Goal: Information Seeking & Learning: Find specific fact

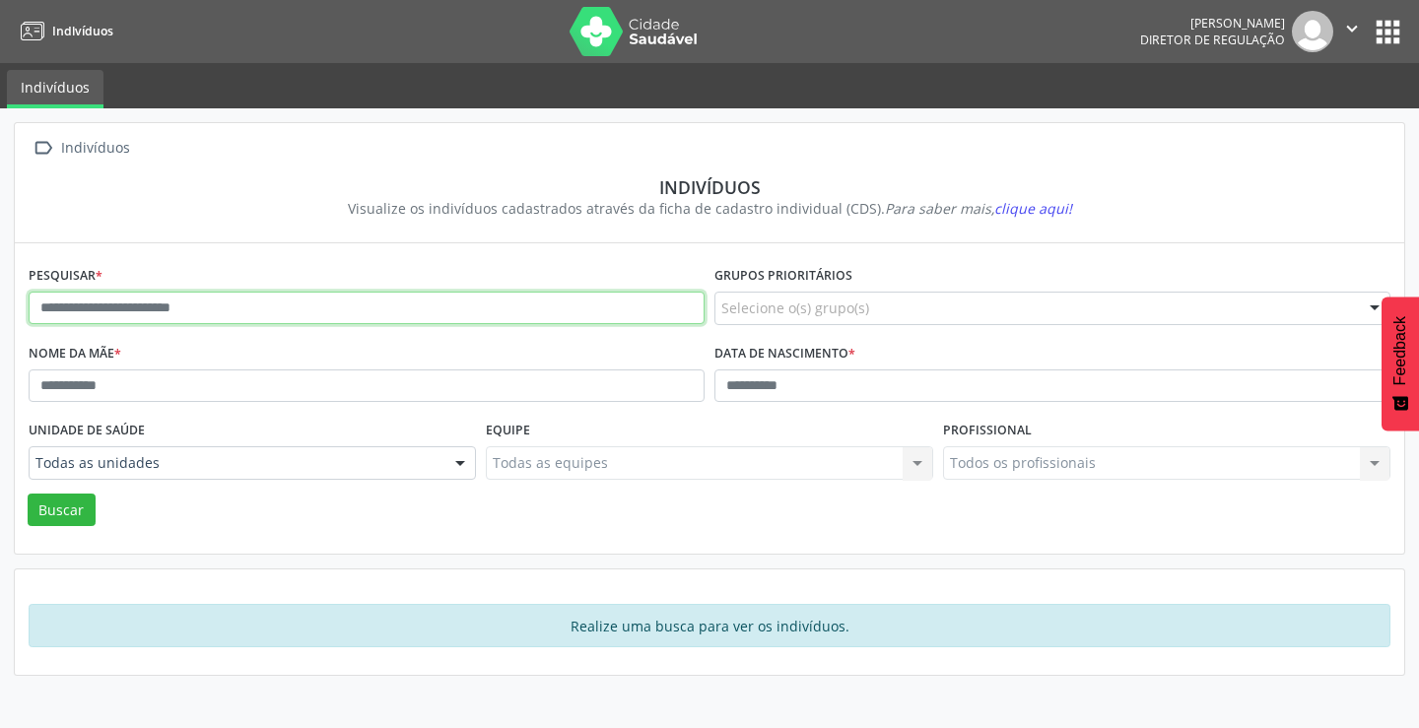
click at [305, 312] on input "text" at bounding box center [367, 309] width 676 height 34
click at [28, 494] on button "Buscar" at bounding box center [62, 511] width 68 height 34
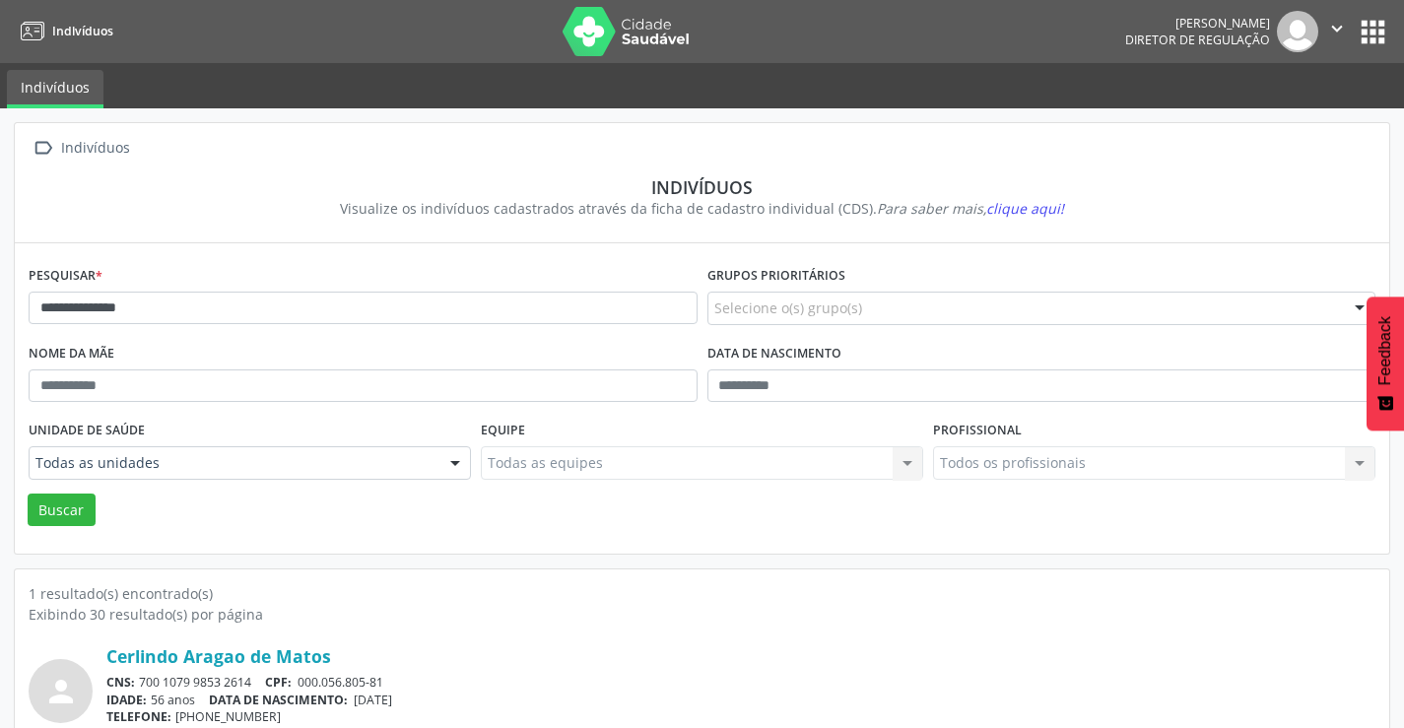
scroll to position [76, 0]
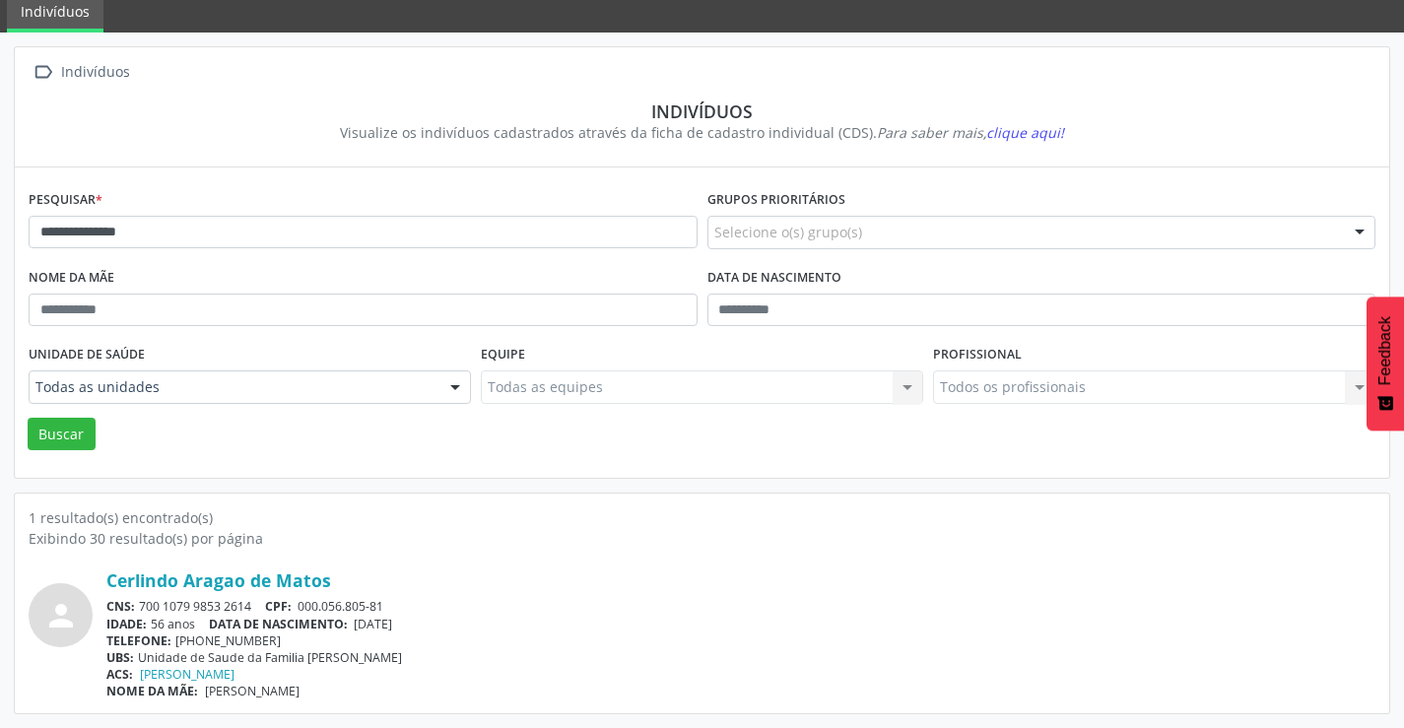
drag, startPoint x: 258, startPoint y: 602, endPoint x: 143, endPoint y: 606, distance: 115.4
click at [143, 606] on div "CNS: 700 1079 9853 2614 CPF: 000.056.805-81" at bounding box center [740, 606] width 1269 height 17
copy div "700 1079 9853 2614"
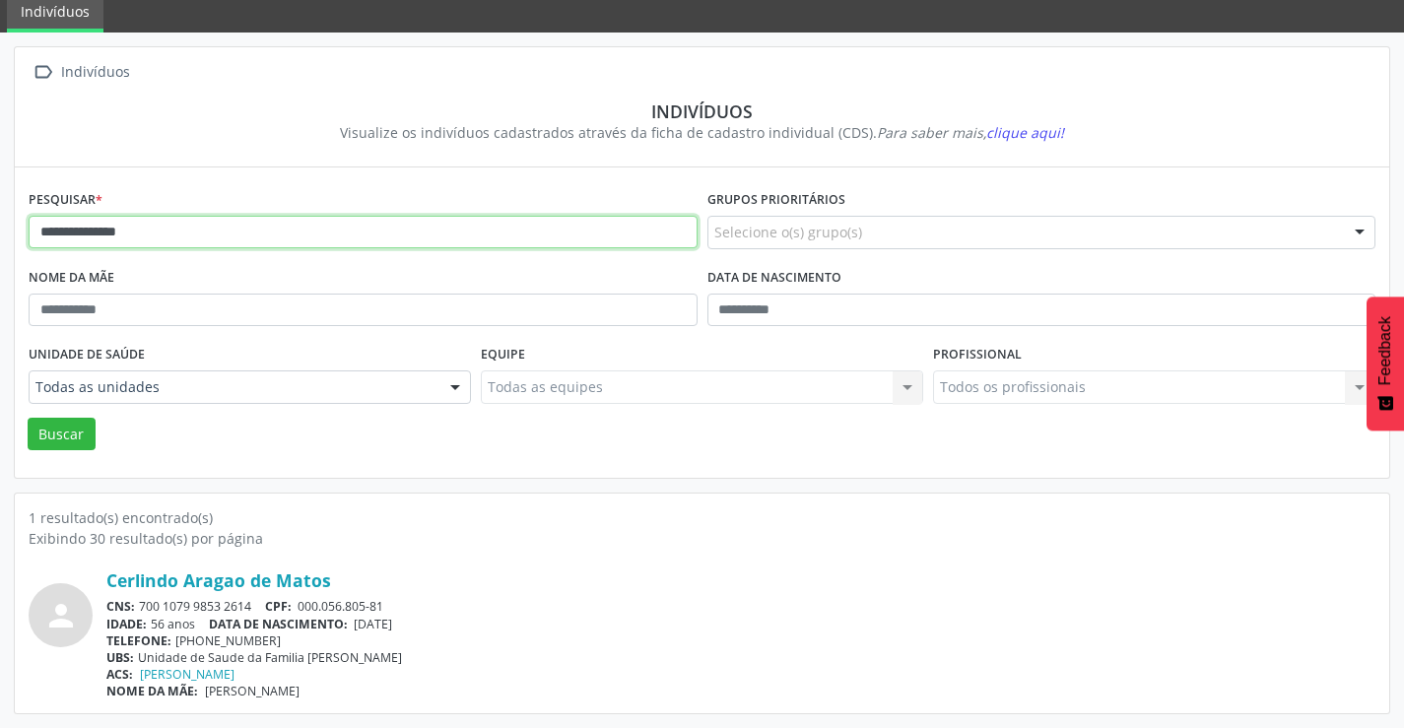
drag, startPoint x: 464, startPoint y: 234, endPoint x: 474, endPoint y: 180, distance: 54.1
click at [464, 222] on input "**********" at bounding box center [363, 233] width 669 height 34
type input "*"
click at [28, 418] on button "Buscar" at bounding box center [62, 435] width 68 height 34
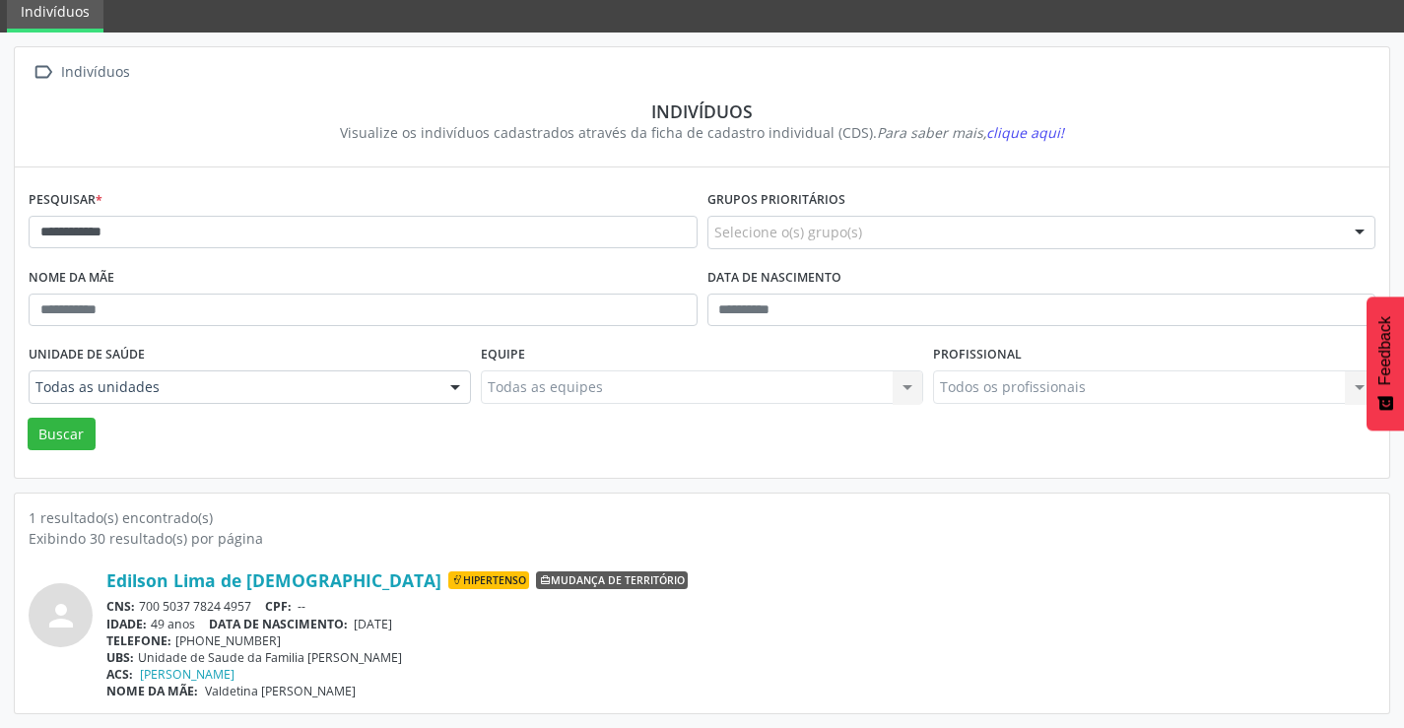
drag, startPoint x: 252, startPoint y: 606, endPoint x: 142, endPoint y: 608, distance: 110.4
click at [142, 608] on div "CNS: 700 5037 7824 4957 CPF: --" at bounding box center [740, 606] width 1269 height 17
copy div "700 5037 7824 4957"
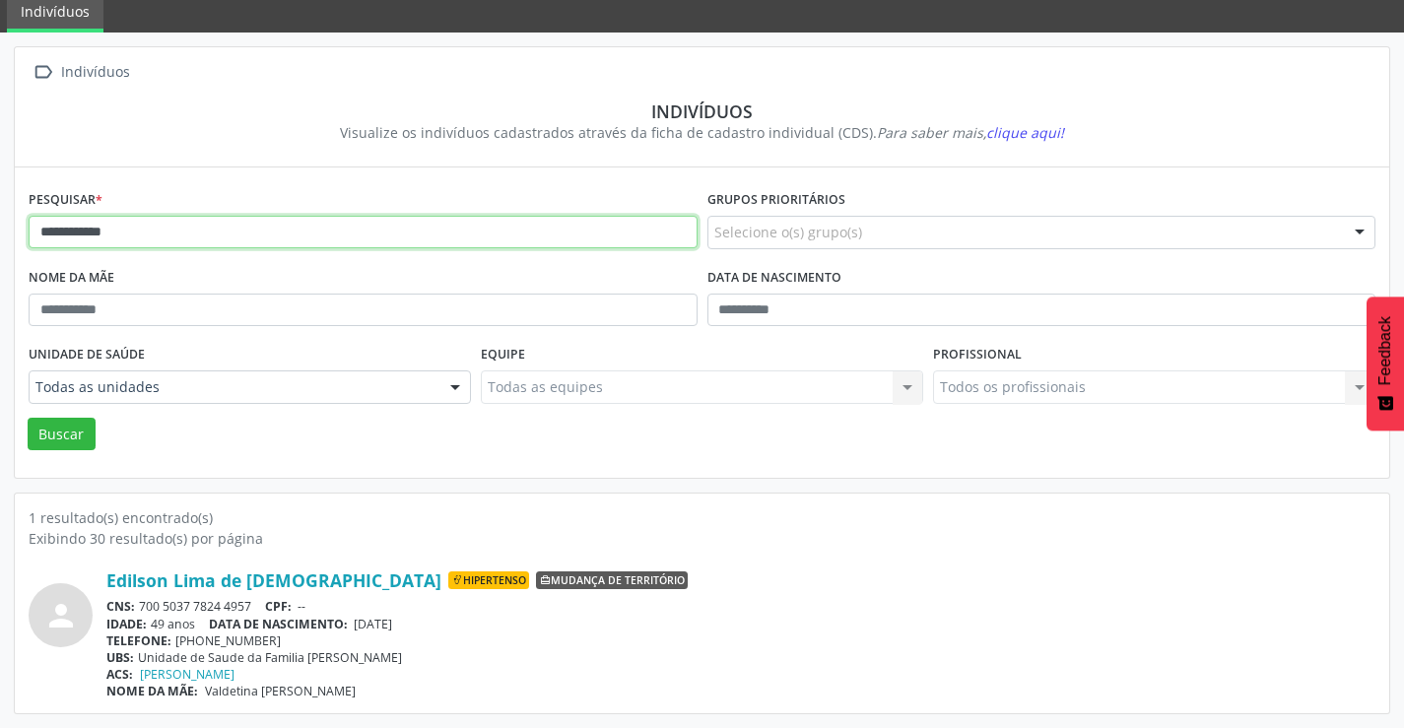
click at [272, 241] on input "**********" at bounding box center [363, 233] width 669 height 34
type input "*"
click at [28, 418] on button "Buscar" at bounding box center [62, 435] width 68 height 34
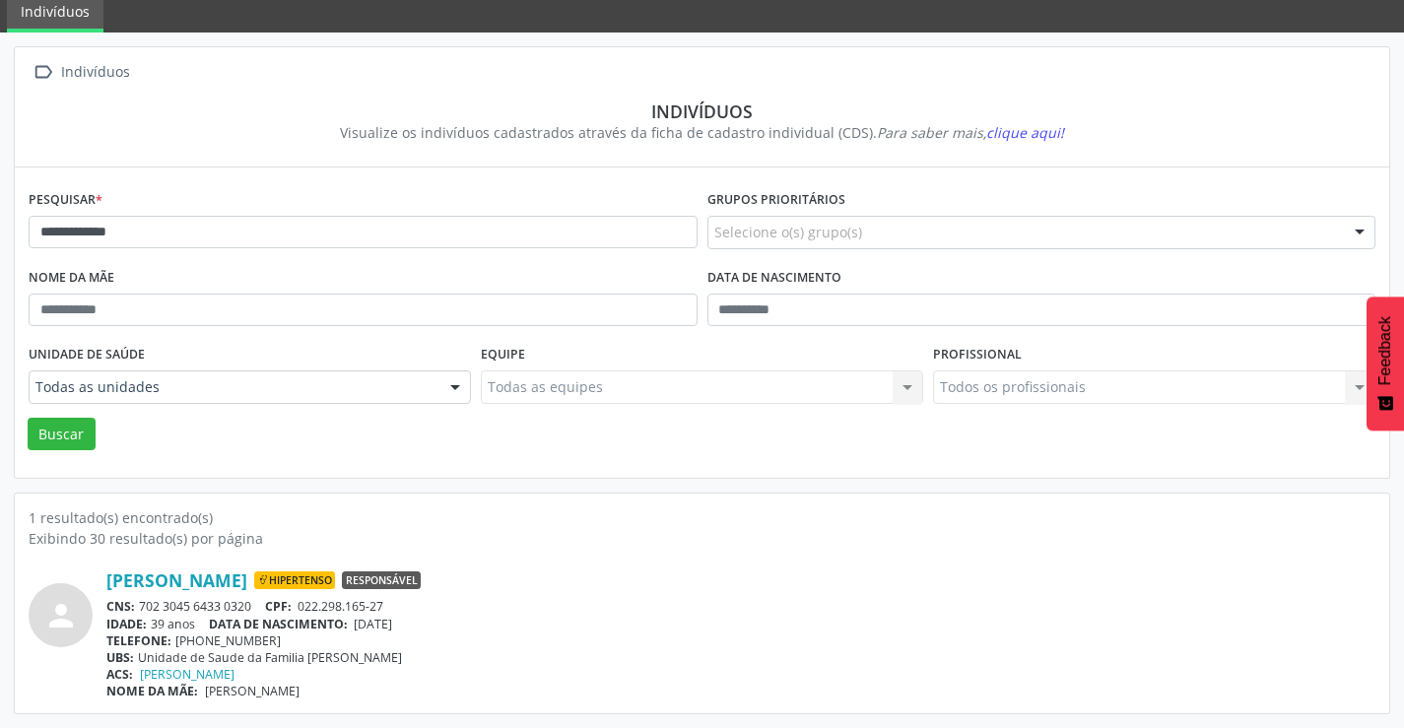
drag, startPoint x: 256, startPoint y: 601, endPoint x: 144, endPoint y: 608, distance: 112.6
click at [144, 608] on div "CNS: 702 3045 6433 0320 CPF: 022.298.165-27" at bounding box center [740, 606] width 1269 height 17
copy div "702 3045 6433 0320"
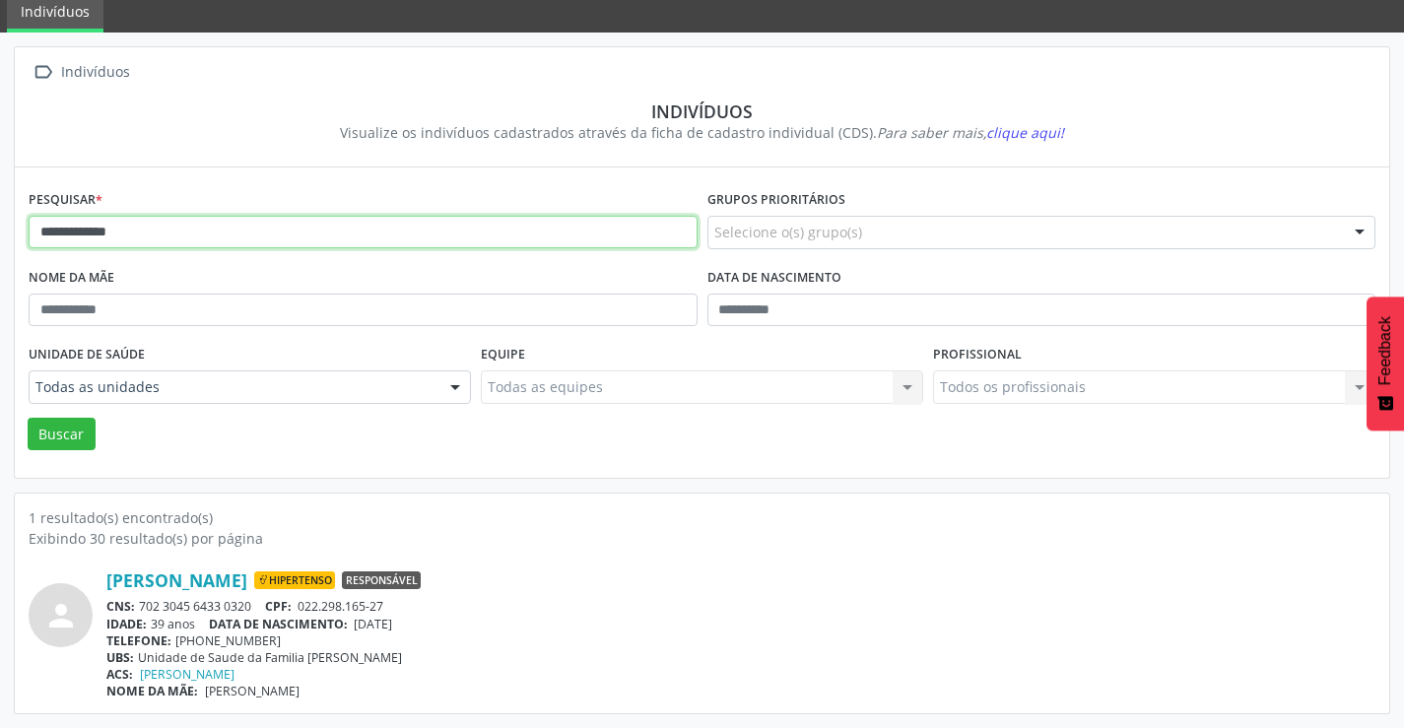
click at [380, 224] on input "**********" at bounding box center [363, 233] width 669 height 34
type input "*"
click at [28, 418] on button "Buscar" at bounding box center [62, 435] width 68 height 34
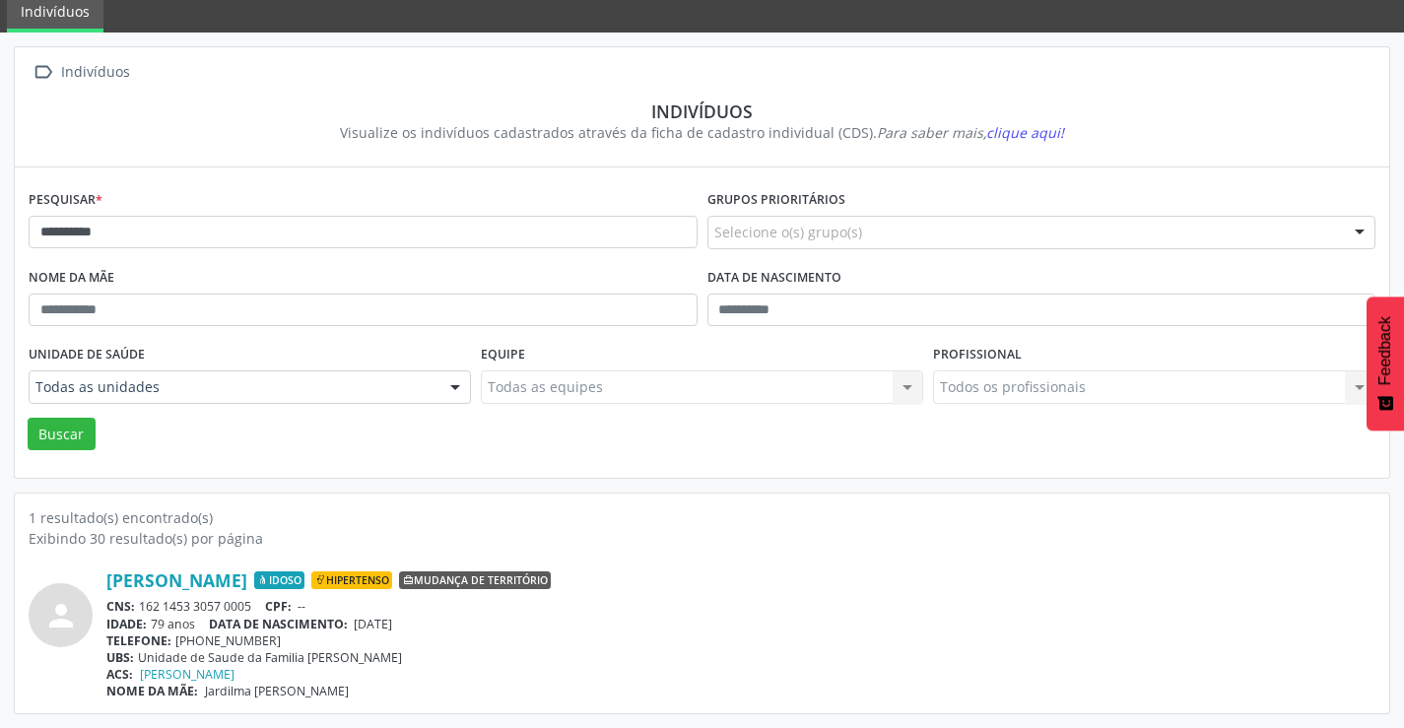
click at [261, 605] on div "CNS: 162 1453 3057 0005 CPF: --" at bounding box center [740, 606] width 1269 height 17
drag, startPoint x: 258, startPoint y: 606, endPoint x: 137, endPoint y: 605, distance: 121.2
click at [139, 605] on div "CNS: 162 1453 3057 0005 CPF: --" at bounding box center [740, 606] width 1269 height 17
copy div "162 1453 3057 0005"
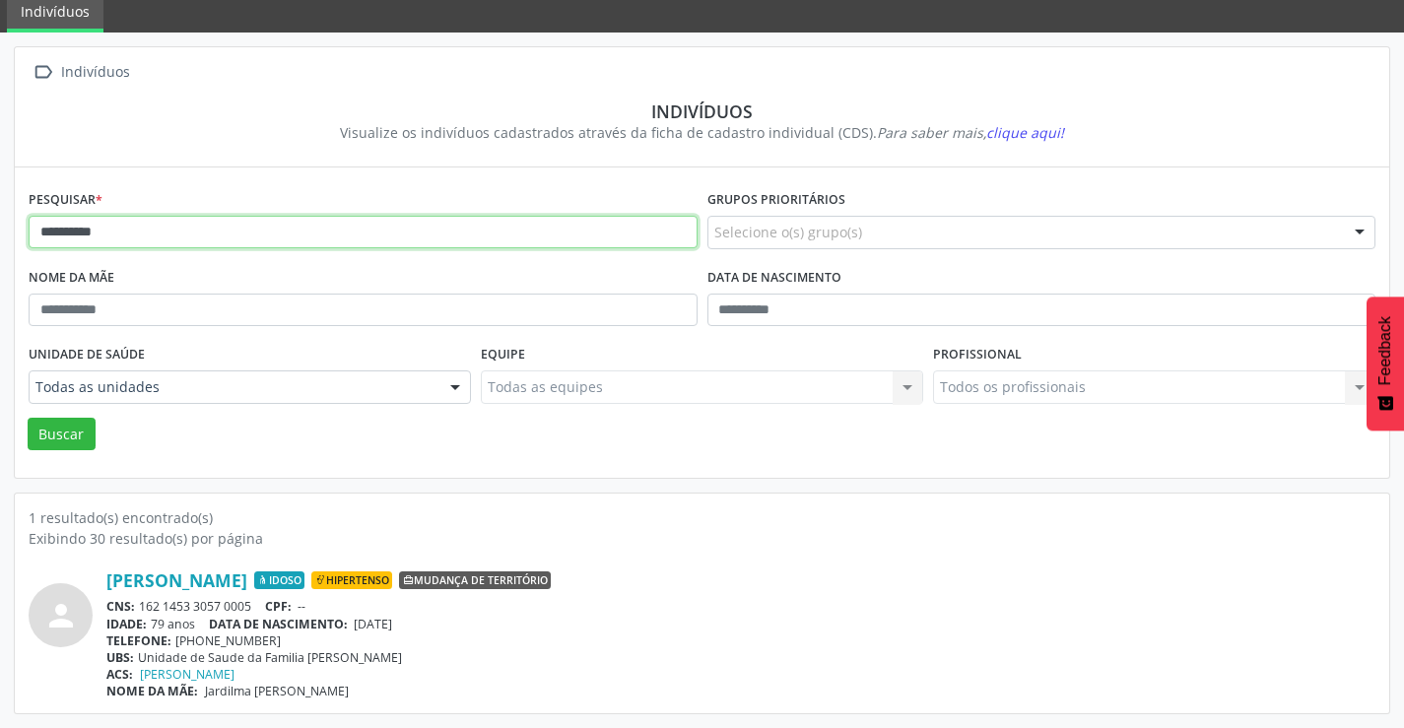
click at [283, 230] on input "**********" at bounding box center [363, 233] width 669 height 34
type input "*"
click at [28, 418] on button "Buscar" at bounding box center [62, 435] width 68 height 34
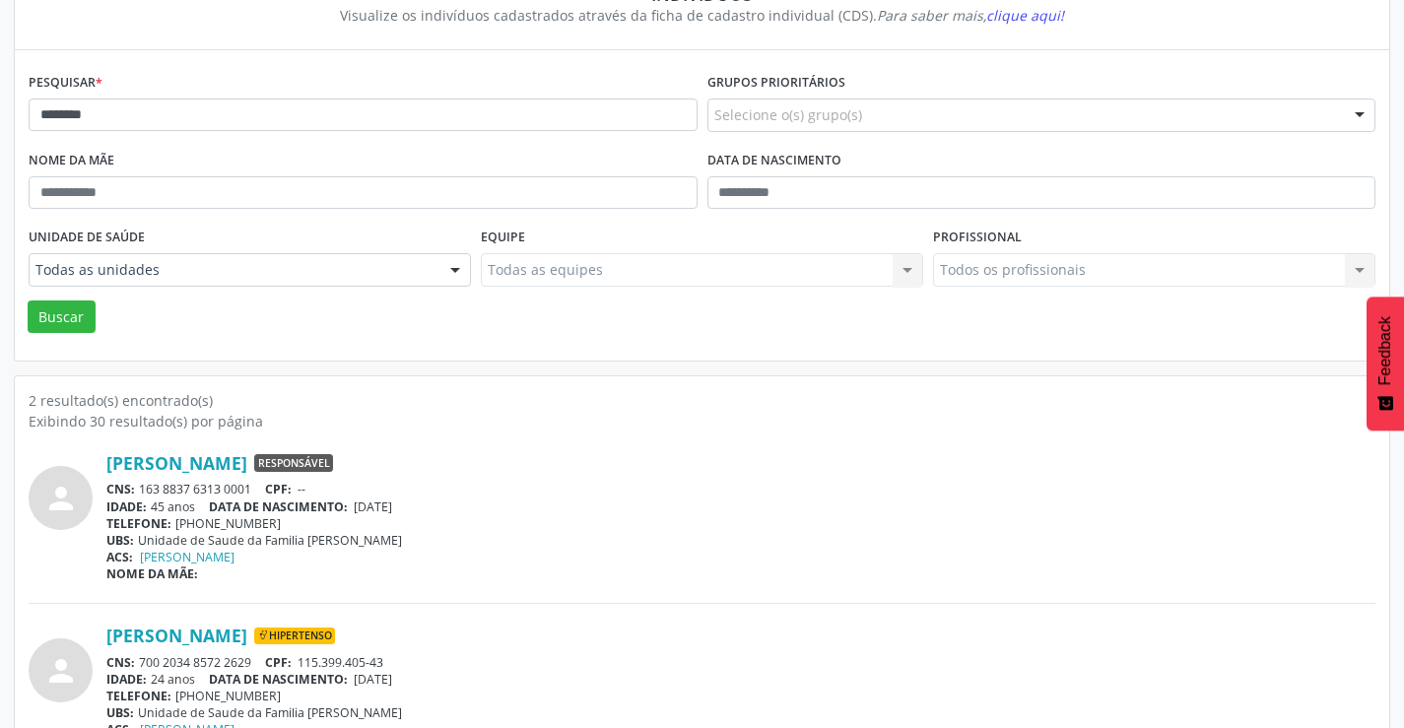
scroll to position [249, 0]
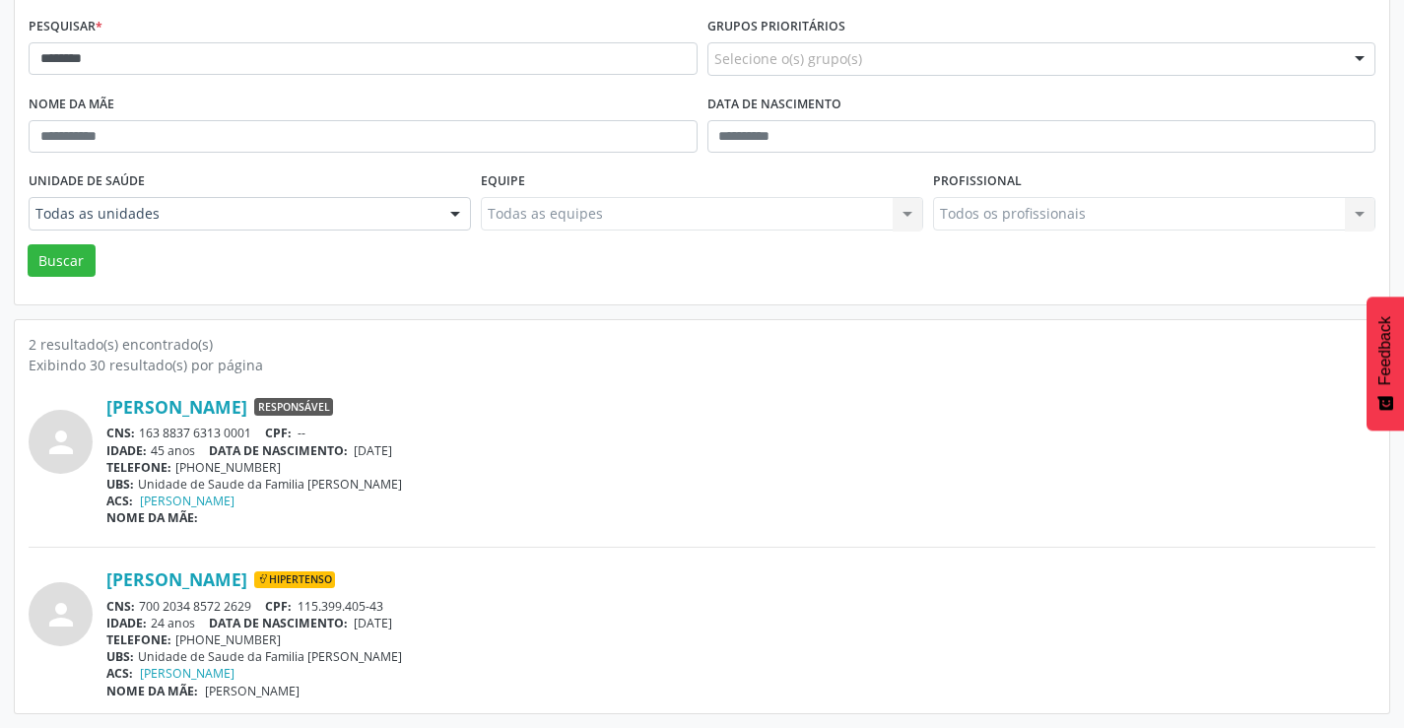
drag, startPoint x: 259, startPoint y: 604, endPoint x: 142, endPoint y: 606, distance: 117.3
click at [142, 606] on div "CNS: 700 2034 8572 2629 CPF: 115.399.405-43" at bounding box center [740, 606] width 1269 height 17
copy div "700 2034 8572 2629"
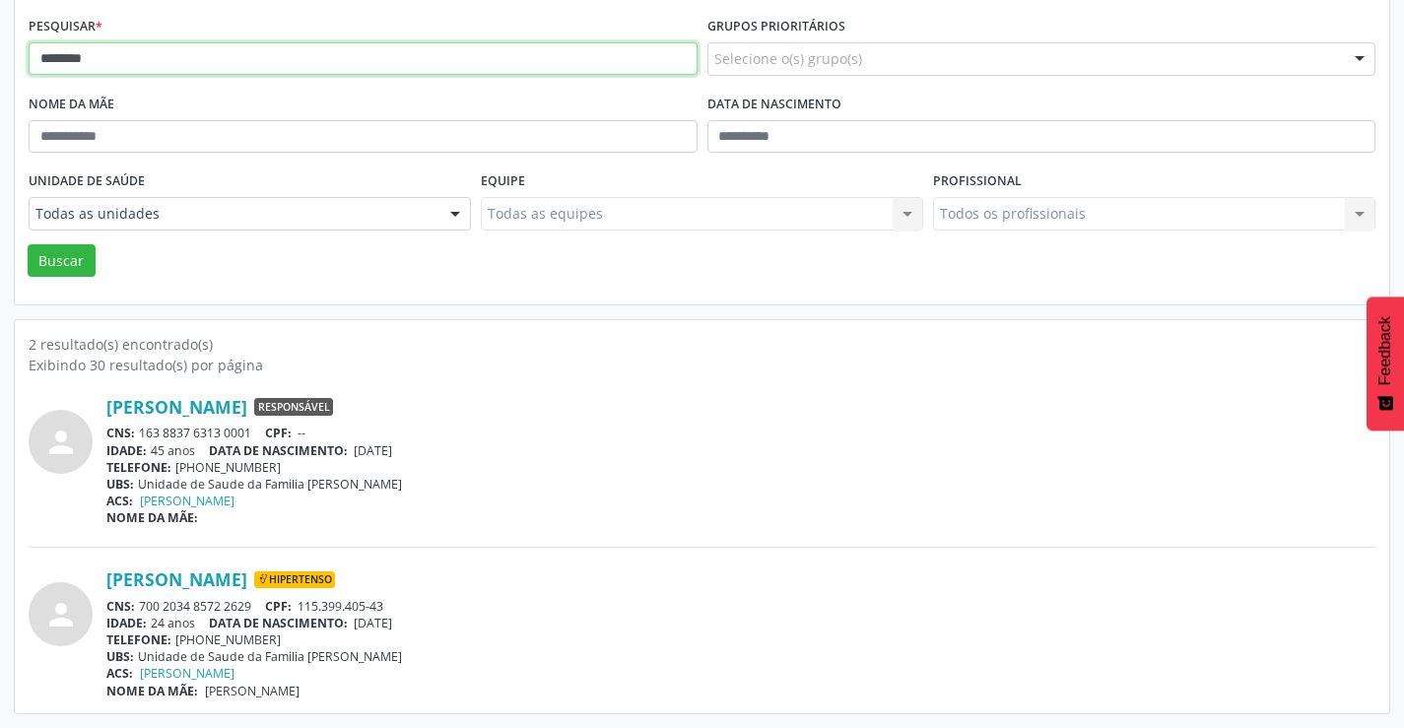
click at [216, 59] on input "********" at bounding box center [363, 59] width 669 height 34
type input "*"
click at [28, 244] on button "Buscar" at bounding box center [62, 261] width 68 height 34
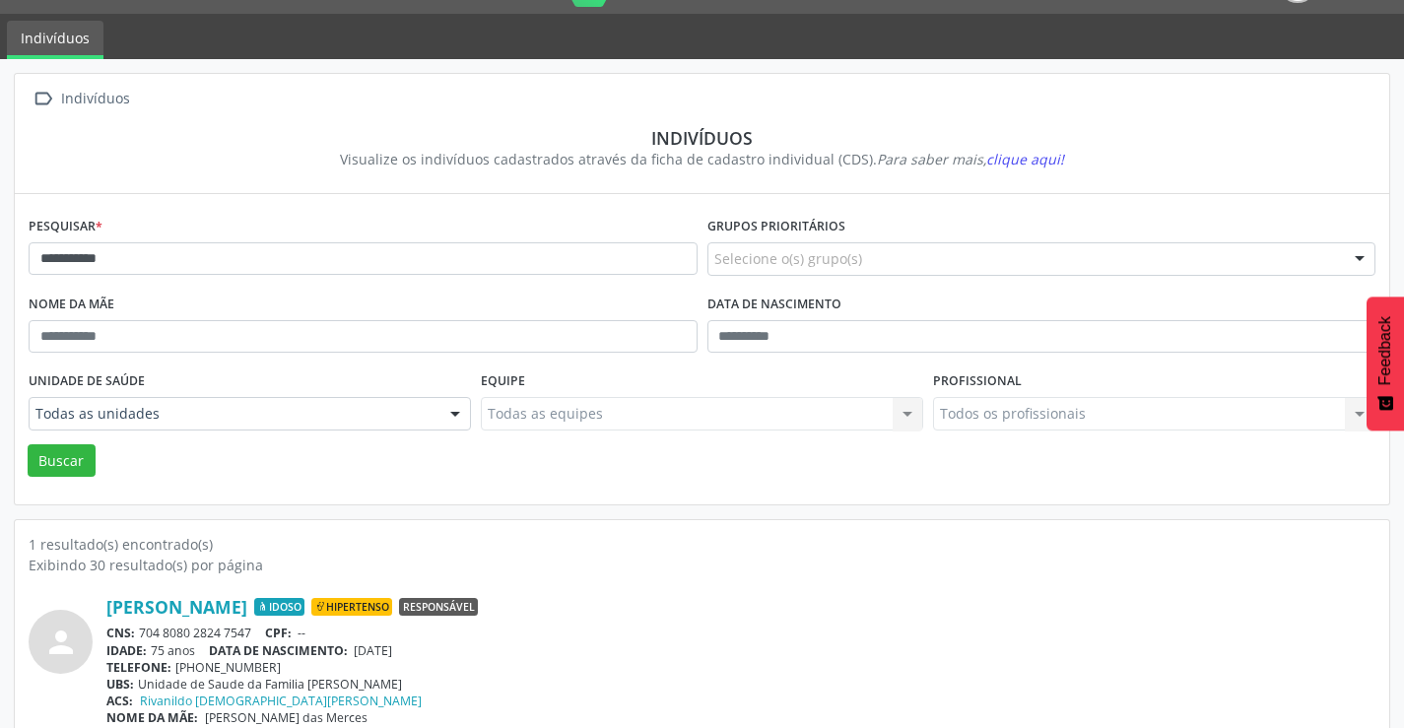
scroll to position [76, 0]
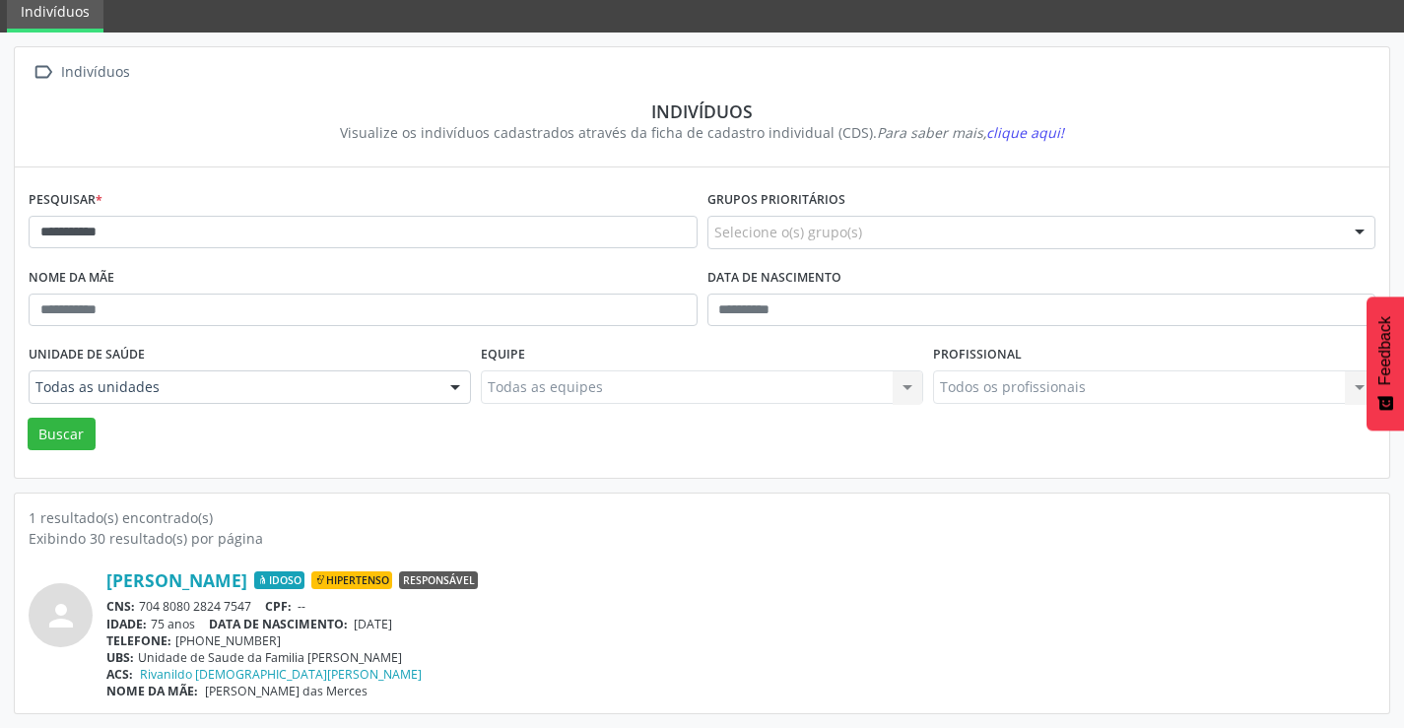
drag, startPoint x: 262, startPoint y: 601, endPoint x: 140, endPoint y: 607, distance: 122.3
click at [140, 607] on div "CNS: 704 8080 2824 7547 CPF: --" at bounding box center [740, 606] width 1269 height 17
copy div "704 8080 2824 7547"
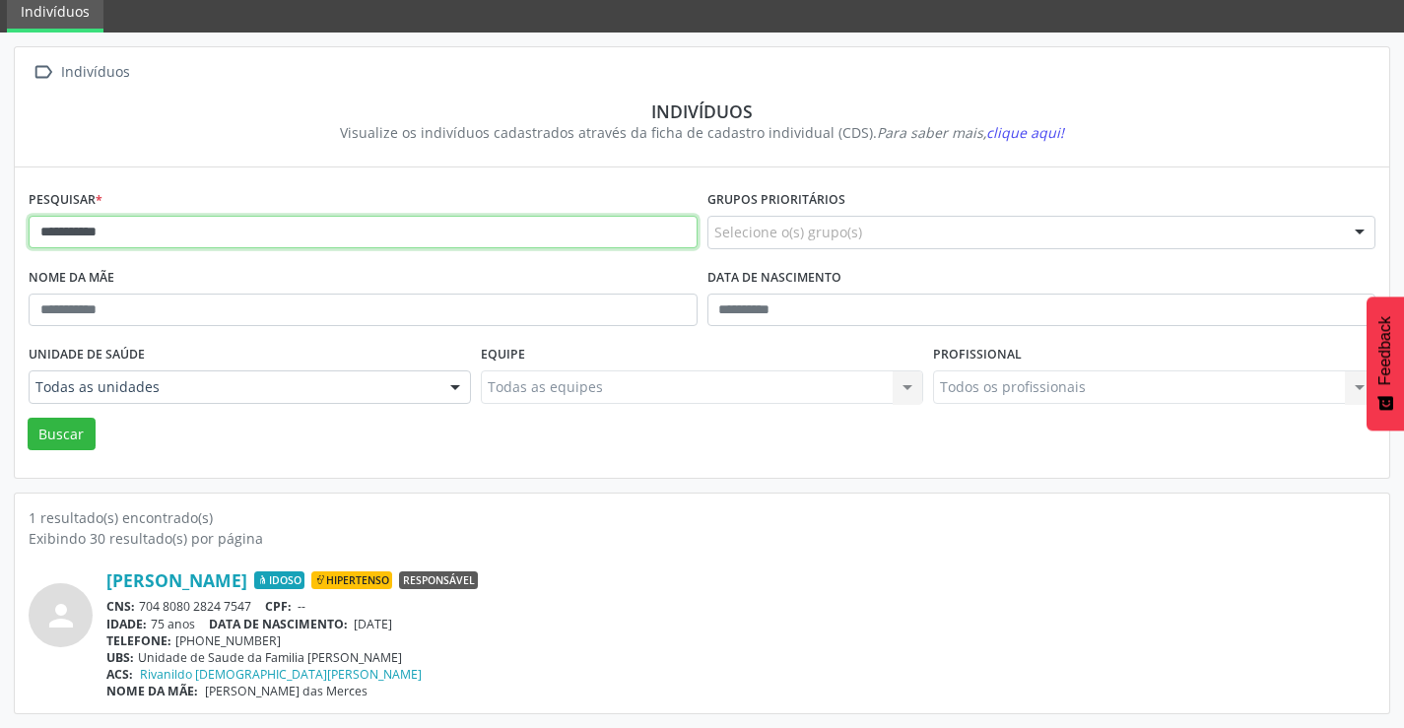
click at [454, 231] on input "**********" at bounding box center [363, 233] width 669 height 34
type input "*"
click at [28, 418] on button "Buscar" at bounding box center [62, 435] width 68 height 34
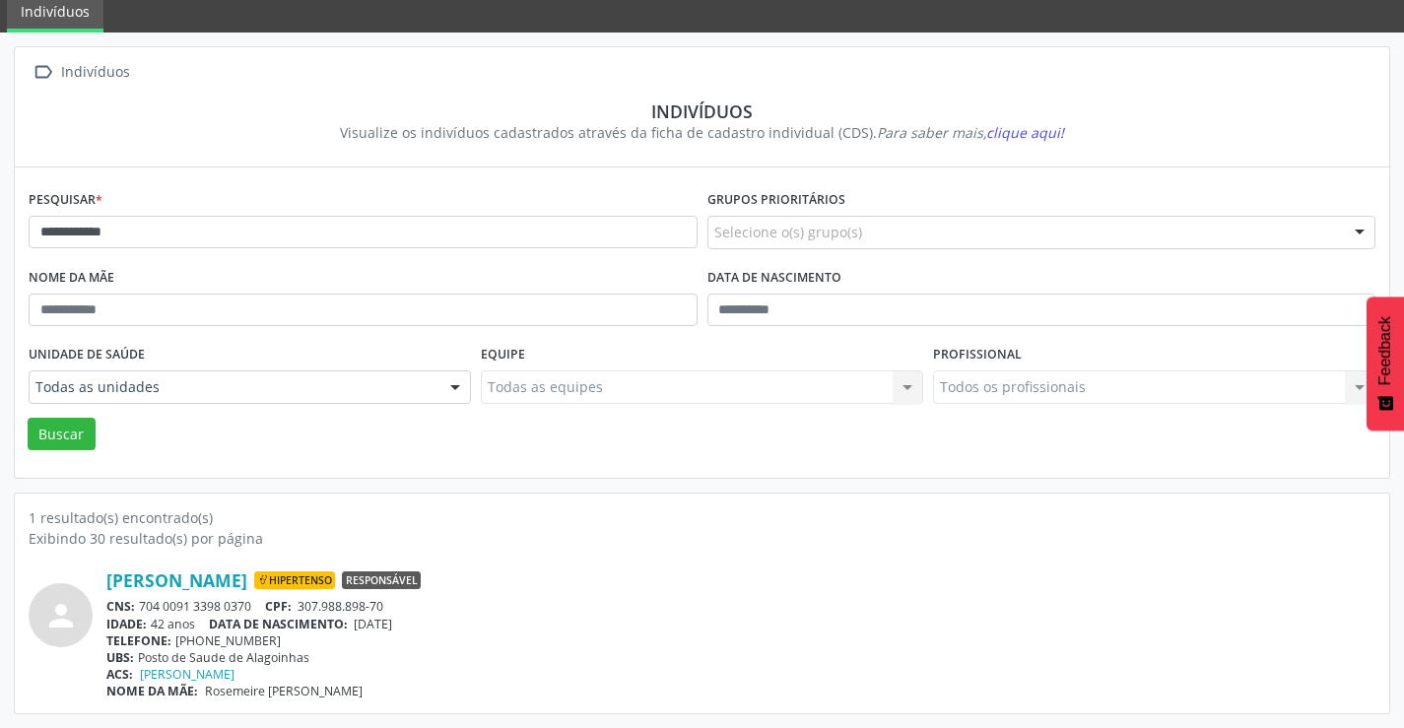
drag, startPoint x: 258, startPoint y: 604, endPoint x: 143, endPoint y: 604, distance: 115.3
click at [143, 604] on div "CNS: 704 0091 3398 0370 CPF: 307.988.898-70" at bounding box center [740, 606] width 1269 height 17
copy div "704 0091 3398 0370"
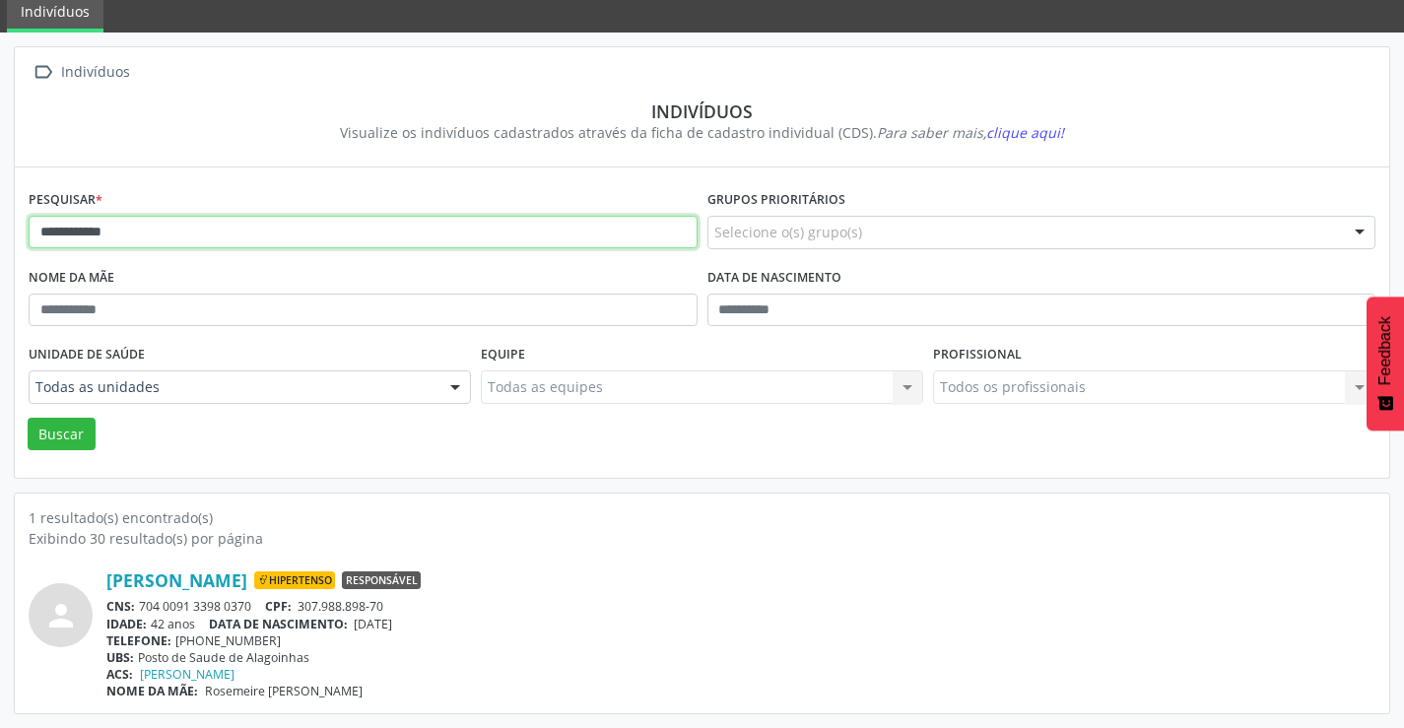
click at [182, 226] on input "**********" at bounding box center [363, 233] width 669 height 34
type input "*"
click at [28, 418] on button "Buscar" at bounding box center [62, 435] width 68 height 34
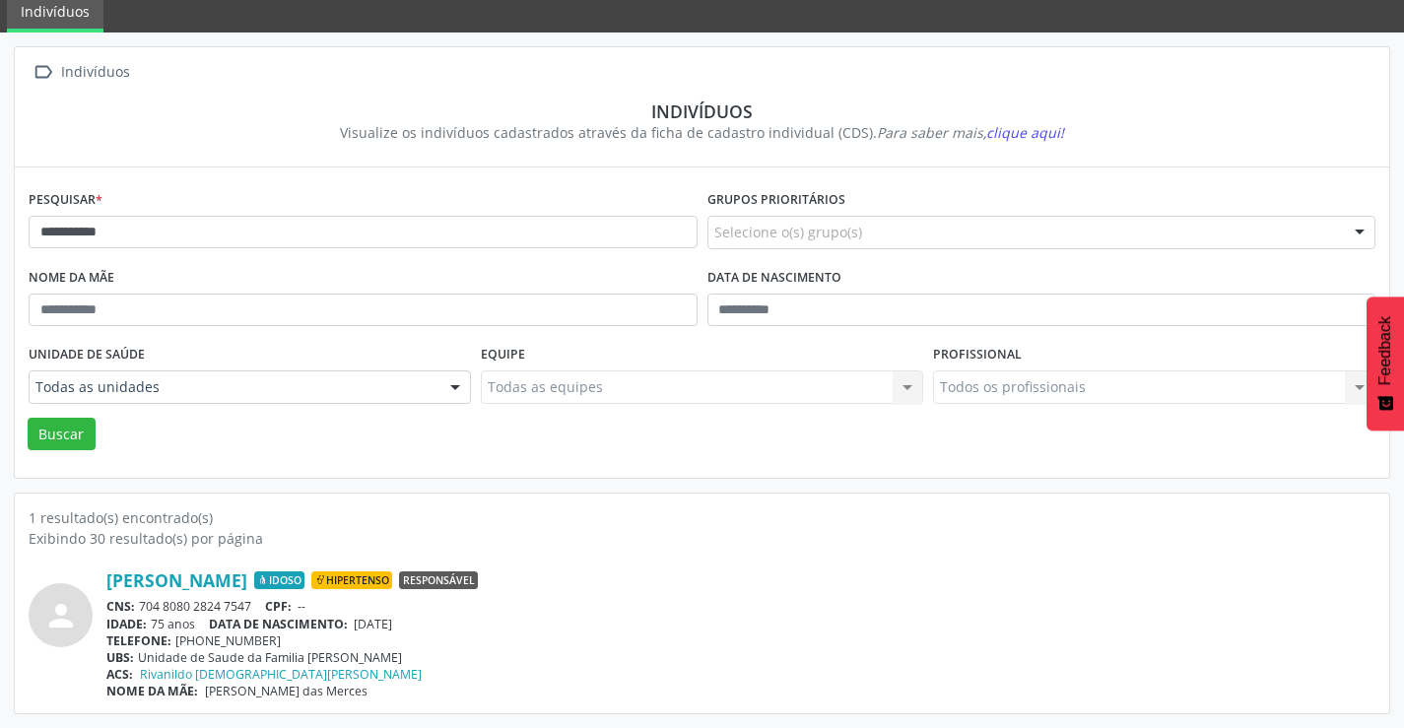
drag, startPoint x: 252, startPoint y: 602, endPoint x: 140, endPoint y: 601, distance: 112.3
click at [140, 601] on div "CNS: 704 8080 2824 7547 CPF: --" at bounding box center [740, 606] width 1269 height 17
copy div "704 8080 2824 7547"
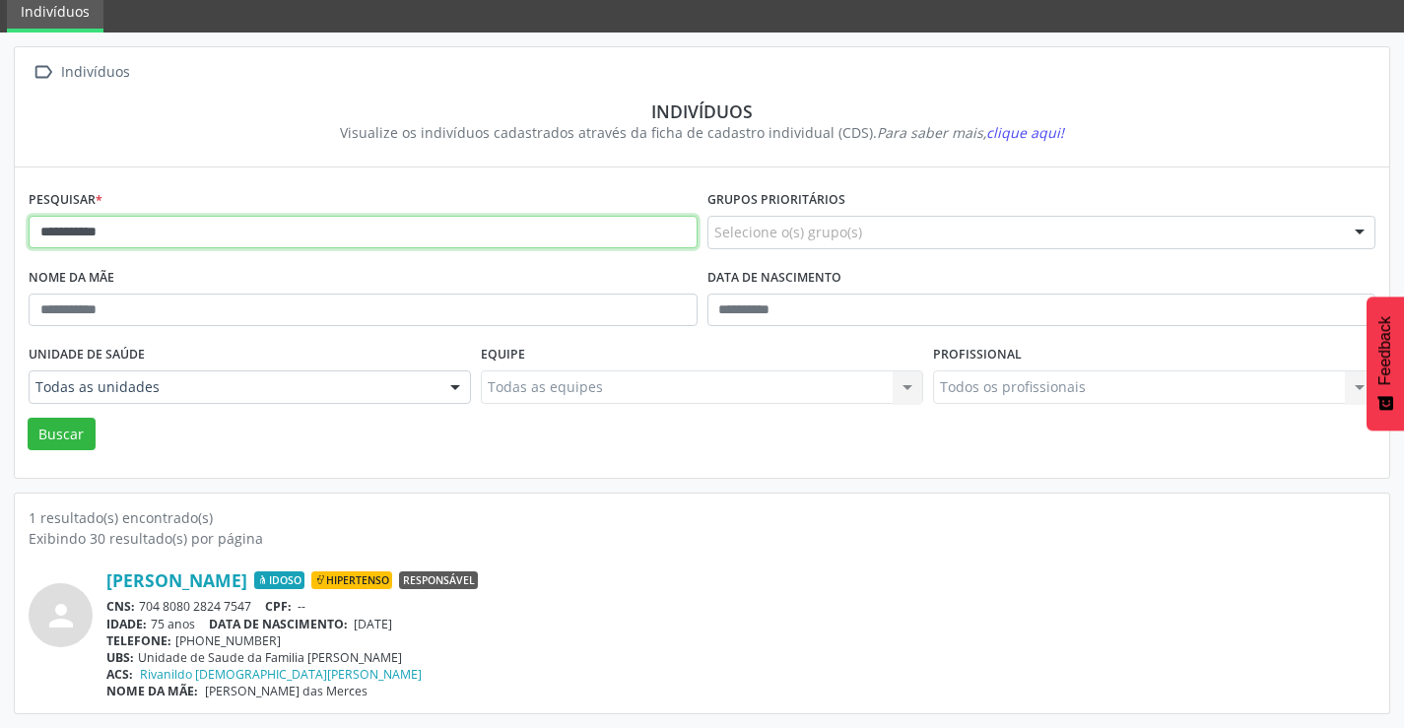
click at [343, 227] on input "**********" at bounding box center [363, 233] width 669 height 34
type input "*"
click at [28, 418] on button "Buscar" at bounding box center [62, 435] width 68 height 34
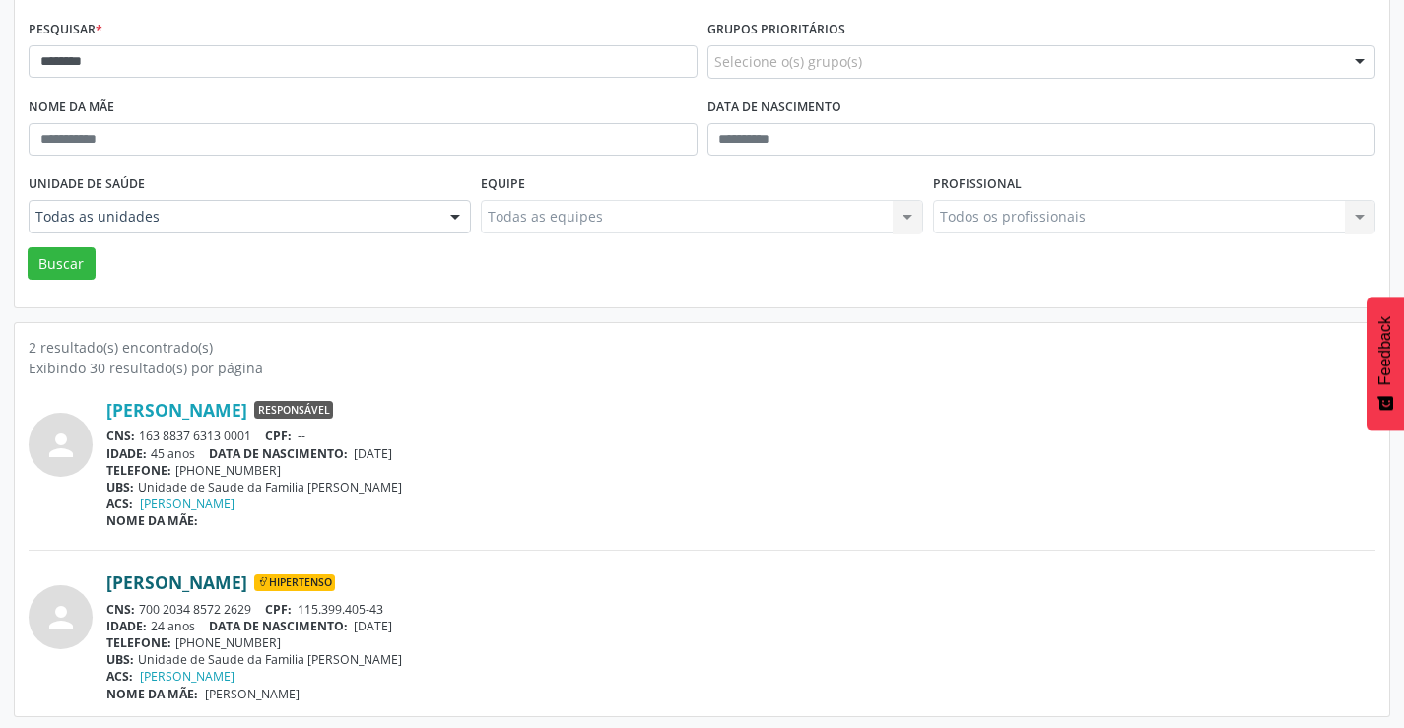
scroll to position [249, 0]
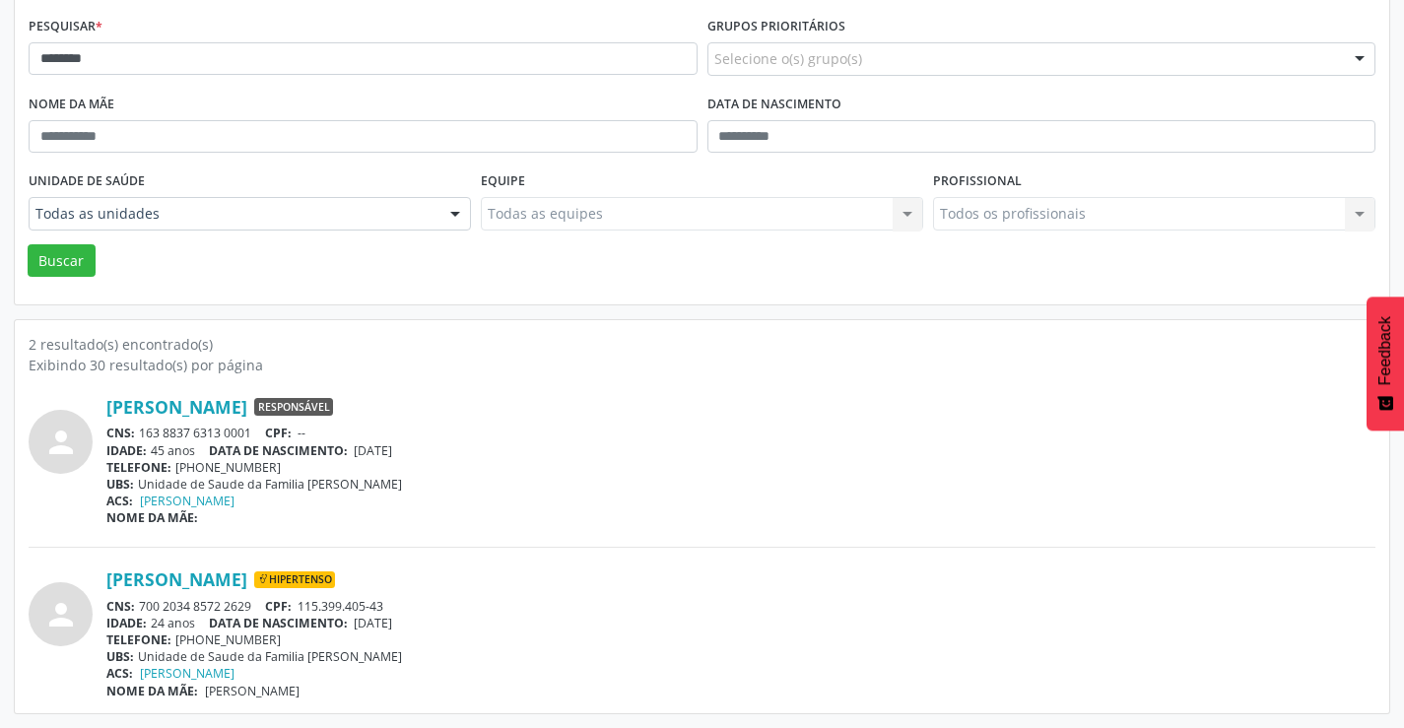
drag, startPoint x: 258, startPoint y: 605, endPoint x: 151, endPoint y: 601, distance: 107.5
click at [144, 607] on div "CNS: 700 2034 8572 2629 CPF: 115.399.405-43" at bounding box center [740, 606] width 1269 height 17
copy div "700 2034 8572 2629"
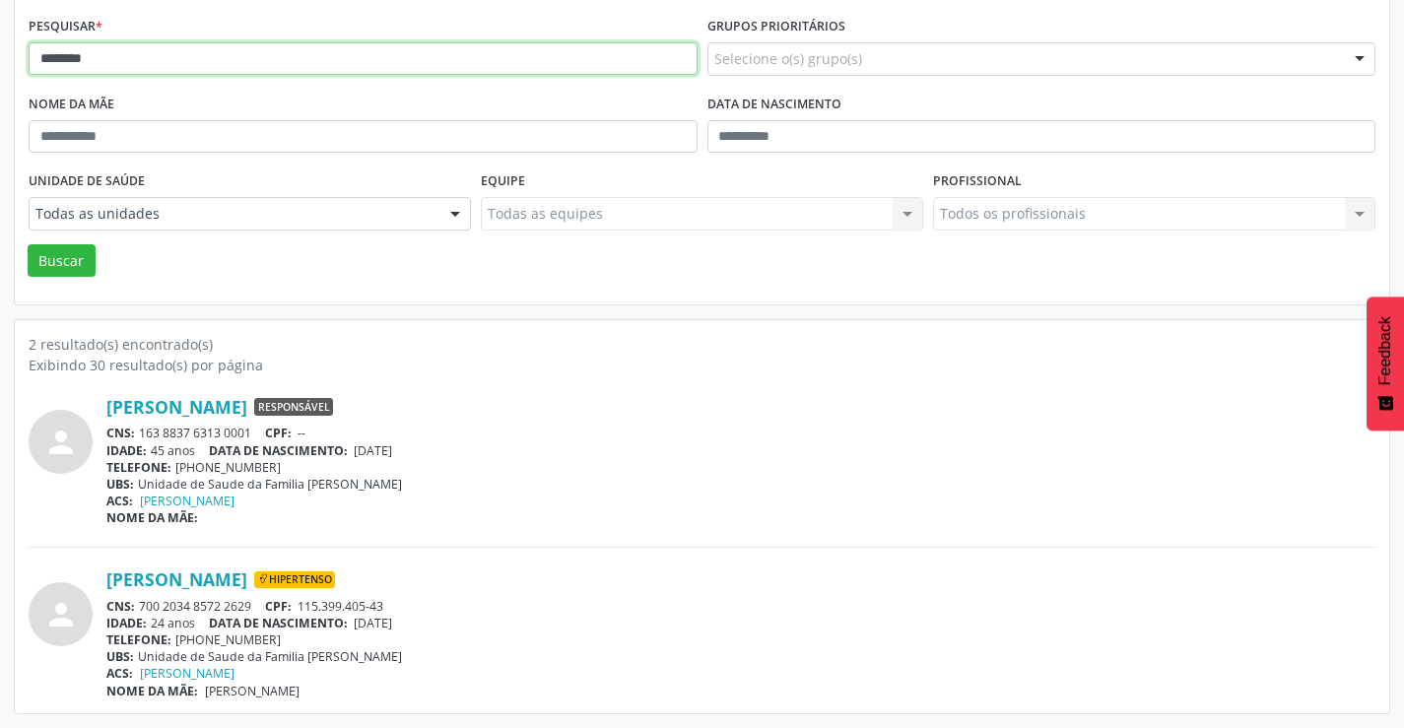
click at [137, 61] on input "********" at bounding box center [363, 59] width 669 height 34
type input "*"
click at [28, 244] on button "Buscar" at bounding box center [62, 261] width 68 height 34
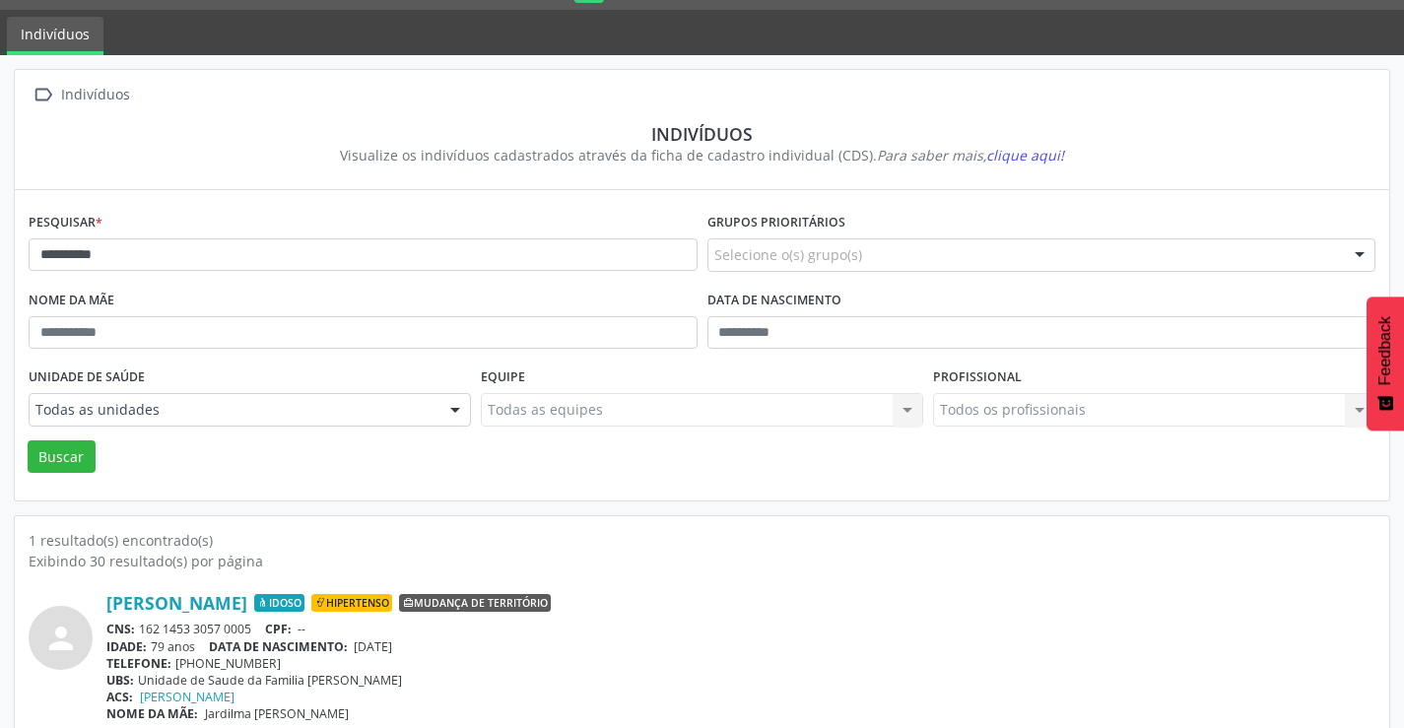
scroll to position [76, 0]
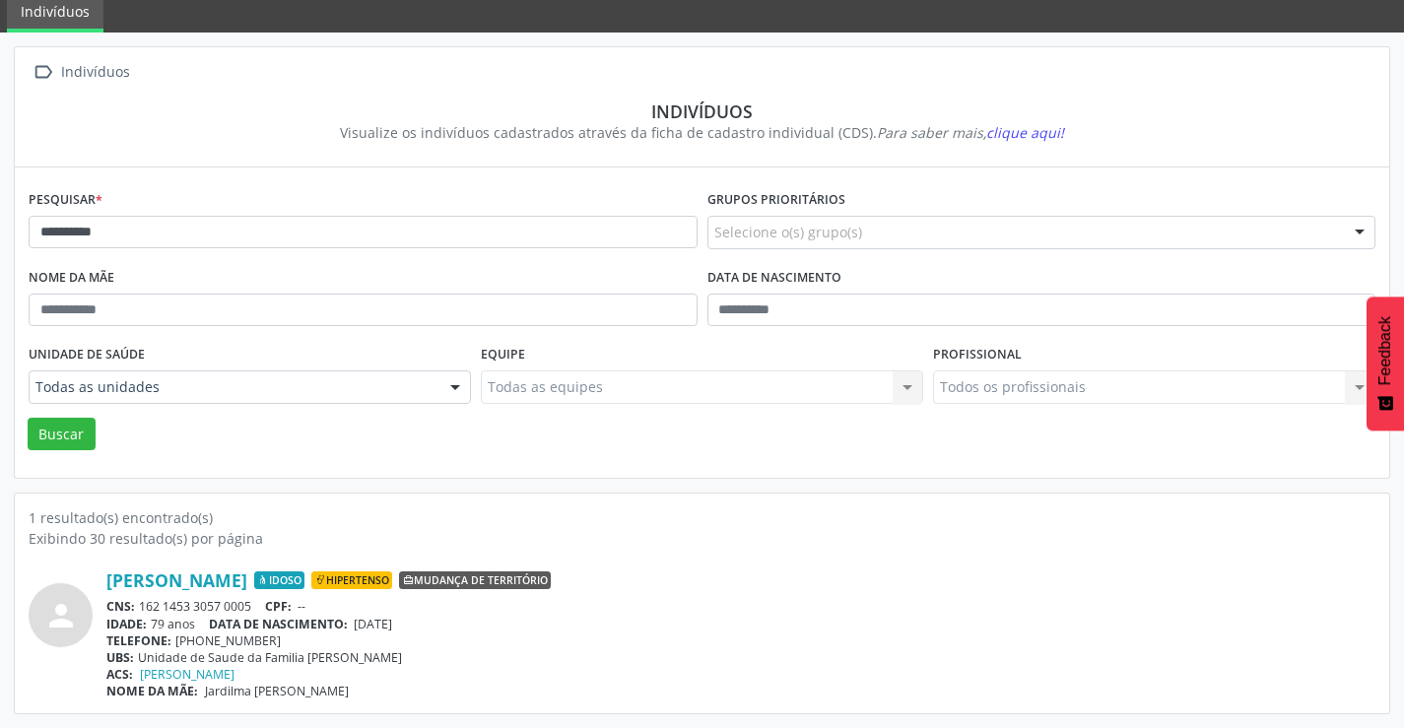
drag, startPoint x: 262, startPoint y: 601, endPoint x: 138, endPoint y: 599, distance: 124.2
click at [137, 605] on div "CNS: 162 1453 3057 0005 CPF: --" at bounding box center [740, 606] width 1269 height 17
copy div "162 1453 3057 0005"
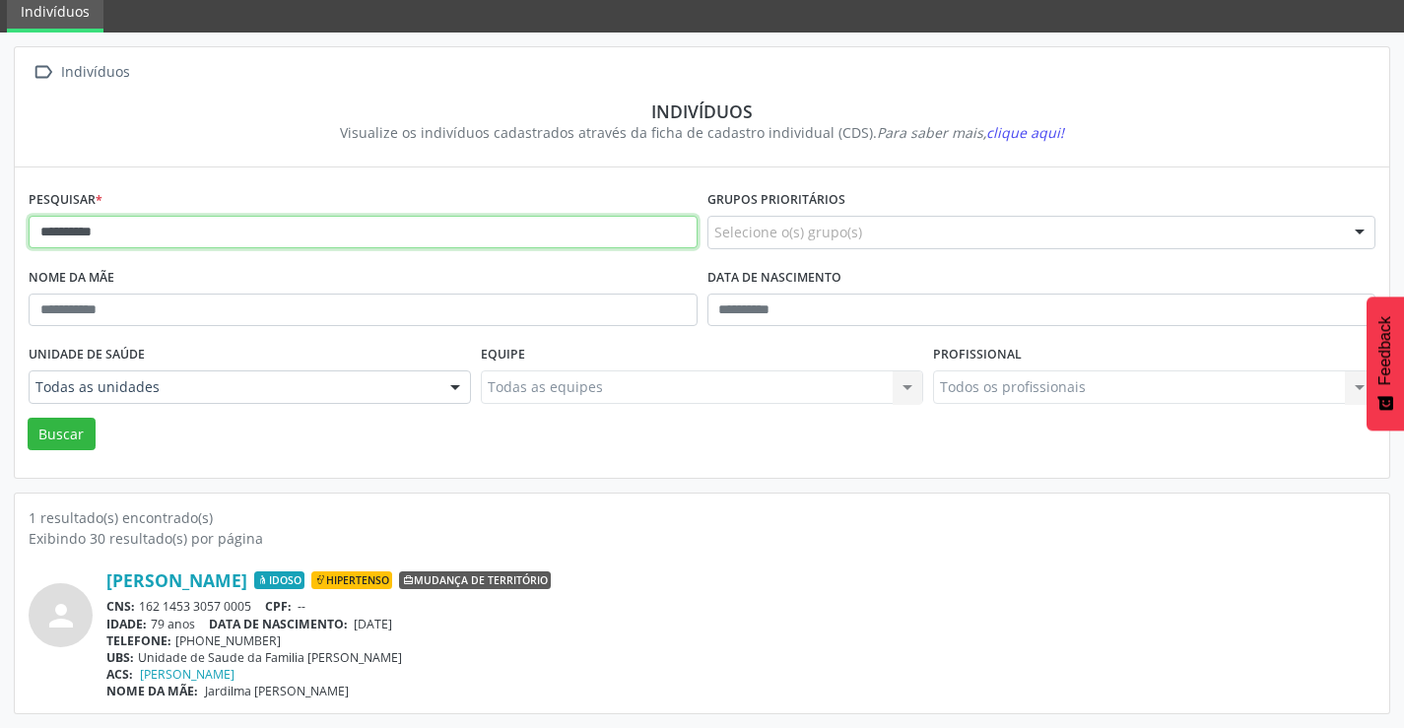
click at [273, 241] on input "**********" at bounding box center [363, 233] width 669 height 34
type input "*"
click at [28, 418] on button "Buscar" at bounding box center [62, 435] width 68 height 34
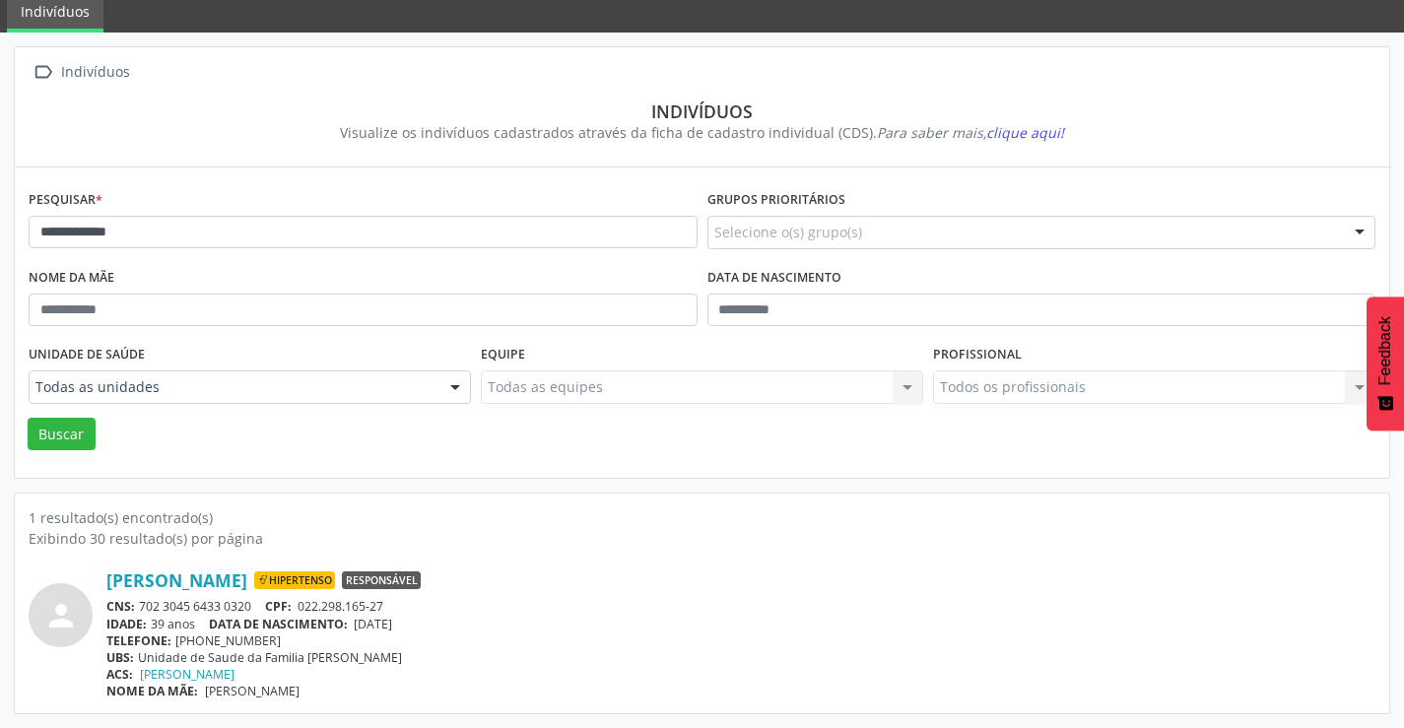
drag, startPoint x: 256, startPoint y: 606, endPoint x: 150, endPoint y: 597, distance: 106.8
click at [142, 603] on div "CNS: 702 3045 6433 0320 CPF: 022.298.165-27" at bounding box center [740, 606] width 1269 height 17
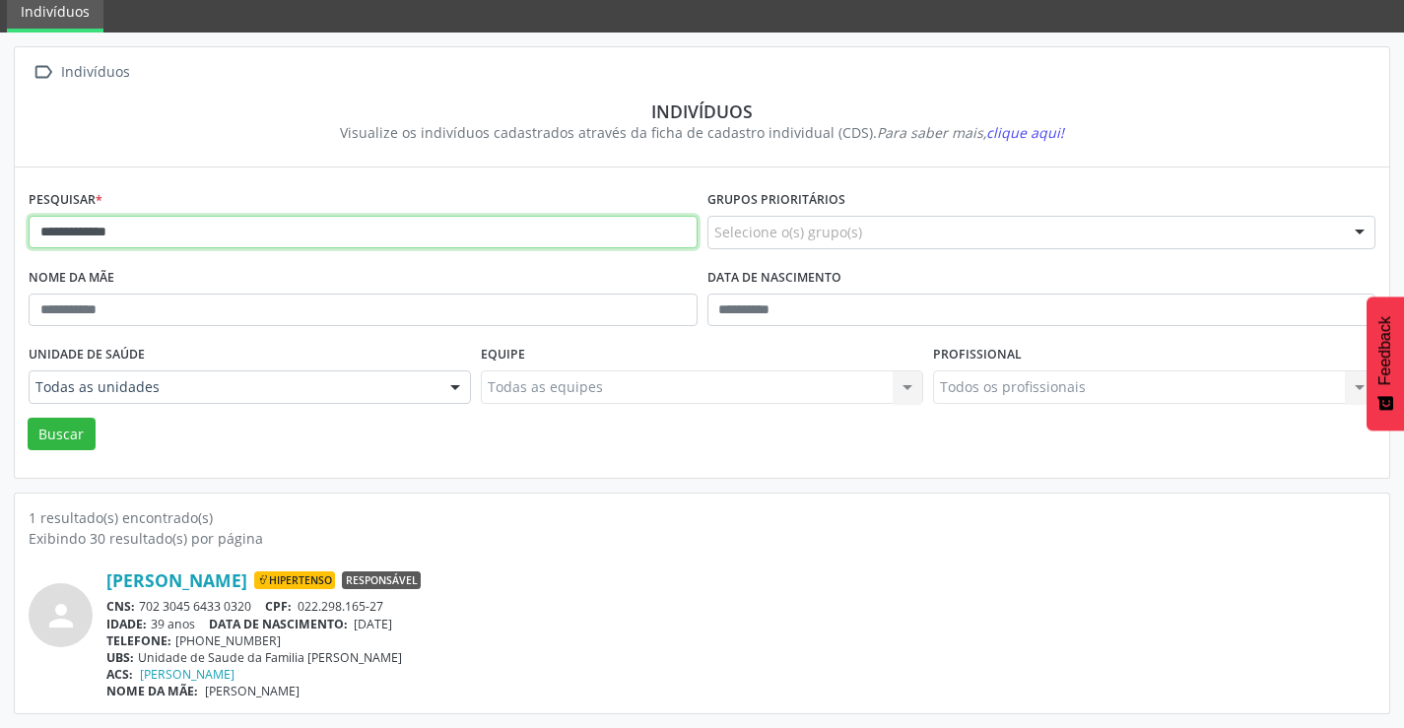
click at [400, 233] on input "**********" at bounding box center [363, 233] width 669 height 34
type input "*"
click at [28, 418] on button "Buscar" at bounding box center [62, 435] width 68 height 34
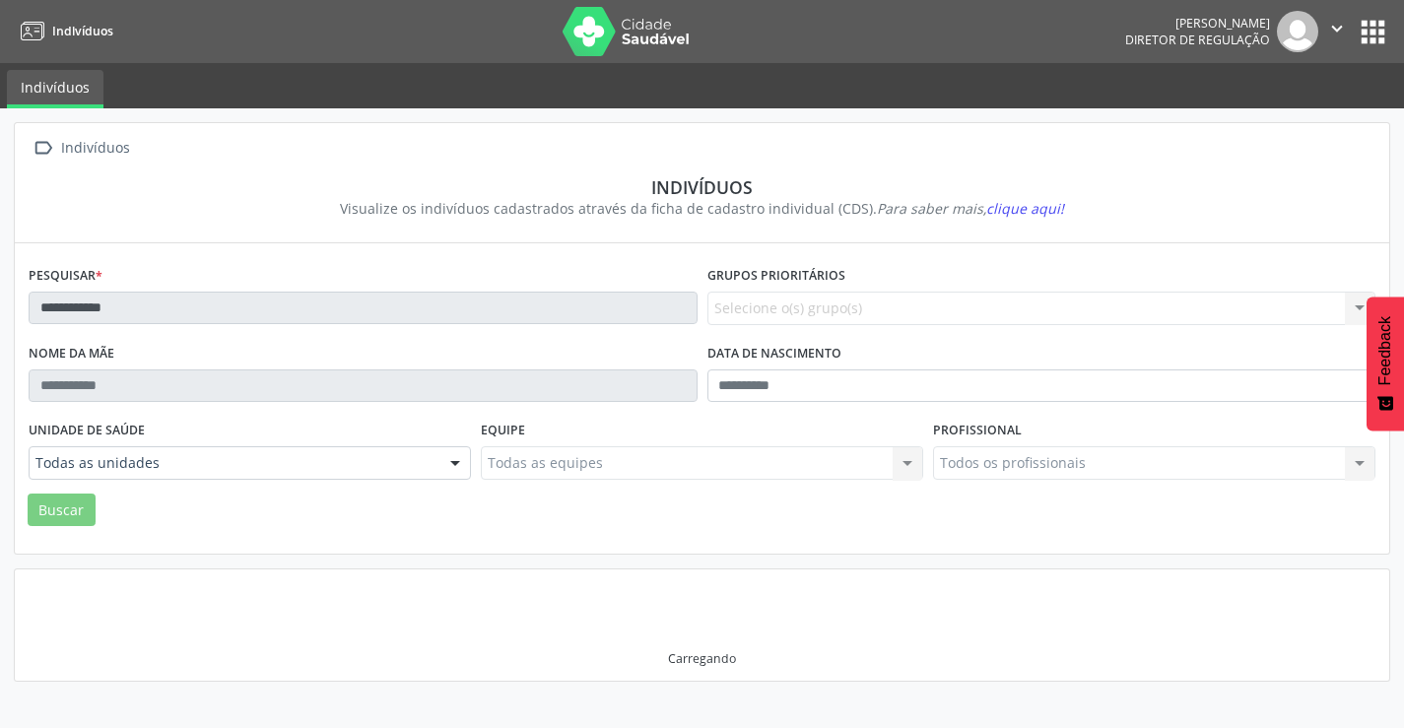
scroll to position [0, 0]
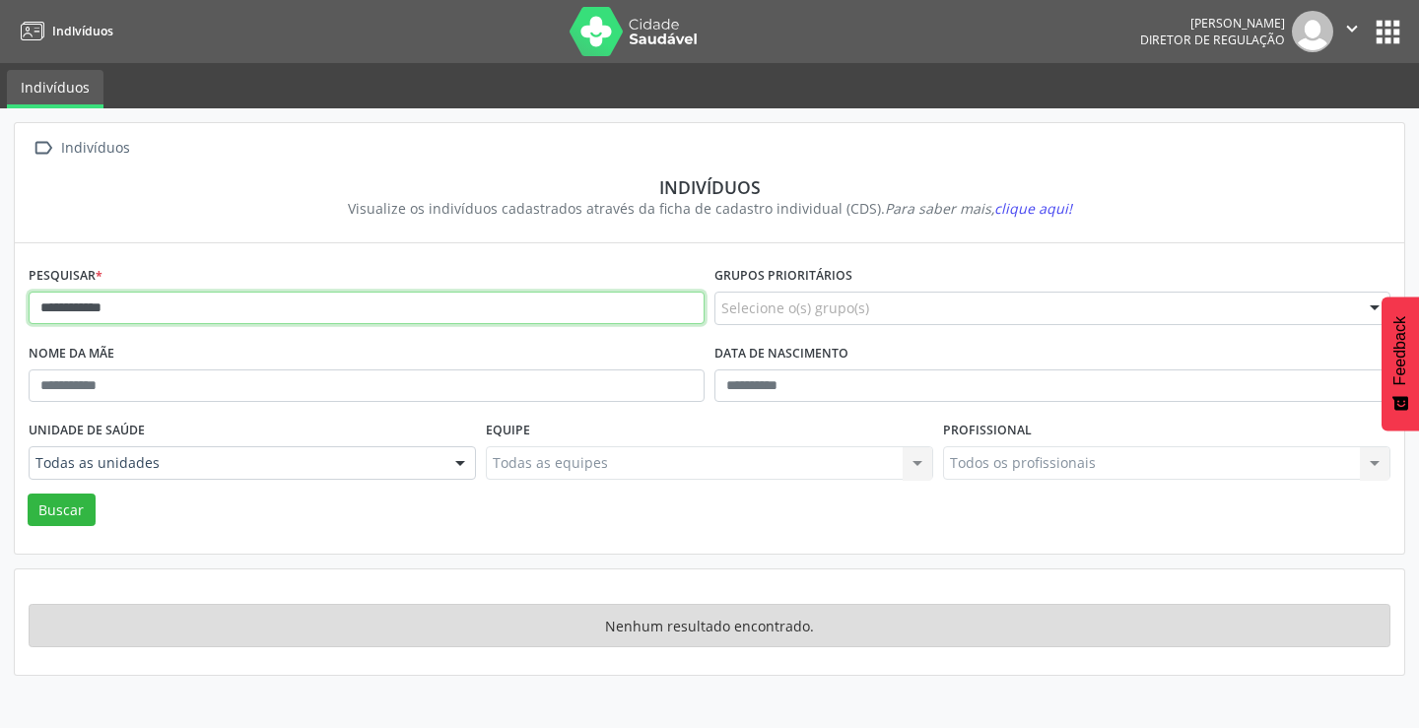
click at [83, 310] on input "**********" at bounding box center [367, 309] width 676 height 34
click at [28, 494] on button "Buscar" at bounding box center [62, 511] width 68 height 34
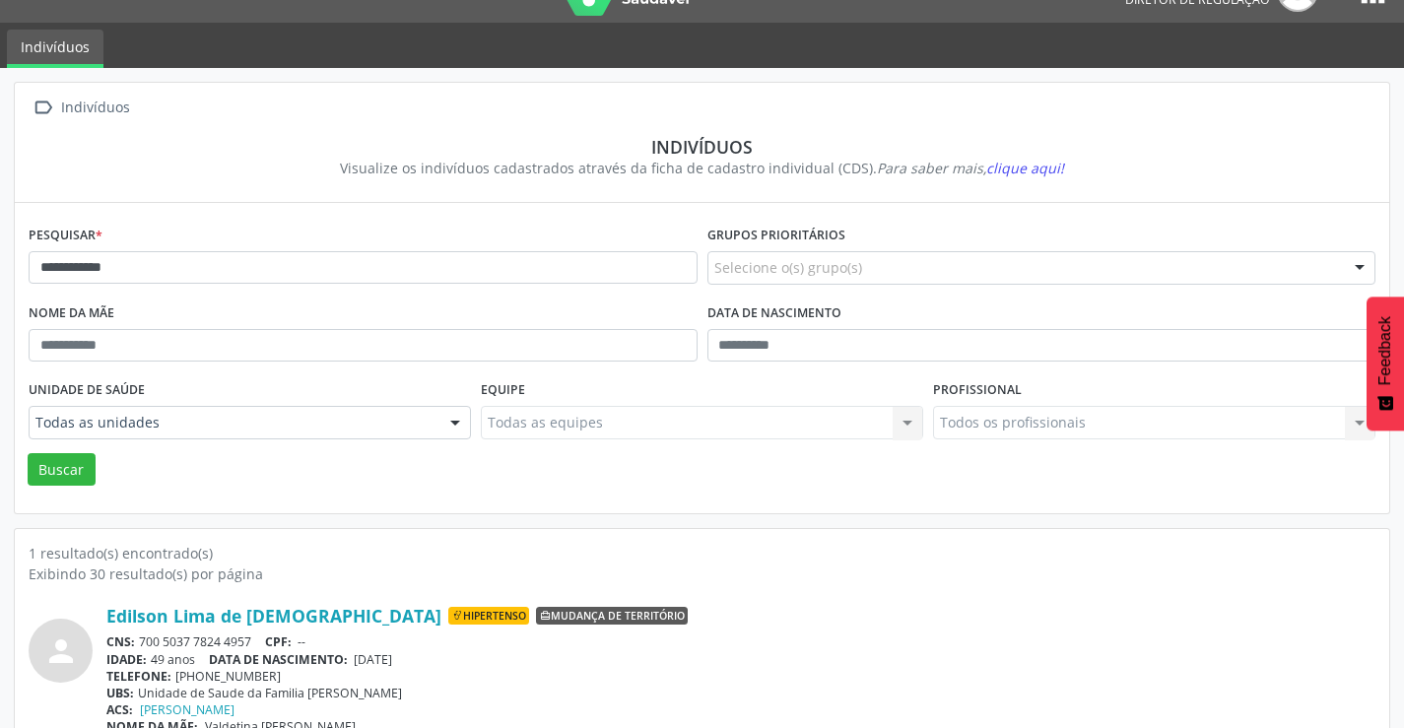
scroll to position [76, 0]
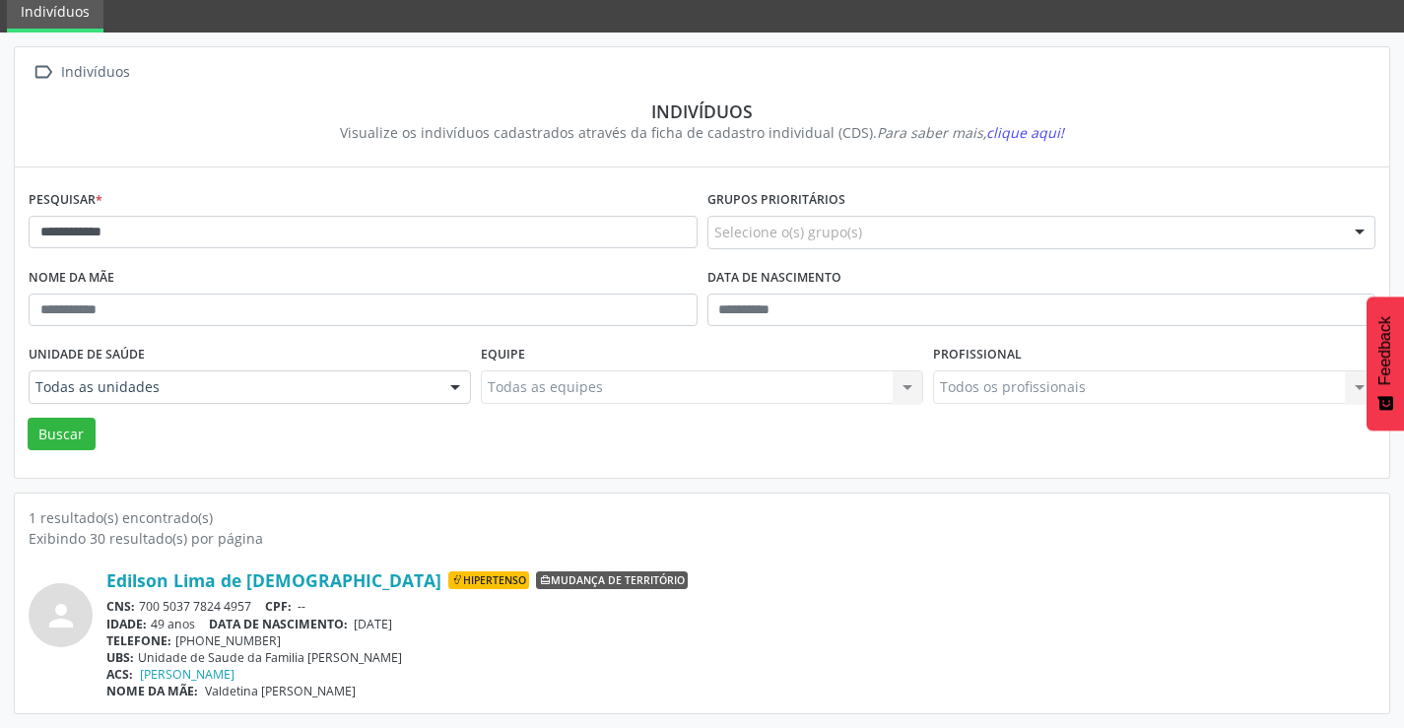
drag, startPoint x: 263, startPoint y: 601, endPoint x: 140, endPoint y: 607, distance: 123.3
click at [140, 607] on div "CNS: 700 5037 7824 4957 CPF: --" at bounding box center [740, 606] width 1269 height 17
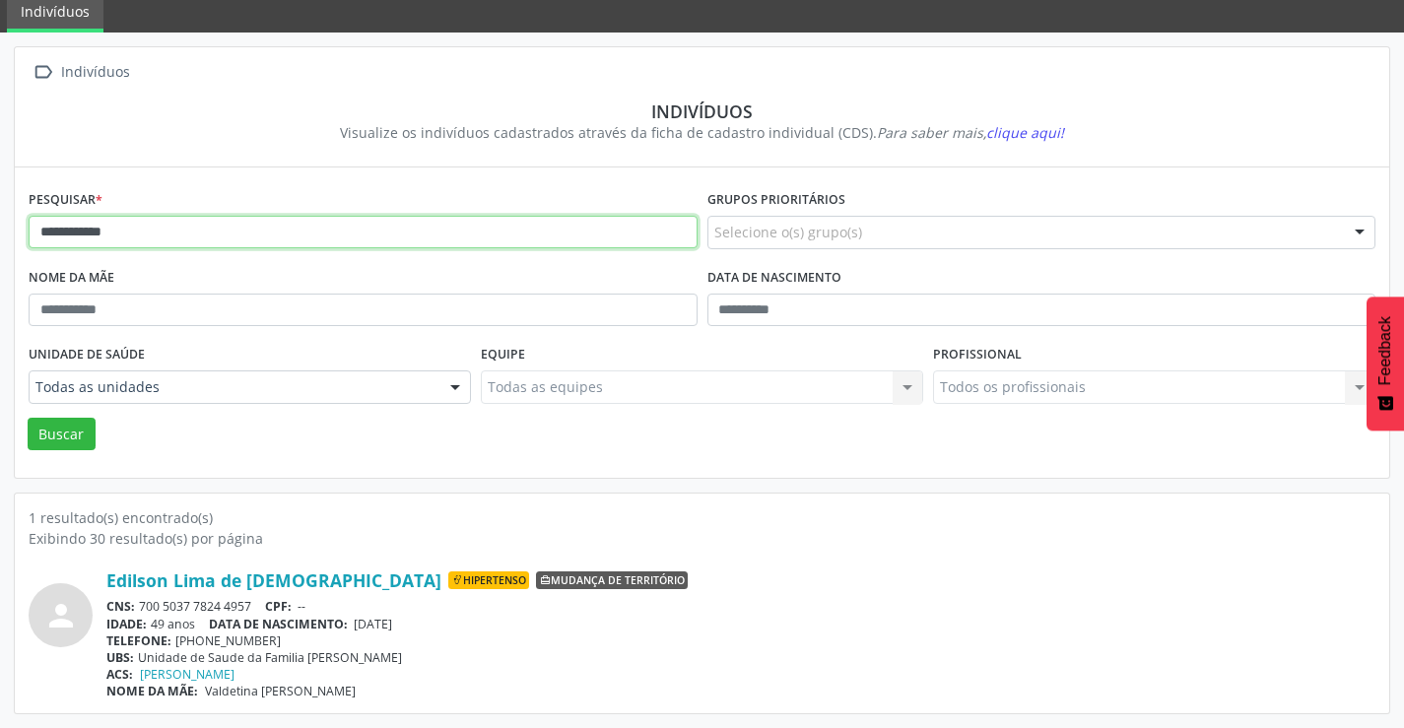
click at [173, 230] on input "**********" at bounding box center [363, 233] width 669 height 34
type input "*"
click at [28, 418] on button "Buscar" at bounding box center [62, 435] width 68 height 34
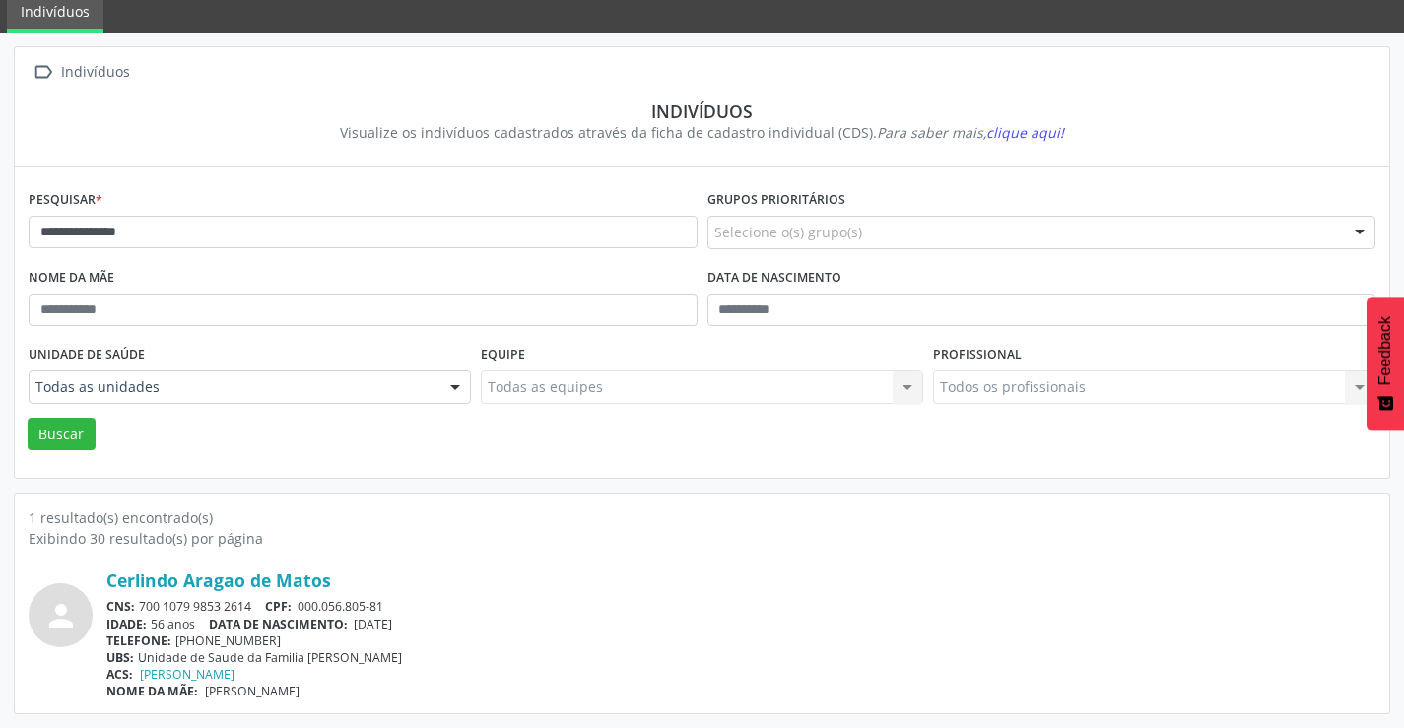
drag, startPoint x: 254, startPoint y: 604, endPoint x: 142, endPoint y: 605, distance: 112.3
click at [142, 605] on div "CNS: 700 1079 9853 2614 CPF: 000.056.805-81" at bounding box center [740, 606] width 1269 height 17
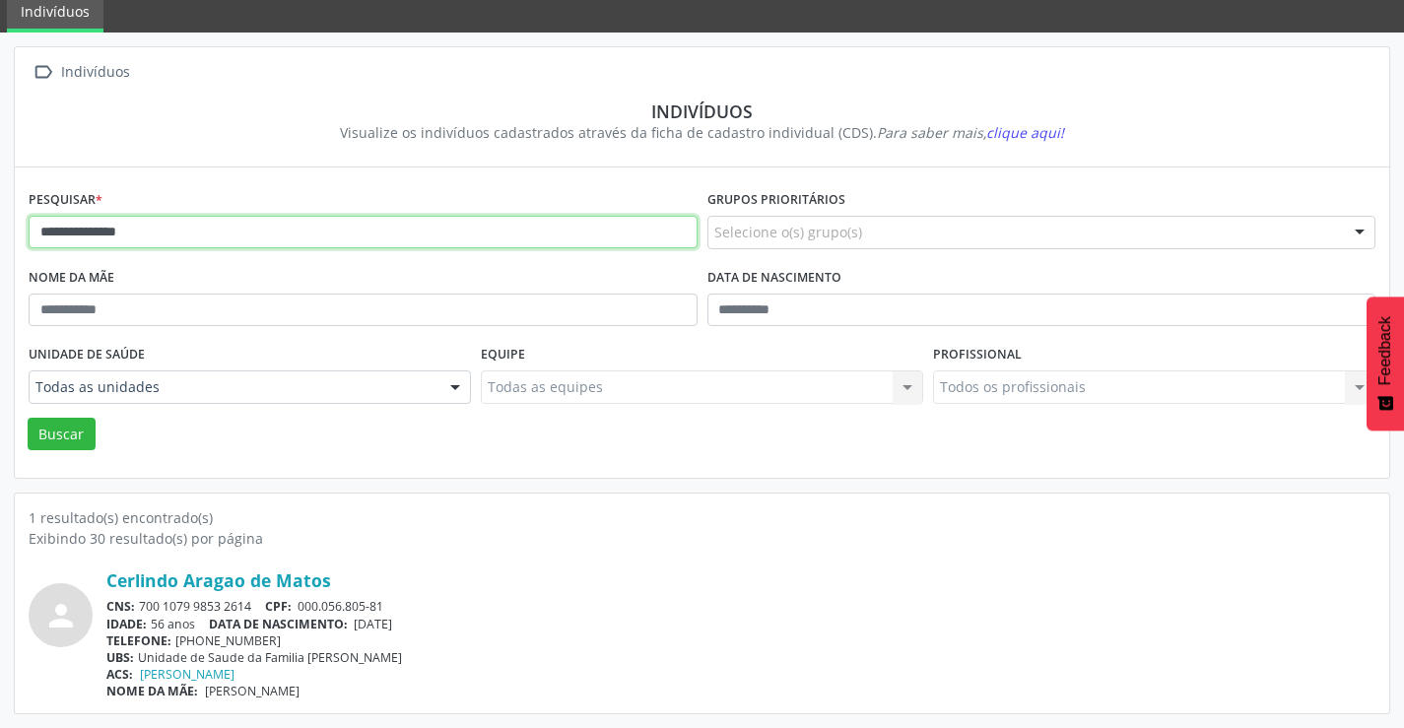
click at [262, 226] on input "**********" at bounding box center [363, 233] width 669 height 34
type input "*"
click at [28, 418] on button "Buscar" at bounding box center [62, 435] width 68 height 34
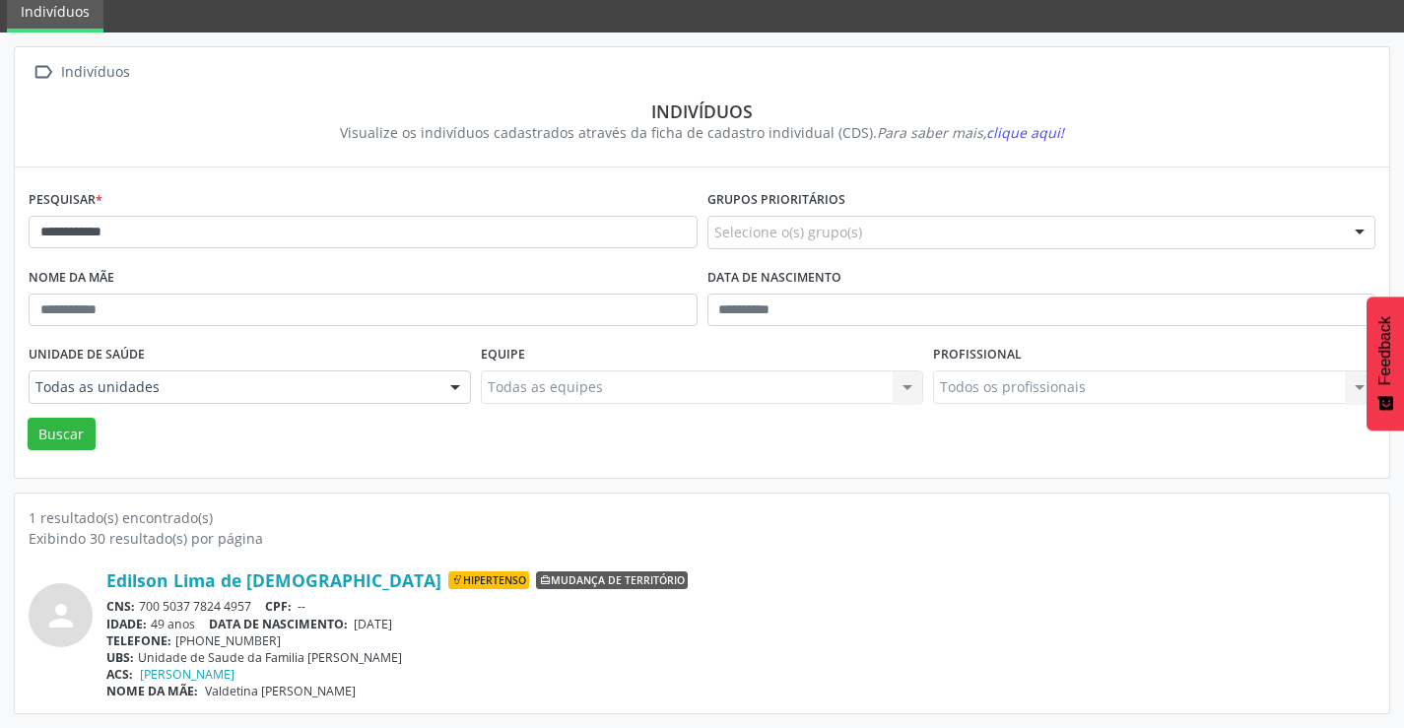
drag, startPoint x: 260, startPoint y: 599, endPoint x: 144, endPoint y: 609, distance: 116.7
click at [144, 609] on div "CNS: 700 5037 7824 4957 CPF: --" at bounding box center [740, 606] width 1269 height 17
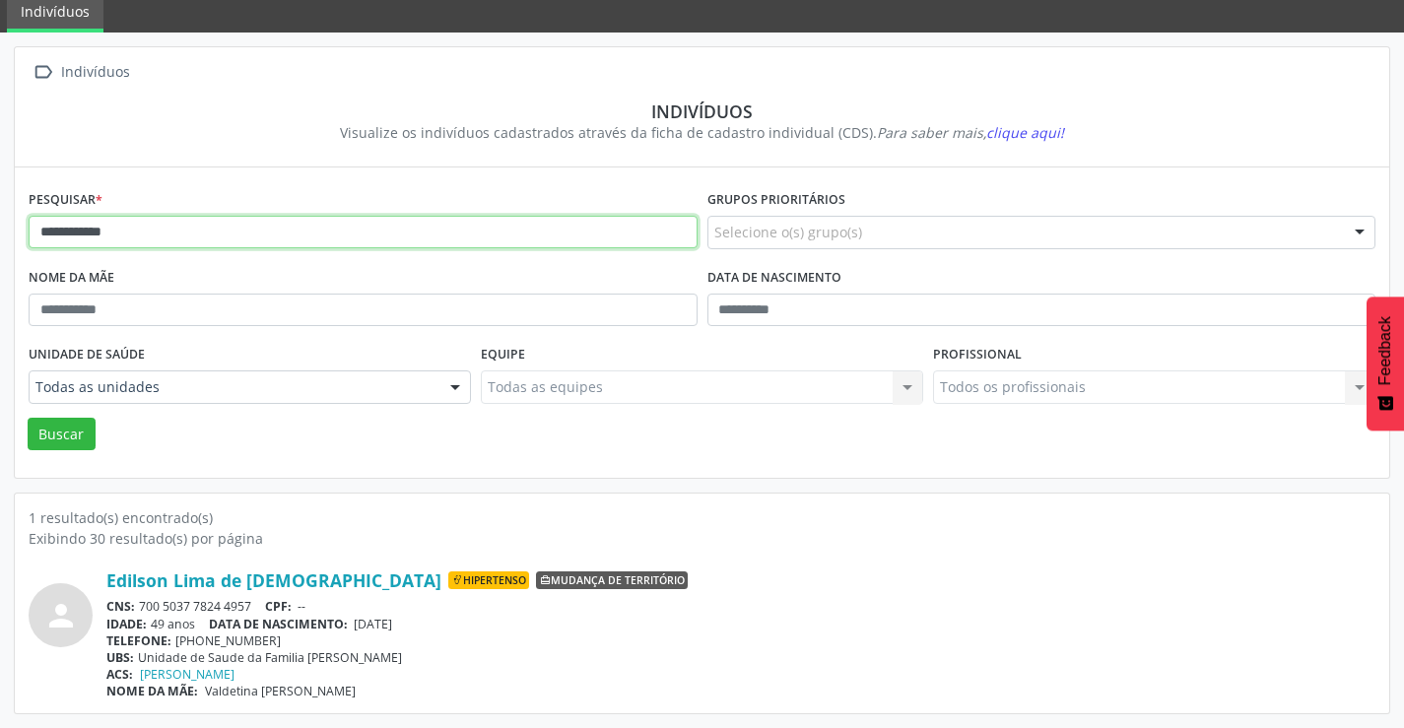
click at [143, 226] on input "**********" at bounding box center [363, 233] width 669 height 34
type input "*"
click at [28, 418] on button "Buscar" at bounding box center [62, 435] width 68 height 34
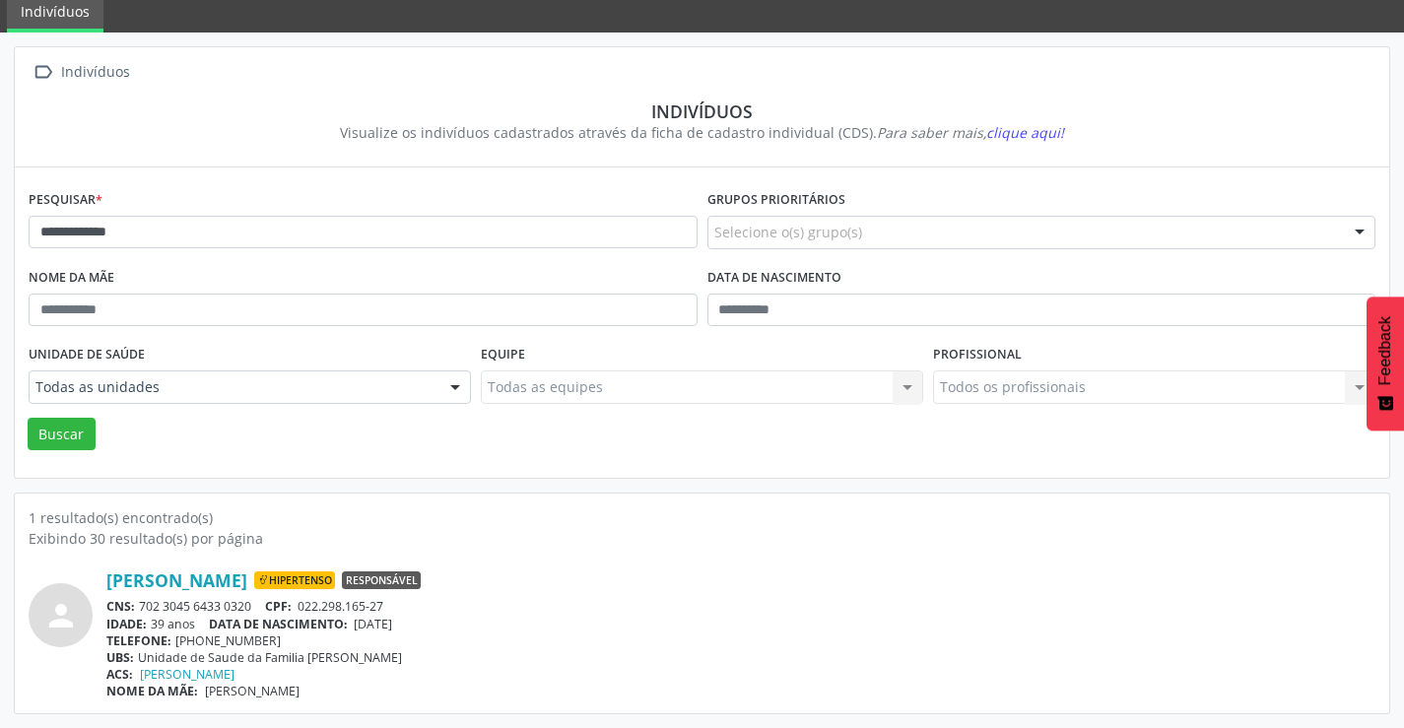
drag, startPoint x: 254, startPoint y: 606, endPoint x: 146, endPoint y: 604, distance: 108.4
click at [146, 604] on div "CNS: 702 3045 6433 0320 CPF: 022.298.165-27" at bounding box center [740, 606] width 1269 height 17
drag, startPoint x: 741, startPoint y: 642, endPoint x: 424, endPoint y: 625, distance: 317.8
click at [715, 635] on div "TELEFONE: [PHONE_NUMBER]" at bounding box center [740, 641] width 1269 height 17
drag, startPoint x: 254, startPoint y: 607, endPoint x: 140, endPoint y: 608, distance: 114.3
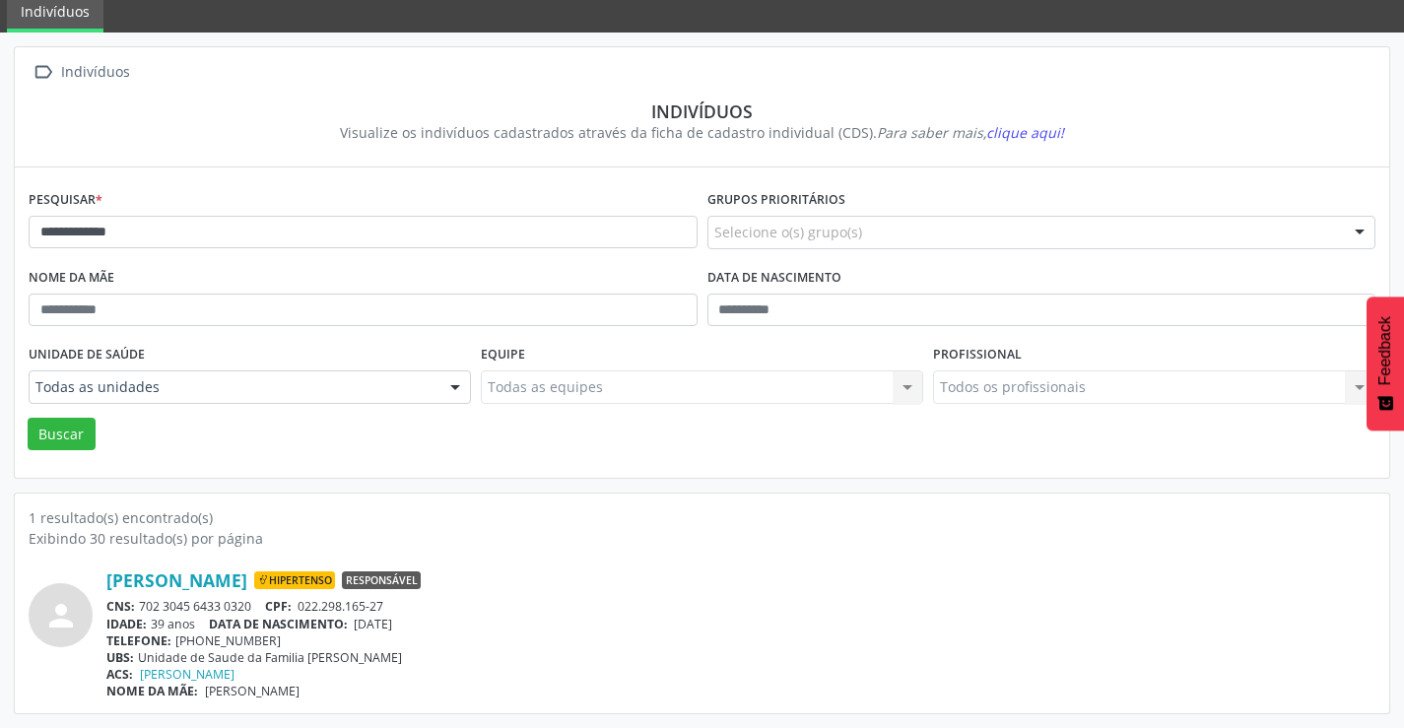
click at [141, 608] on div "CNS: 702 3045 6433 0320 CPF: 022.298.165-27" at bounding box center [740, 606] width 1269 height 17
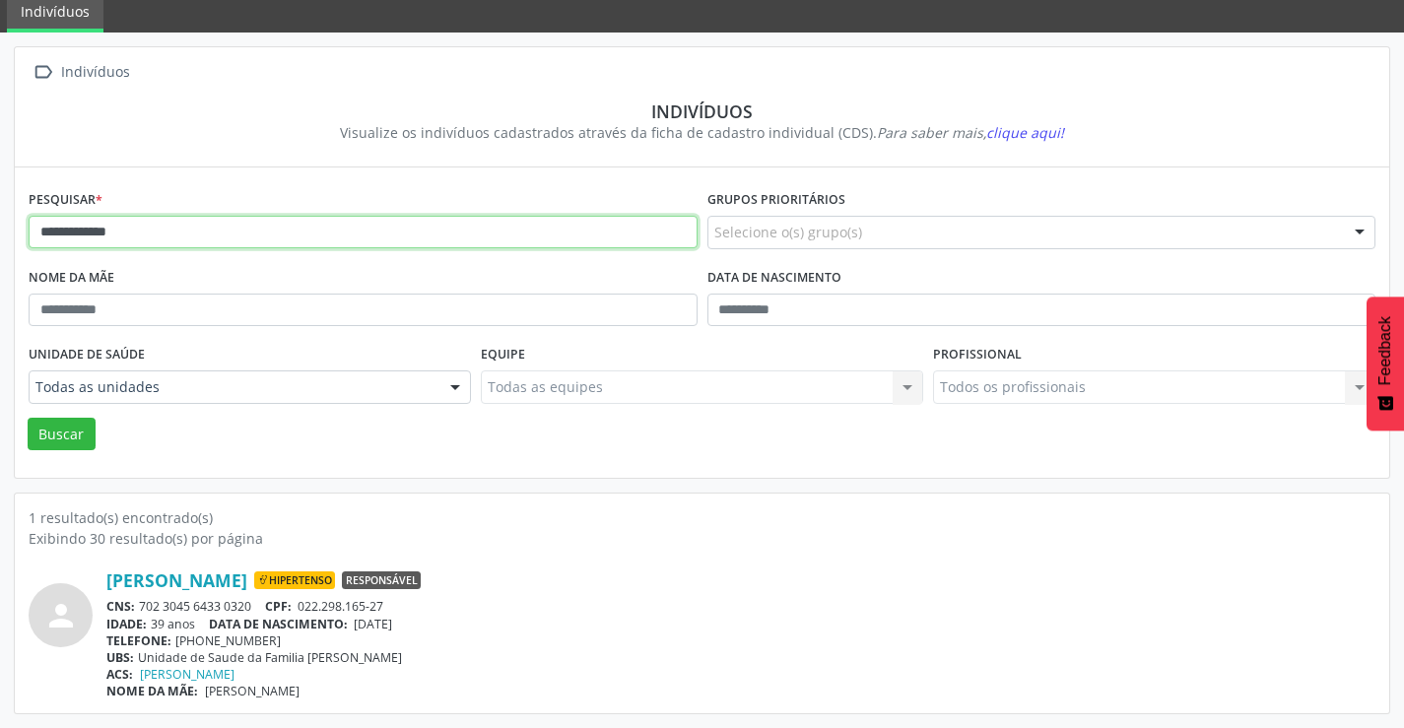
click at [286, 236] on input "**********" at bounding box center [363, 233] width 669 height 34
type input "*"
click at [28, 418] on button "Buscar" at bounding box center [62, 435] width 68 height 34
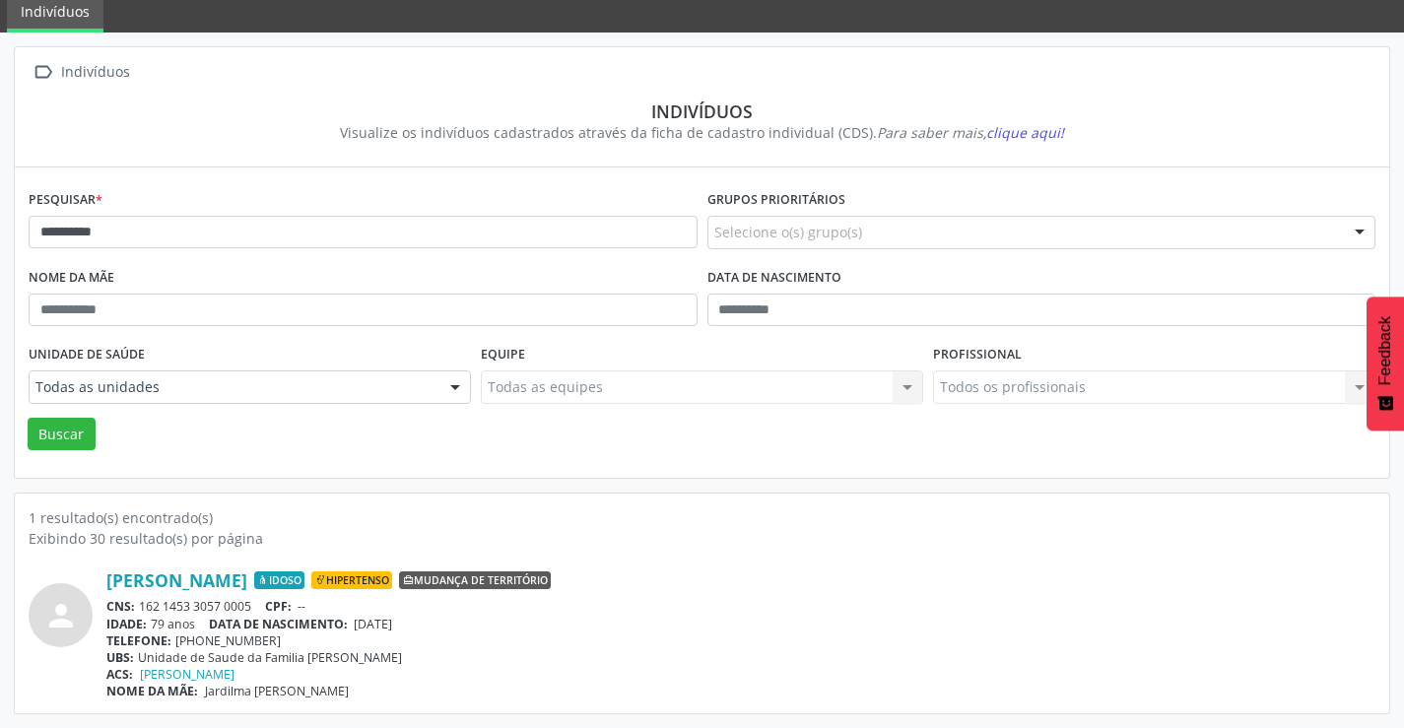
drag, startPoint x: 256, startPoint y: 600, endPoint x: 142, endPoint y: 605, distance: 114.4
click at [143, 607] on div "CNS: 162 1453 3057 0005 CPF: --" at bounding box center [740, 606] width 1269 height 17
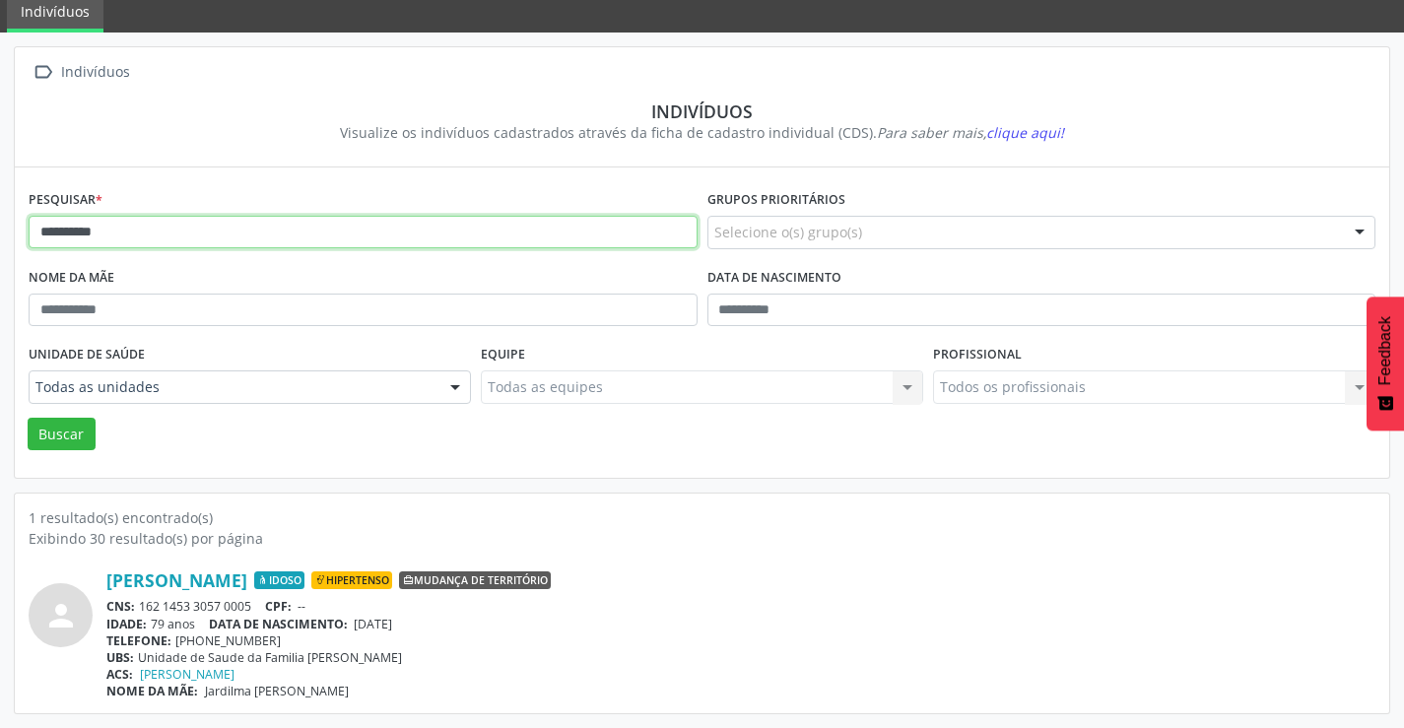
click at [122, 223] on input "**********" at bounding box center [363, 233] width 669 height 34
type input "*"
click at [28, 418] on button "Buscar" at bounding box center [62, 435] width 68 height 34
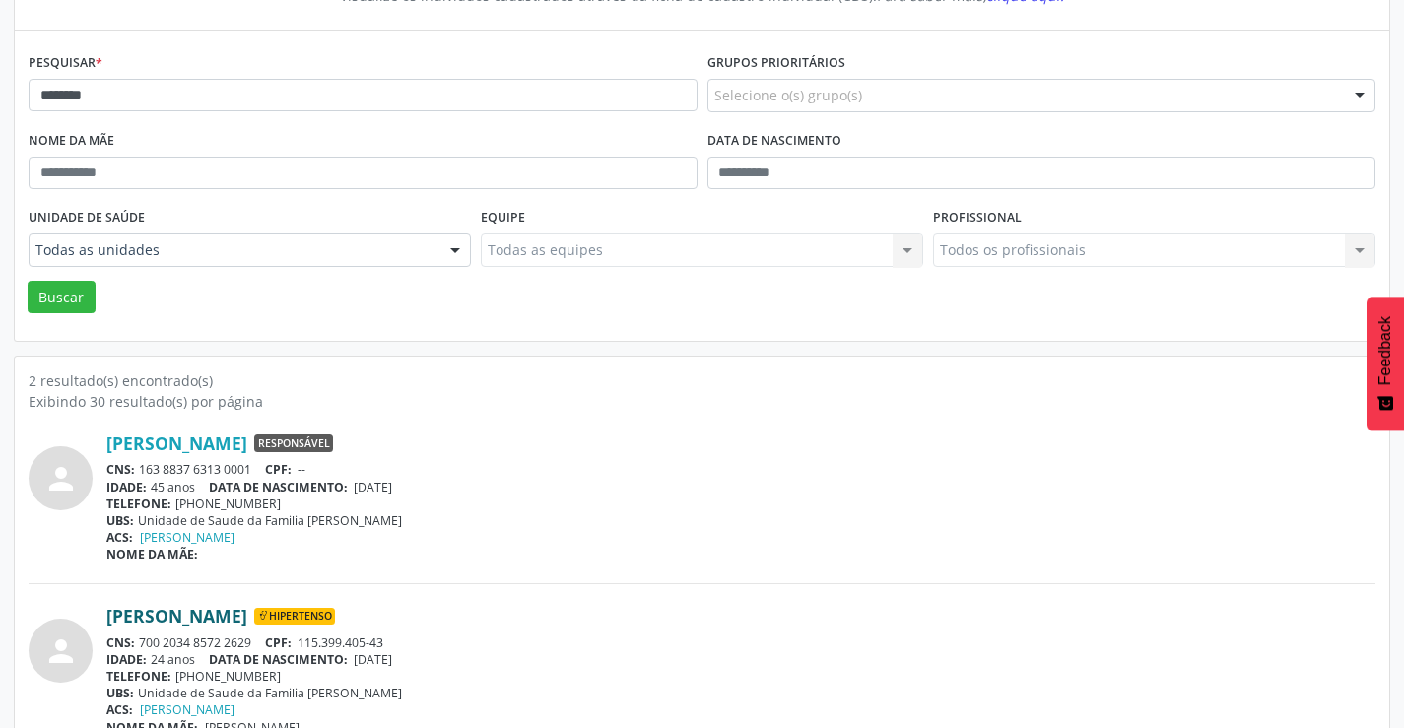
scroll to position [249, 0]
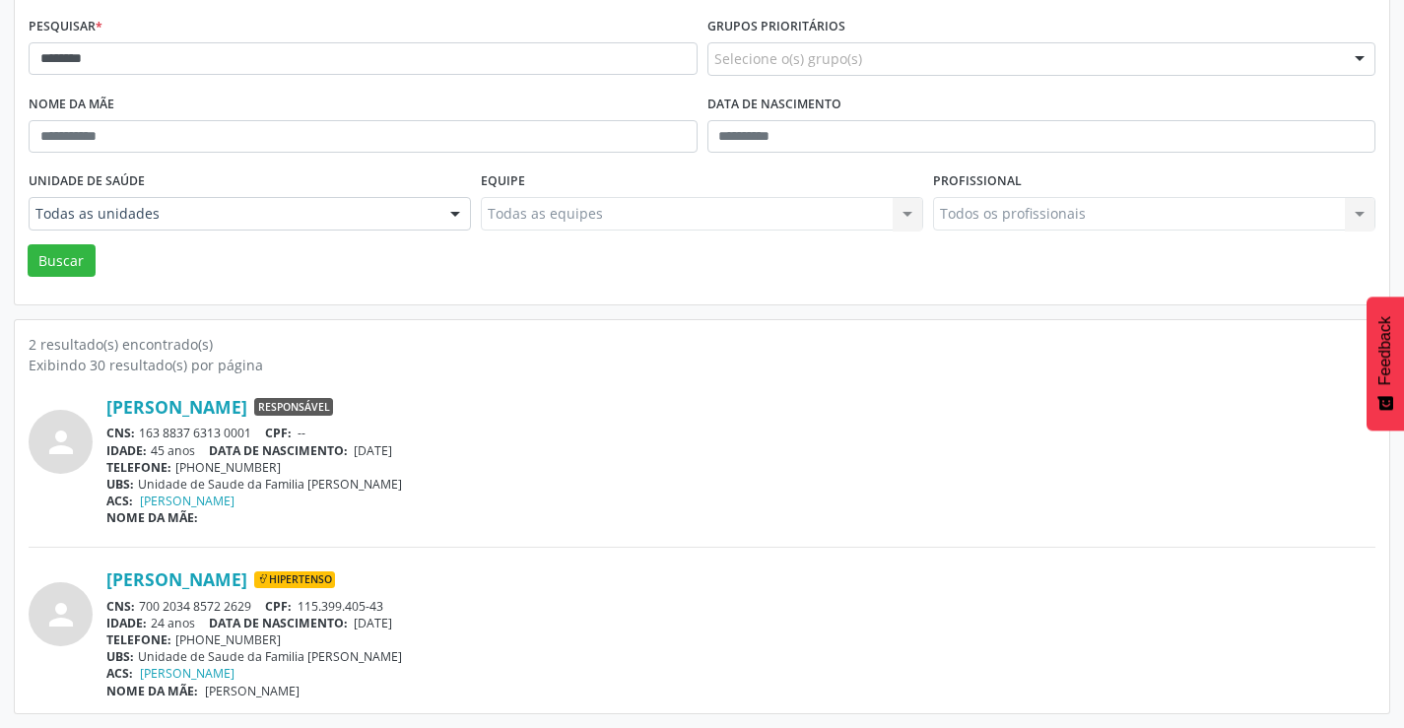
drag, startPoint x: 256, startPoint y: 604, endPoint x: 142, endPoint y: 614, distance: 114.7
click at [141, 609] on div "CNS: 700 2034 8572 2629 CPF: 115.399.405-43" at bounding box center [740, 606] width 1269 height 17
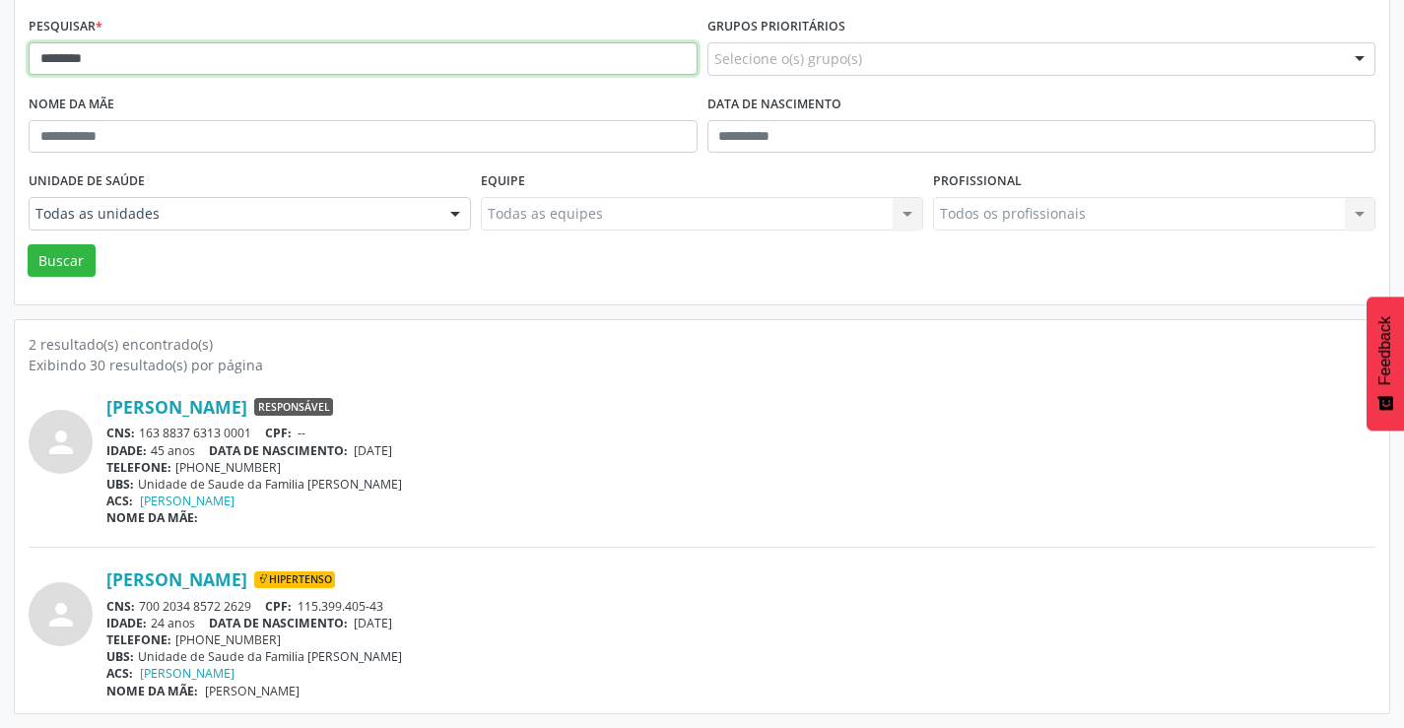
click at [256, 56] on input "********" at bounding box center [363, 59] width 669 height 34
type input "*"
click at [28, 244] on button "Buscar" at bounding box center [62, 261] width 68 height 34
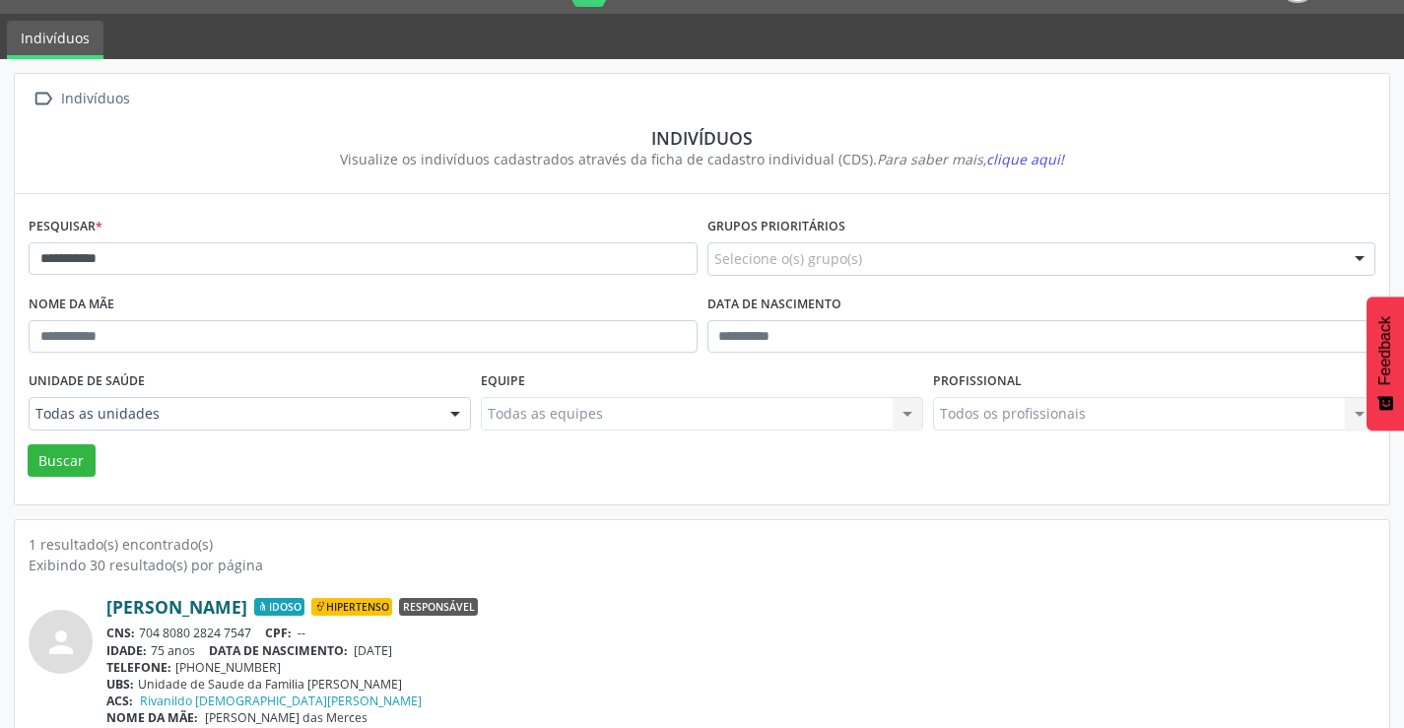
scroll to position [76, 0]
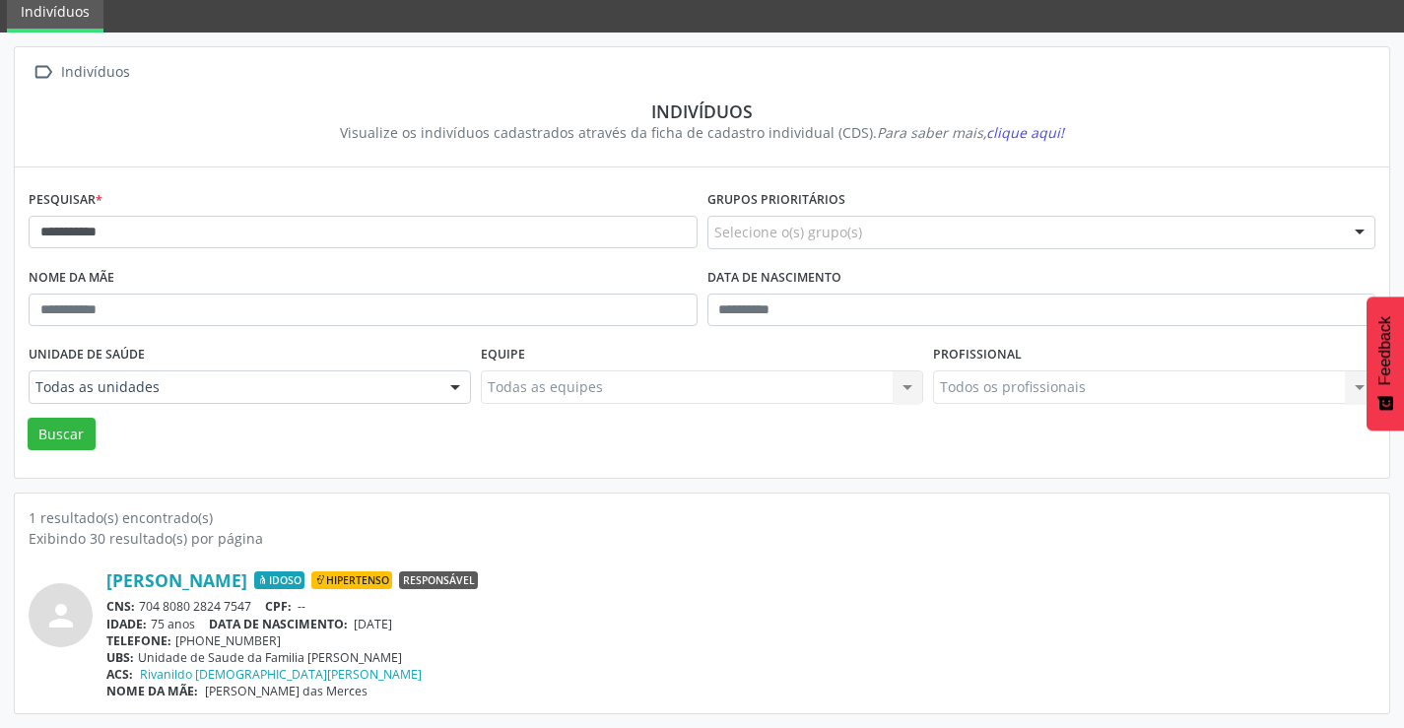
drag, startPoint x: 263, startPoint y: 599, endPoint x: 142, endPoint y: 607, distance: 121.5
click at [142, 607] on div "CNS: 704 8080 2824 7547 CPF: --" at bounding box center [740, 606] width 1269 height 17
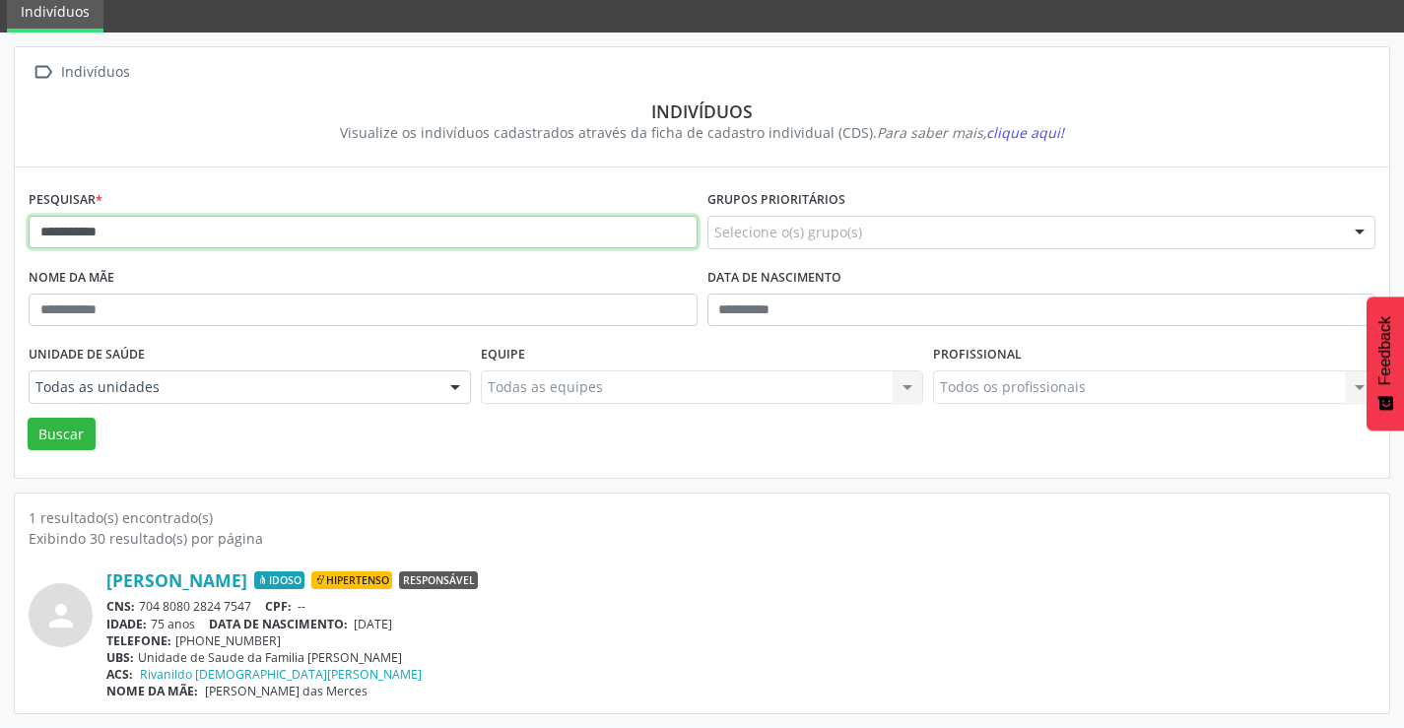
click at [183, 230] on input "**********" at bounding box center [363, 233] width 669 height 34
type input "*"
click at [28, 418] on button "Buscar" at bounding box center [62, 435] width 68 height 34
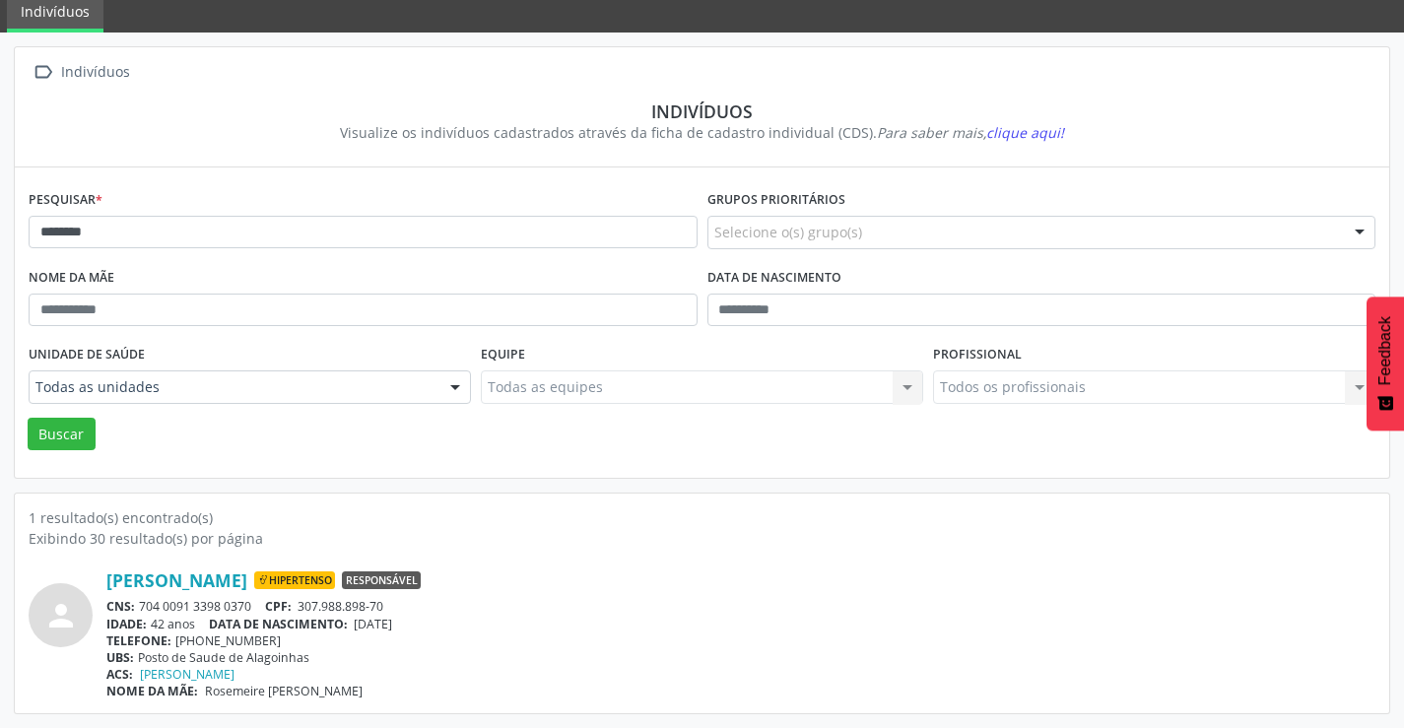
drag, startPoint x: 258, startPoint y: 603, endPoint x: 140, endPoint y: 598, distance: 118.4
click at [140, 598] on div "CNS: 704 0091 3398 0370 CPF: 307.988.898-70" at bounding box center [740, 606] width 1269 height 17
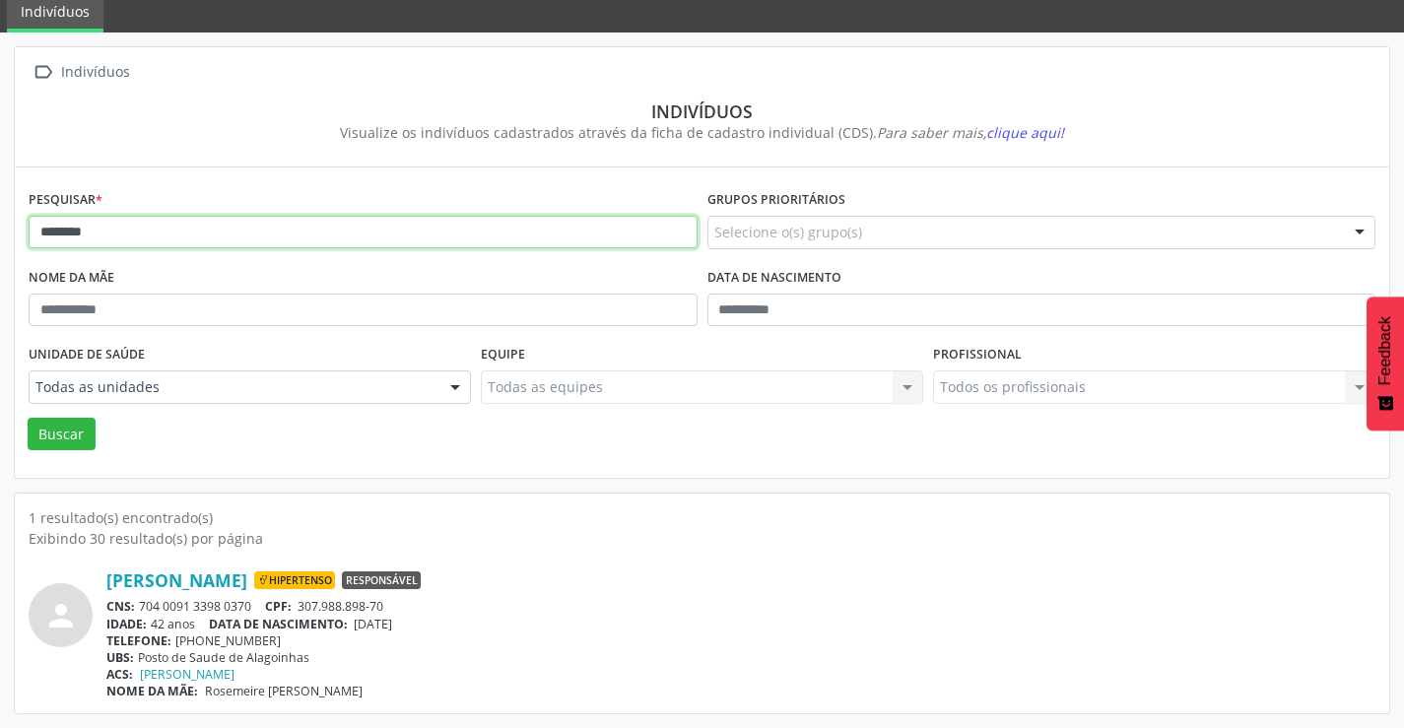
click at [203, 238] on input "********" at bounding box center [363, 233] width 669 height 34
type input "*"
click at [28, 418] on button "Buscar" at bounding box center [62, 435] width 68 height 34
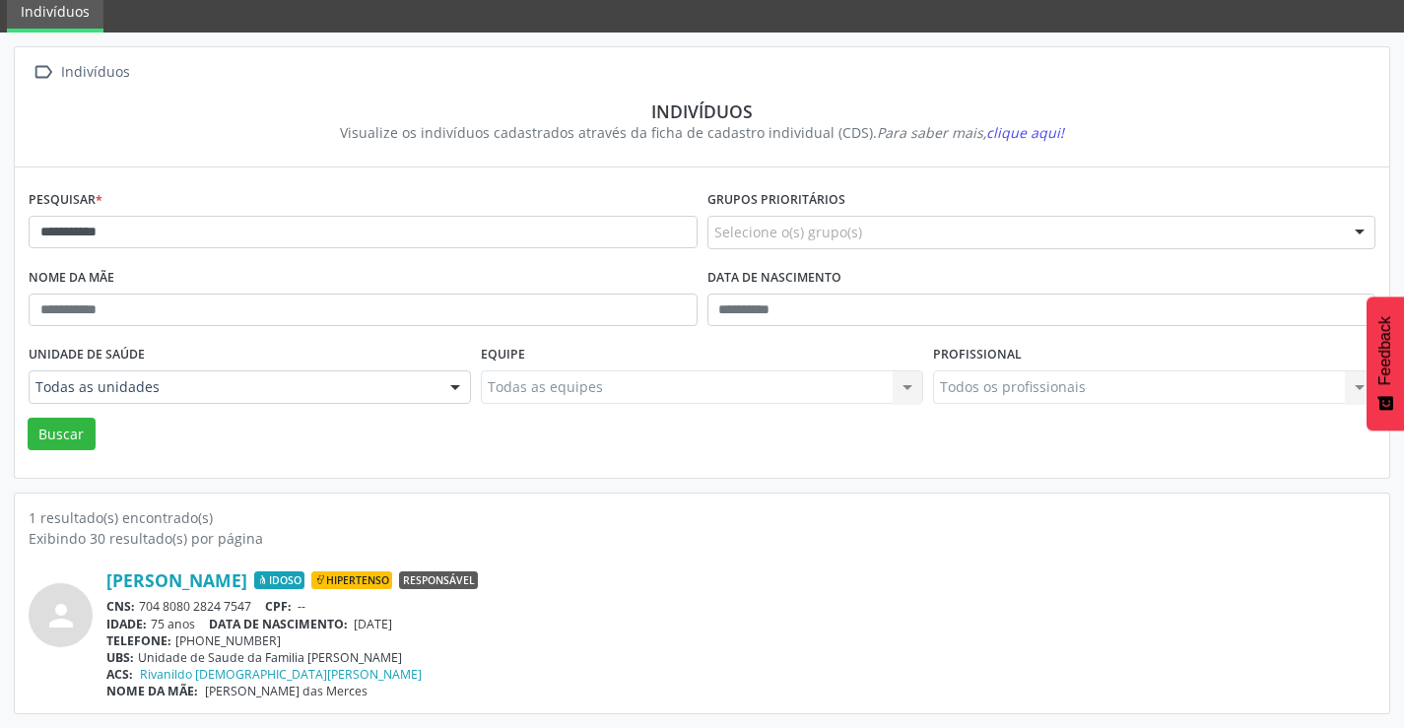
drag, startPoint x: 256, startPoint y: 605, endPoint x: 141, endPoint y: 595, distance: 115.7
click at [142, 597] on div "[PERSON_NAME] Idoso Hipertenso Responsável CNS: 704 8080 2824 7547 CPF: -- IDAD…" at bounding box center [740, 635] width 1269 height 130
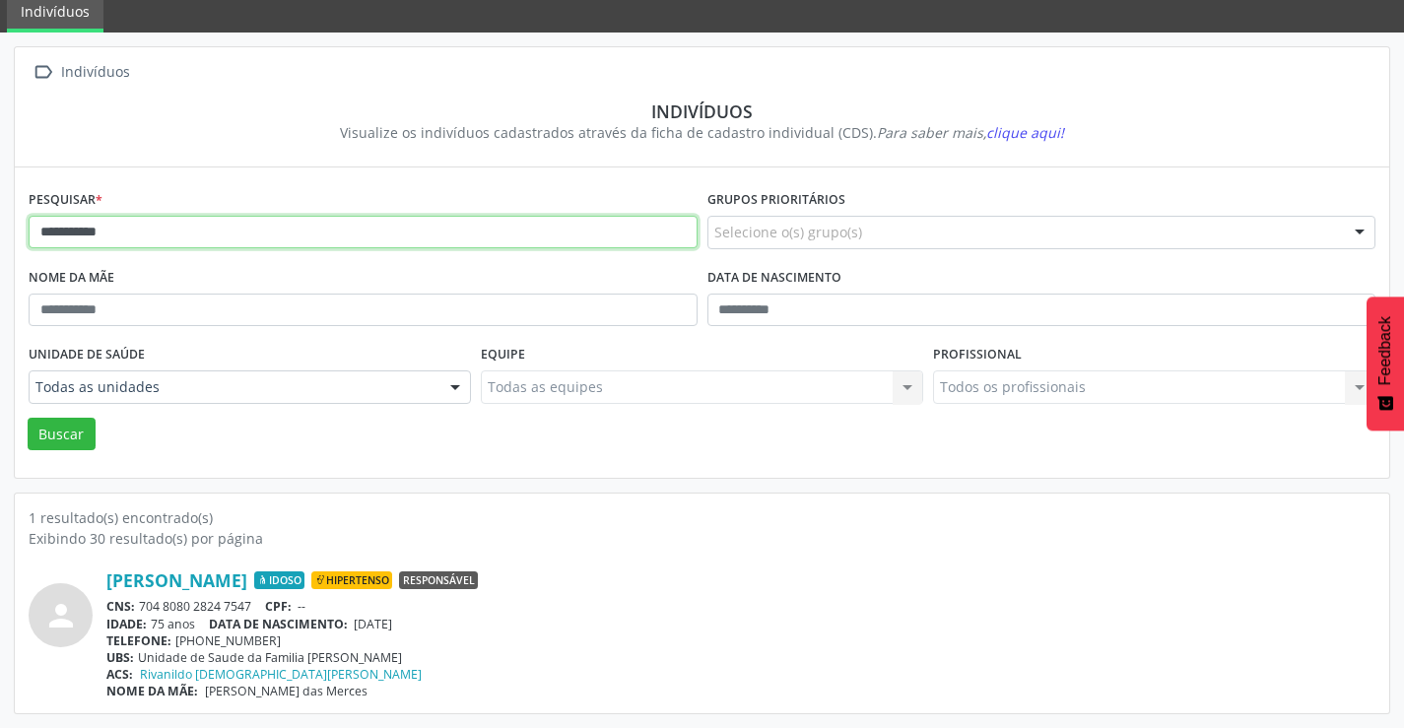
click at [381, 238] on input "**********" at bounding box center [363, 233] width 669 height 34
type input "*"
click at [28, 418] on button "Buscar" at bounding box center [62, 435] width 68 height 34
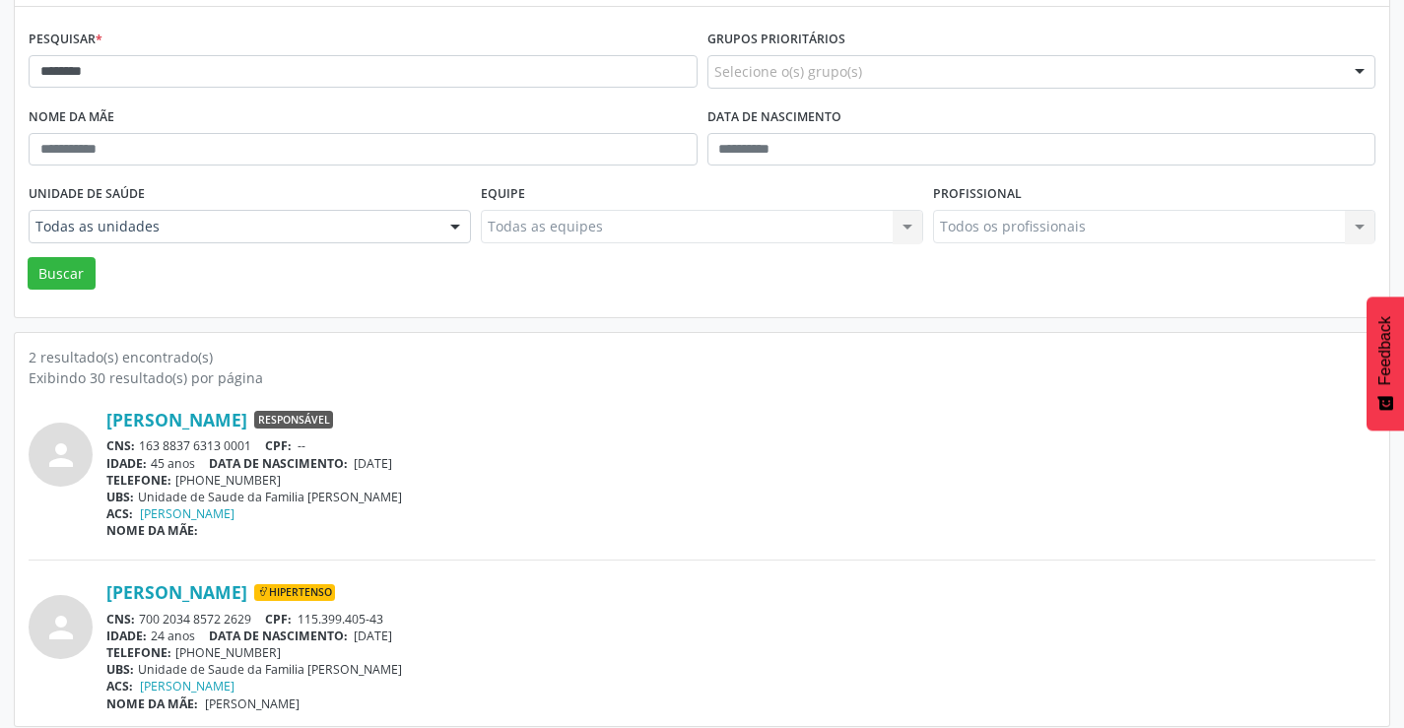
scroll to position [249, 0]
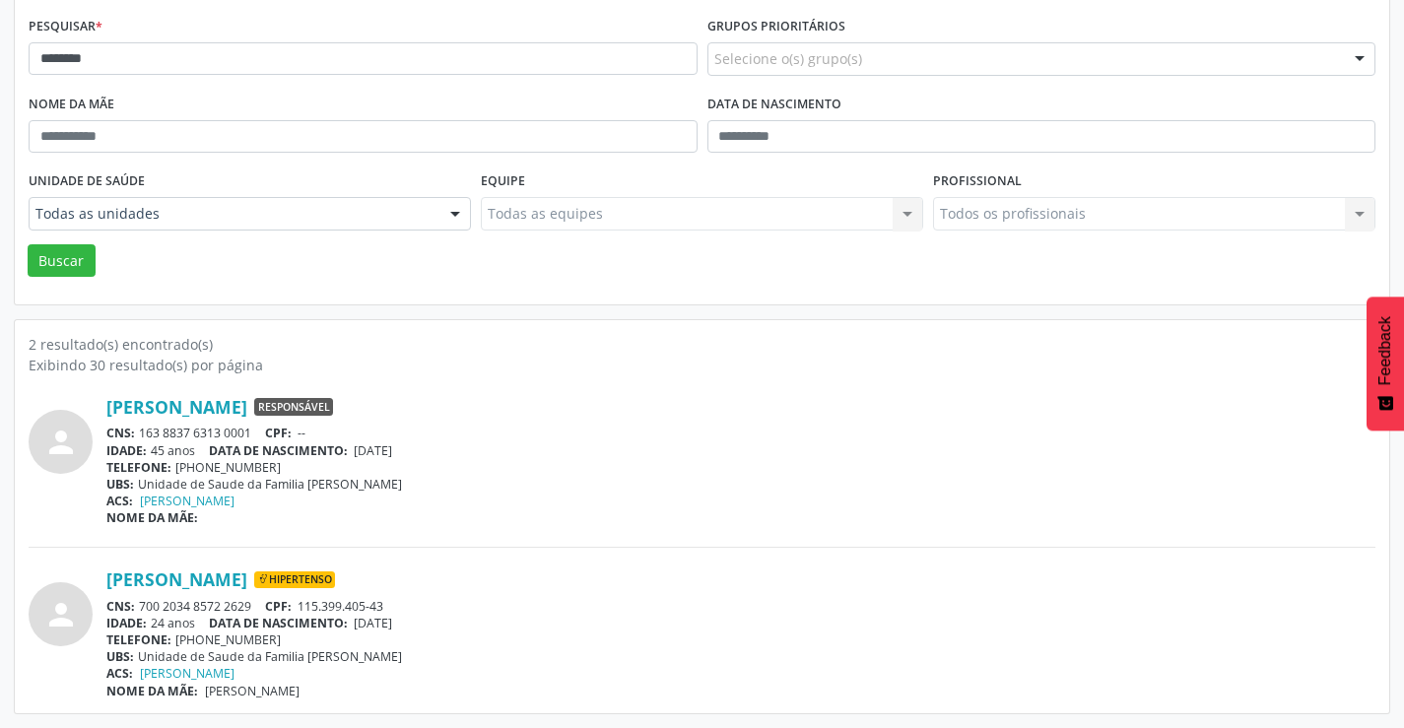
drag, startPoint x: 263, startPoint y: 600, endPoint x: 144, endPoint y: 609, distance: 119.6
click at [144, 609] on div "CNS: 700 2034 8572 2629 CPF: 115.399.405-43" at bounding box center [740, 606] width 1269 height 17
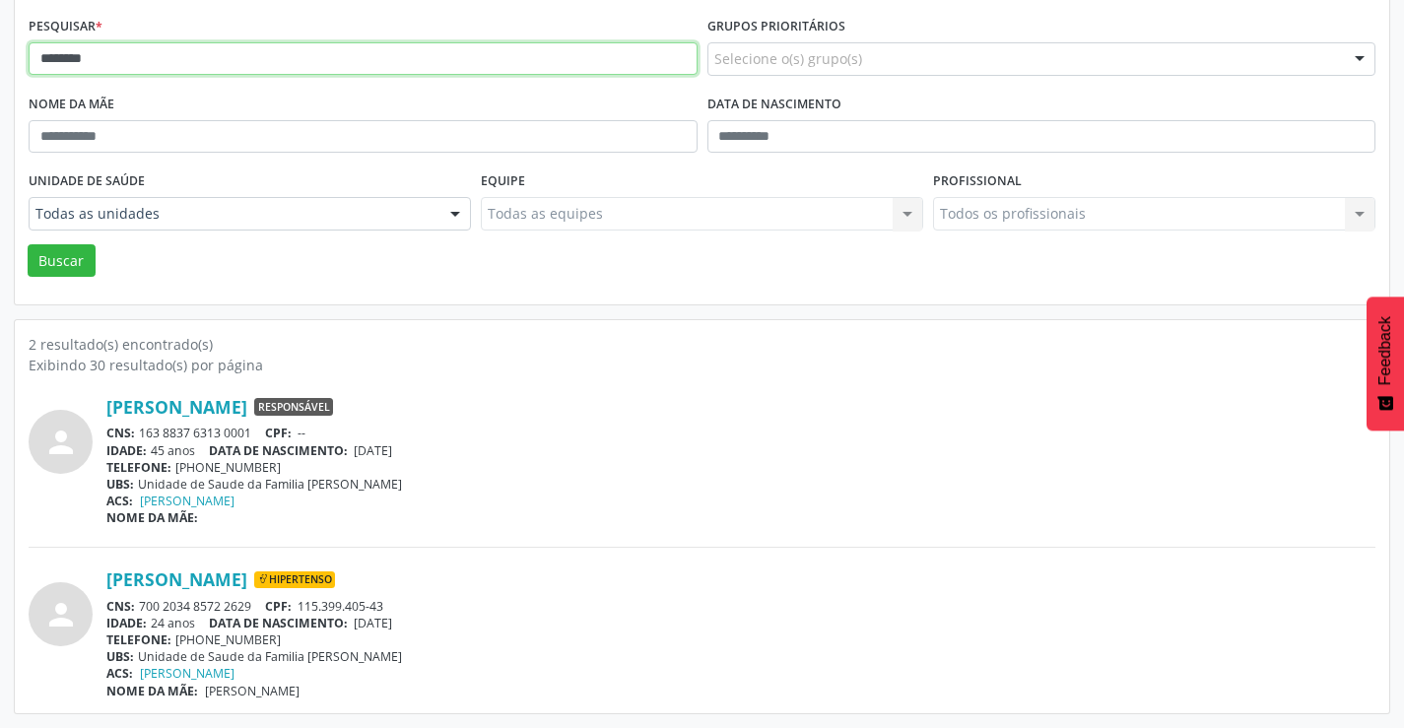
click at [431, 59] on input "********" at bounding box center [363, 59] width 669 height 34
type input "*"
click at [28, 244] on button "Buscar" at bounding box center [62, 261] width 68 height 34
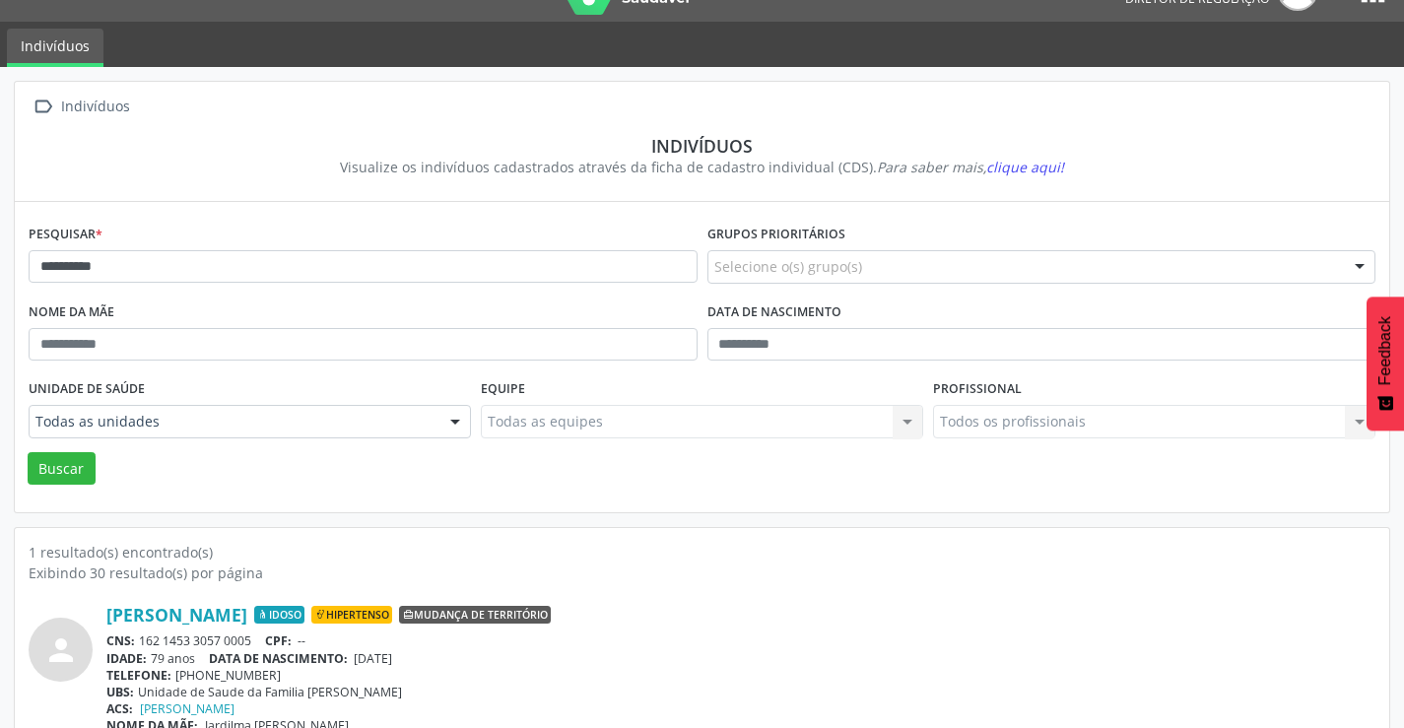
scroll to position [76, 0]
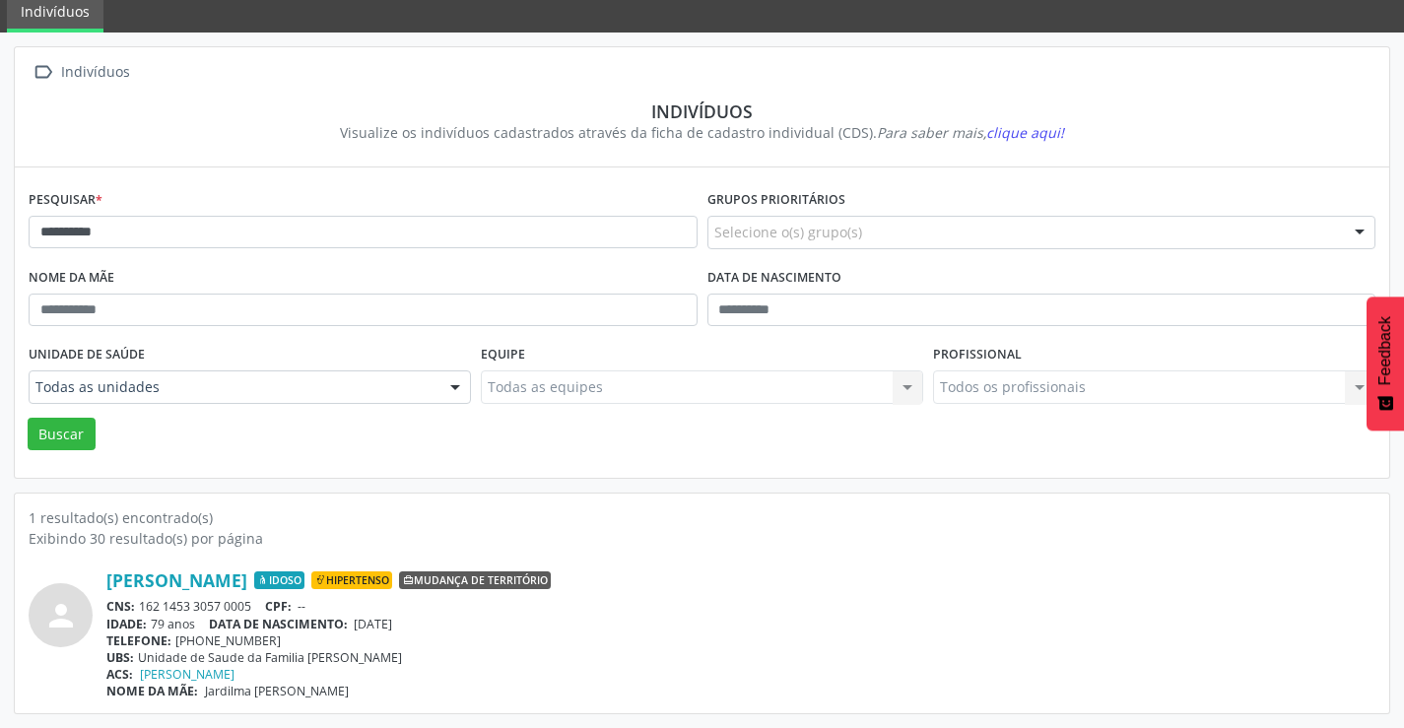
drag, startPoint x: 261, startPoint y: 603, endPoint x: 139, endPoint y: 604, distance: 122.2
click at [139, 604] on div "CNS: 162 1453 3057 0005 CPF: --" at bounding box center [740, 606] width 1269 height 17
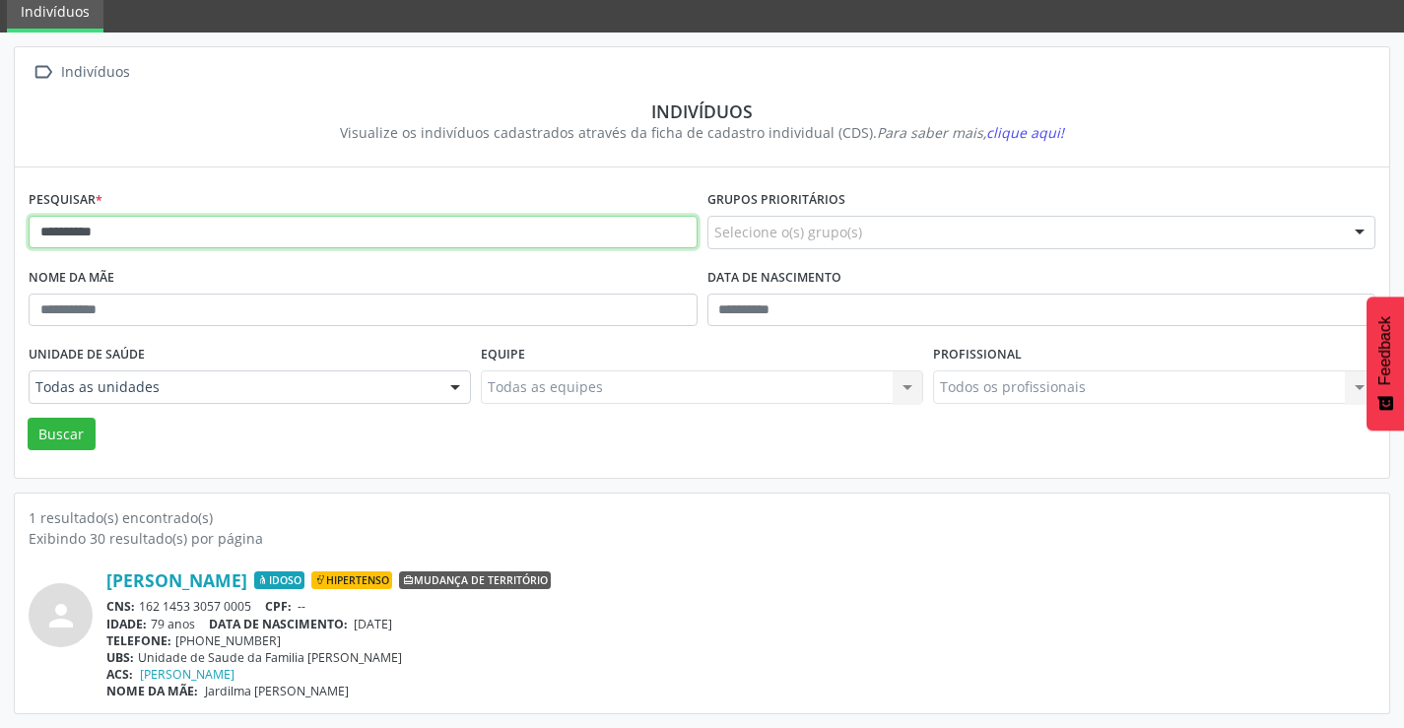
click at [333, 226] on input "**********" at bounding box center [363, 233] width 669 height 34
type input "*"
click at [28, 418] on button "Buscar" at bounding box center [62, 435] width 68 height 34
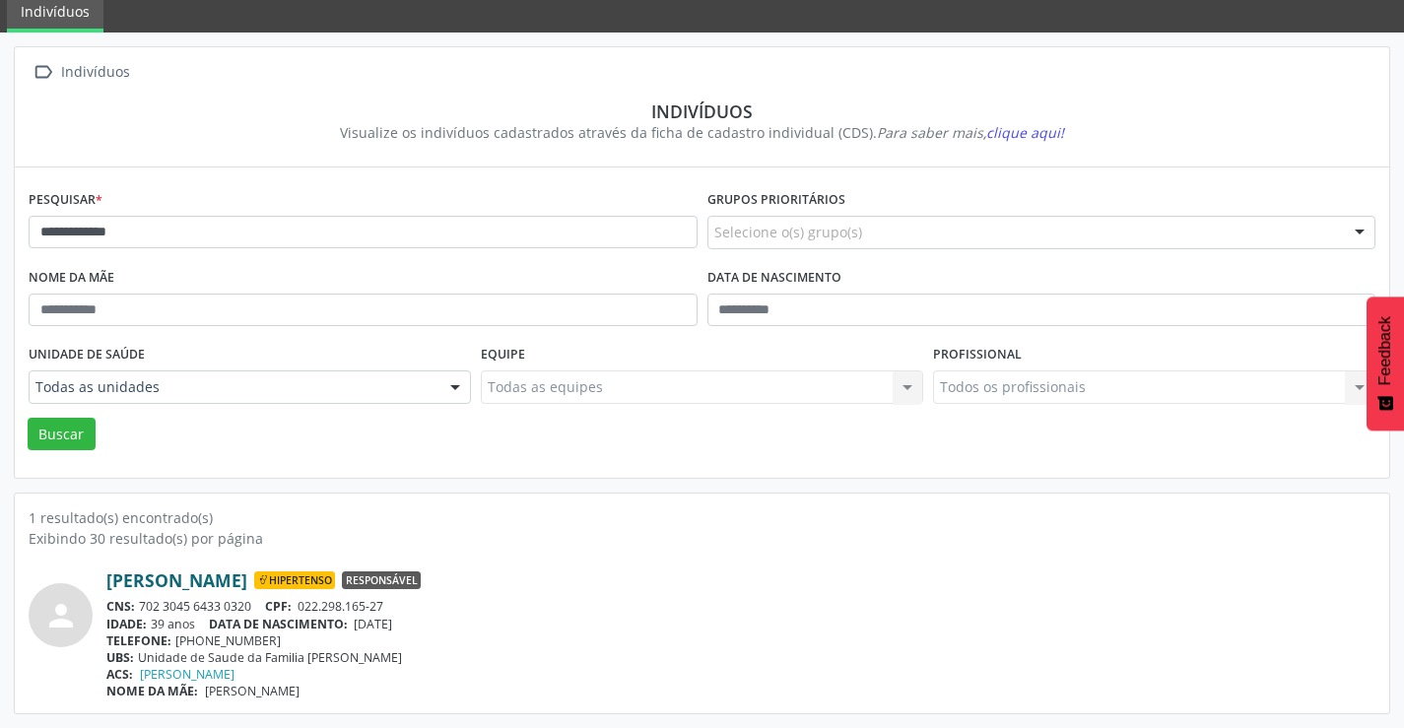
drag, startPoint x: 255, startPoint y: 605, endPoint x: 140, endPoint y: 590, distance: 116.2
click at [140, 593] on div "[PERSON_NAME] Hipertenso Responsável CNS: 702 3045 6433 0320 CPF: 022.298.165-2…" at bounding box center [740, 635] width 1269 height 130
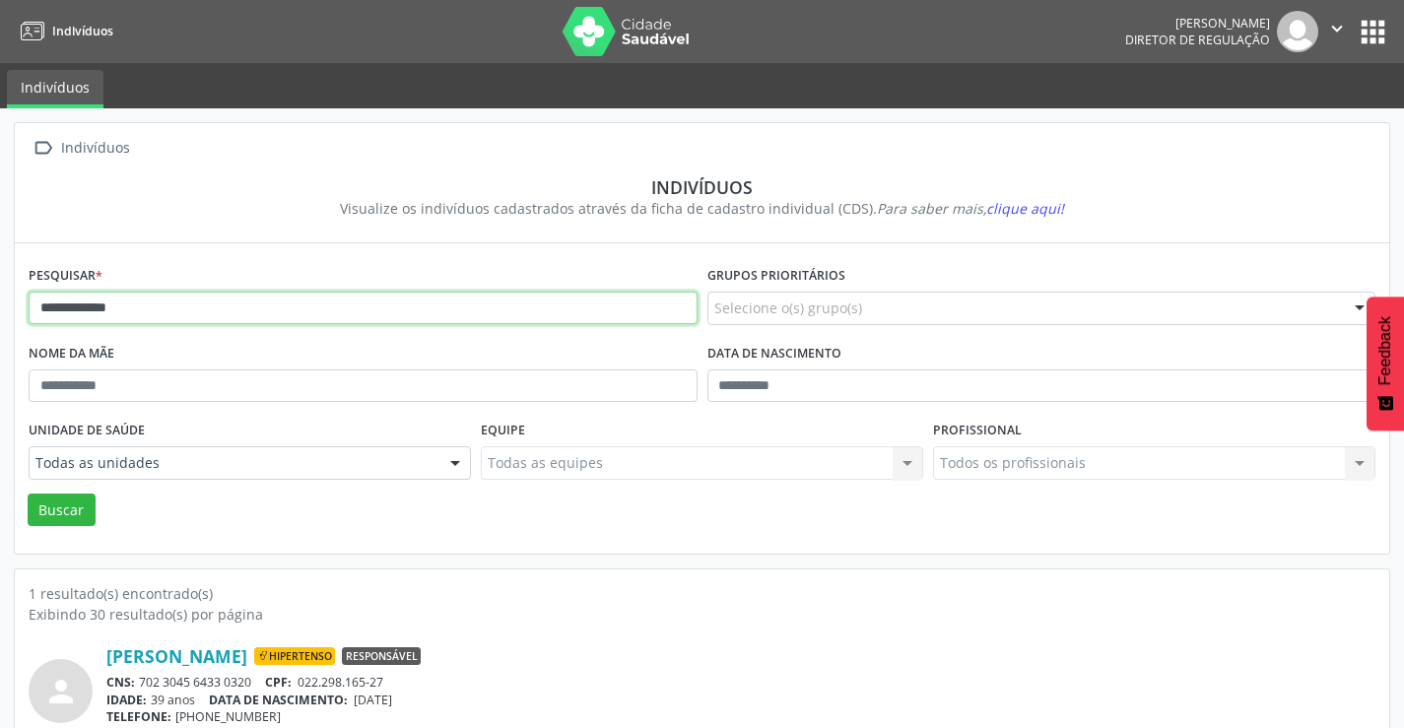
click at [308, 310] on input "**********" at bounding box center [363, 309] width 669 height 34
type input "*"
click at [28, 494] on button "Buscar" at bounding box center [62, 511] width 68 height 34
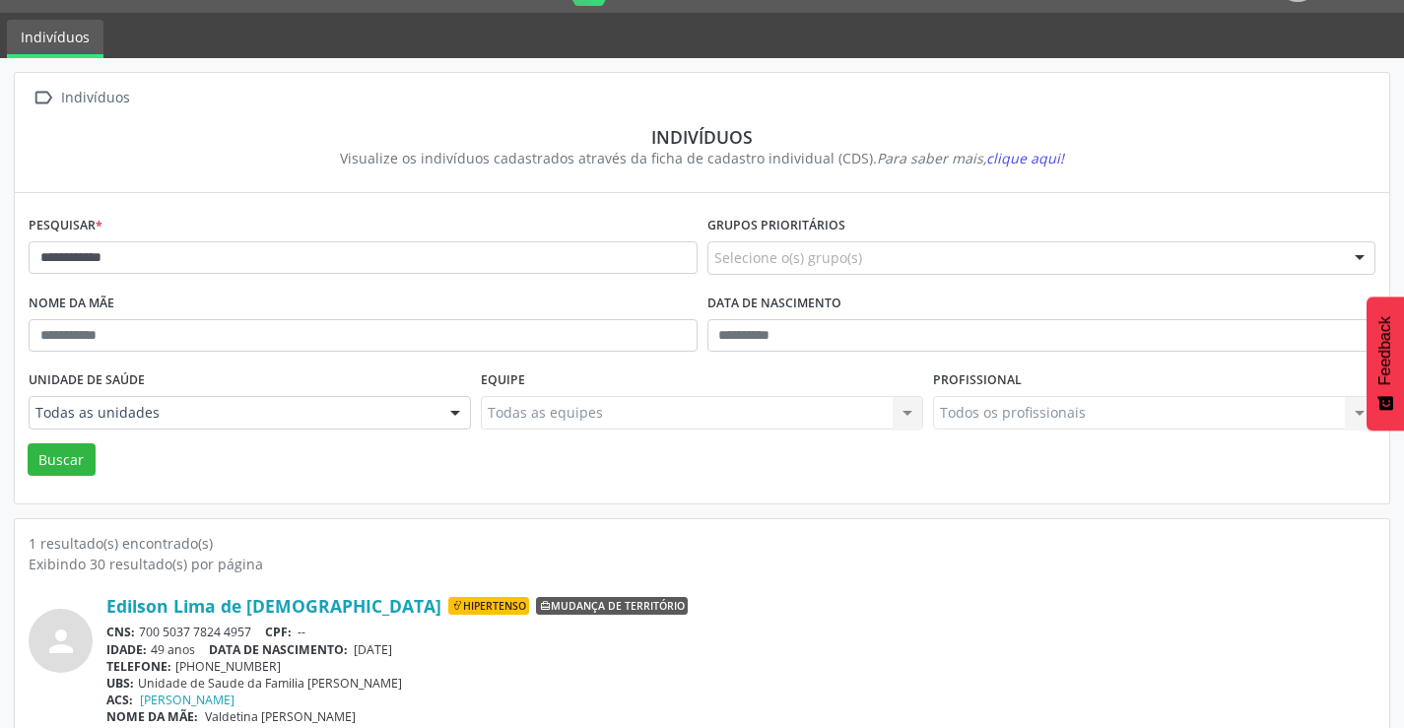
scroll to position [76, 0]
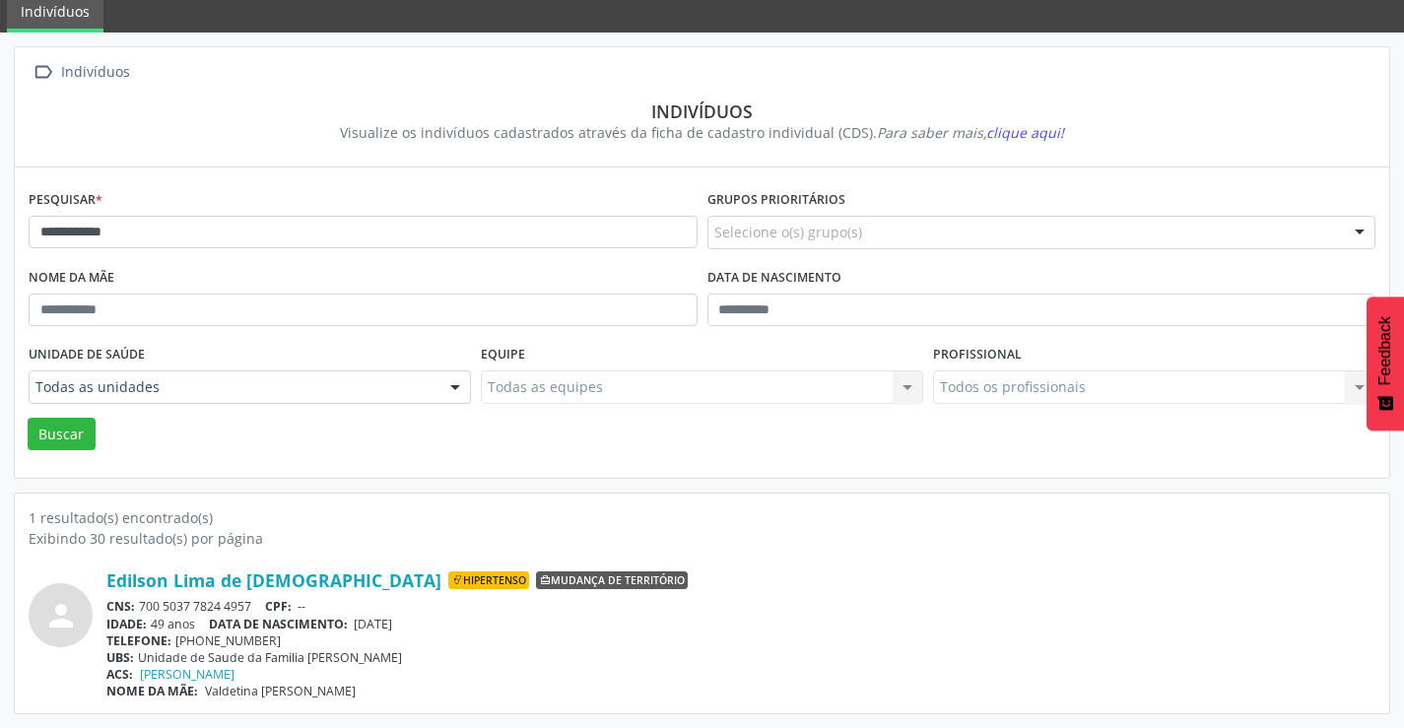
drag, startPoint x: 257, startPoint y: 606, endPoint x: 138, endPoint y: 608, distance: 119.3
click at [138, 608] on div "CNS: 700 5037 7824 4957 CPF: --" at bounding box center [740, 606] width 1269 height 17
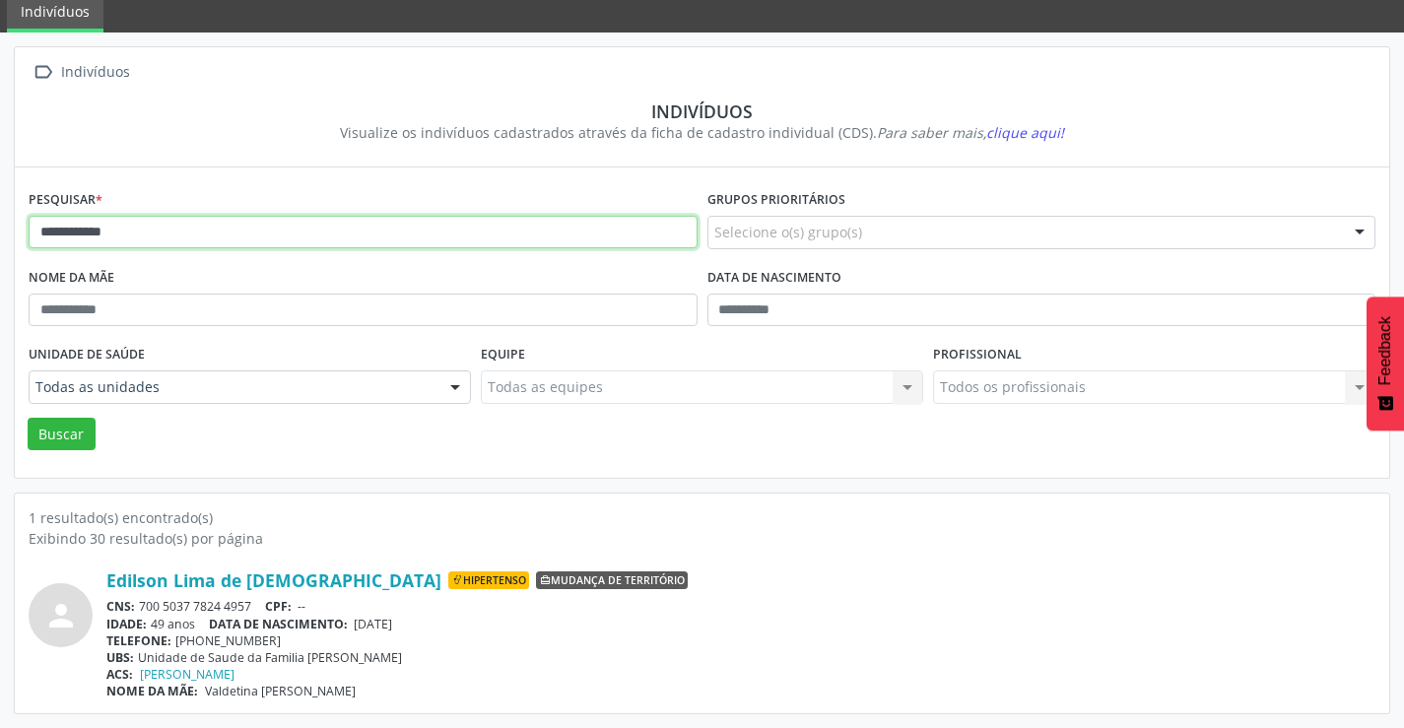
click at [266, 228] on input "**********" at bounding box center [363, 233] width 669 height 34
type input "*"
click at [28, 418] on button "Buscar" at bounding box center [62, 435] width 68 height 34
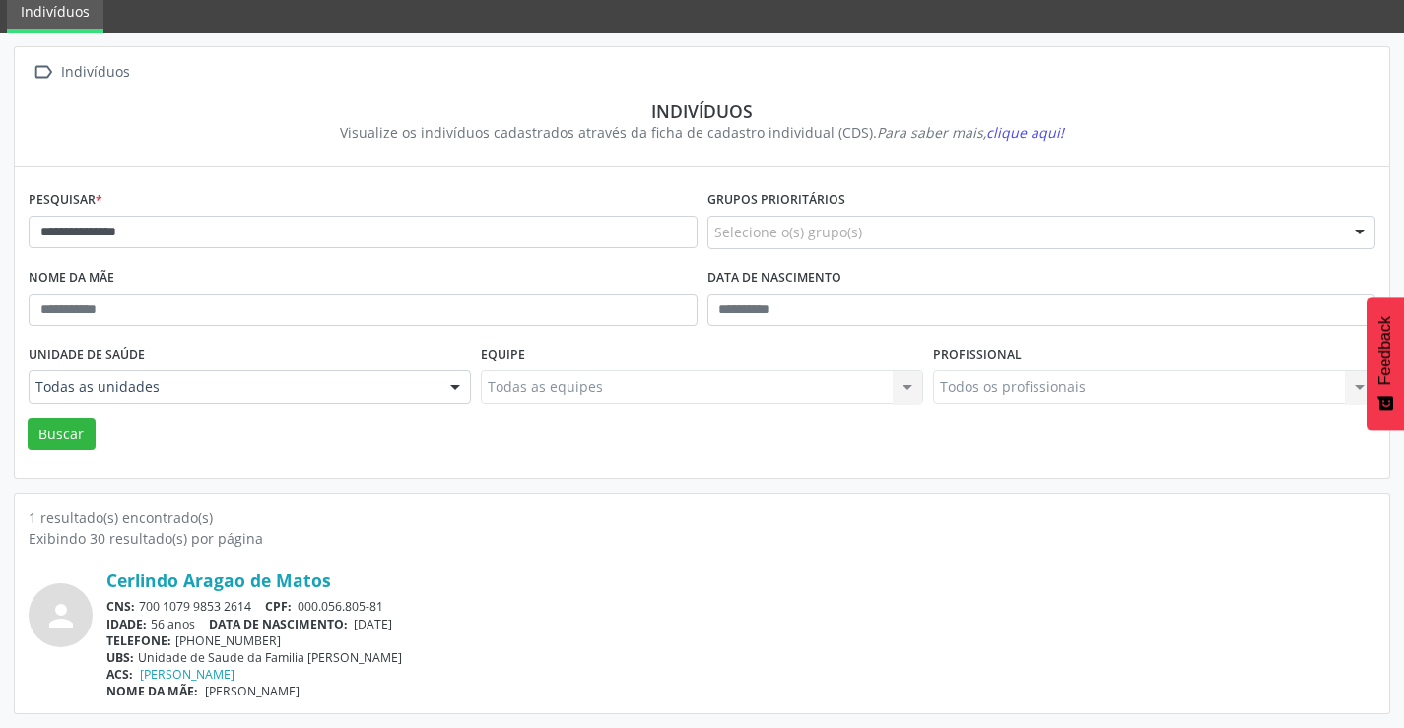
drag, startPoint x: 263, startPoint y: 600, endPoint x: 149, endPoint y: 599, distance: 114.3
click at [143, 602] on div "CNS: 700 1079 9853 2614 CPF: 000.056.805-81" at bounding box center [740, 606] width 1269 height 17
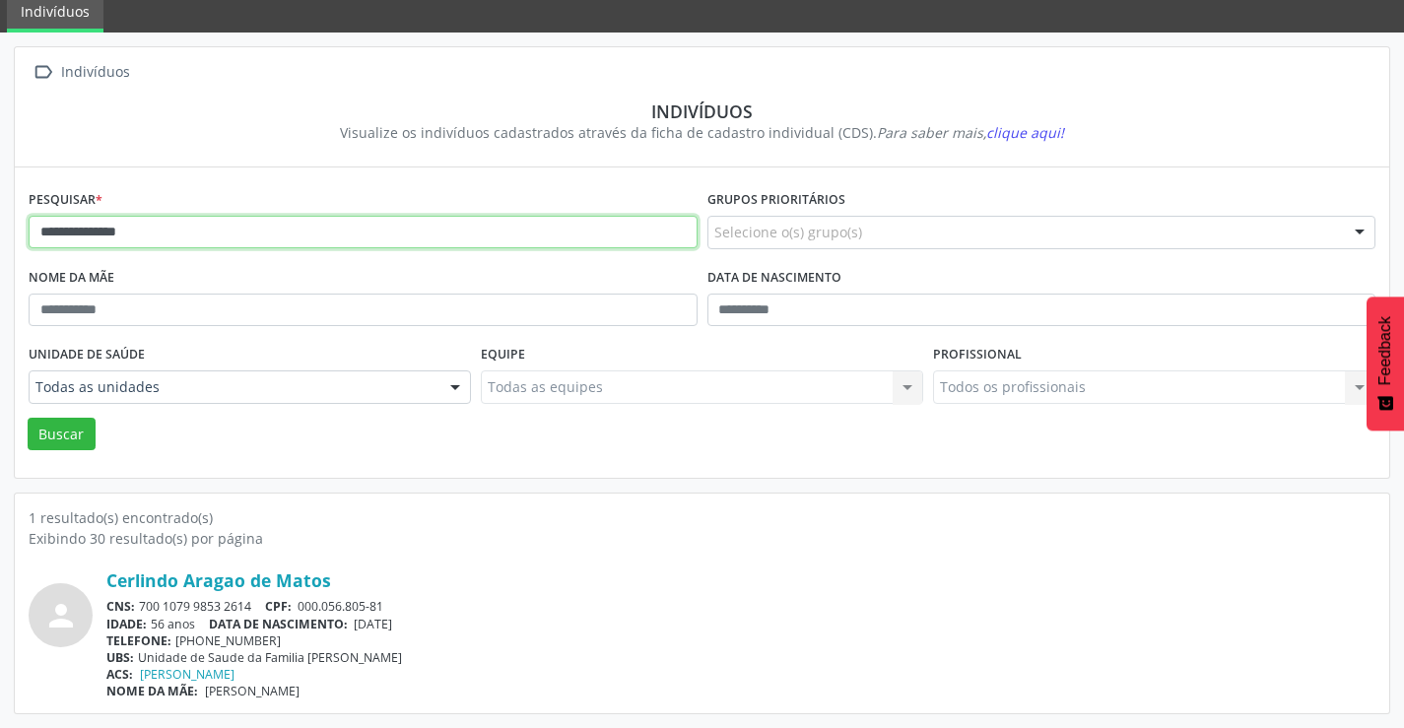
click at [456, 226] on input "**********" at bounding box center [363, 233] width 669 height 34
type input "*"
click at [28, 418] on button "Buscar" at bounding box center [62, 435] width 68 height 34
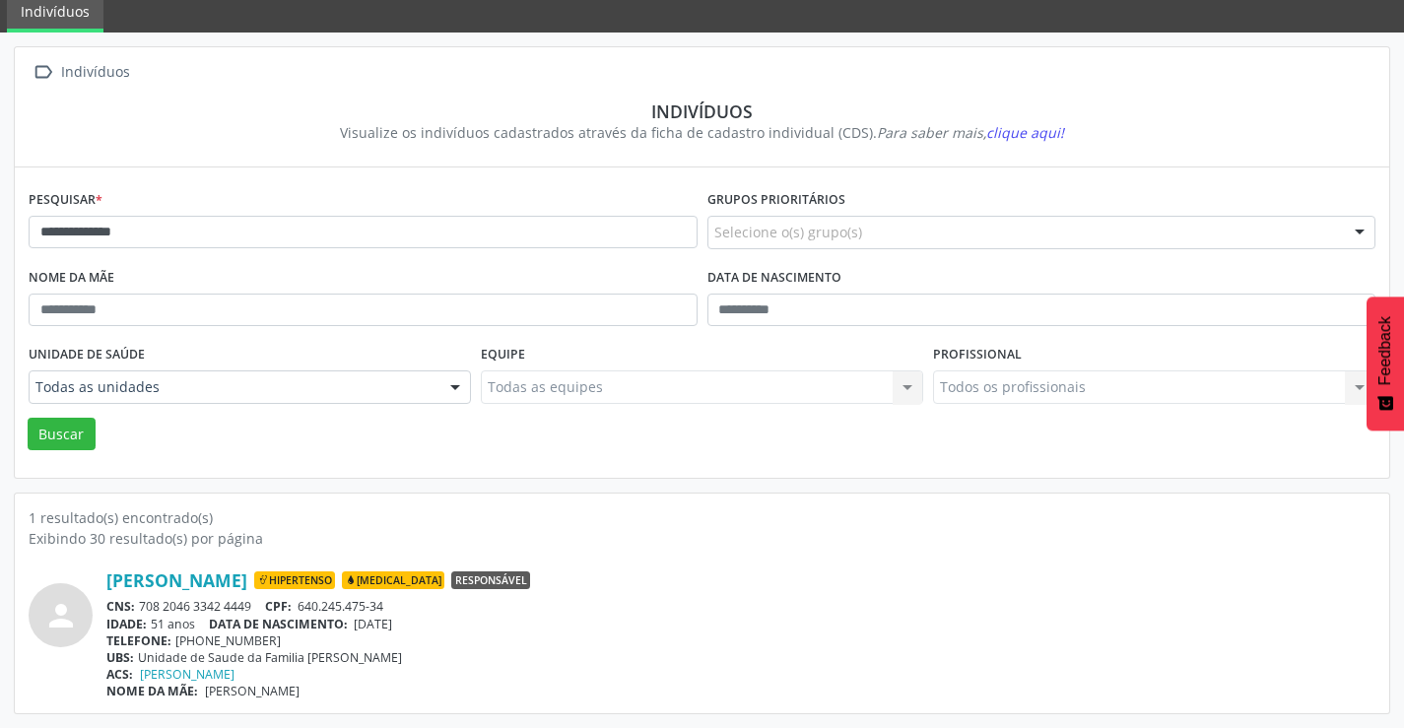
drag, startPoint x: 261, startPoint y: 603, endPoint x: 140, endPoint y: 604, distance: 121.2
click at [140, 604] on div "CNS: 708 2046 3342 4449 CPF: 640.245.475-34" at bounding box center [740, 606] width 1269 height 17
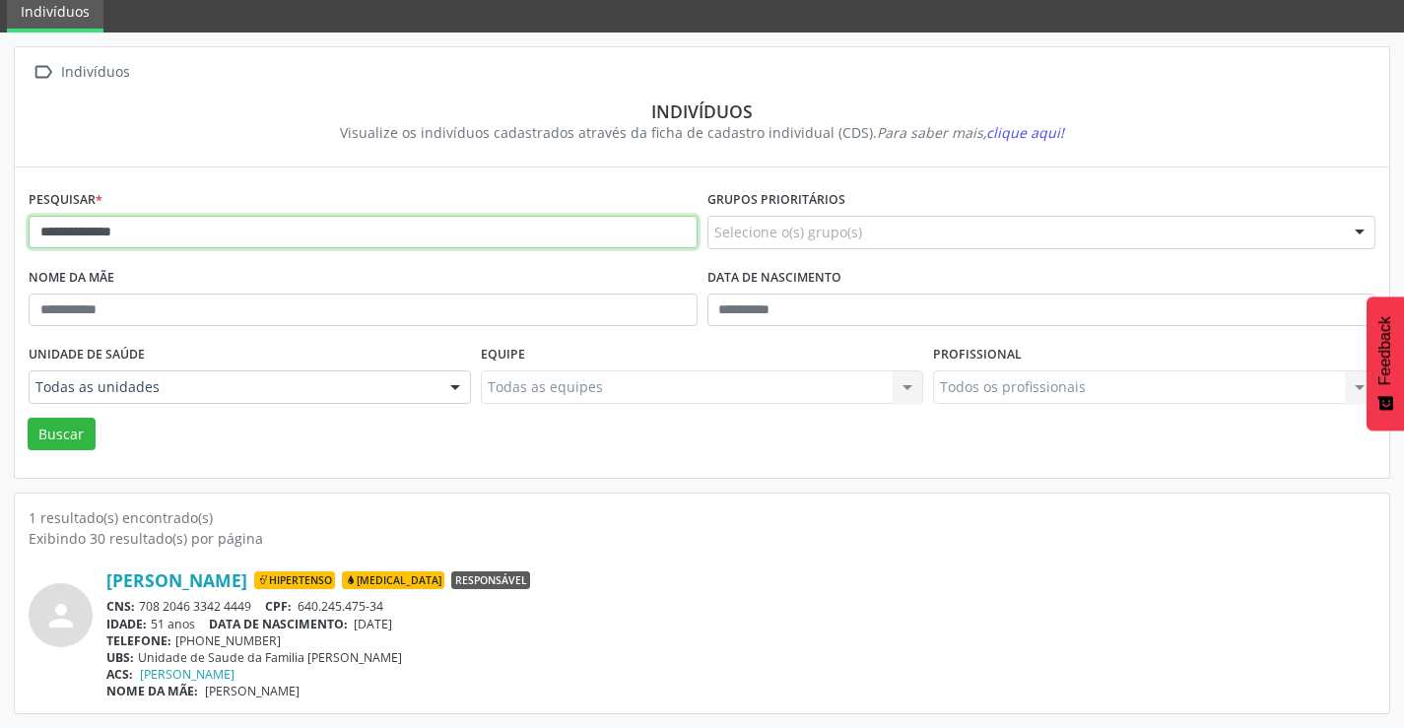
click at [406, 234] on input "**********" at bounding box center [363, 233] width 669 height 34
type input "*"
click at [28, 418] on button "Buscar" at bounding box center [62, 435] width 68 height 34
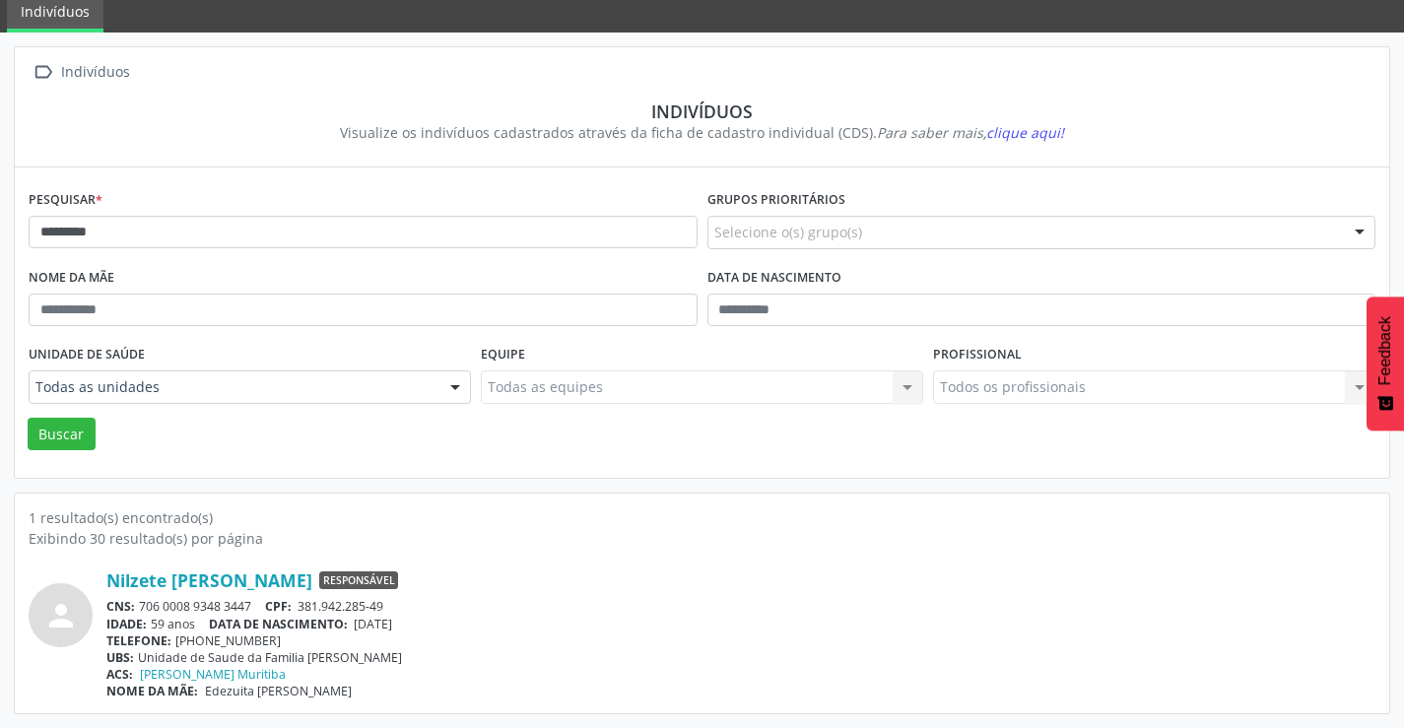
drag, startPoint x: 254, startPoint y: 603, endPoint x: 136, endPoint y: 603, distance: 118.3
click at [136, 603] on div "CNS: 706 0008 9348 3447 CPF: 381.942.285-49" at bounding box center [740, 606] width 1269 height 17
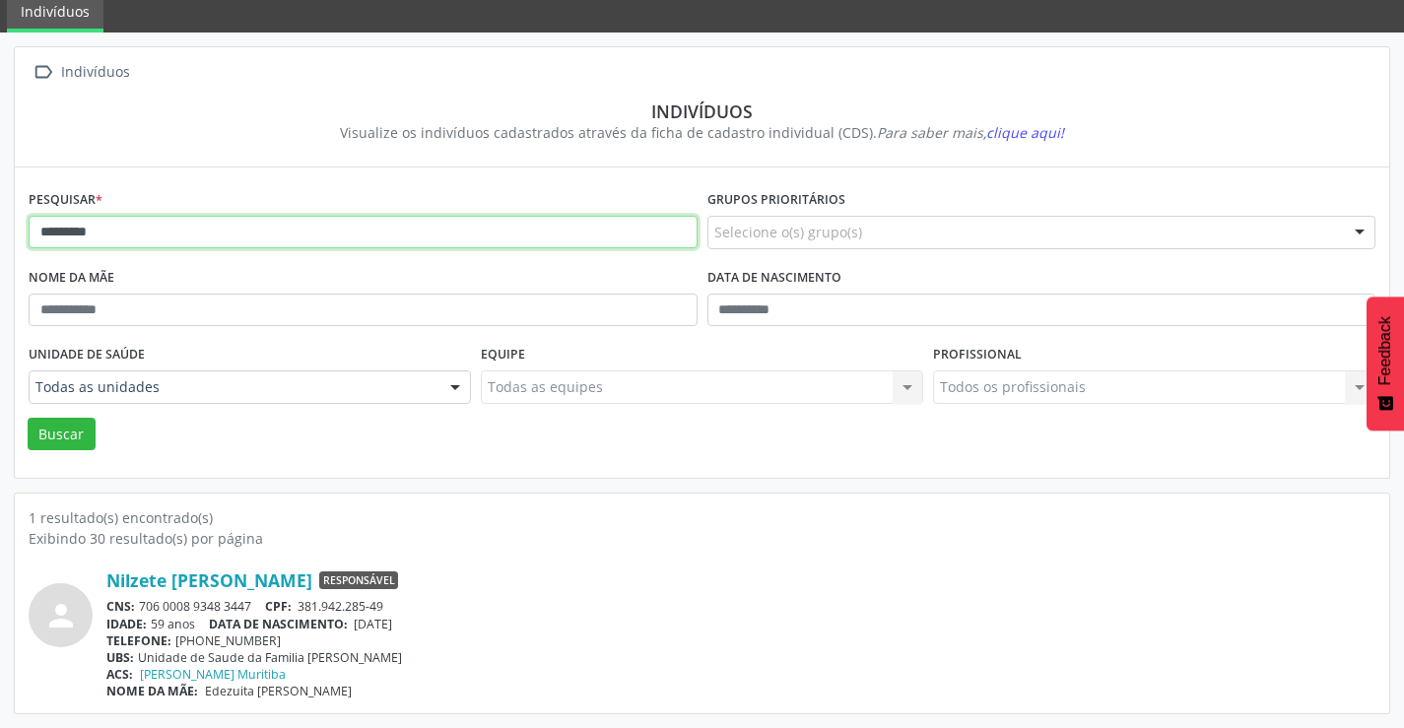
click at [121, 230] on input "*********" at bounding box center [363, 233] width 669 height 34
type input "*"
click at [28, 418] on button "Buscar" at bounding box center [62, 435] width 68 height 34
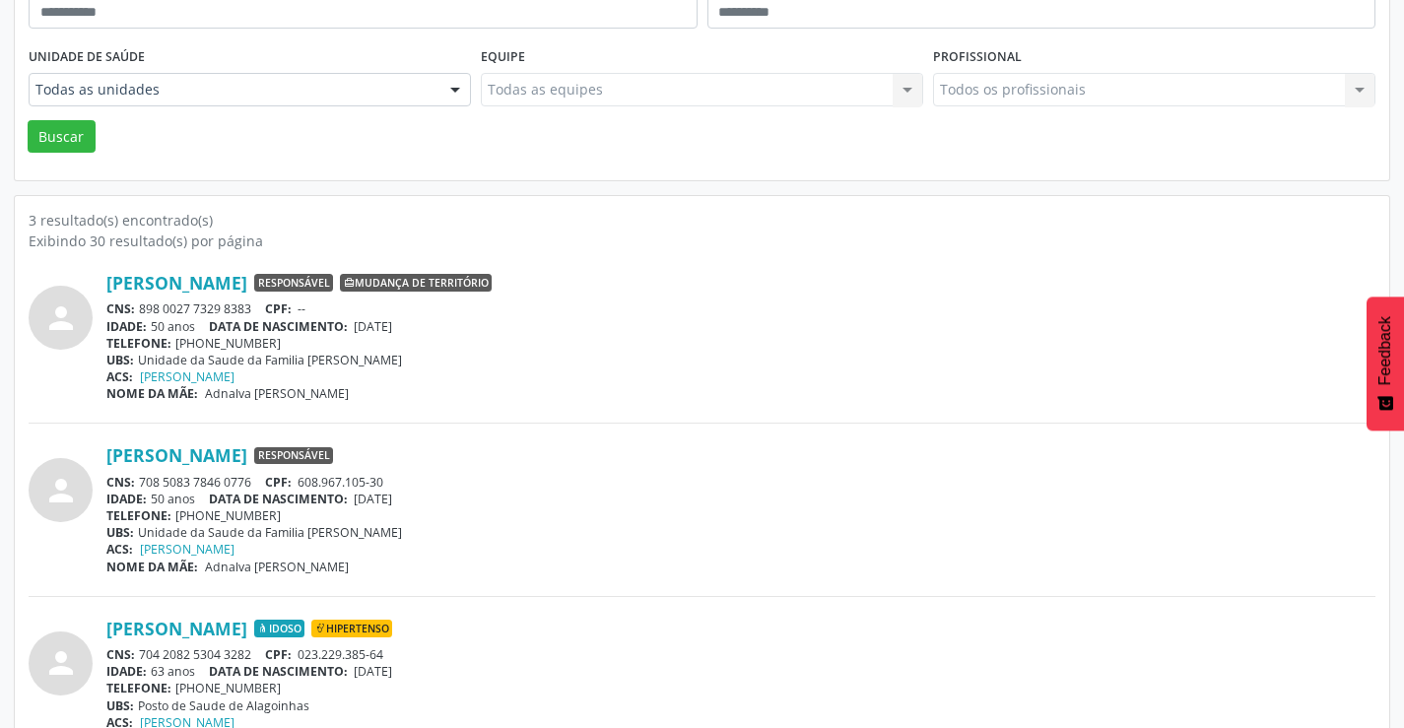
scroll to position [422, 0]
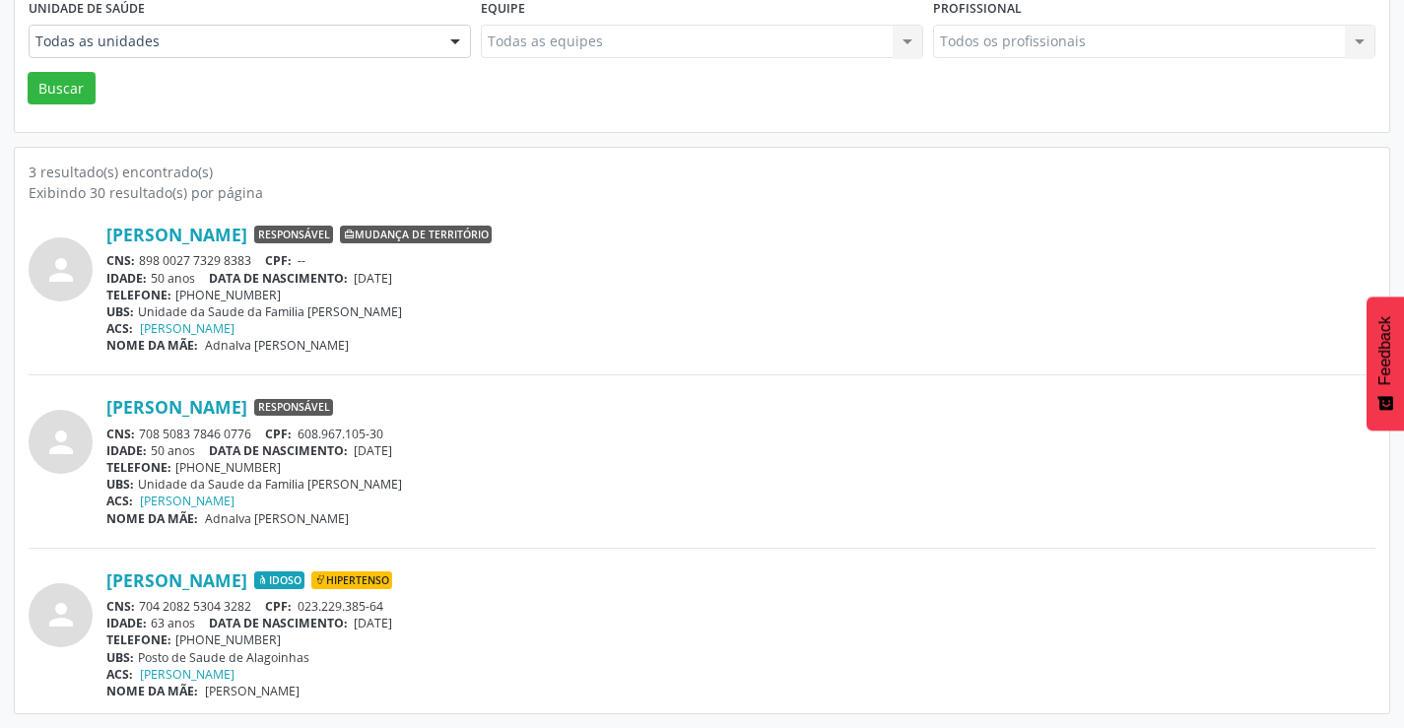
drag, startPoint x: 266, startPoint y: 434, endPoint x: 143, endPoint y: 432, distance: 123.2
click at [143, 434] on div "CNS: 708 5083 7846 0776 CPF: 608.967.105-30" at bounding box center [740, 434] width 1269 height 17
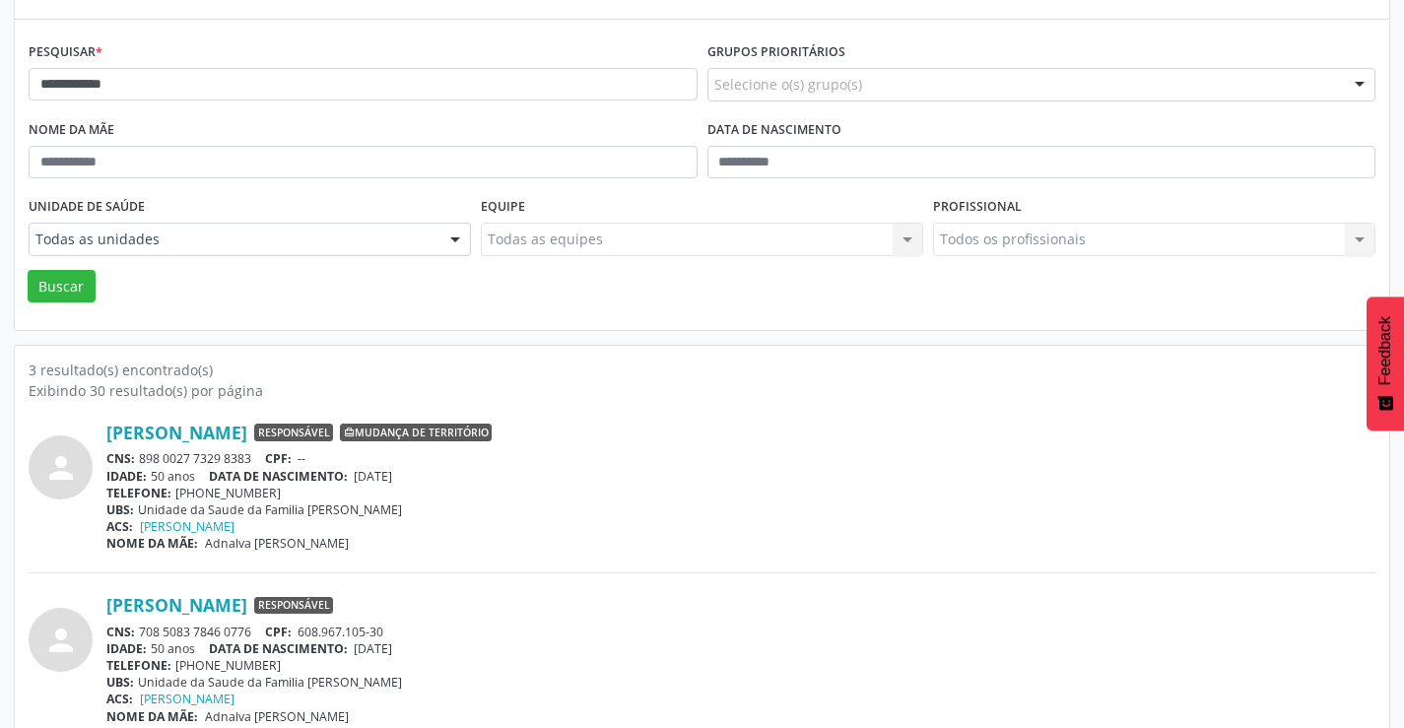
scroll to position [0, 0]
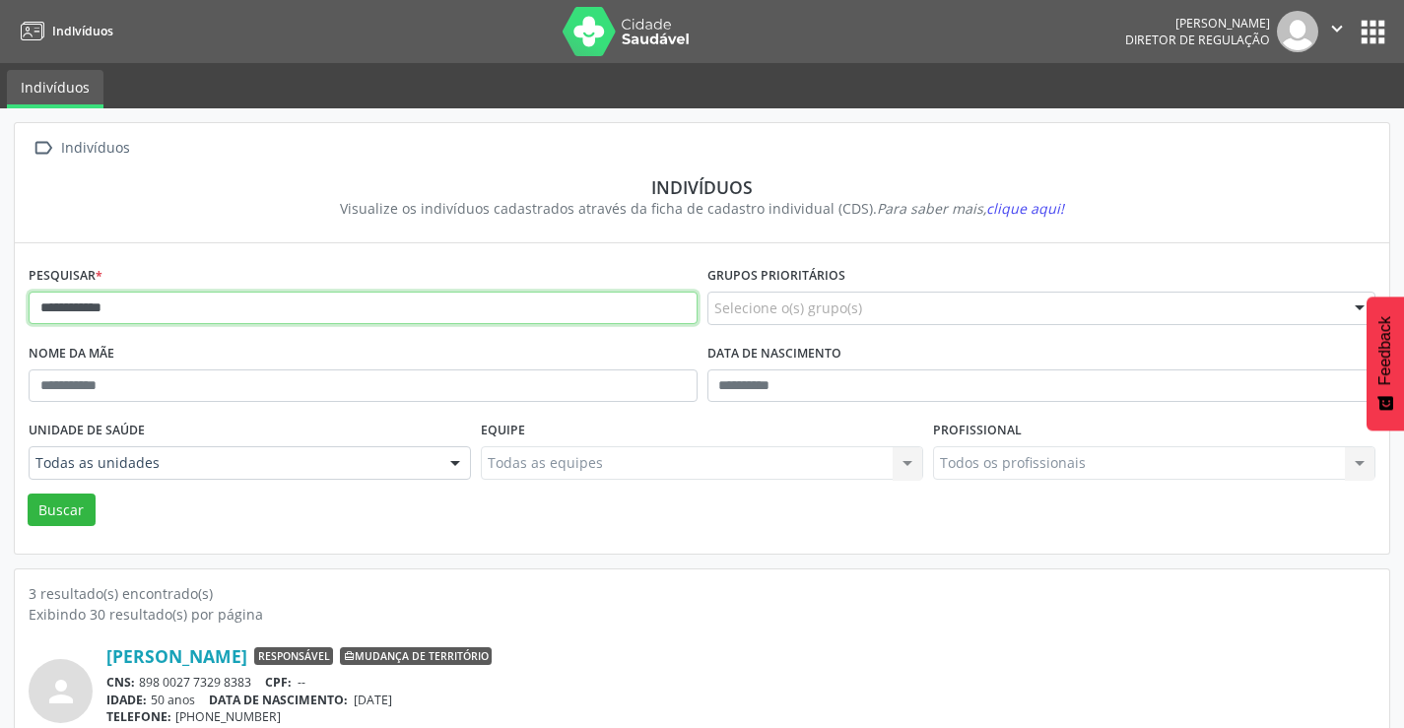
click at [295, 293] on input "**********" at bounding box center [363, 309] width 669 height 34
type input "*"
click at [28, 494] on button "Buscar" at bounding box center [62, 511] width 68 height 34
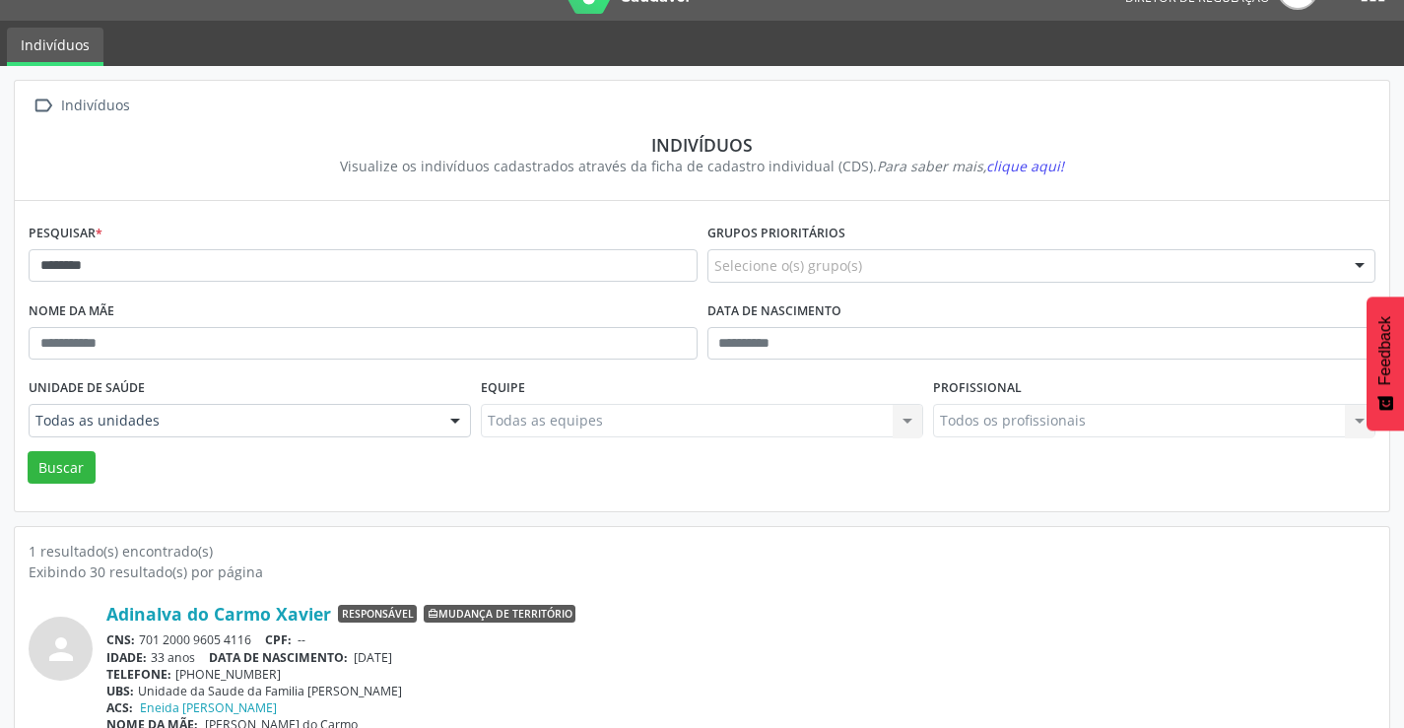
scroll to position [76, 0]
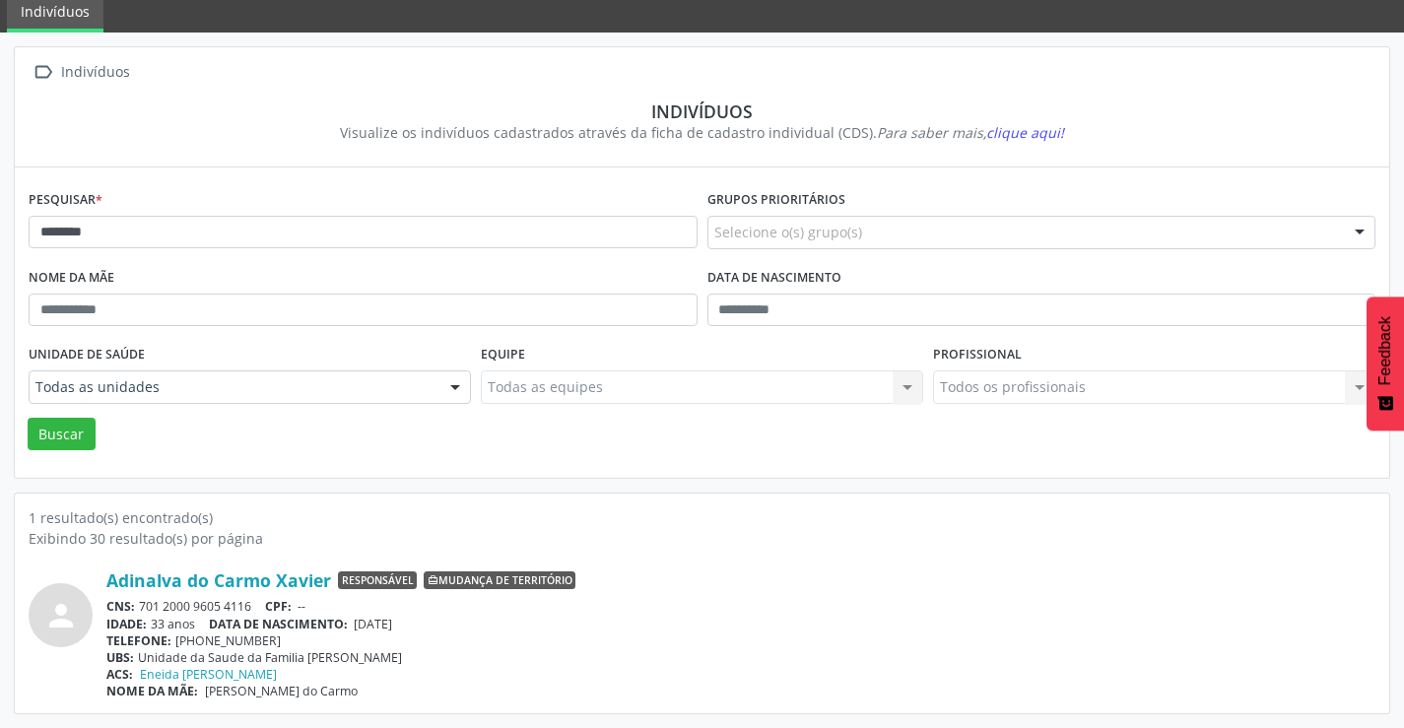
drag, startPoint x: 263, startPoint y: 602, endPoint x: 141, endPoint y: 608, distance: 122.3
click at [141, 608] on div "CNS: 701 2000 9605 4116 CPF: --" at bounding box center [740, 606] width 1269 height 17
drag, startPoint x: 150, startPoint y: 202, endPoint x: 149, endPoint y: 224, distance: 21.7
click at [149, 224] on div "Pesquisar * ********" at bounding box center [363, 224] width 679 height 78
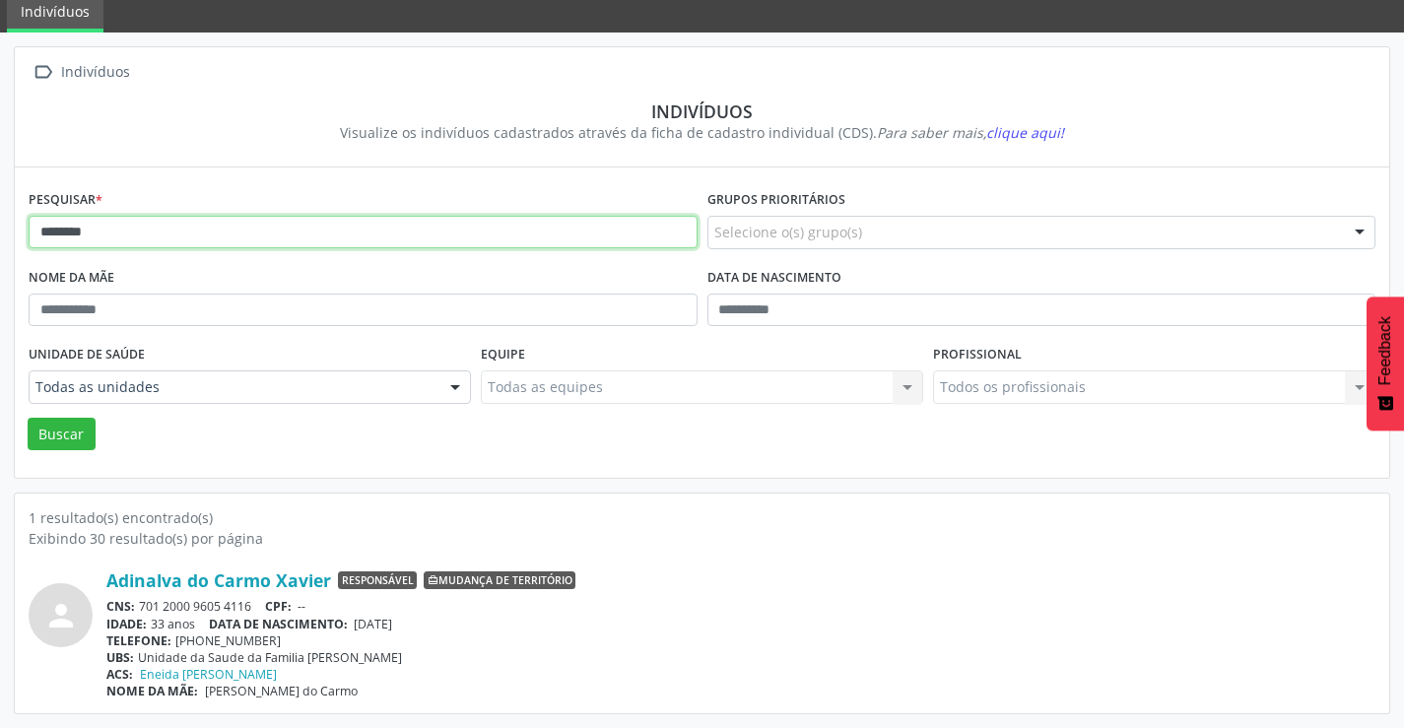
click at [149, 228] on input "********" at bounding box center [363, 233] width 669 height 34
type input "*"
click at [28, 418] on button "Buscar" at bounding box center [62, 435] width 68 height 34
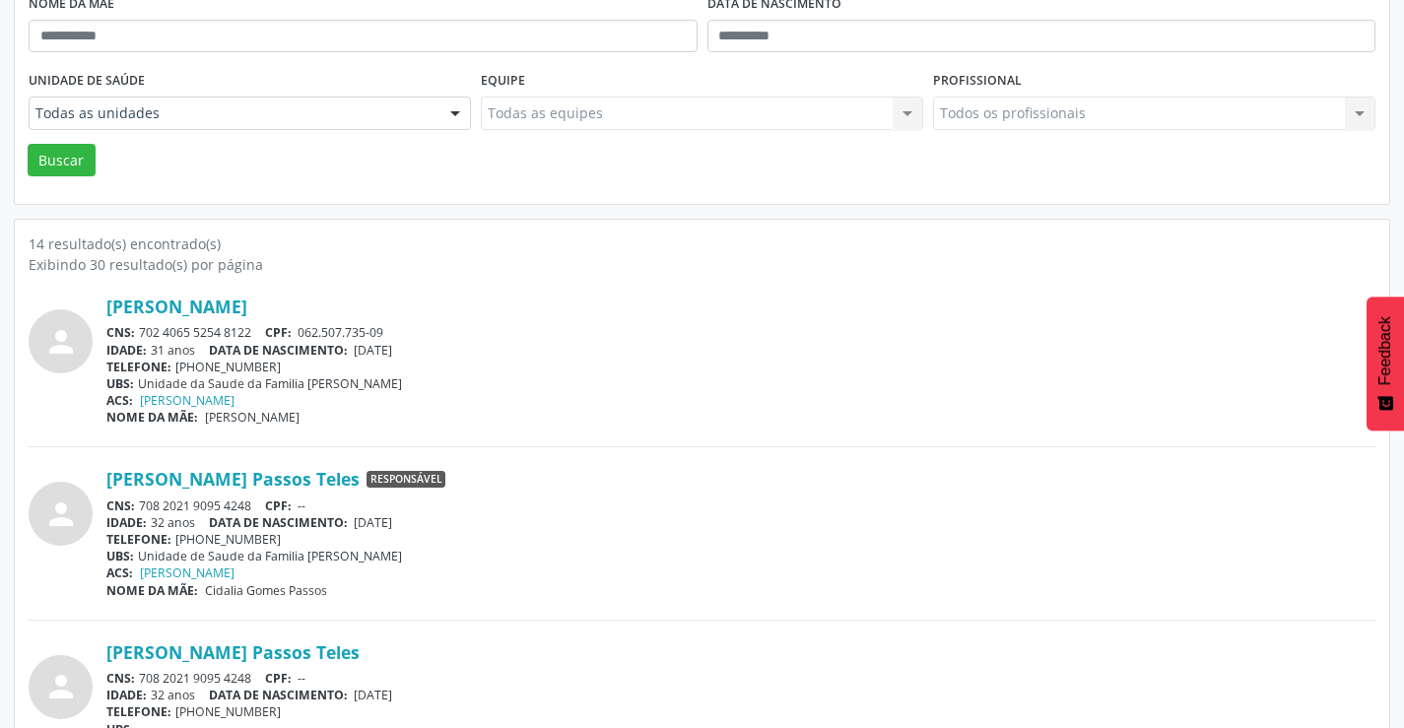
scroll to position [394, 0]
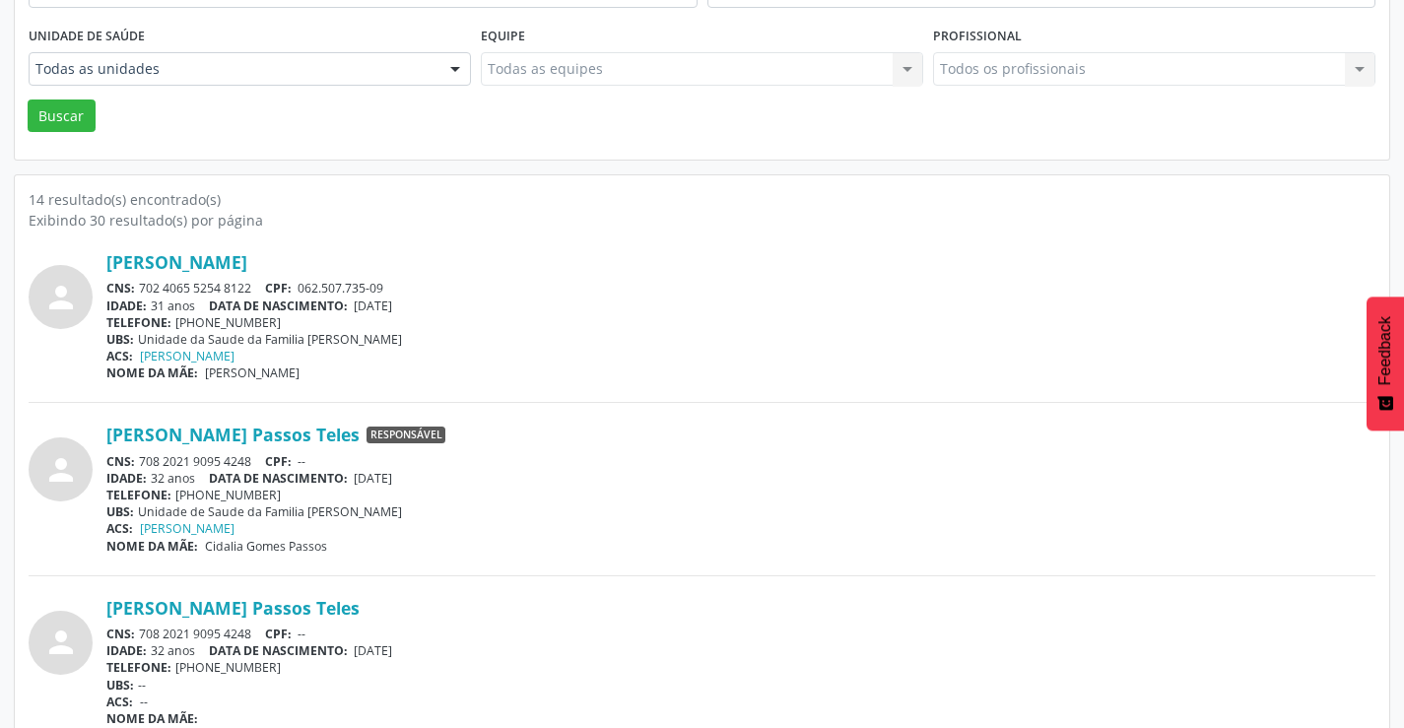
drag, startPoint x: 253, startPoint y: 286, endPoint x: 140, endPoint y: 287, distance: 113.3
click at [135, 288] on div "CNS: 702 4065 5254 8122 CPF: 062.507.735-09" at bounding box center [740, 288] width 1269 height 17
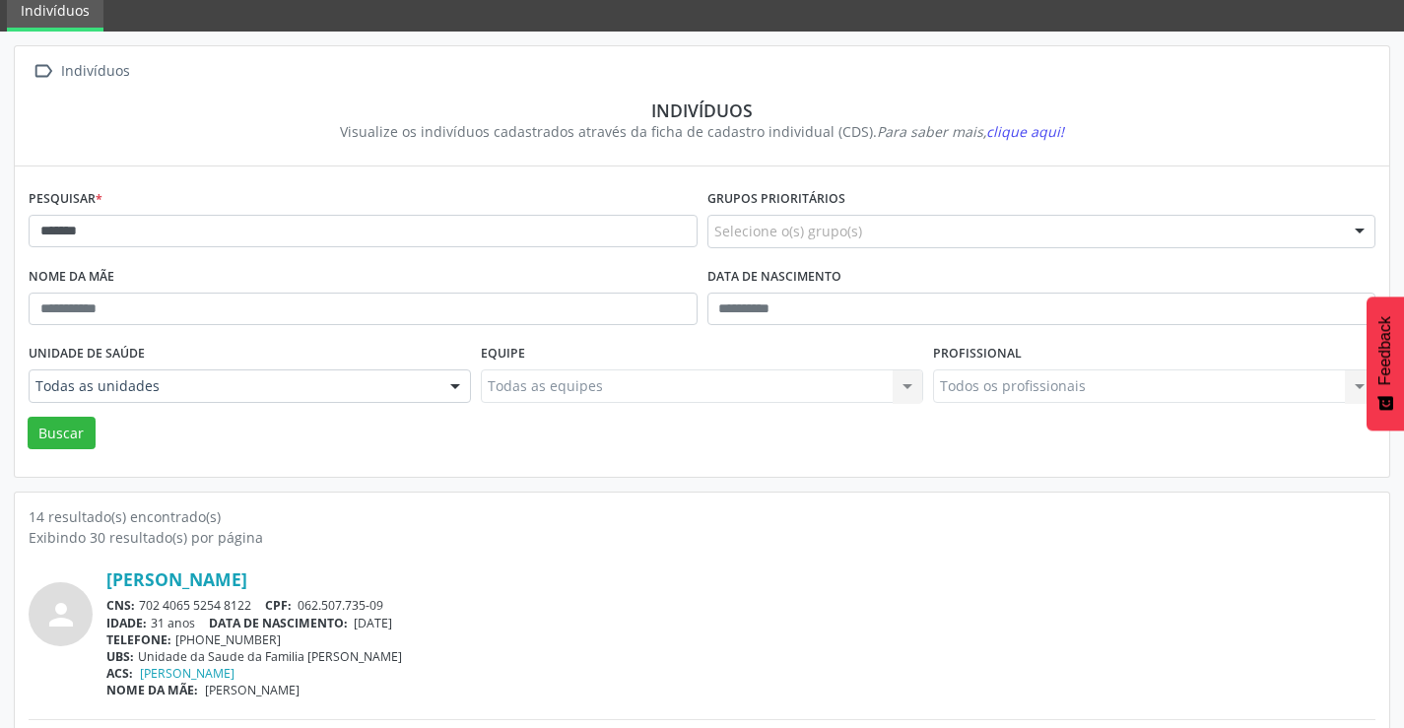
scroll to position [0, 0]
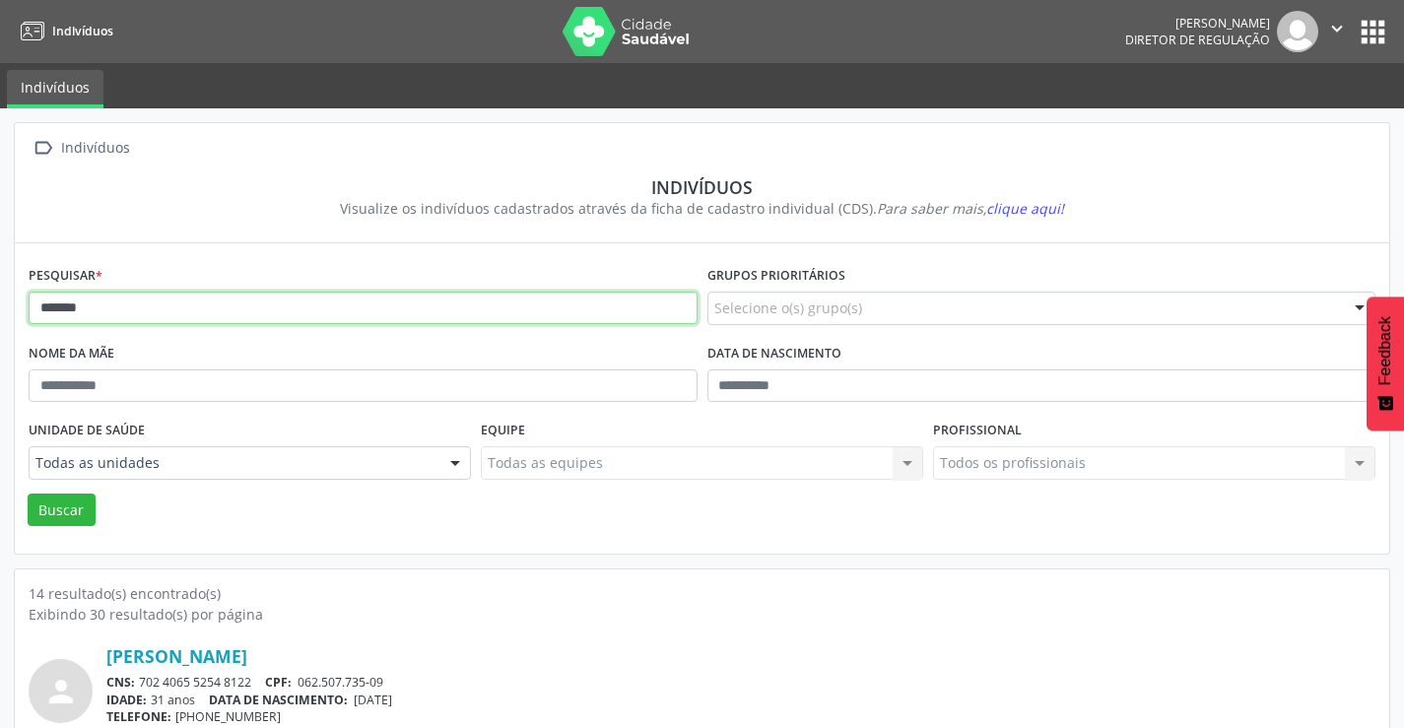
click at [183, 306] on input "*******" at bounding box center [363, 309] width 669 height 34
type input "*"
click at [28, 494] on button "Buscar" at bounding box center [62, 511] width 68 height 34
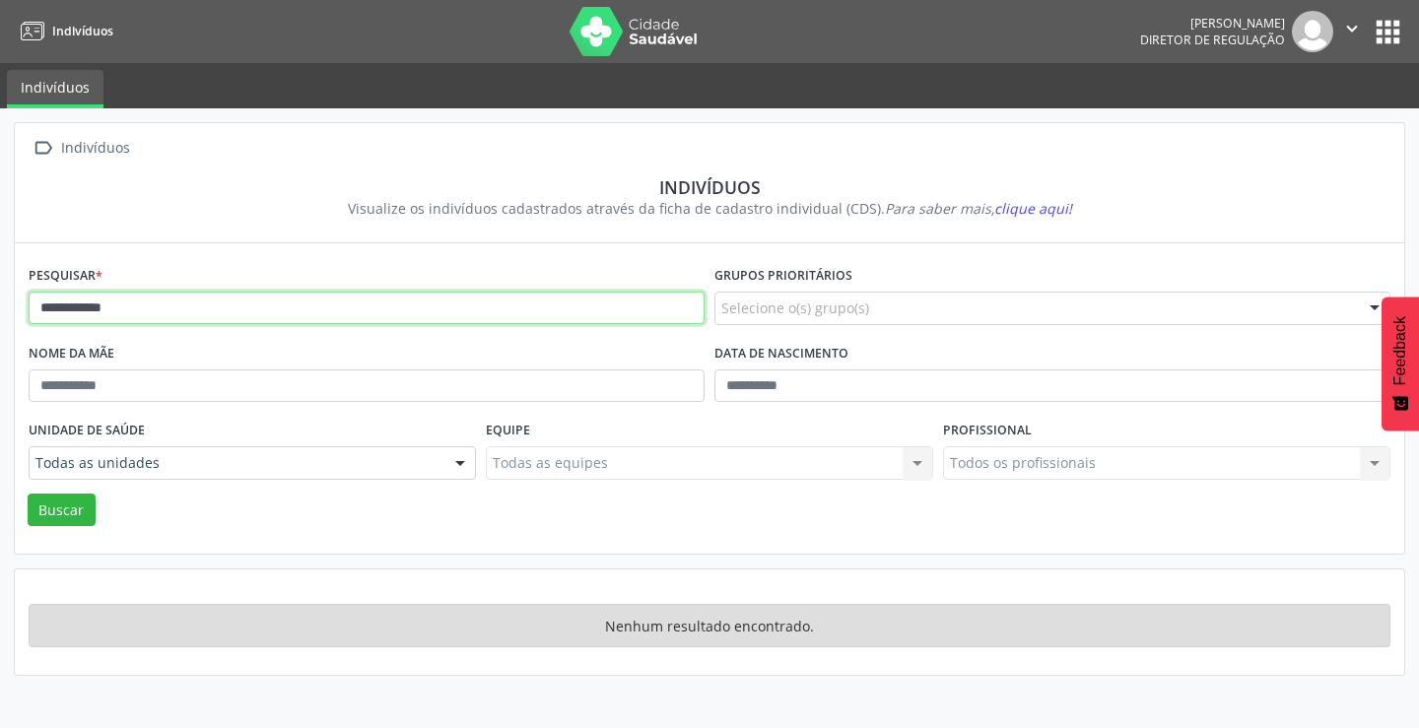
click at [183, 306] on input "**********" at bounding box center [367, 309] width 676 height 34
type input "*"
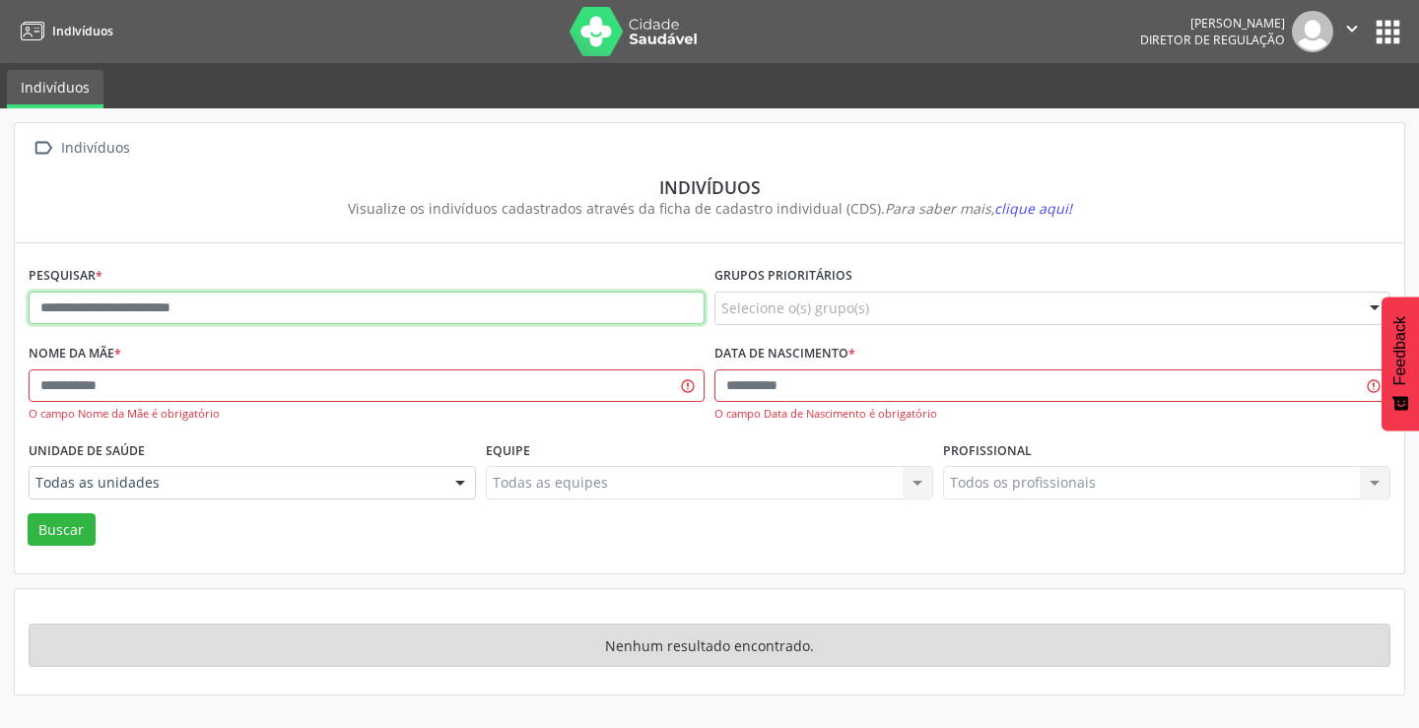
click at [207, 302] on input "text" at bounding box center [367, 309] width 676 height 34
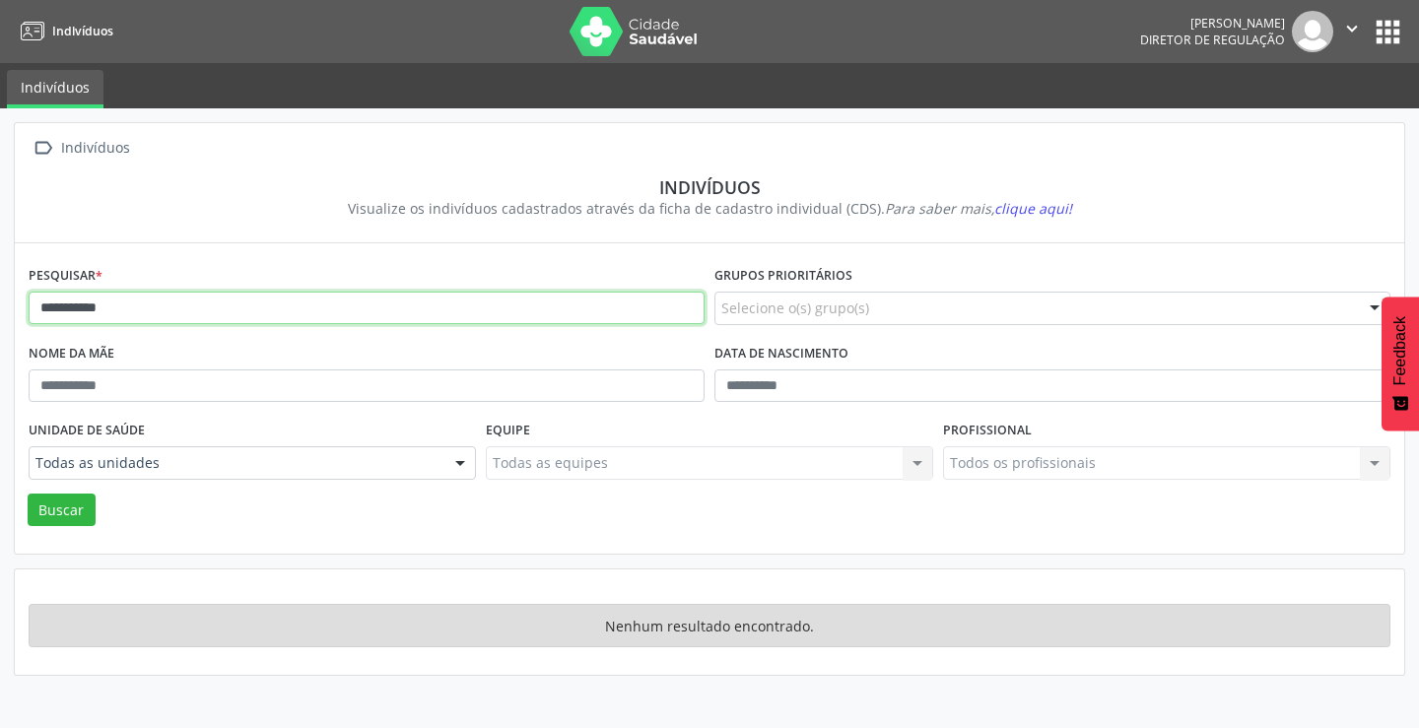
click at [28, 494] on button "Buscar" at bounding box center [62, 511] width 68 height 34
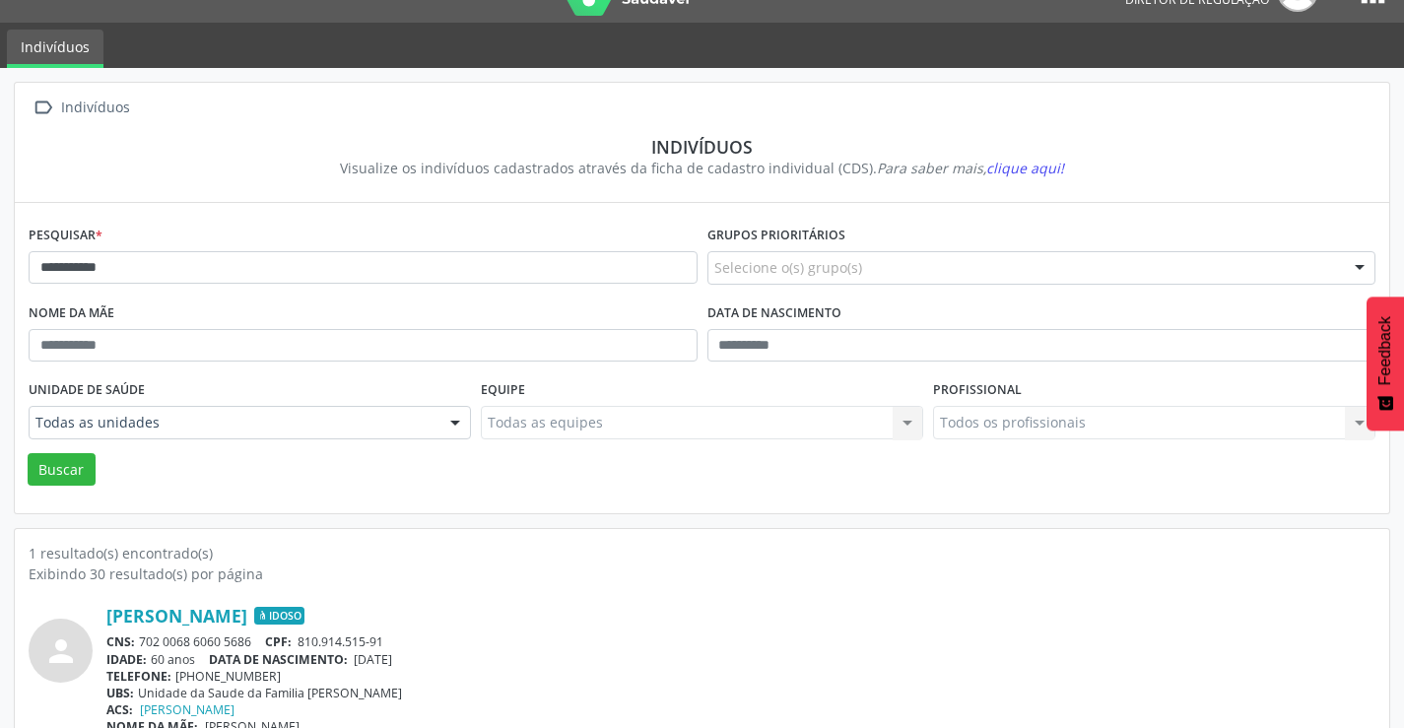
scroll to position [76, 0]
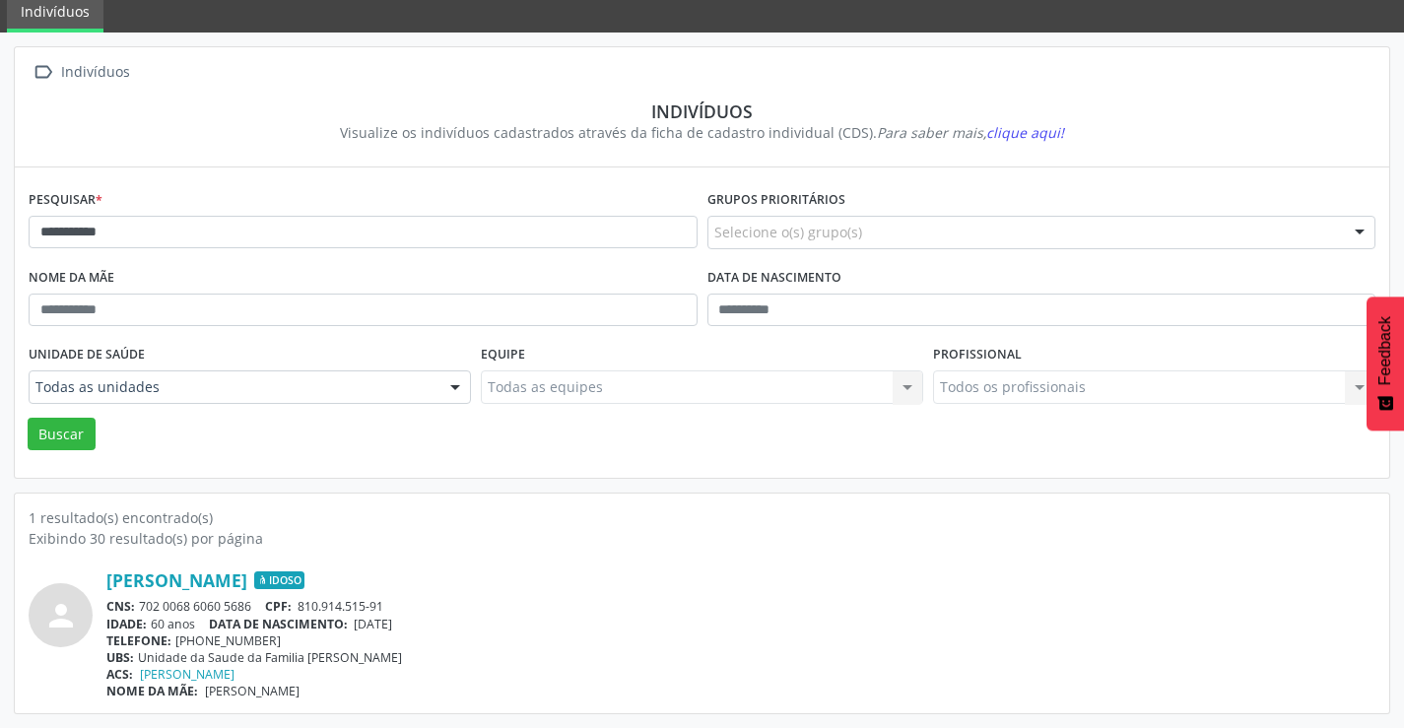
drag, startPoint x: 252, startPoint y: 603, endPoint x: 133, endPoint y: 609, distance: 119.4
click at [133, 609] on div "CNS: 702 0068 6060 5686 CPF: 810.914.515-91" at bounding box center [740, 606] width 1269 height 17
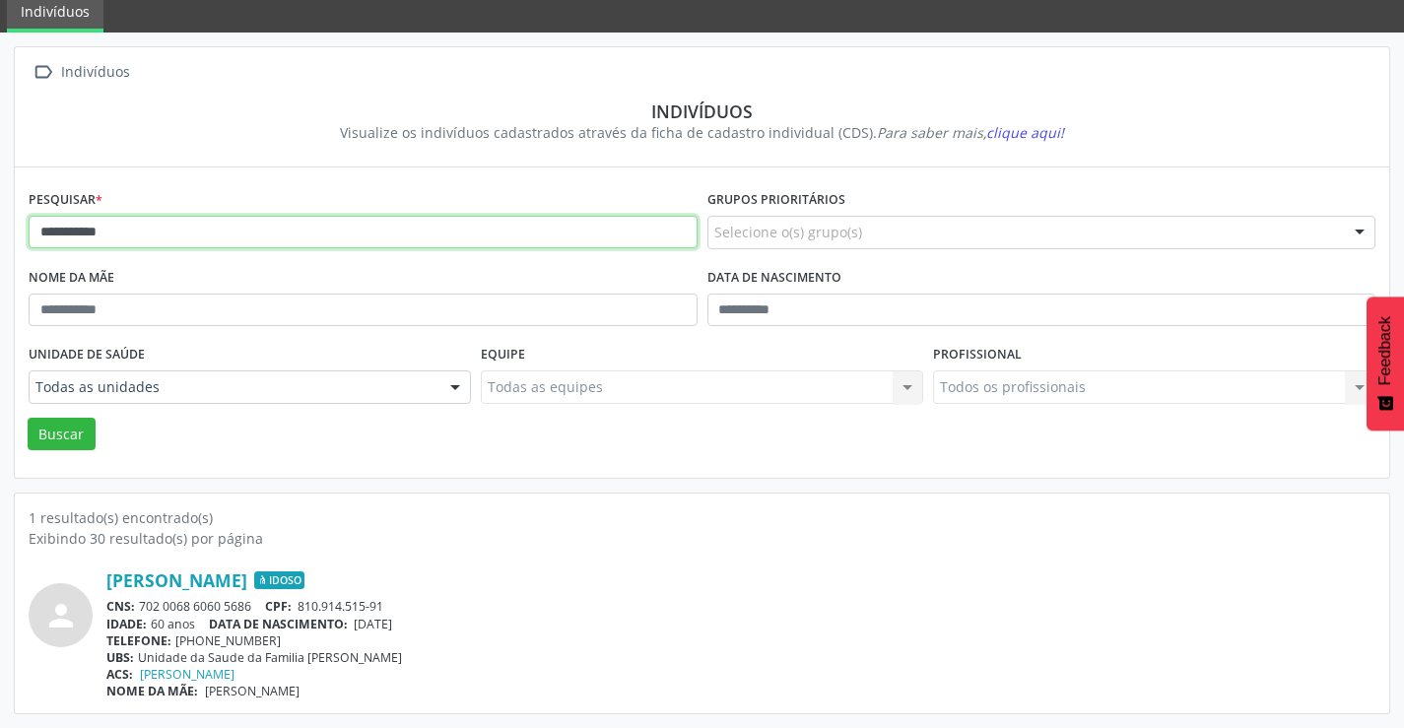
click at [277, 220] on input "**********" at bounding box center [363, 233] width 669 height 34
type input "*"
click at [28, 418] on button "Buscar" at bounding box center [62, 435] width 68 height 34
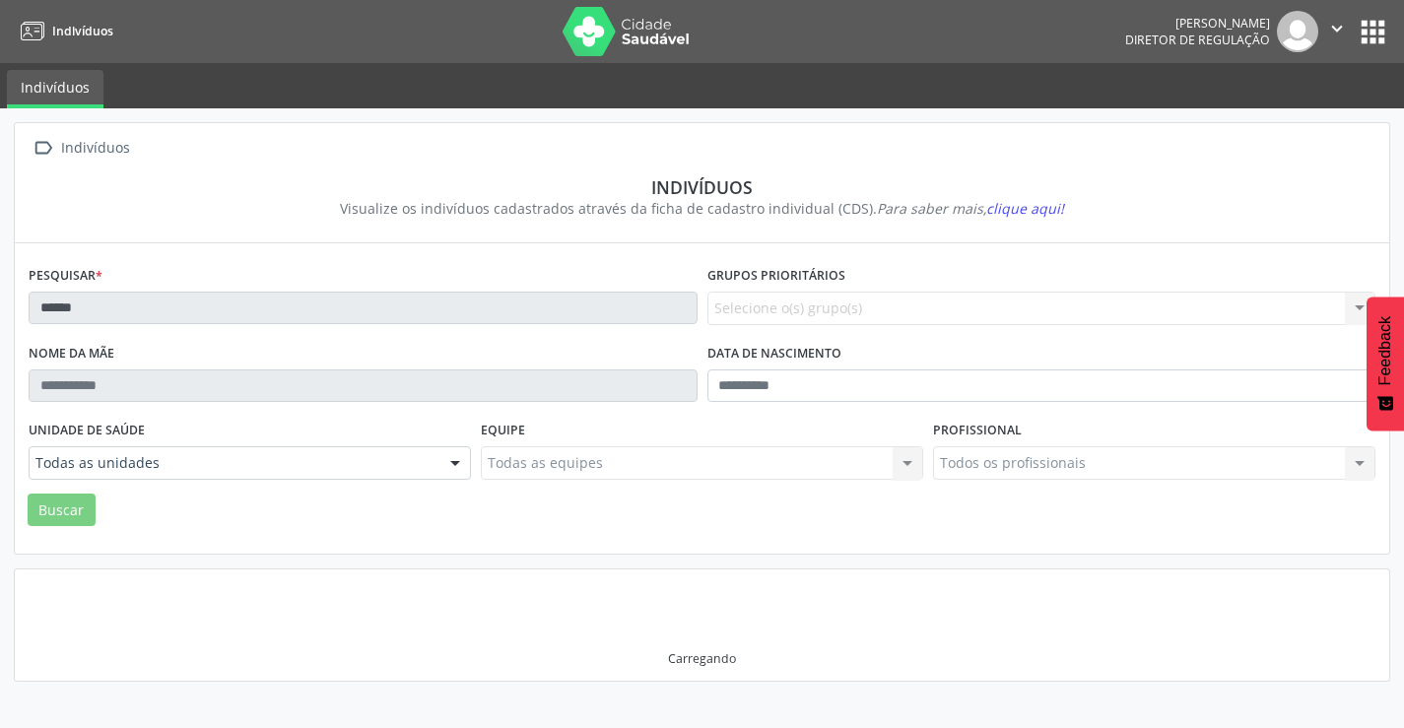
scroll to position [0, 0]
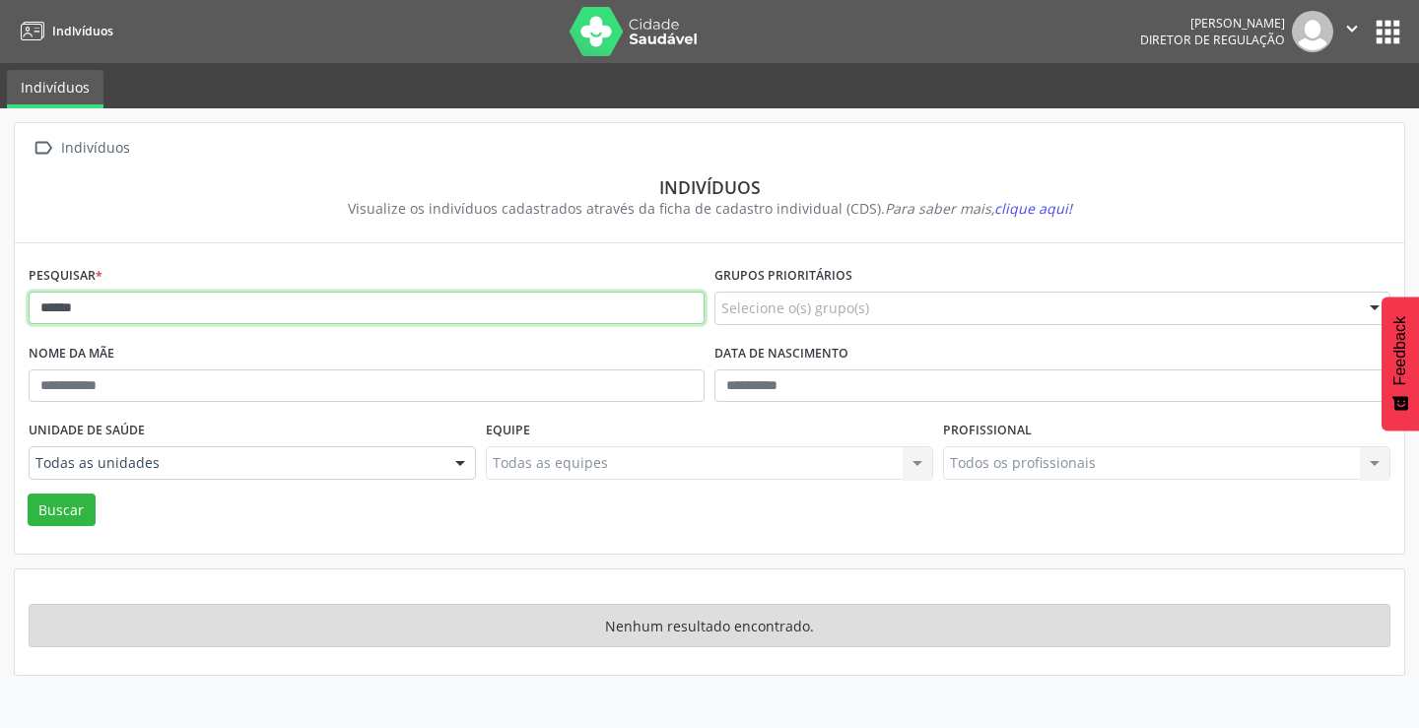
click at [151, 310] on input "******" at bounding box center [367, 309] width 676 height 34
click at [28, 494] on button "Buscar" at bounding box center [62, 511] width 68 height 34
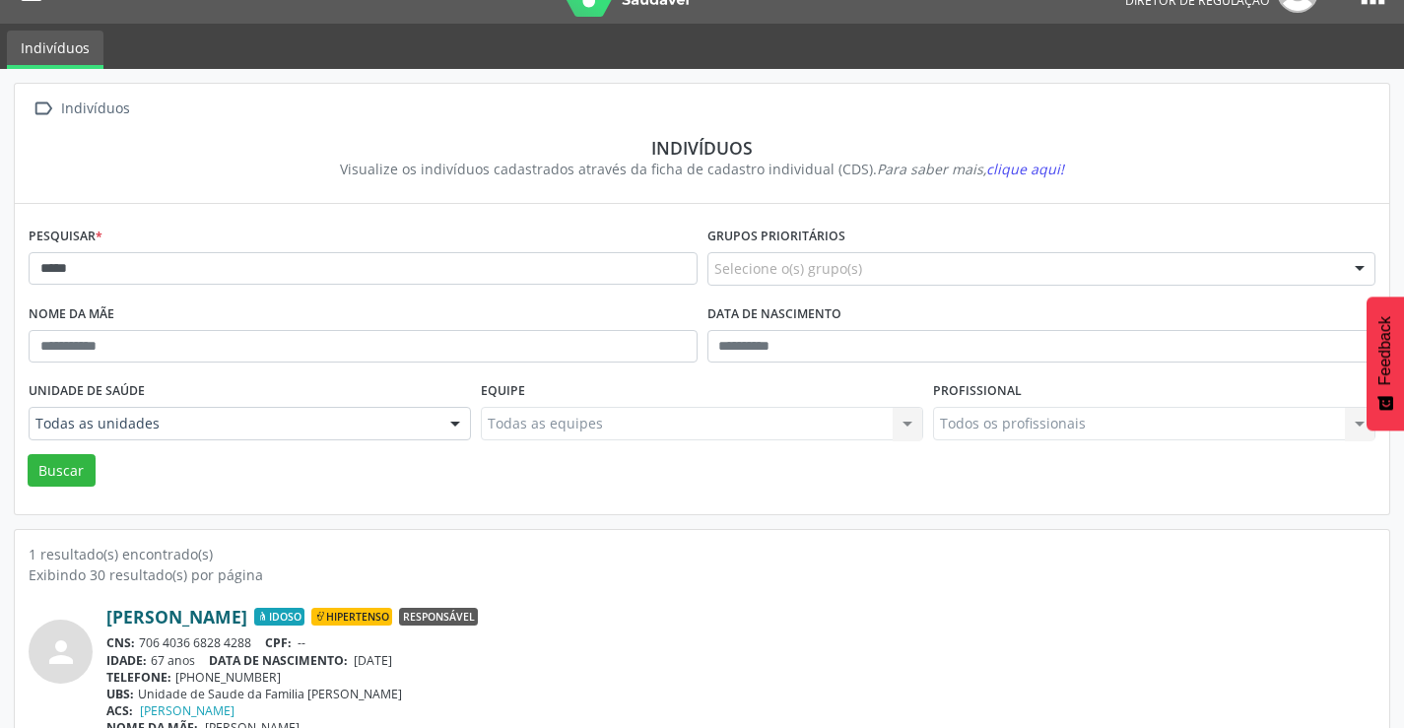
scroll to position [76, 0]
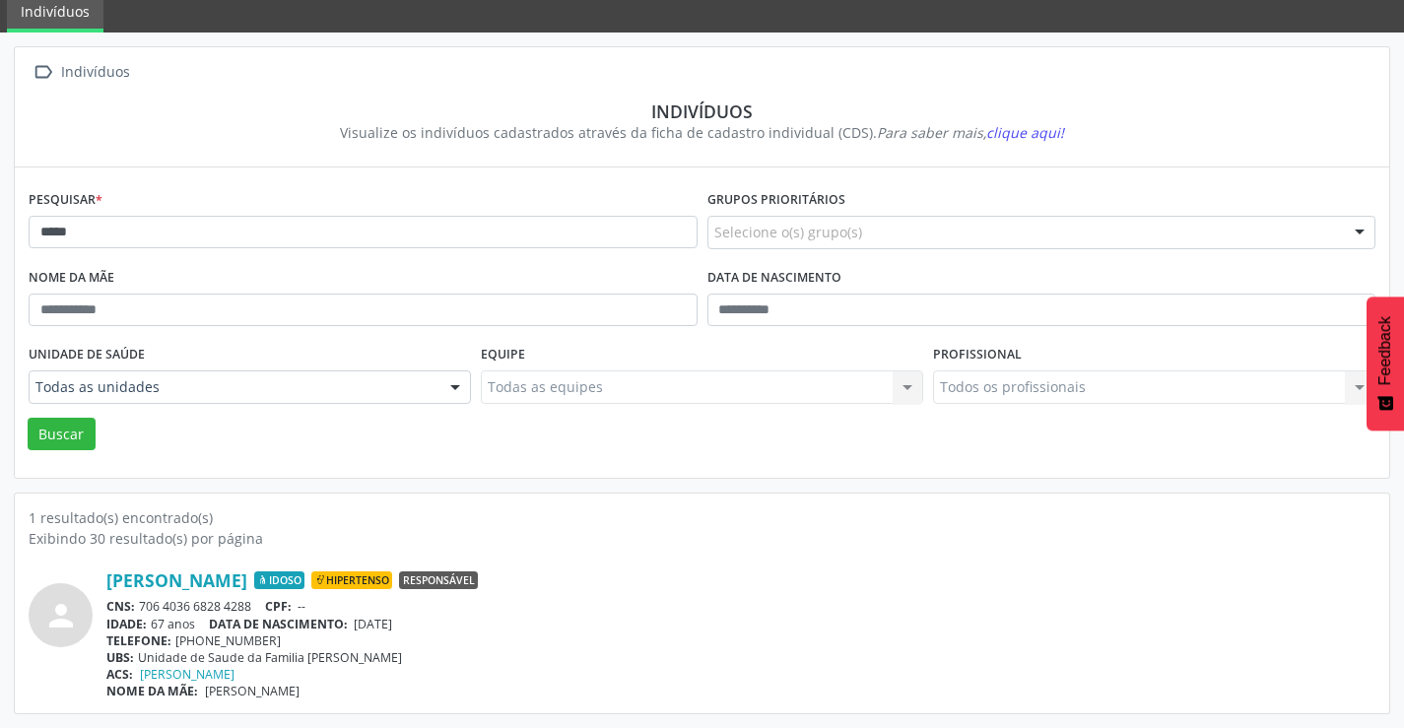
drag, startPoint x: 255, startPoint y: 602, endPoint x: 135, endPoint y: 608, distance: 120.4
click at [135, 608] on div "CNS: 706 4036 6828 4288 CPF: --" at bounding box center [740, 606] width 1269 height 17
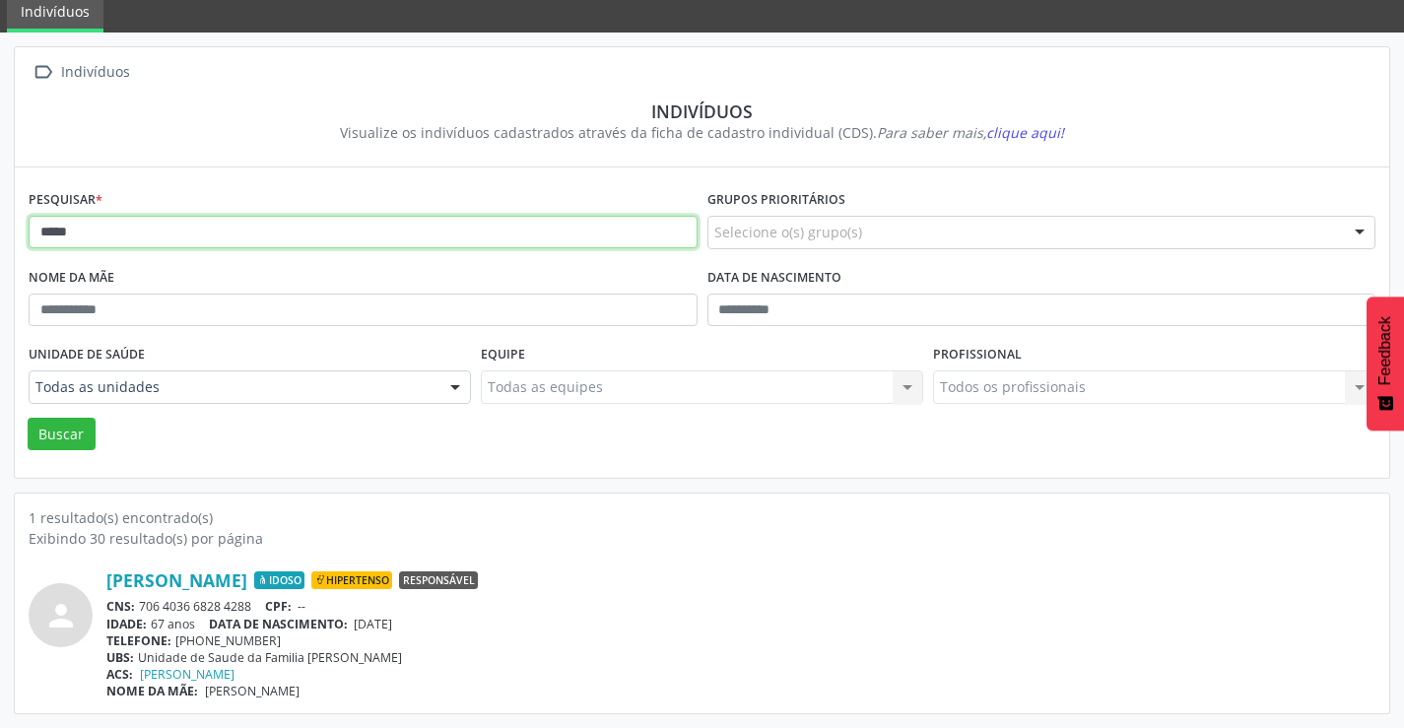
click at [186, 227] on input "*****" at bounding box center [363, 233] width 669 height 34
type input "*"
click at [28, 418] on button "Buscar" at bounding box center [62, 435] width 68 height 34
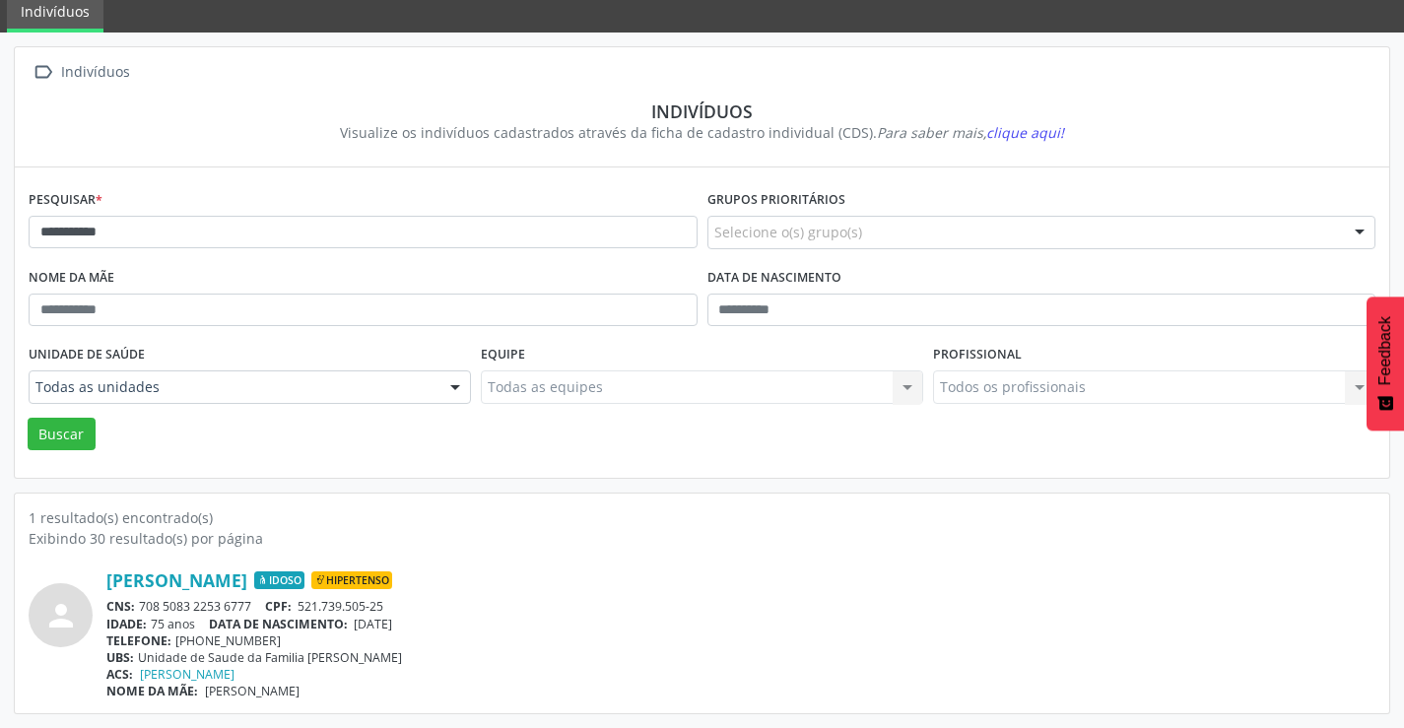
drag, startPoint x: 260, startPoint y: 603, endPoint x: 143, endPoint y: 611, distance: 117.5
click at [143, 611] on div "CNS: 708 5083 2253 6777 CPF: 521.739.505-25" at bounding box center [740, 606] width 1269 height 17
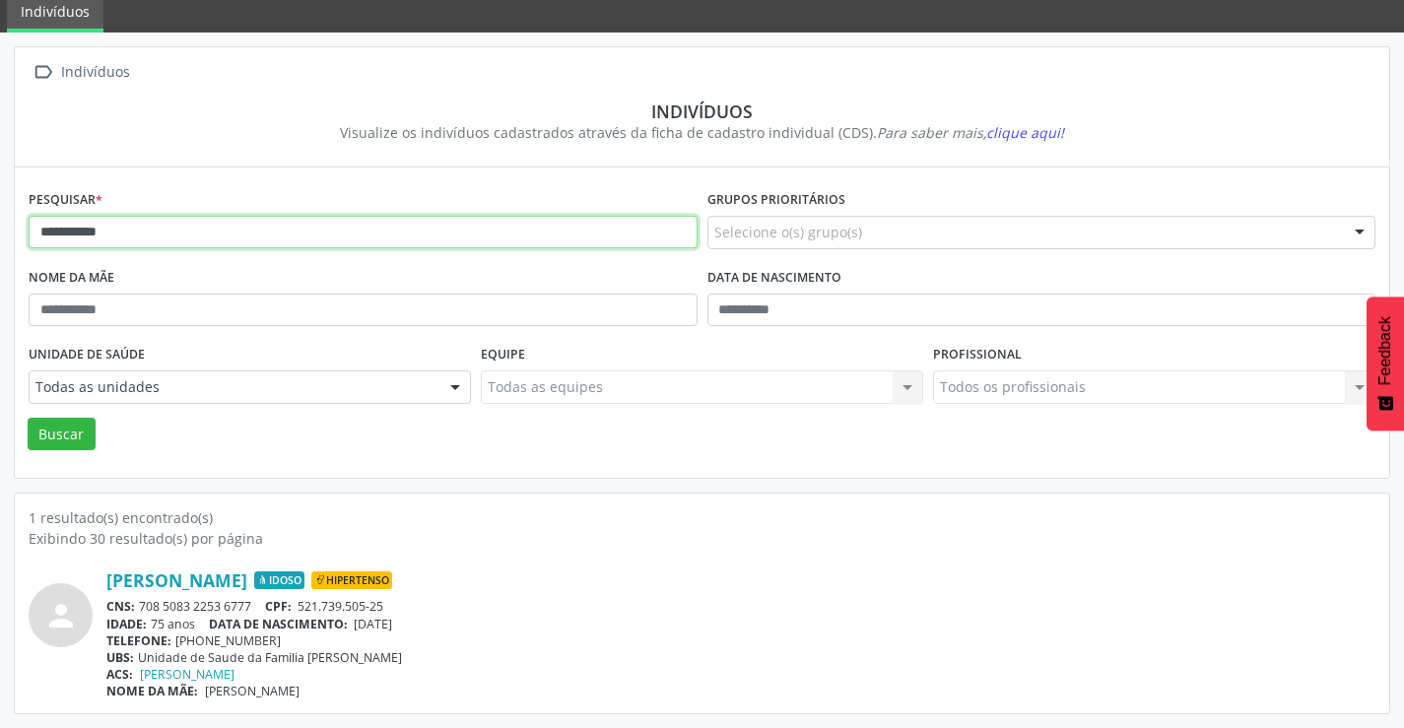
click at [372, 232] on input "**********" at bounding box center [363, 233] width 669 height 34
type input "*"
click at [28, 418] on button "Buscar" at bounding box center [62, 435] width 68 height 34
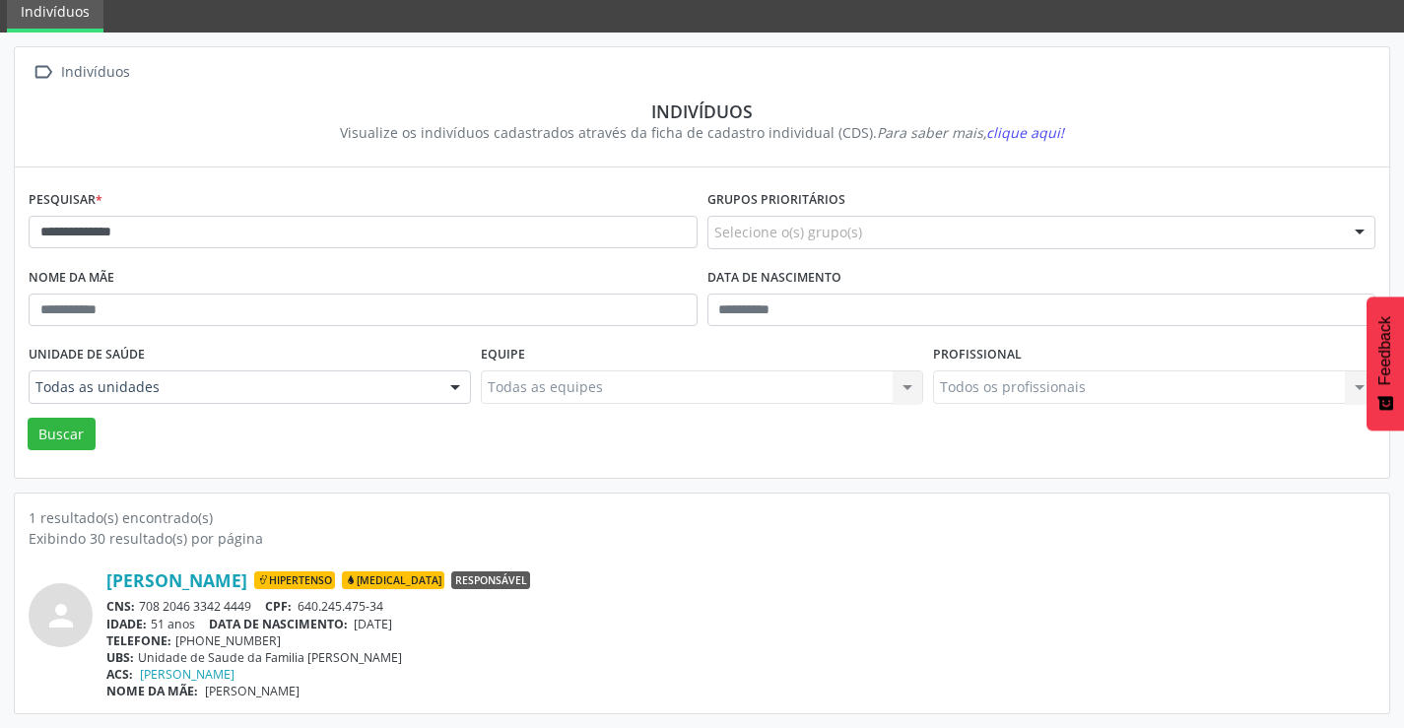
drag, startPoint x: 262, startPoint y: 604, endPoint x: 143, endPoint y: 601, distance: 119.3
click at [142, 604] on div "CNS: 708 2046 3342 4449 CPF: 640.245.475-34" at bounding box center [740, 606] width 1269 height 17
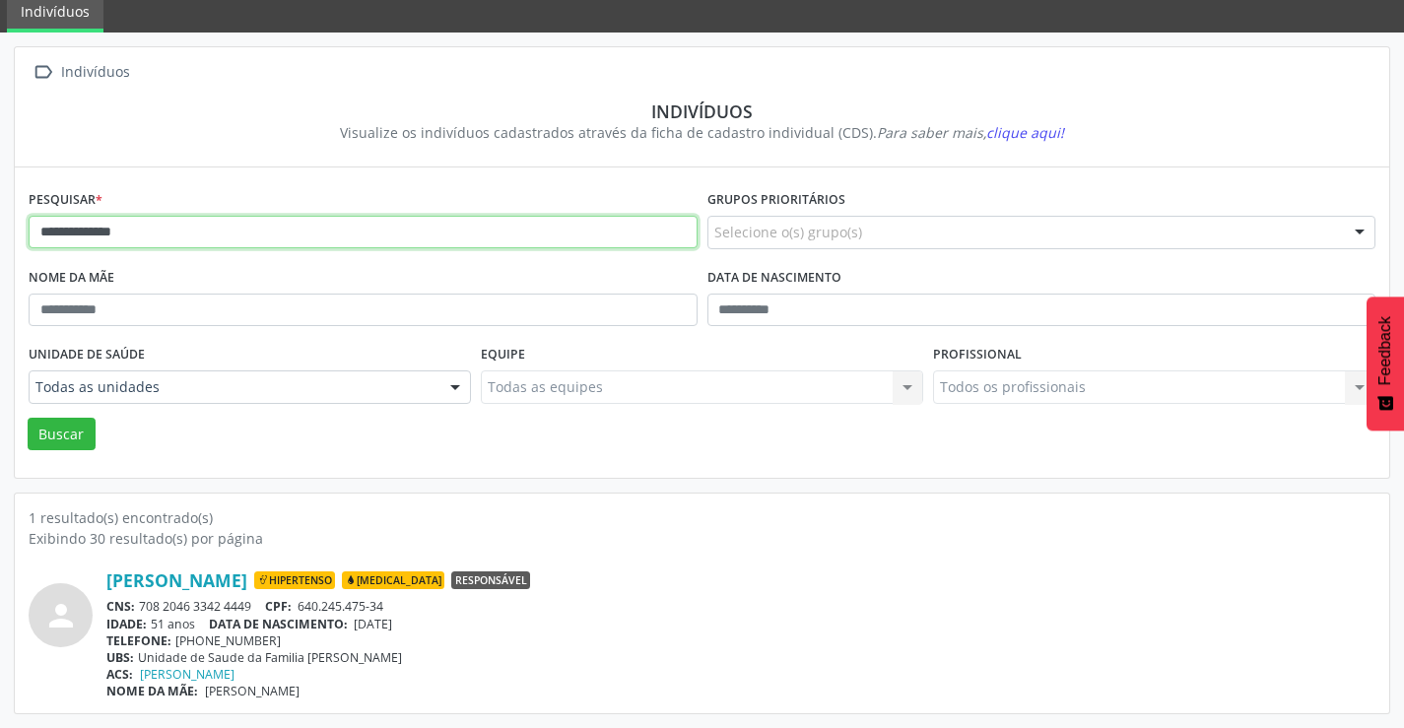
click at [322, 232] on input "**********" at bounding box center [363, 233] width 669 height 34
type input "*"
click at [28, 418] on button "Buscar" at bounding box center [62, 435] width 68 height 34
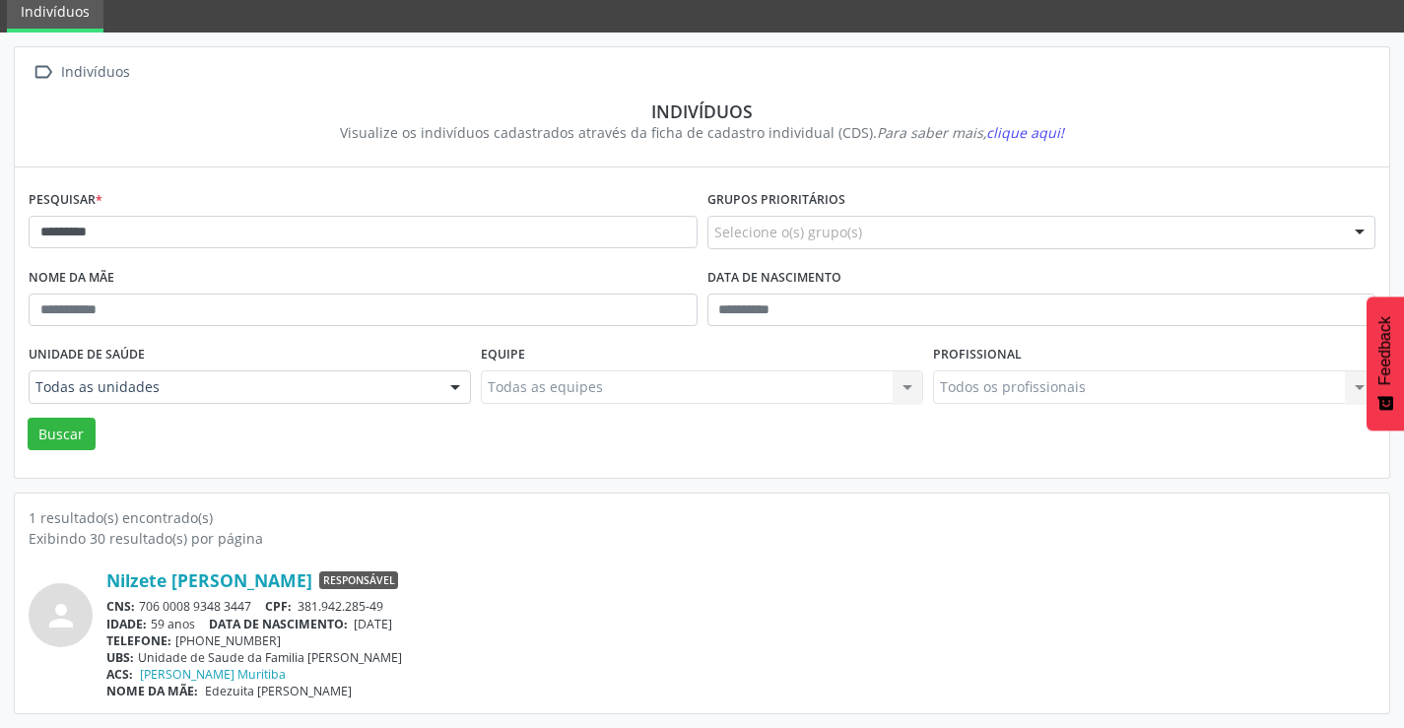
drag, startPoint x: 260, startPoint y: 601, endPoint x: 142, endPoint y: 604, distance: 118.3
click at [142, 608] on div "CNS: 706 0008 9348 3447 CPF: 381.942.285-49" at bounding box center [740, 606] width 1269 height 17
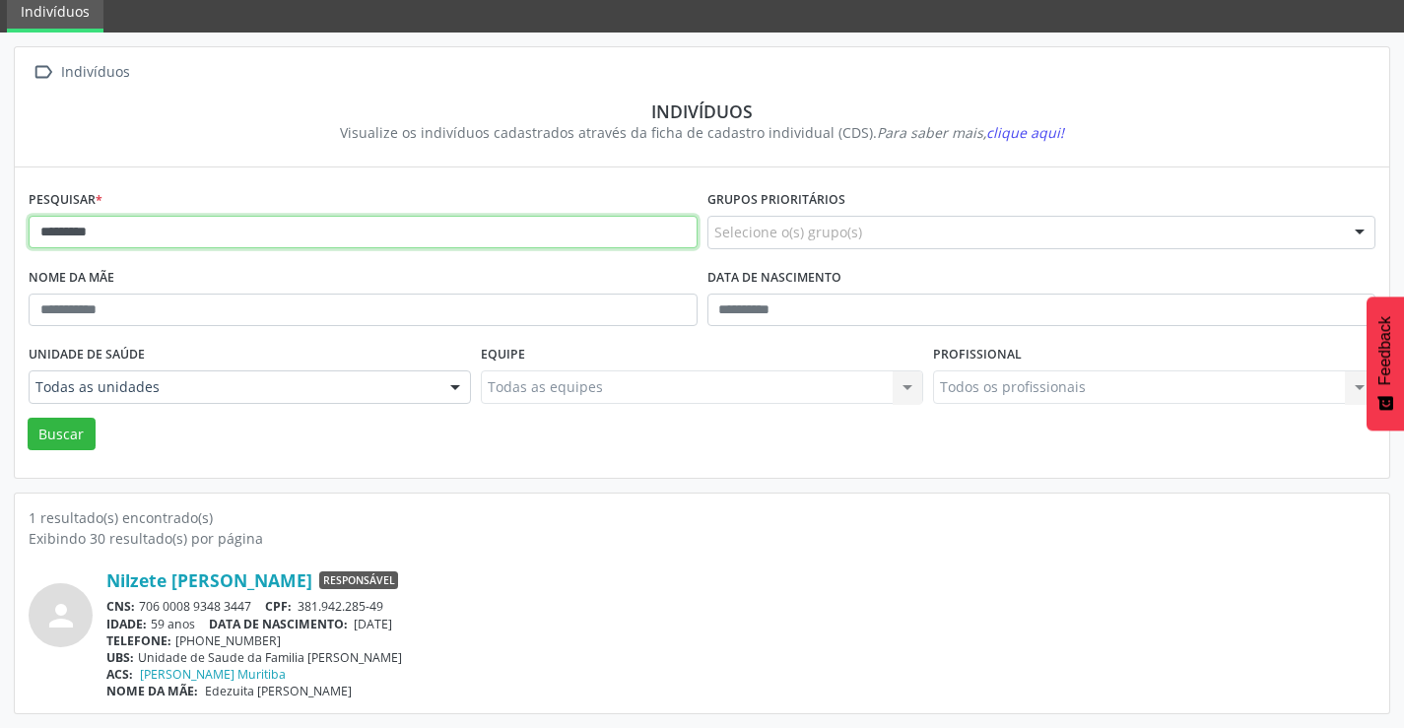
click at [237, 231] on input "*********" at bounding box center [363, 233] width 669 height 34
type input "*"
click at [28, 418] on button "Buscar" at bounding box center [62, 435] width 68 height 34
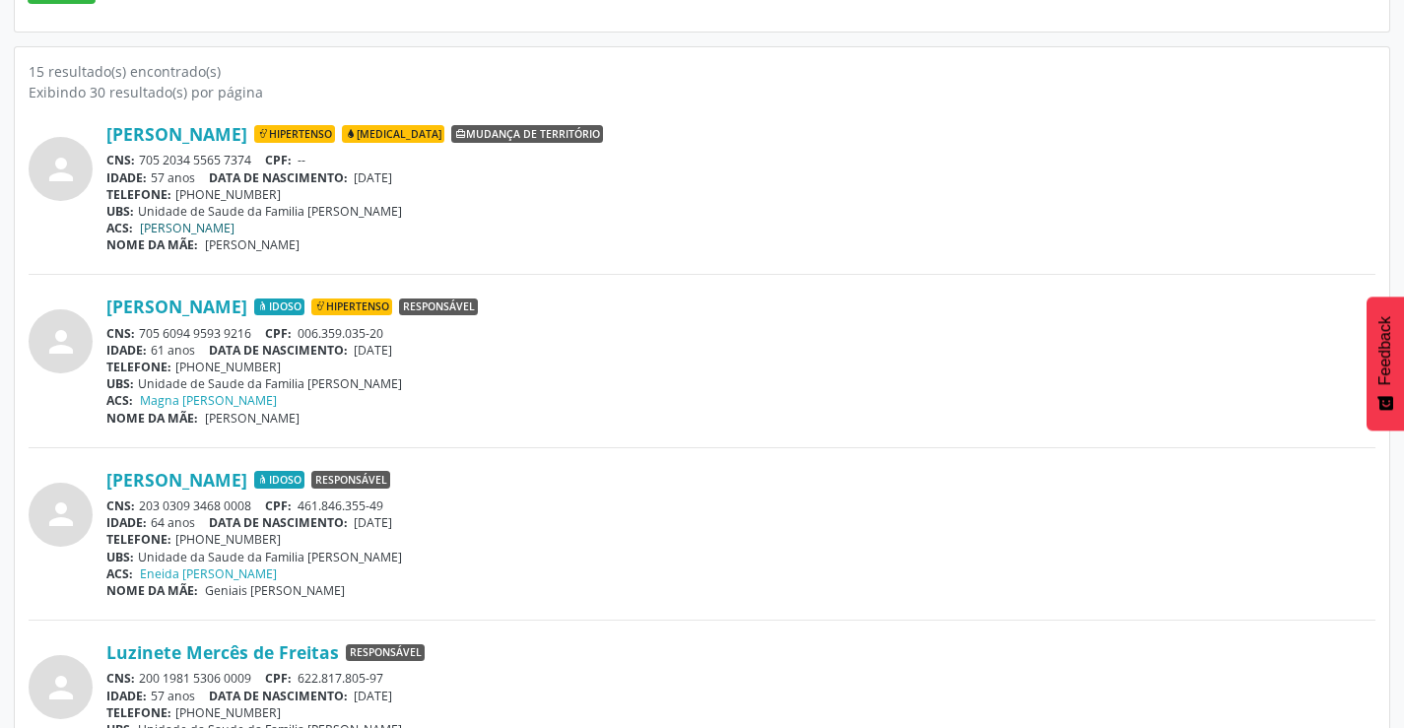
scroll to position [493, 0]
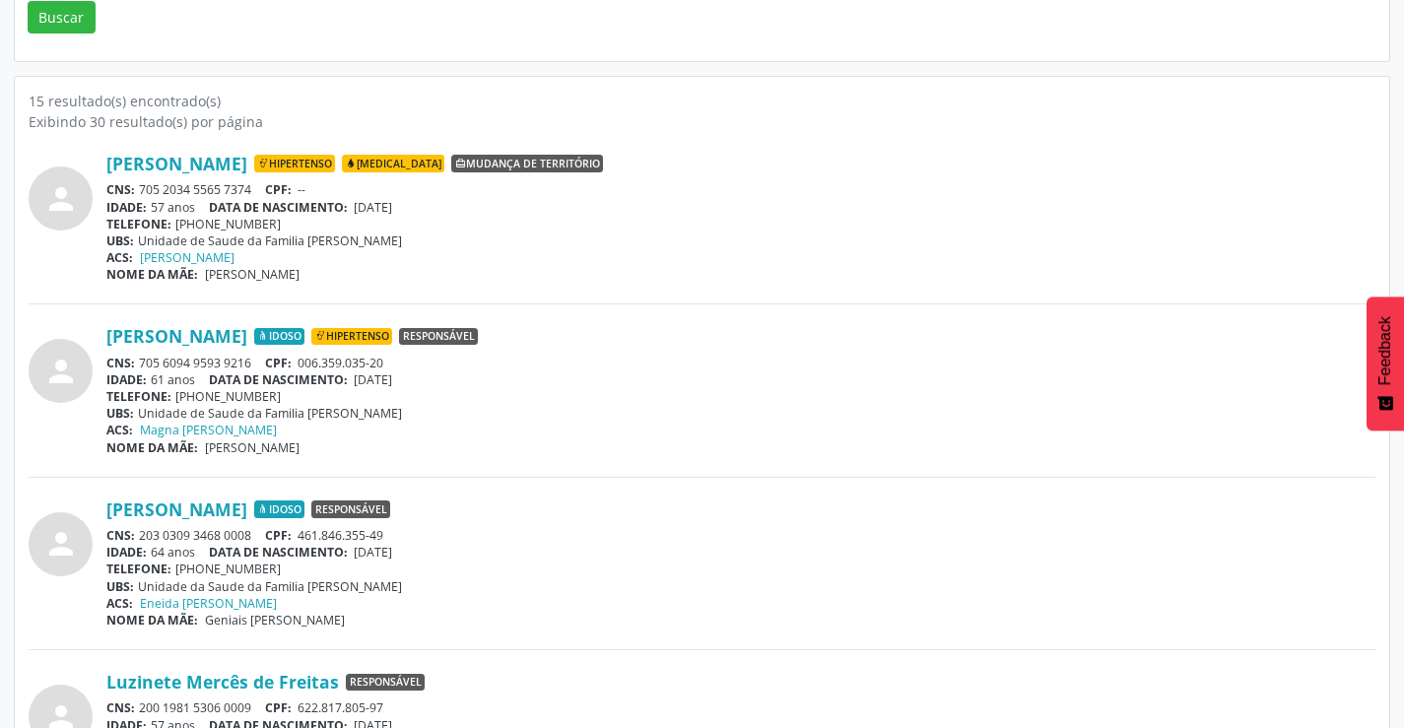
drag, startPoint x: 252, startPoint y: 187, endPoint x: 141, endPoint y: 189, distance: 111.4
click at [141, 189] on div "CNS: 705 2034 5565 7374 CPF: --" at bounding box center [740, 189] width 1269 height 17
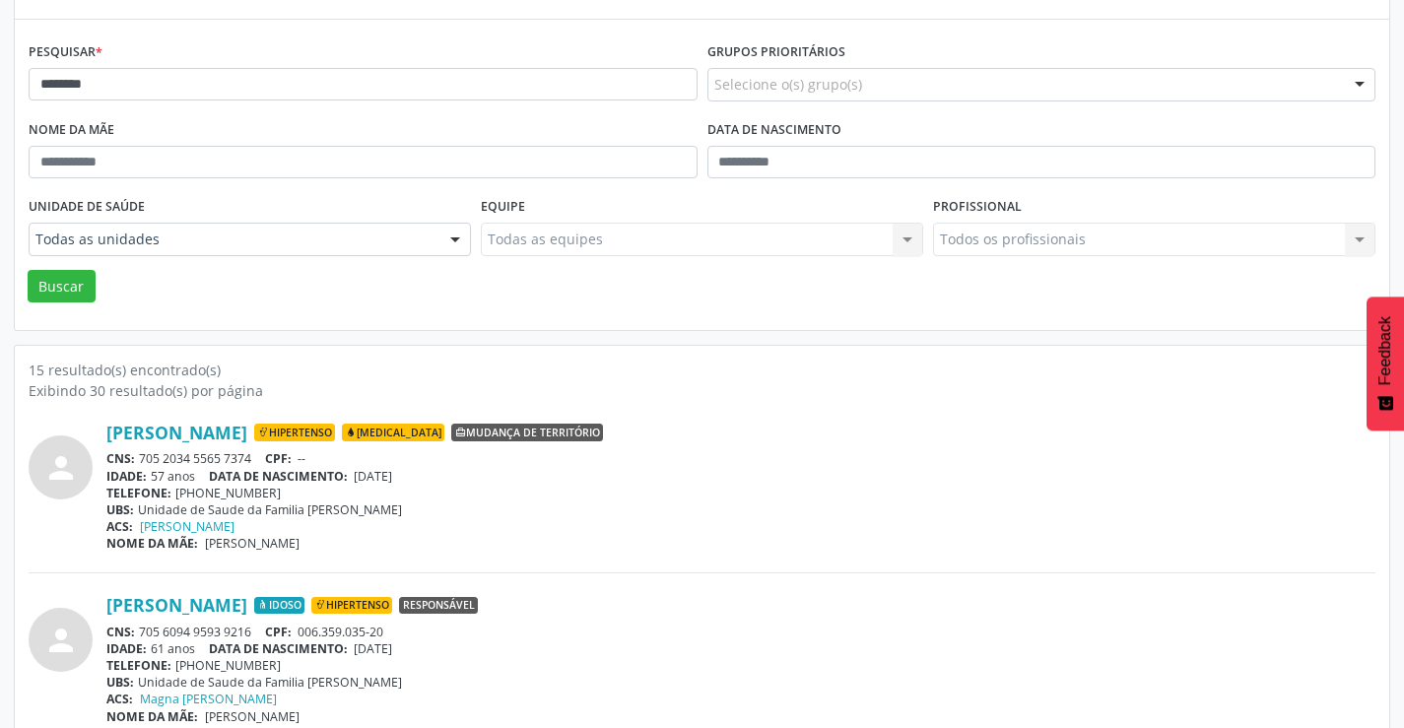
scroll to position [0, 0]
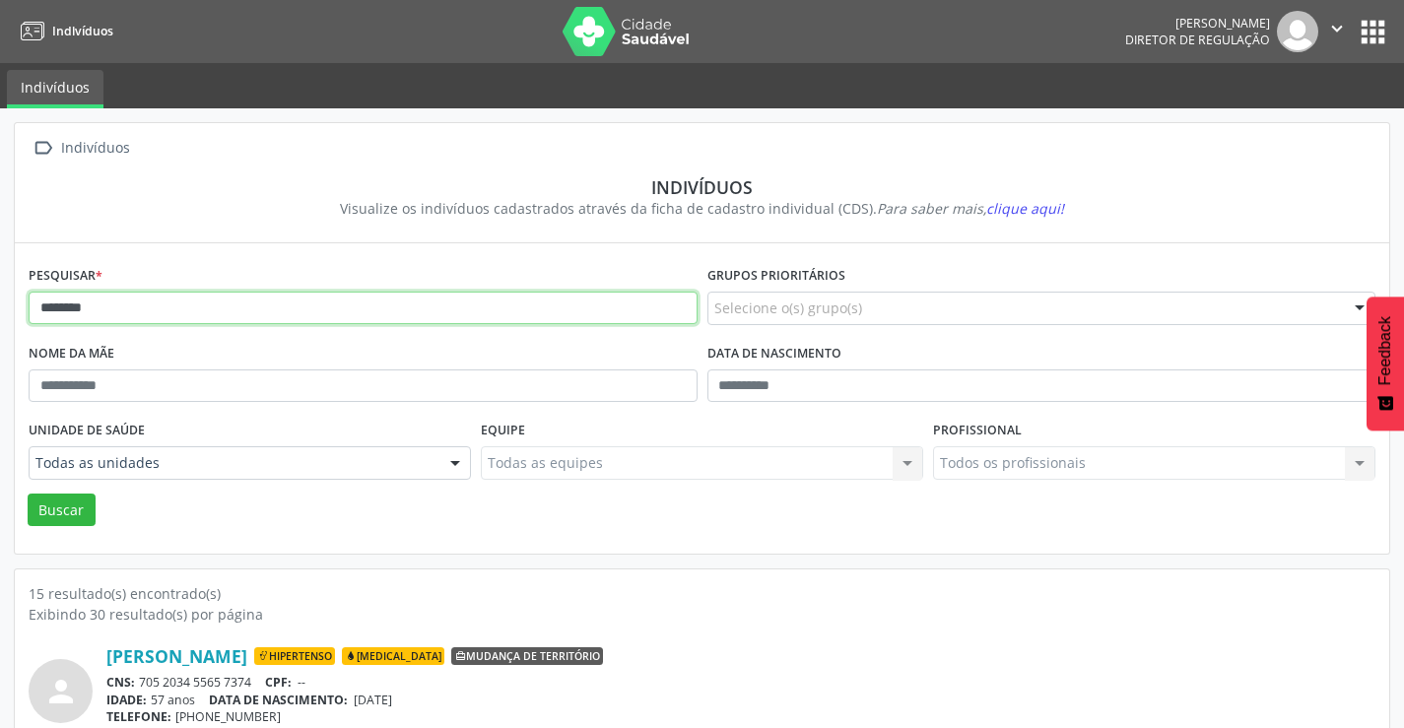
click at [168, 306] on input "********" at bounding box center [363, 309] width 669 height 34
type input "*"
click at [28, 494] on button "Buscar" at bounding box center [62, 511] width 68 height 34
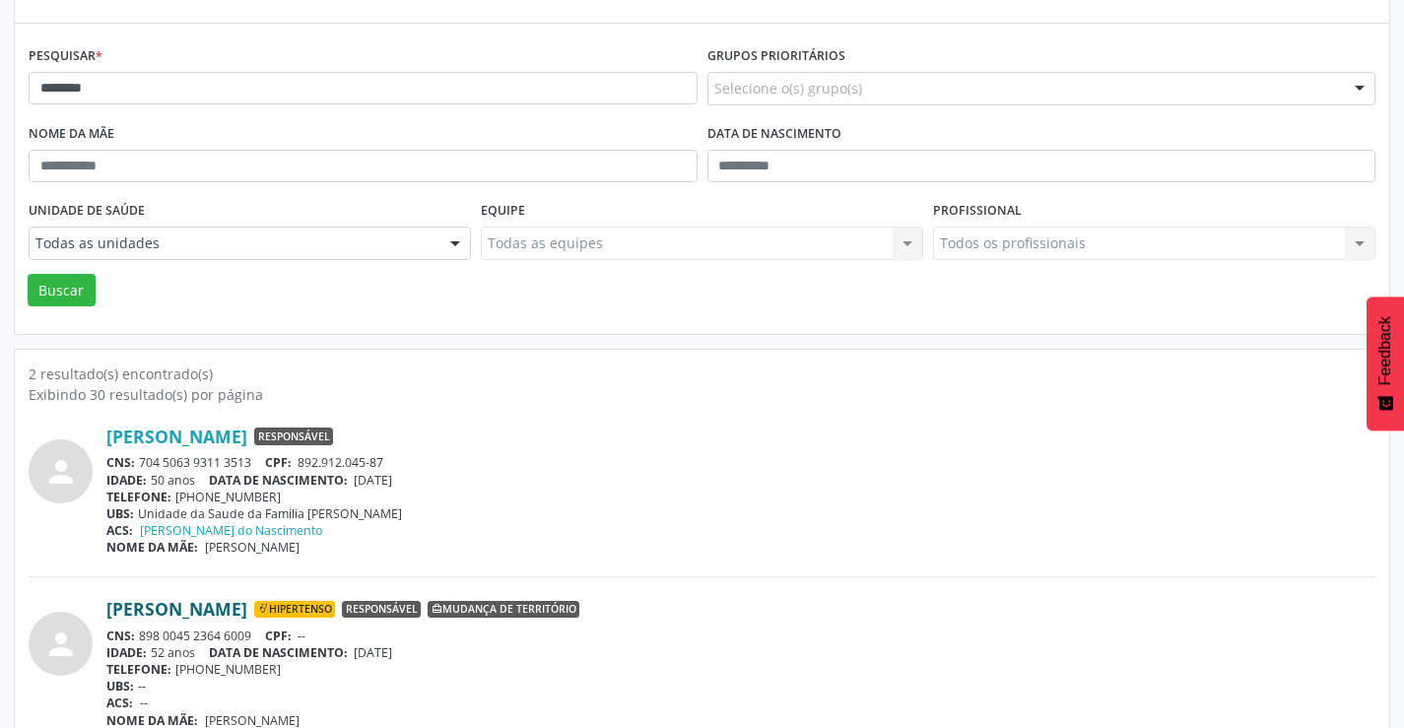
scroll to position [249, 0]
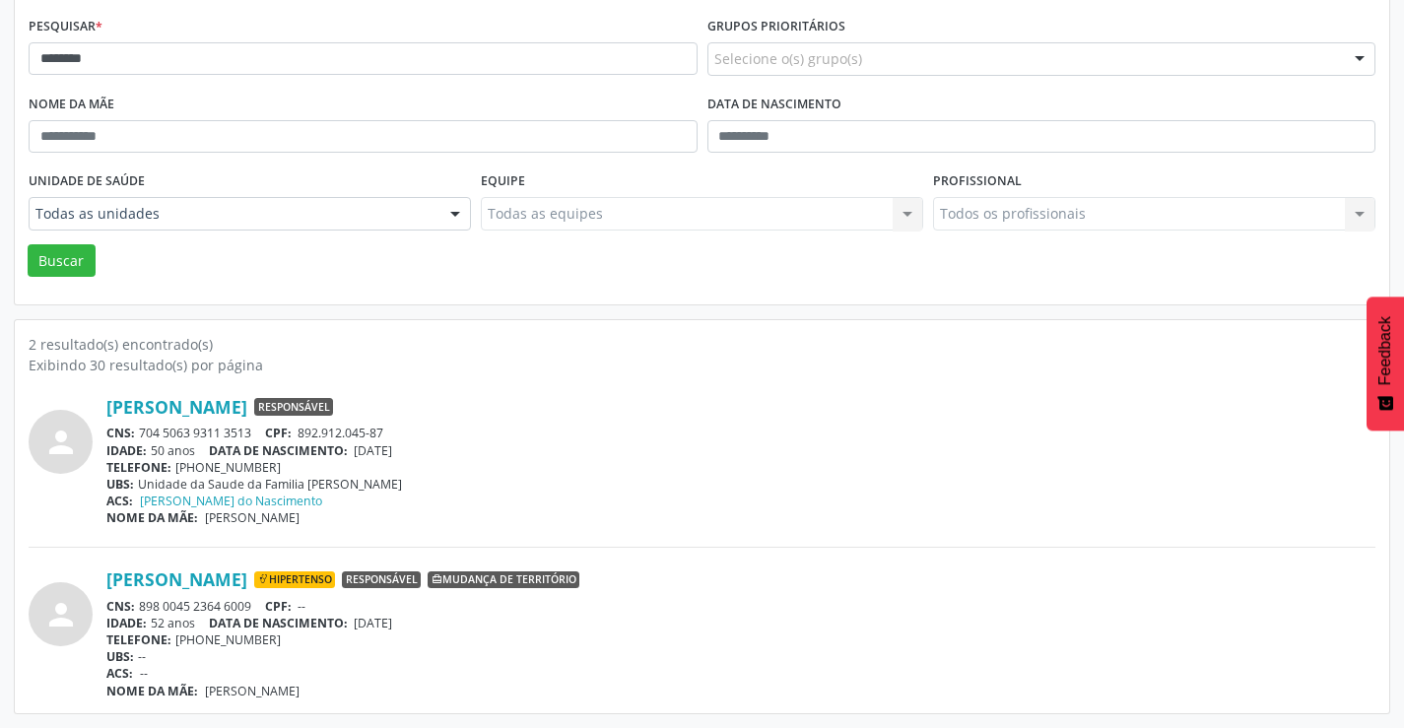
drag, startPoint x: 257, startPoint y: 429, endPoint x: 142, endPoint y: 434, distance: 115.4
click at [142, 434] on div "CNS: 704 5063 9311 3513 CPF: 892.912.045-87" at bounding box center [740, 433] width 1269 height 17
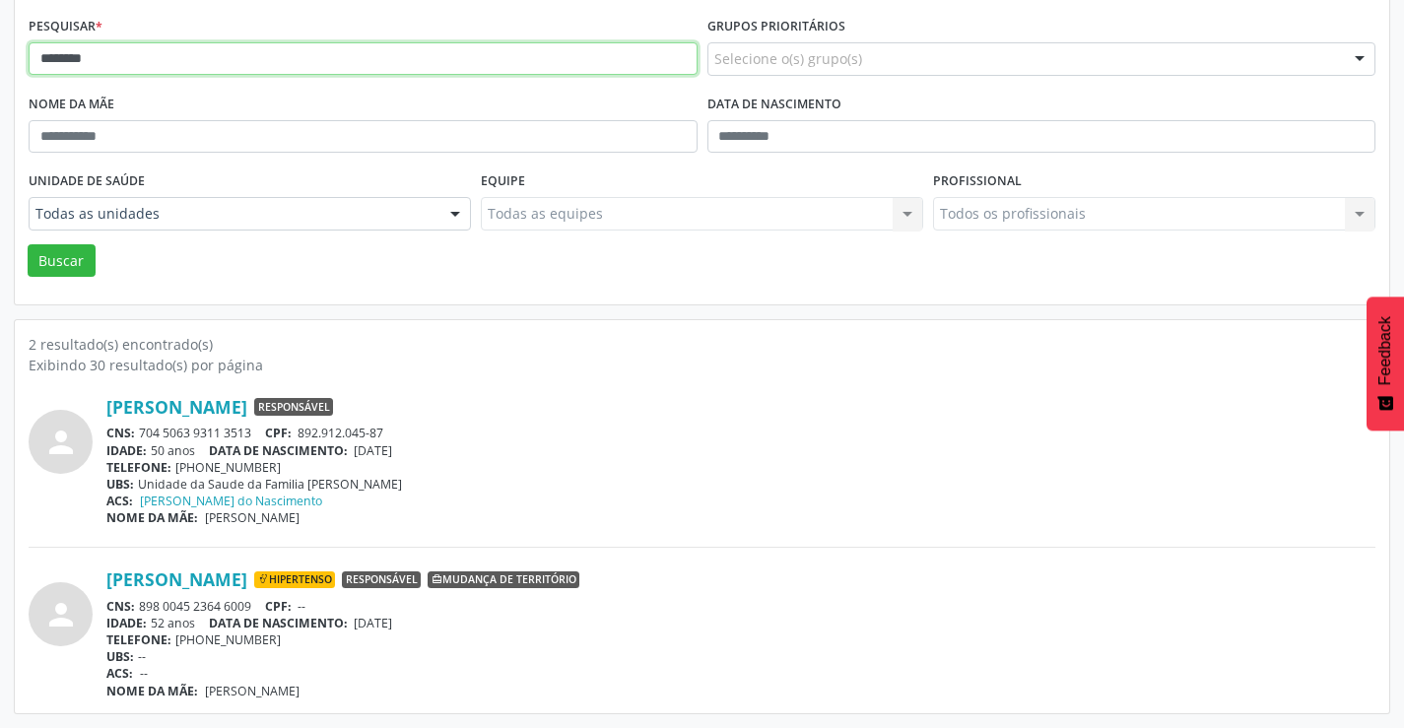
click at [209, 56] on input "********" at bounding box center [363, 59] width 669 height 34
type input "*"
click at [28, 244] on button "Buscar" at bounding box center [62, 261] width 68 height 34
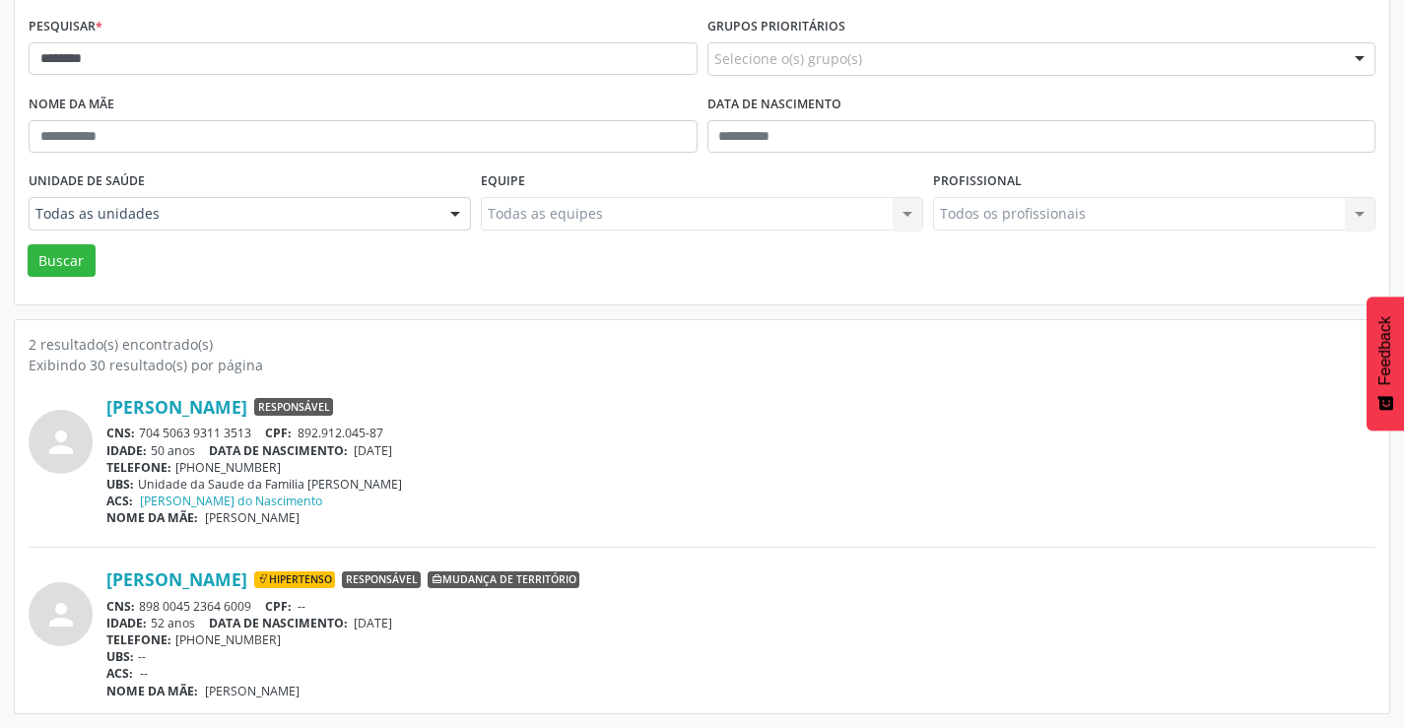
scroll to position [0, 0]
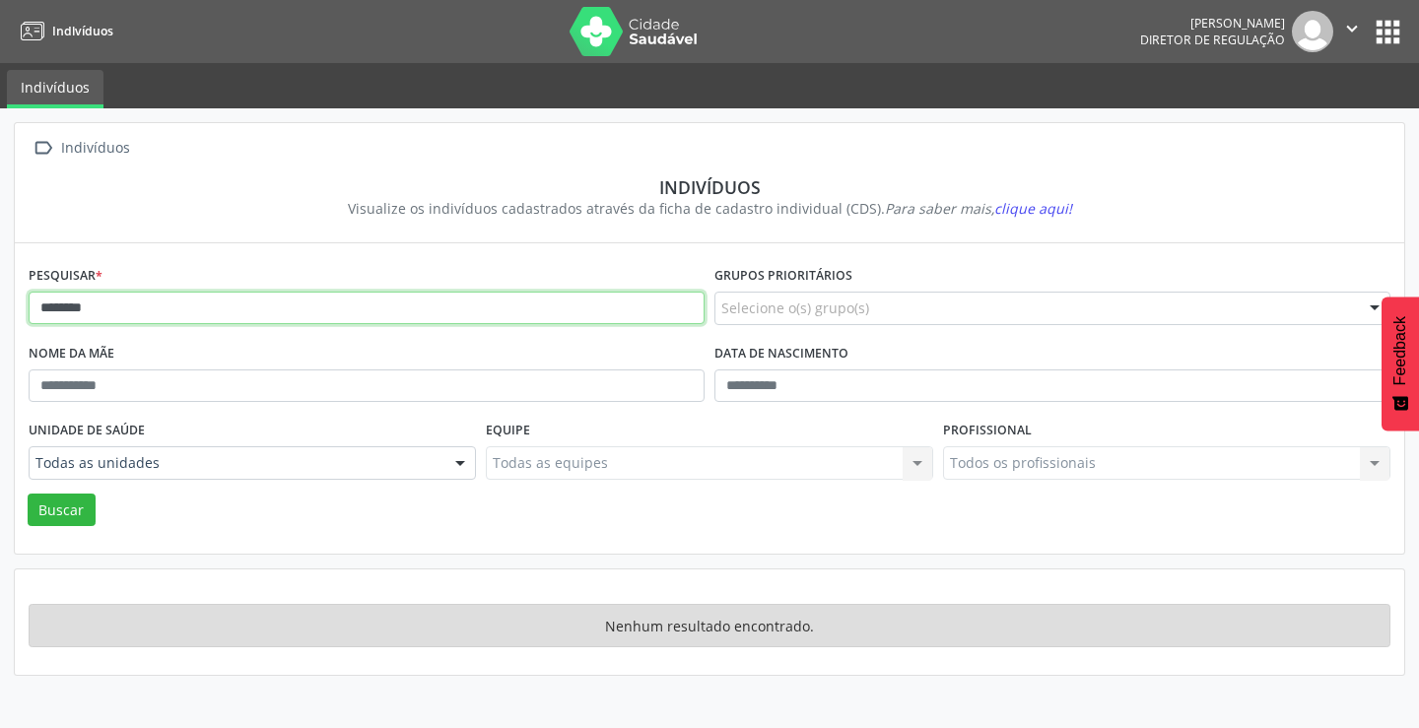
click at [49, 309] on input "********" at bounding box center [367, 309] width 676 height 34
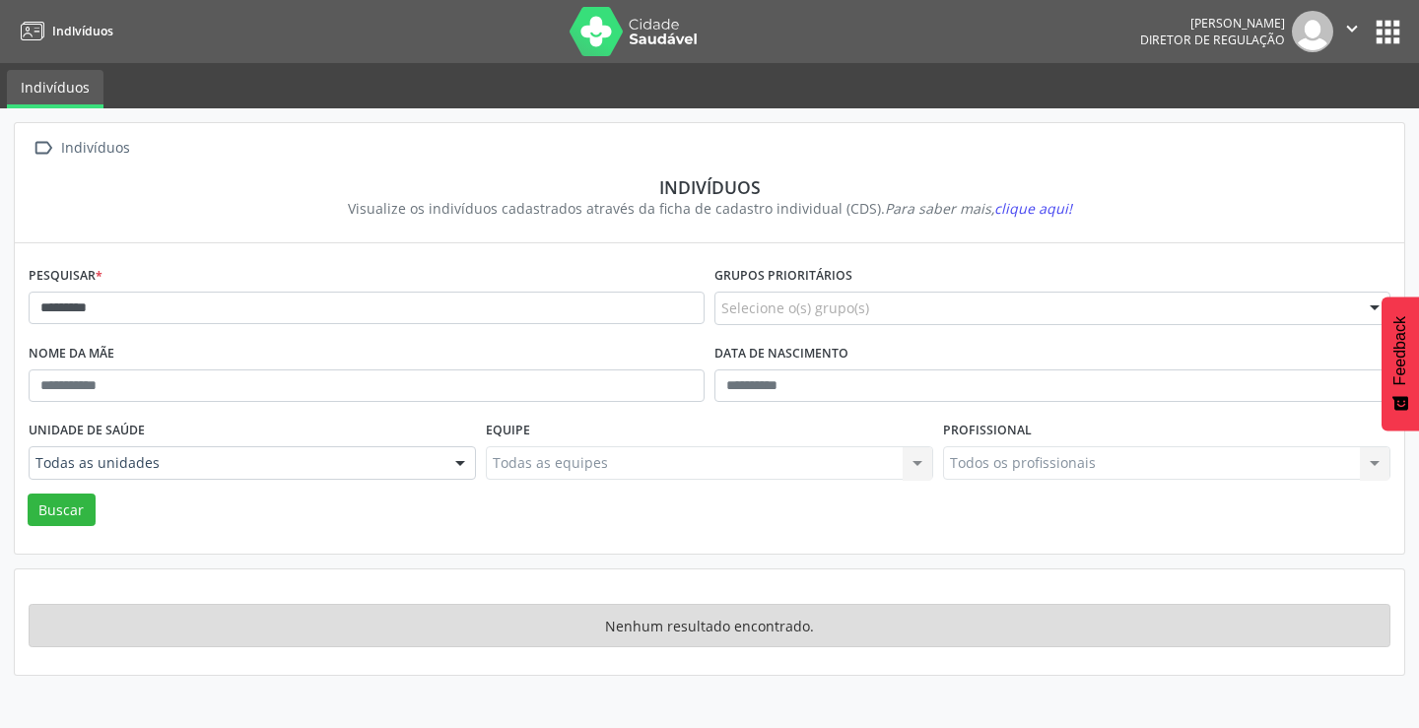
click at [131, 328] on div "Pesquisar * *********" at bounding box center [367, 300] width 686 height 78
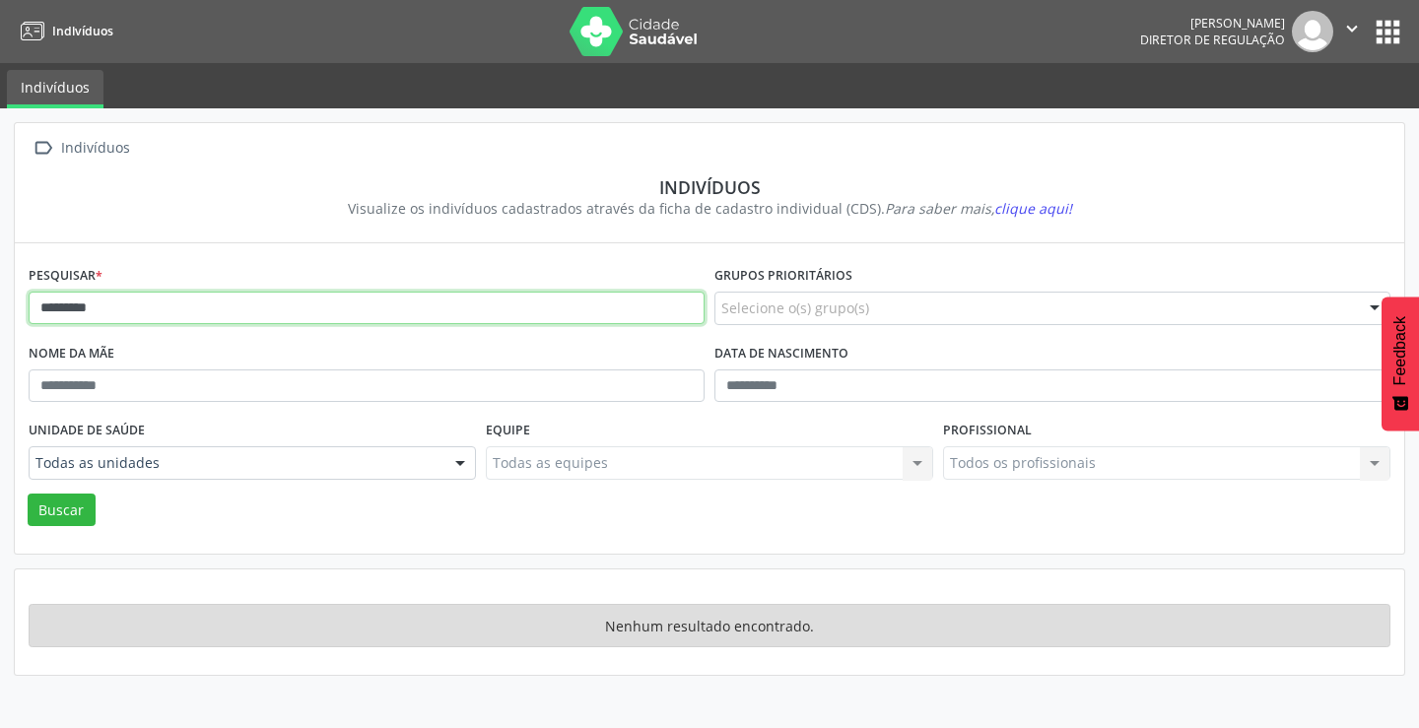
click at [131, 307] on input "*********" at bounding box center [367, 309] width 676 height 34
click at [28, 494] on button "Buscar" at bounding box center [62, 511] width 68 height 34
click at [131, 305] on input "*********" at bounding box center [367, 309] width 676 height 34
click at [28, 494] on button "Buscar" at bounding box center [62, 511] width 68 height 34
click at [55, 306] on input "*********" at bounding box center [367, 309] width 676 height 34
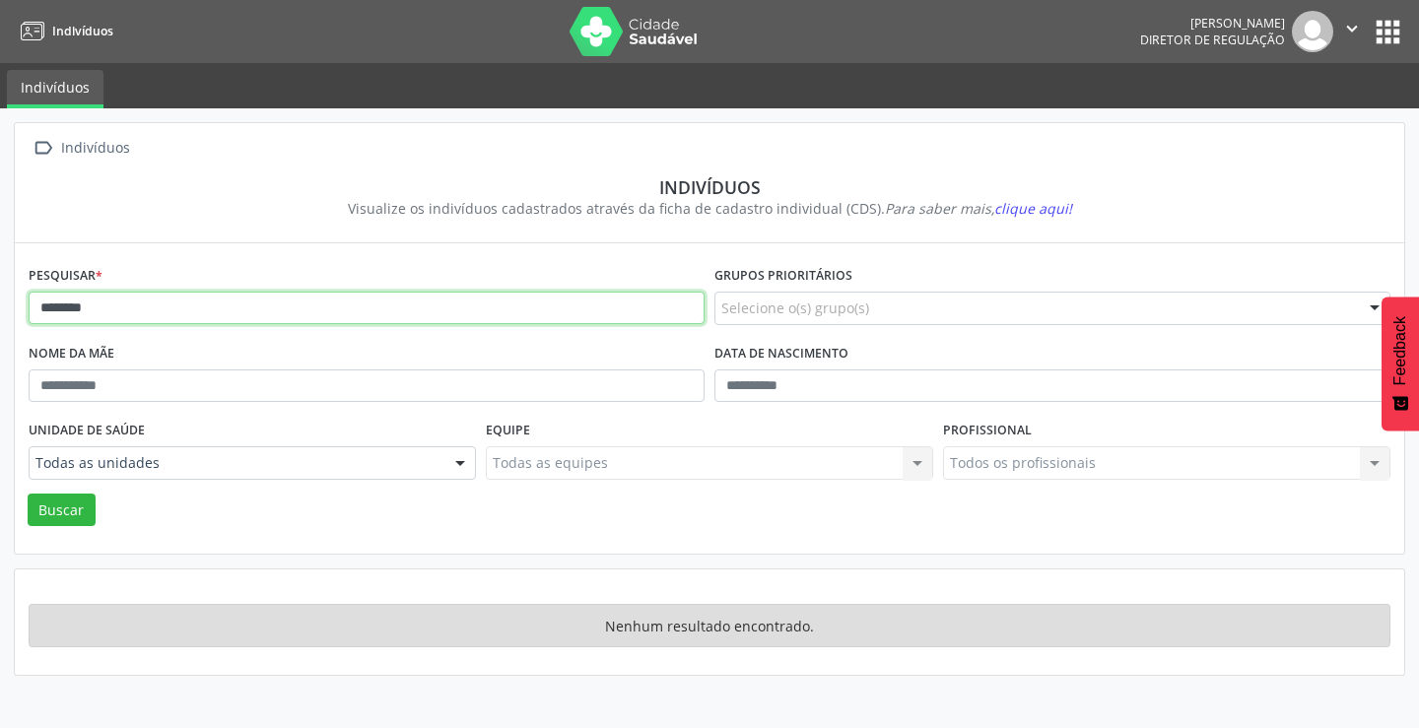
click at [28, 494] on button "Buscar" at bounding box center [62, 511] width 68 height 34
click at [126, 311] on input "********" at bounding box center [367, 309] width 676 height 34
click at [28, 494] on button "Buscar" at bounding box center [62, 511] width 68 height 34
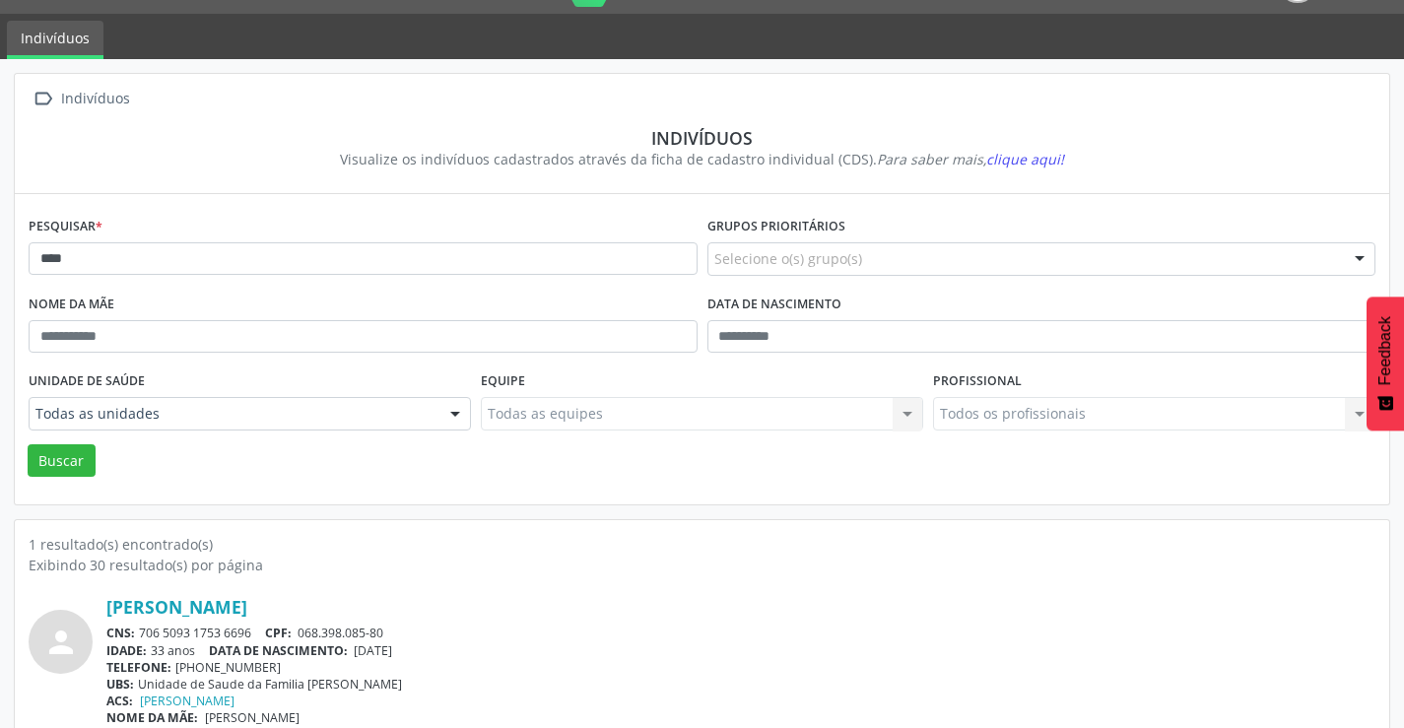
scroll to position [76, 0]
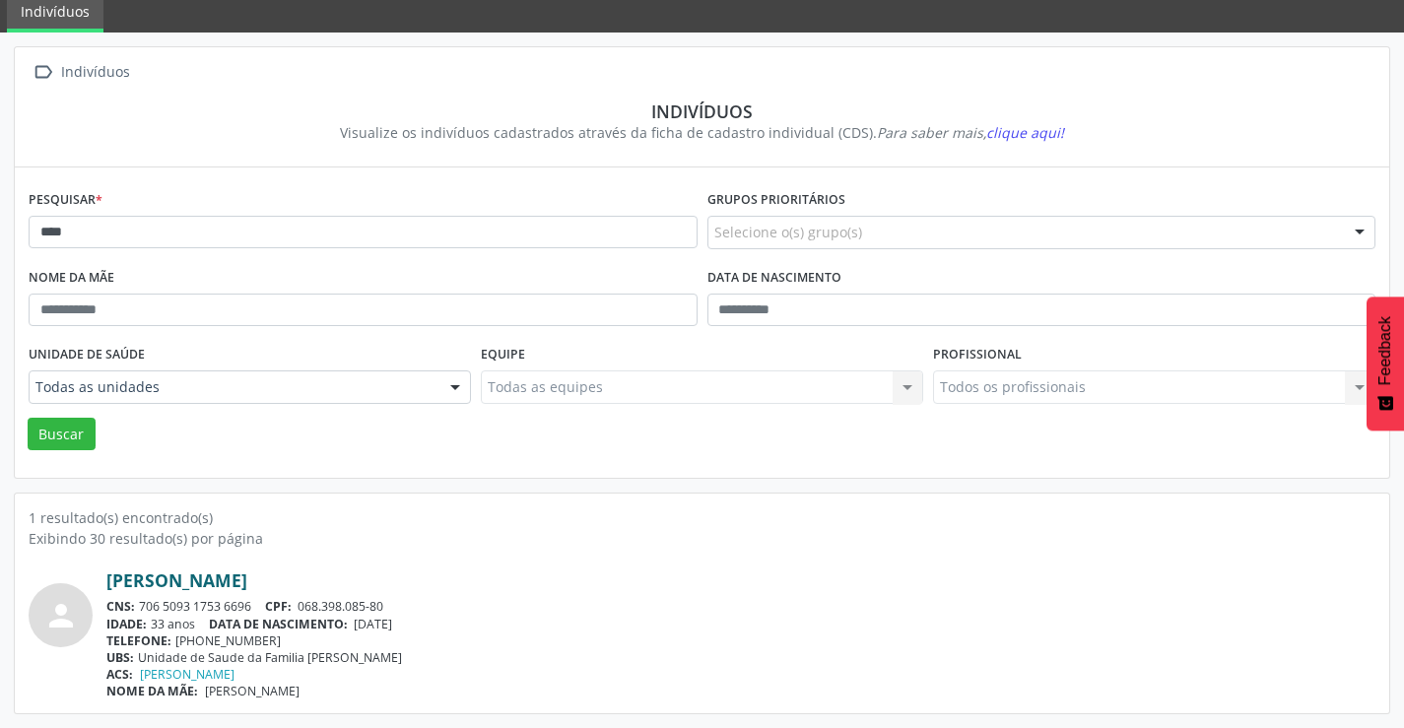
drag, startPoint x: 260, startPoint y: 599, endPoint x: 143, endPoint y: 588, distance: 117.8
click at [143, 594] on div "[PERSON_NAME] CNS: 706 5093 1753 6696 CPF: 068.398.085-80 IDADE: 33 anos DATA D…" at bounding box center [740, 635] width 1269 height 130
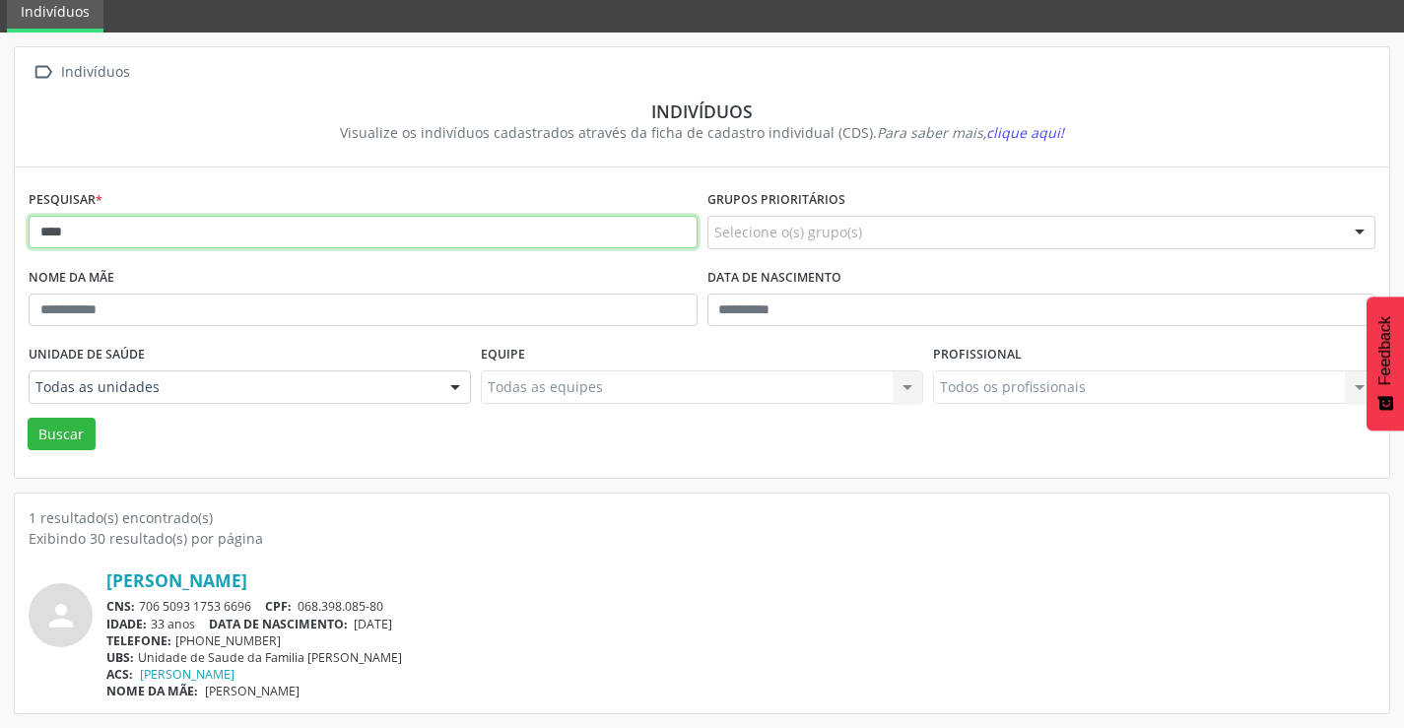
click at [489, 230] on input "****" at bounding box center [363, 233] width 669 height 34
type input "*"
click at [28, 418] on button "Buscar" at bounding box center [62, 435] width 68 height 34
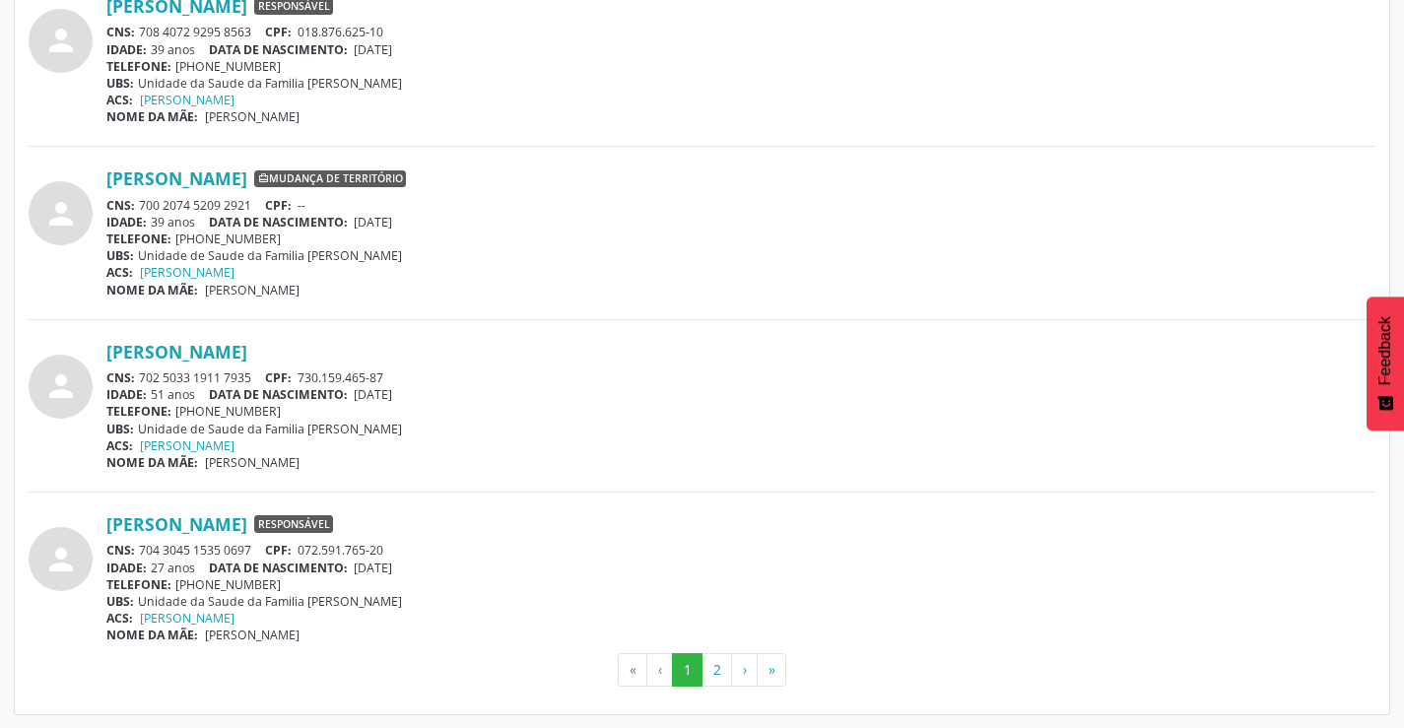
scroll to position [5144, 0]
drag, startPoint x: 253, startPoint y: 375, endPoint x: 140, endPoint y: 373, distance: 113.3
click at [140, 373] on div "CNS: 702 5033 1911 7935 CPF: 730.159.465-87" at bounding box center [740, 377] width 1269 height 17
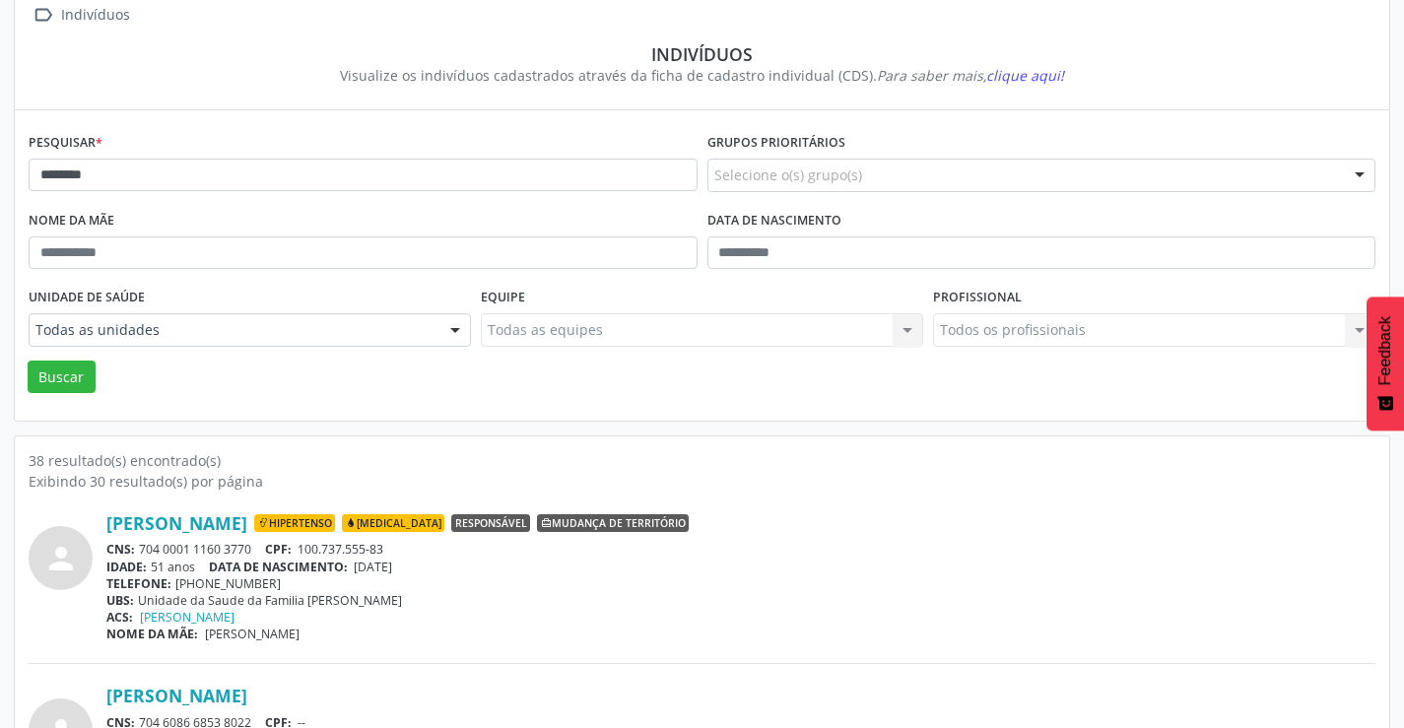
scroll to position [0, 0]
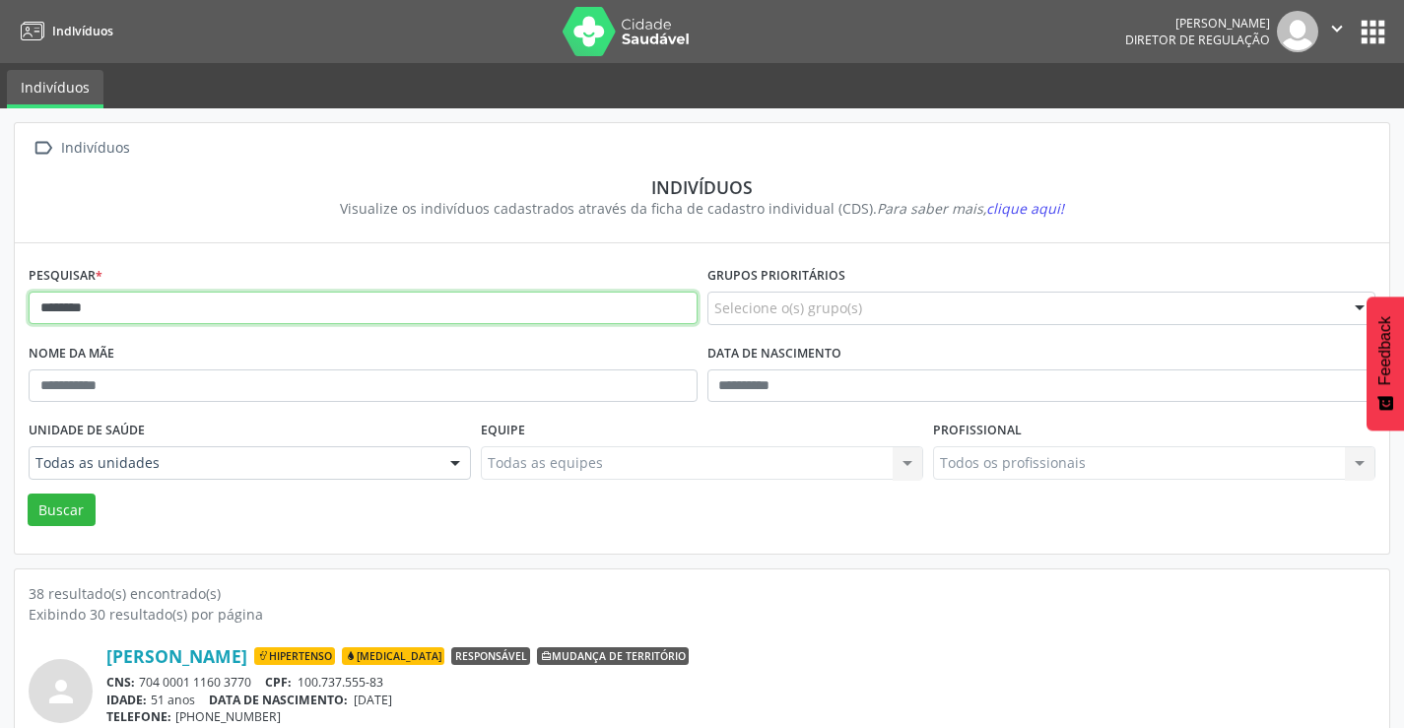
click at [163, 316] on input "*******" at bounding box center [363, 309] width 669 height 34
type input "*"
click at [28, 494] on button "Buscar" at bounding box center [62, 511] width 68 height 34
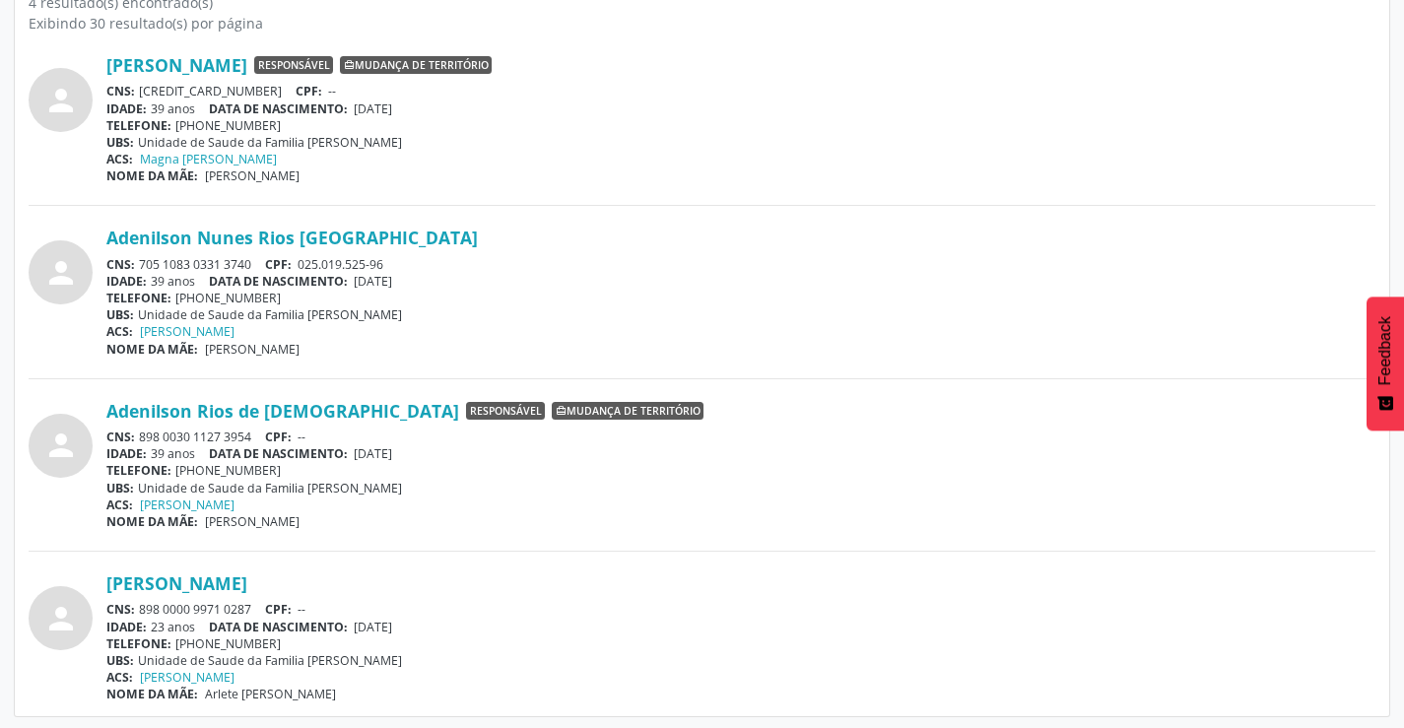
scroll to position [594, 0]
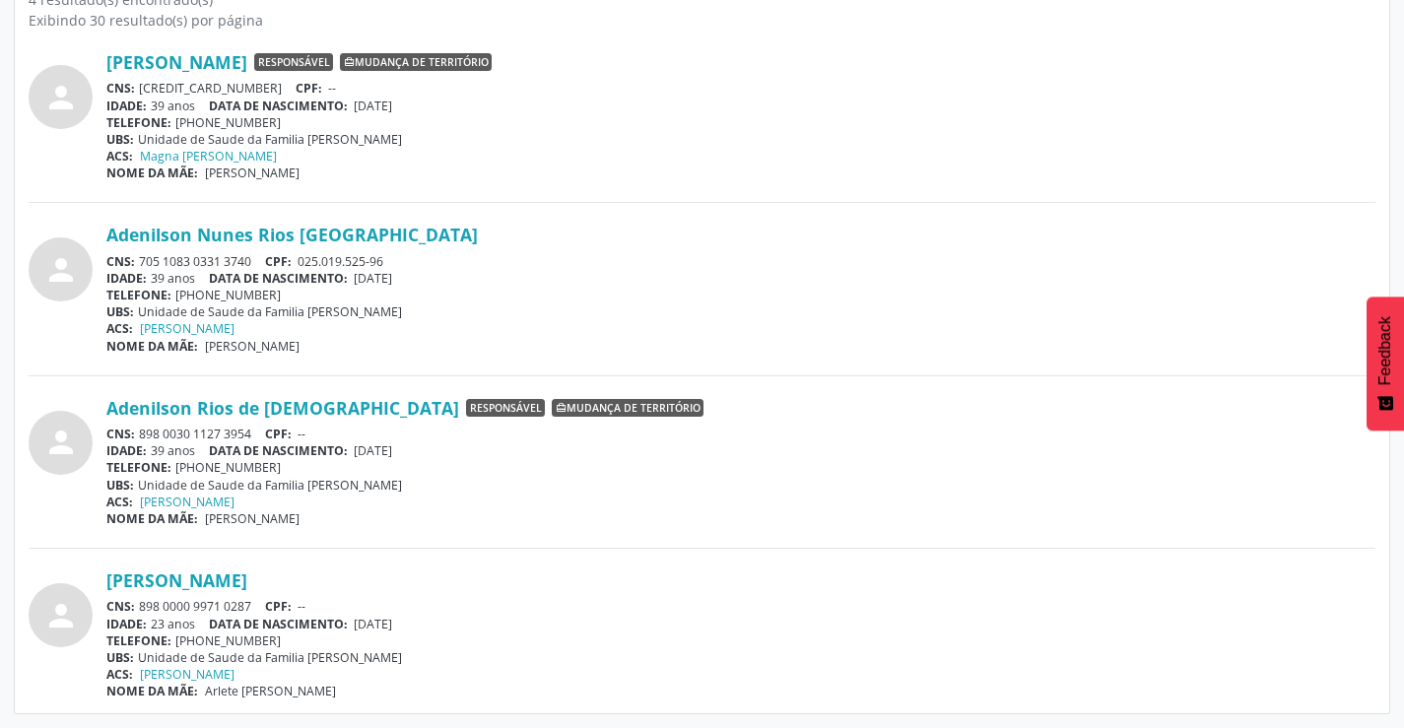
drag, startPoint x: 256, startPoint y: 260, endPoint x: 141, endPoint y: 260, distance: 115.3
click at [141, 260] on div "CNS: 705 1083 0331 3740 CPF: 025.019.525-96" at bounding box center [740, 261] width 1269 height 17
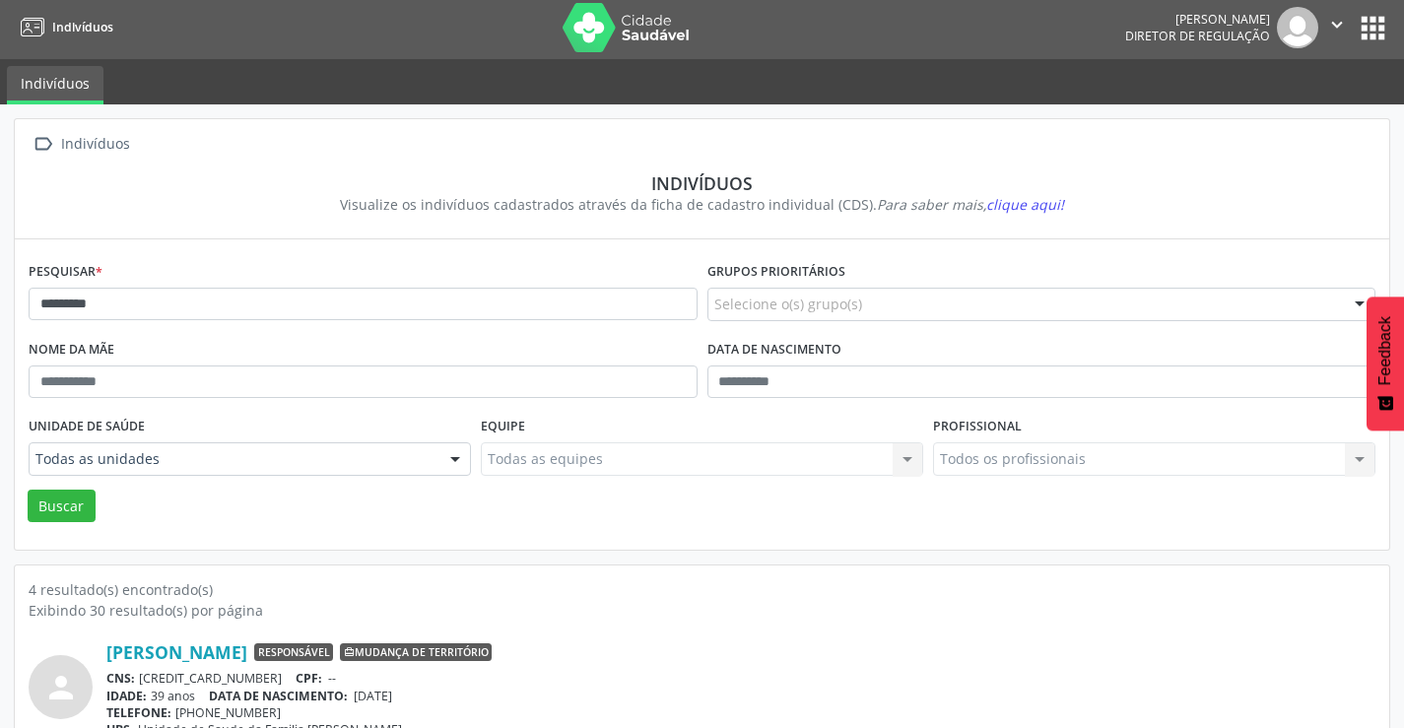
scroll to position [0, 0]
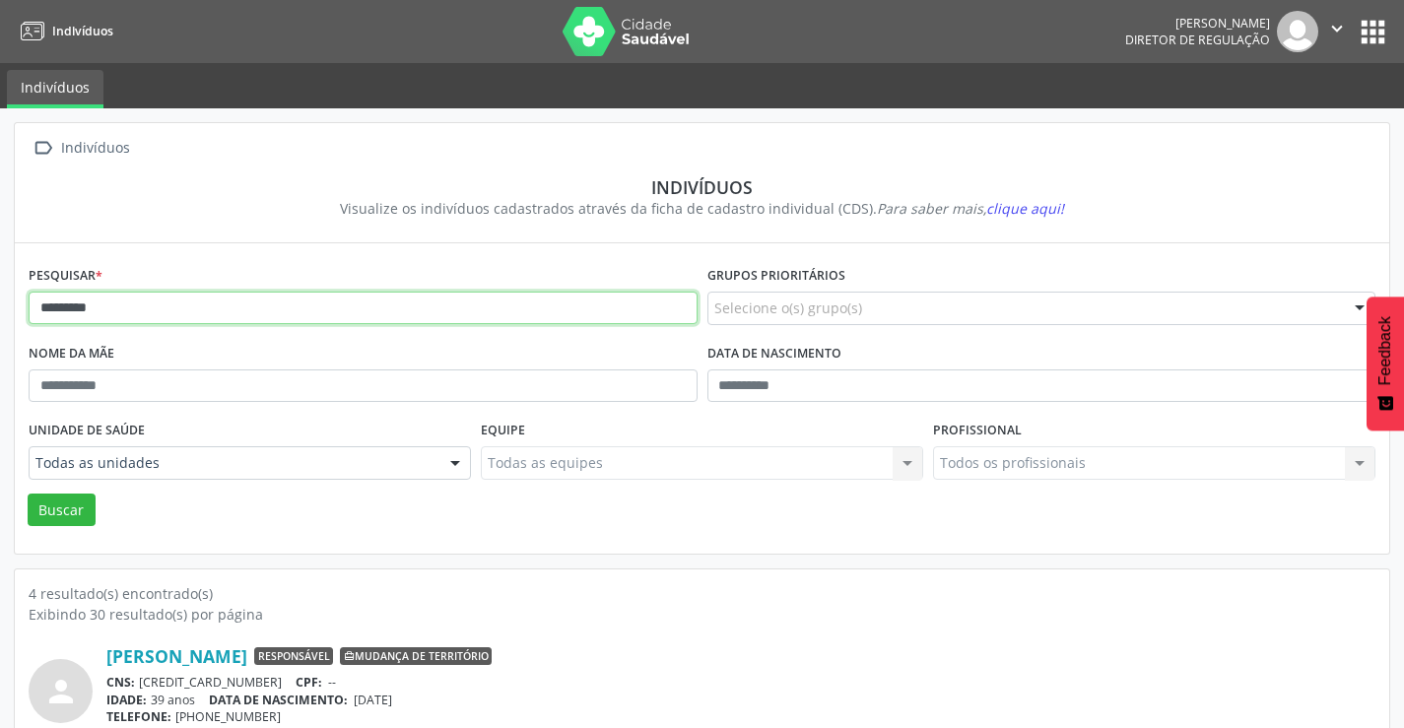
click at [203, 302] on input "*********" at bounding box center [363, 309] width 669 height 34
type input "*"
click at [28, 494] on button "Buscar" at bounding box center [62, 511] width 68 height 34
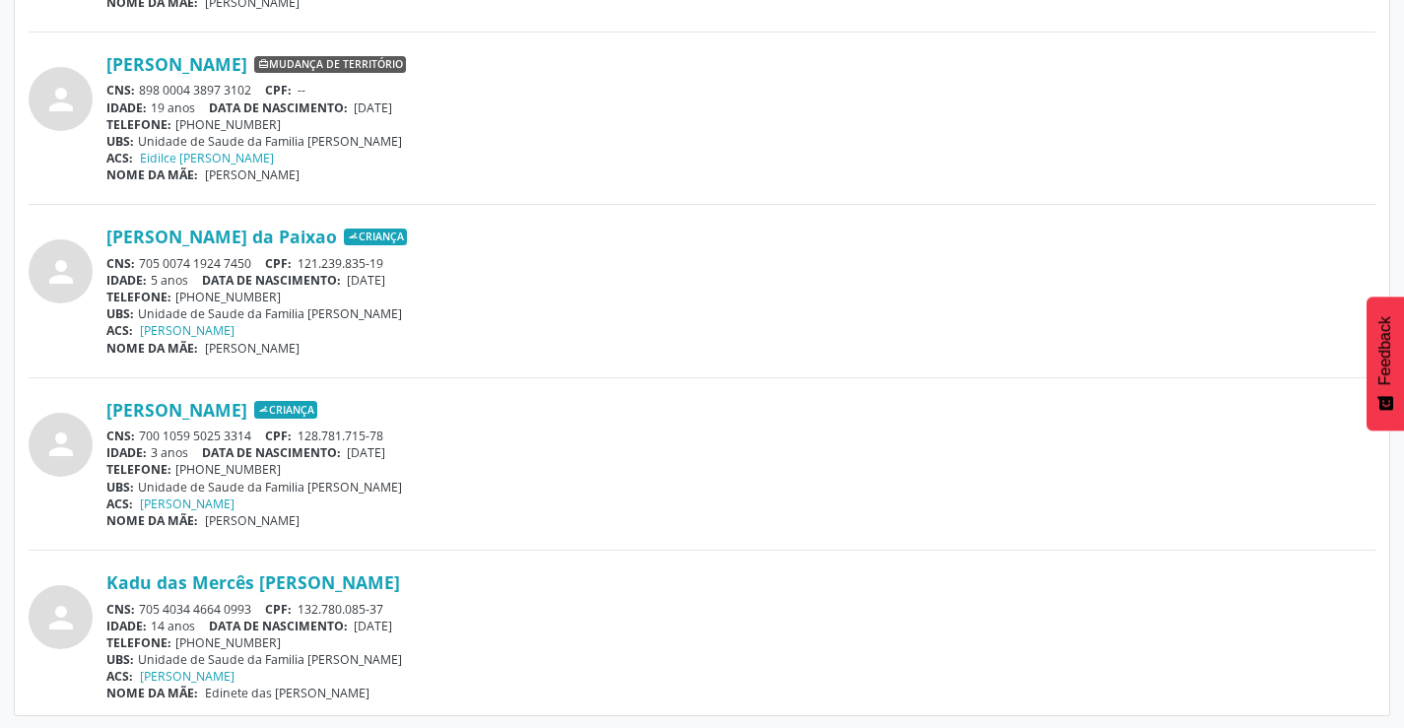
scroll to position [1113, 0]
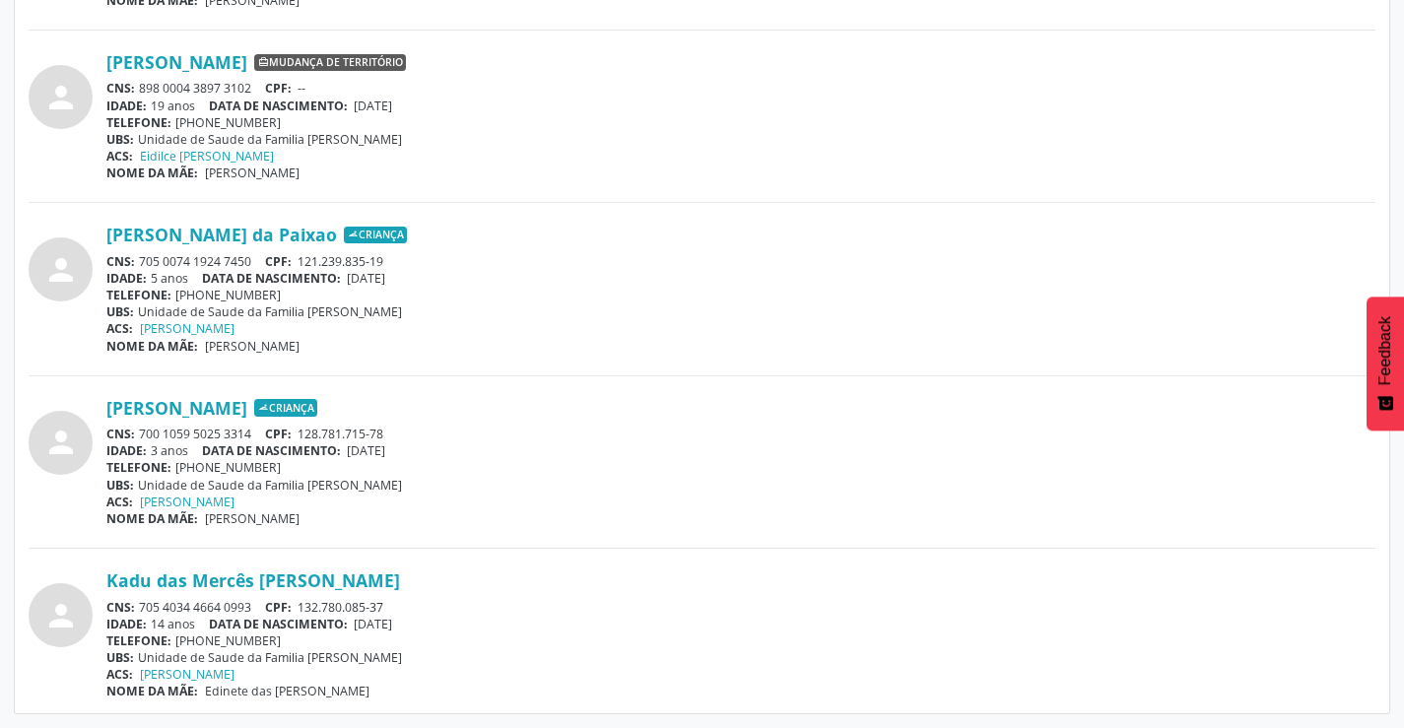
drag, startPoint x: 261, startPoint y: 605, endPoint x: 143, endPoint y: 595, distance: 118.7
click at [138, 601] on div "CNS: 705 4034 4664 0993 CPF: 132.780.085-37" at bounding box center [740, 607] width 1269 height 17
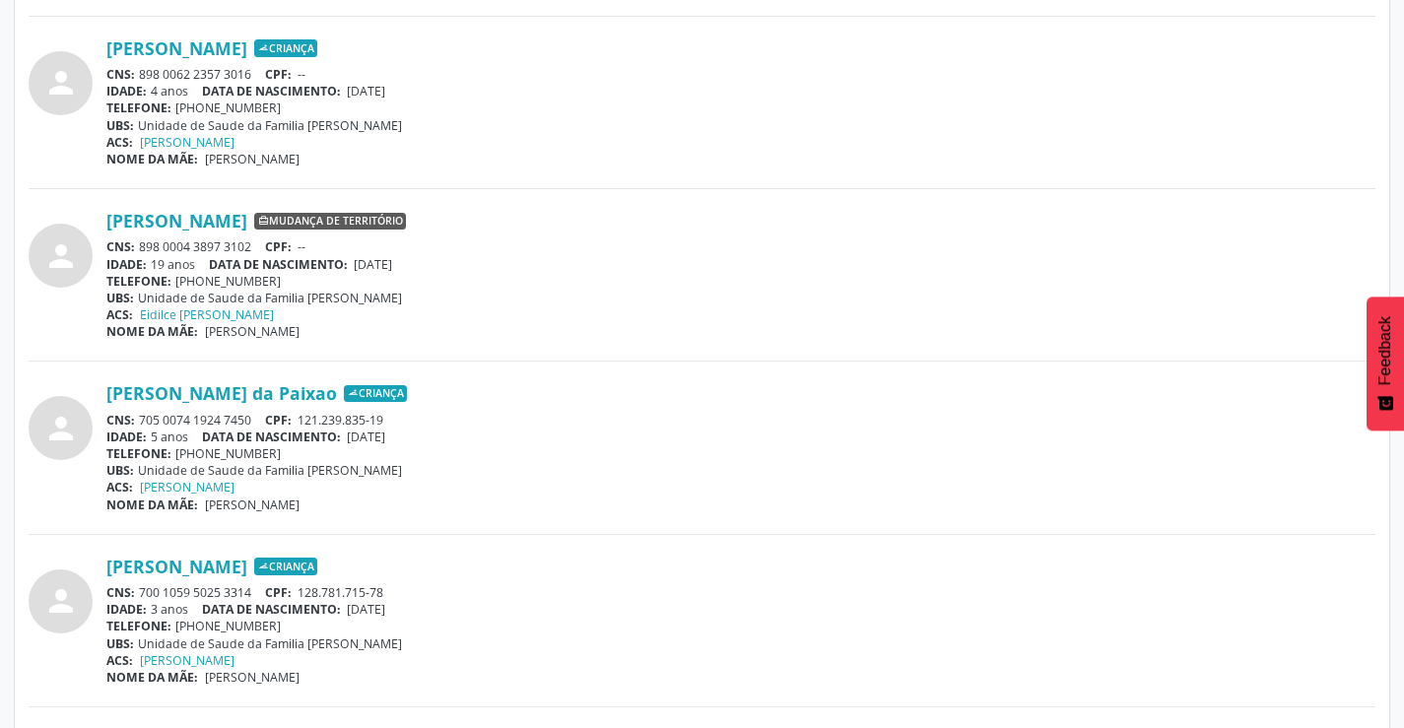
scroll to position [985, 0]
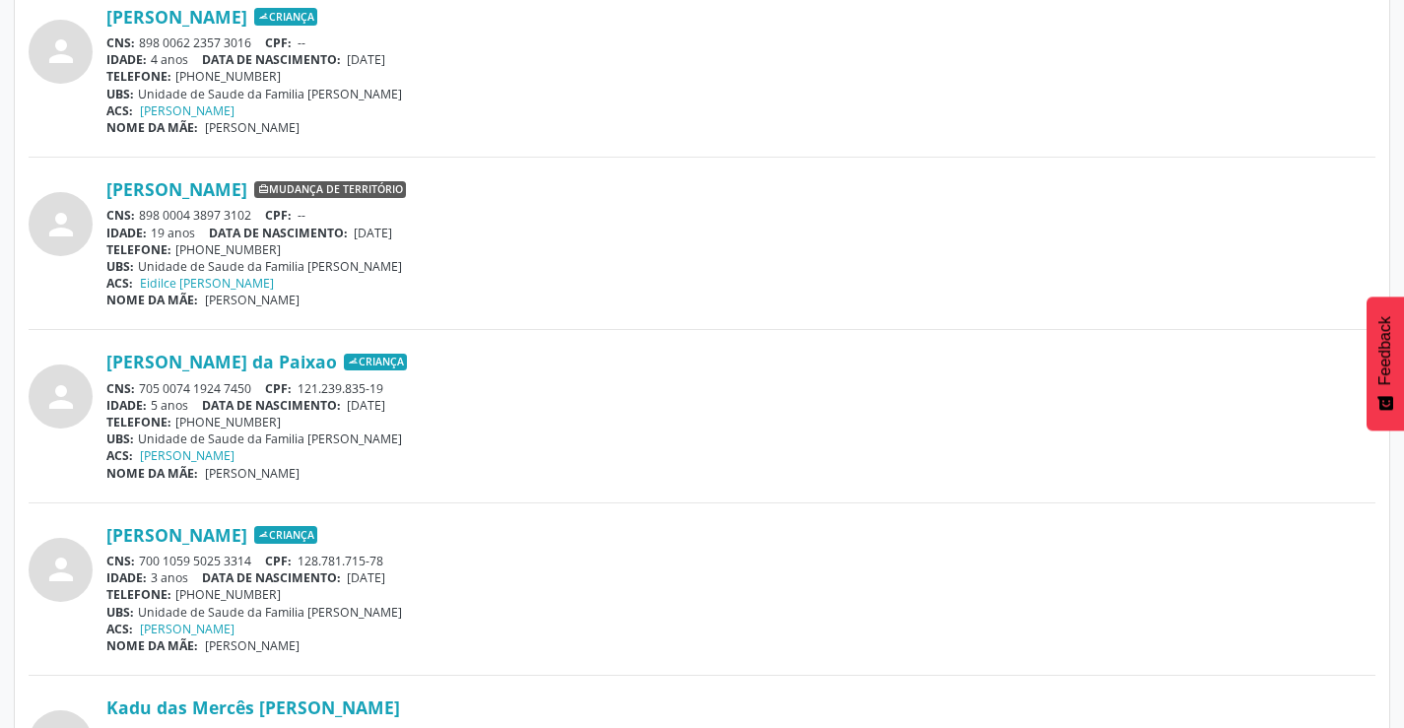
drag, startPoint x: 253, startPoint y: 211, endPoint x: 142, endPoint y: 215, distance: 111.4
click at [142, 215] on div "CNS: 898 0004 3897 3102 CPF: --" at bounding box center [740, 215] width 1269 height 17
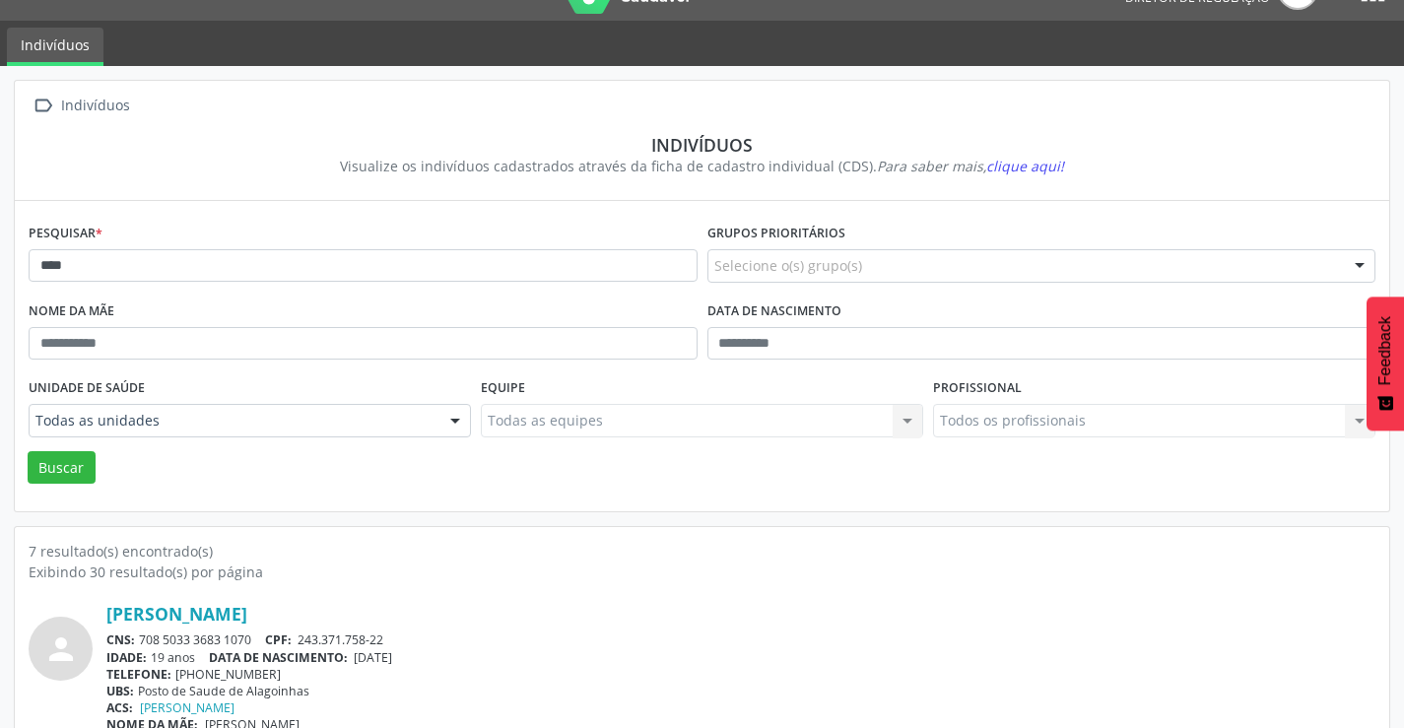
scroll to position [0, 0]
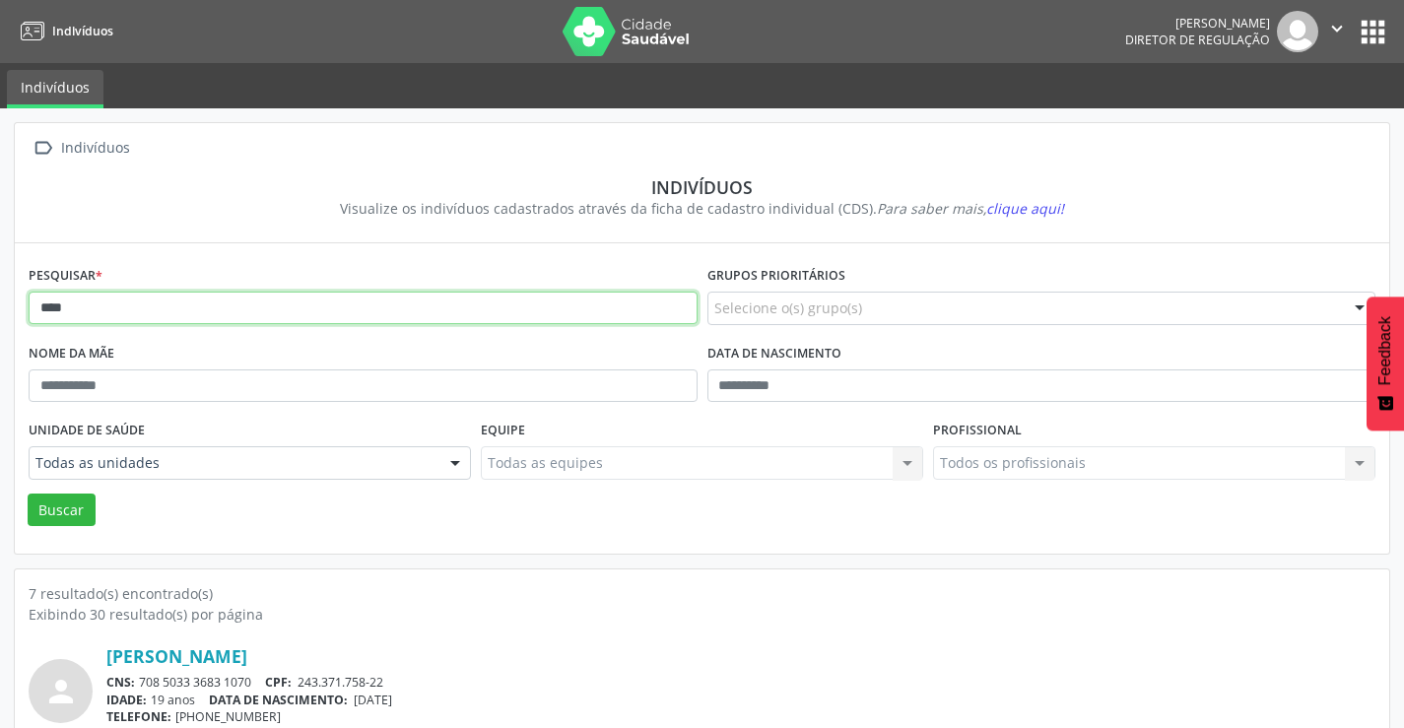
click at [133, 300] on input "****" at bounding box center [363, 309] width 669 height 34
type input "*"
click at [28, 494] on button "Buscar" at bounding box center [62, 511] width 68 height 34
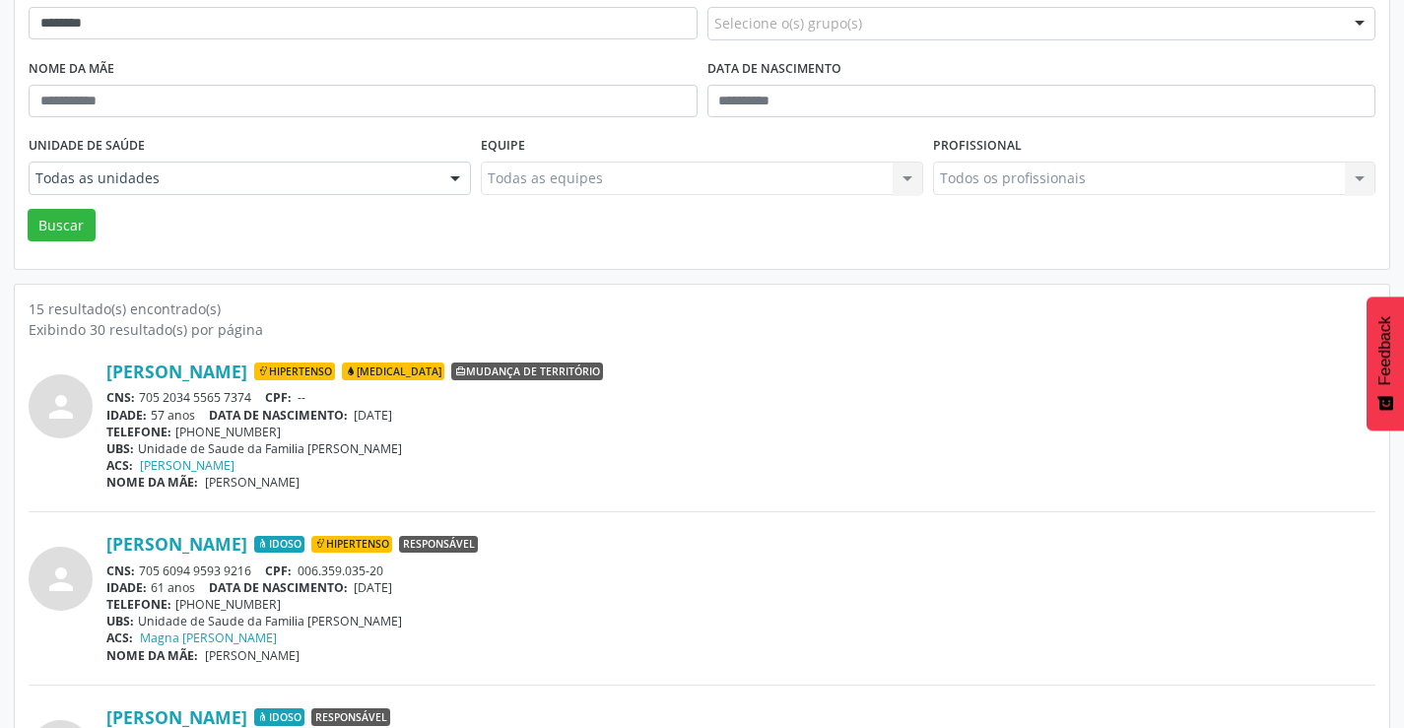
scroll to position [394, 0]
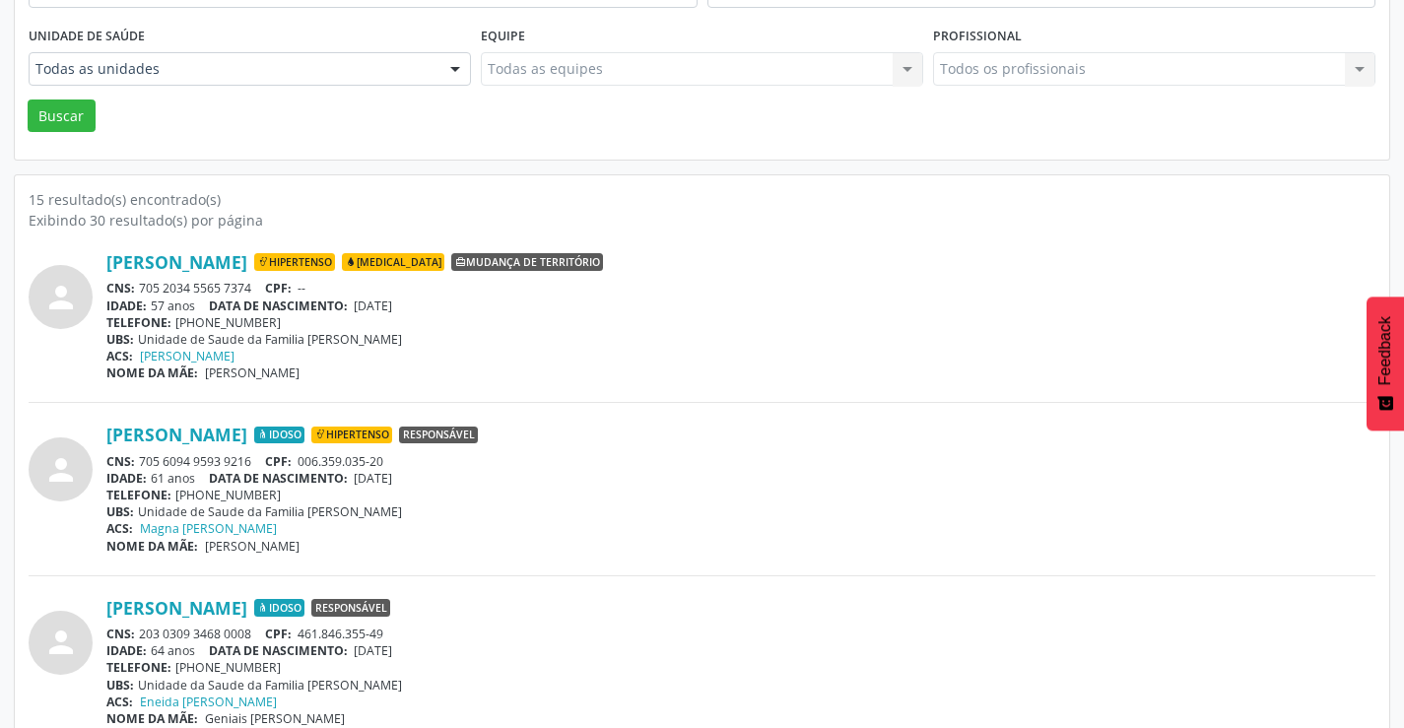
drag, startPoint x: 257, startPoint y: 285, endPoint x: 143, endPoint y: 281, distance: 114.4
click at [143, 281] on div "CNS: 705 2034 5565 7374 CPF: --" at bounding box center [740, 288] width 1269 height 17
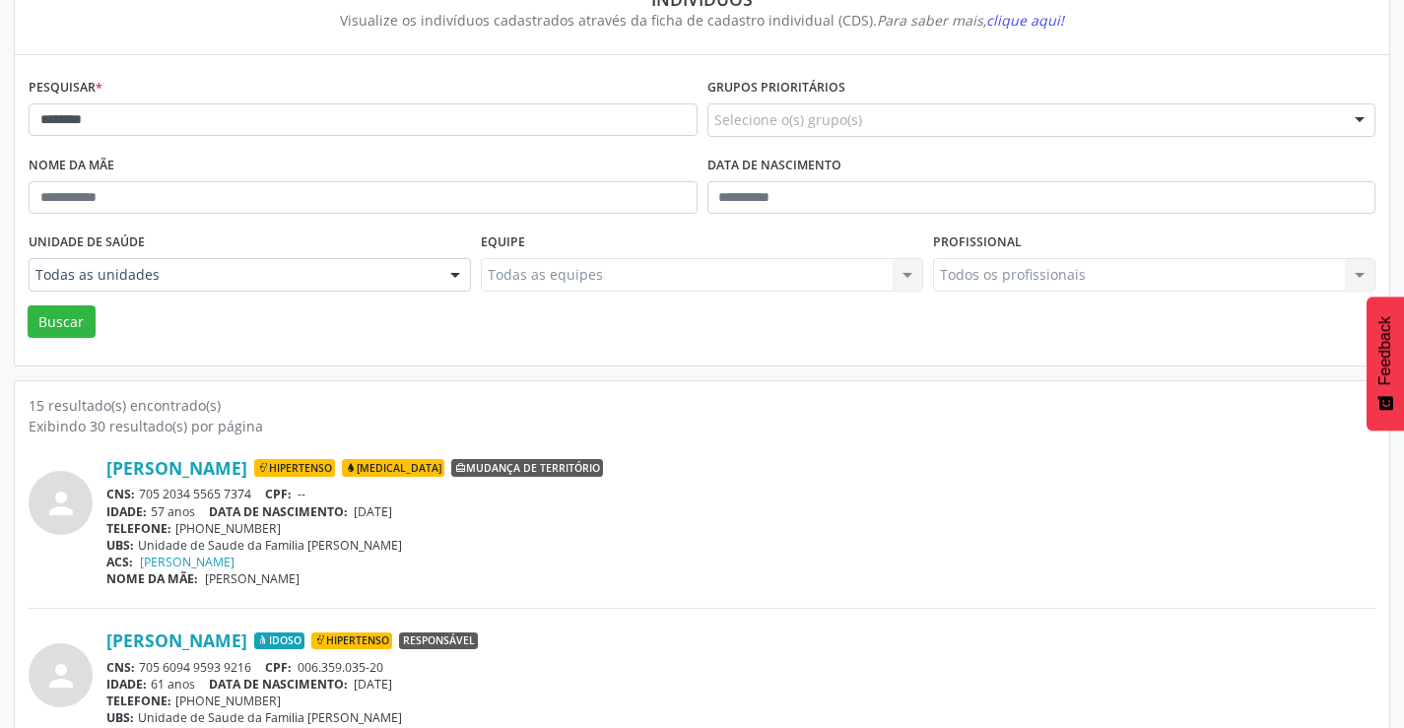
scroll to position [0, 0]
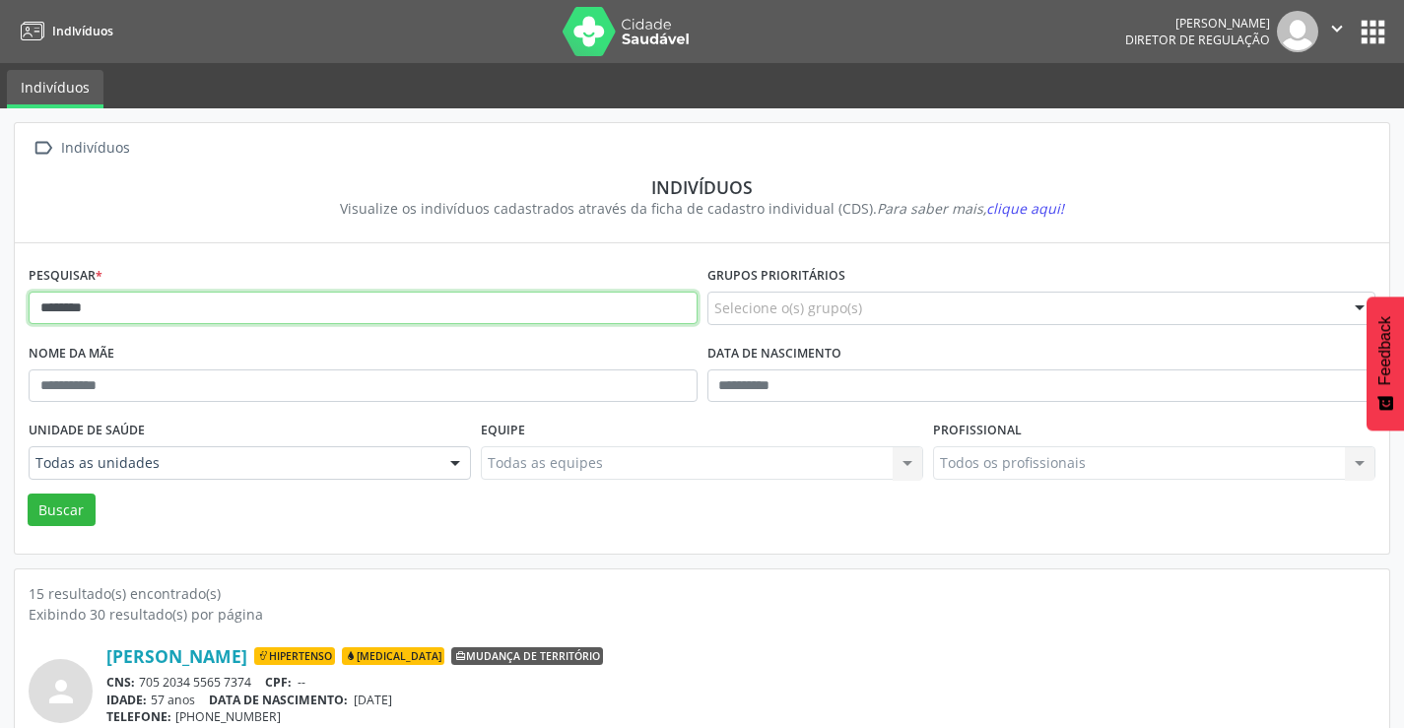
click at [222, 307] on input "********" at bounding box center [363, 309] width 669 height 34
type input "*"
click at [28, 494] on button "Buscar" at bounding box center [62, 511] width 68 height 34
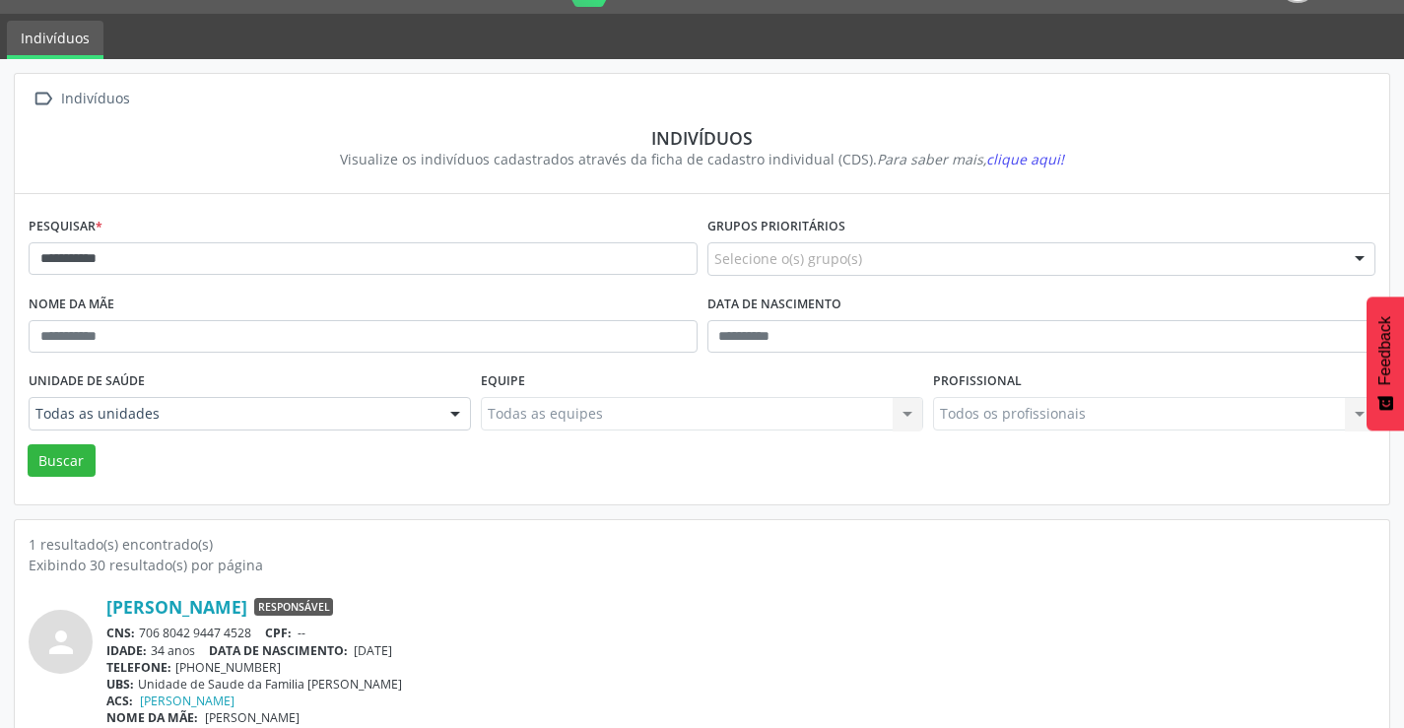
scroll to position [76, 0]
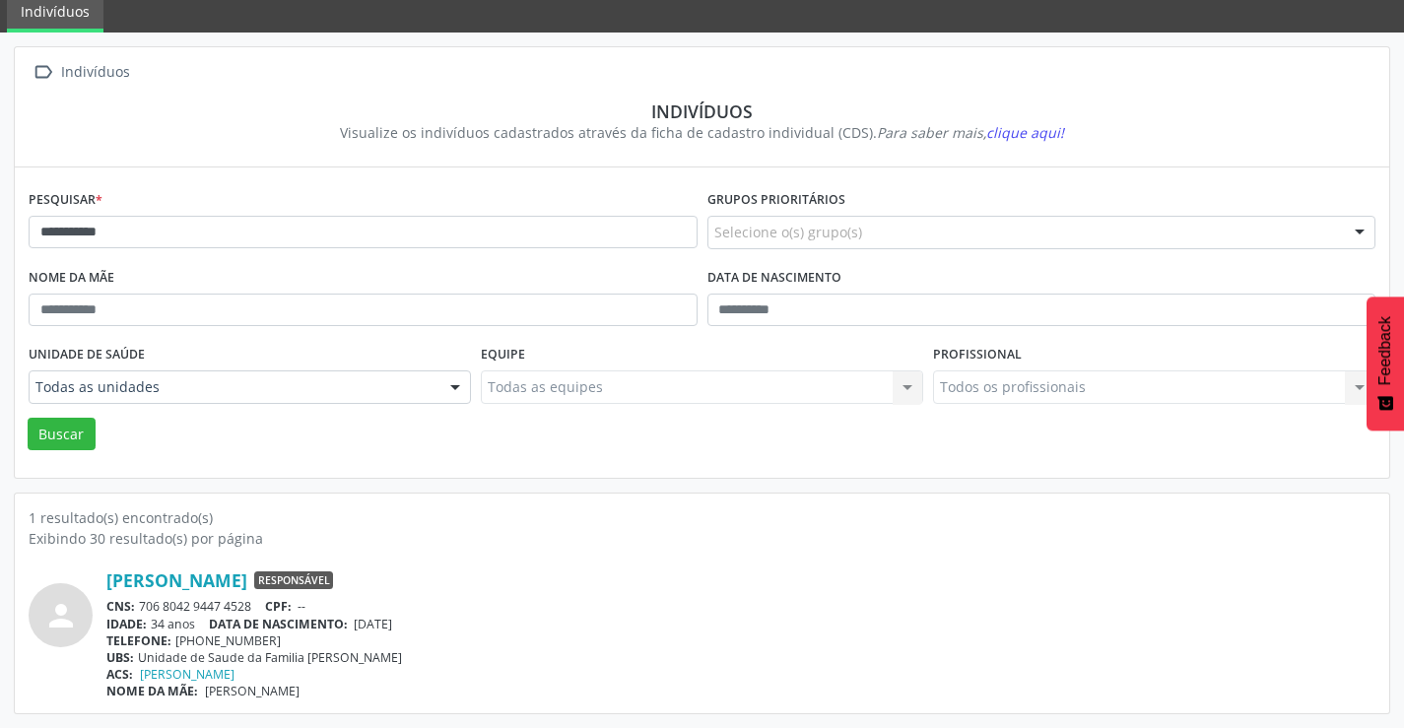
drag, startPoint x: 255, startPoint y: 601, endPoint x: 148, endPoint y: 602, distance: 107.4
click at [139, 602] on div "CNS: 706 8042 9447 4528 CPF: --" at bounding box center [740, 606] width 1269 height 17
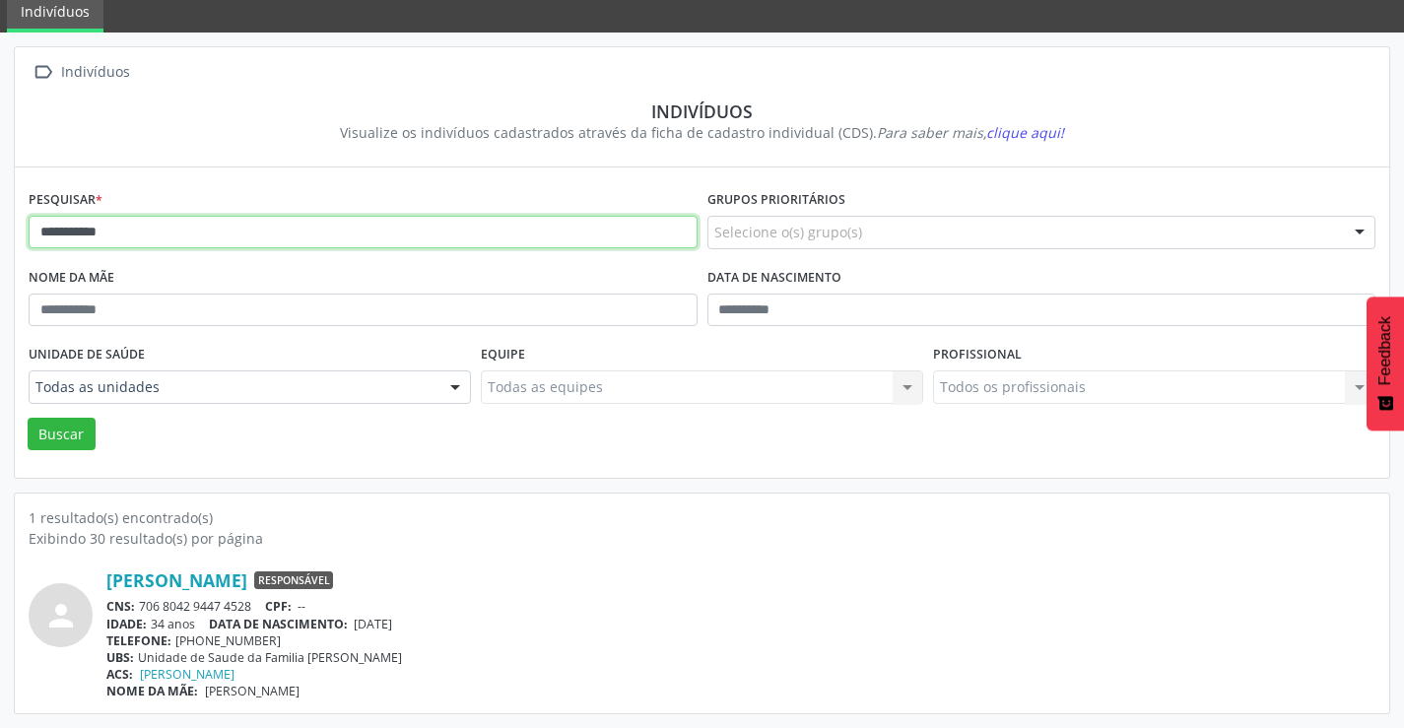
click at [287, 237] on input "**********" at bounding box center [363, 233] width 669 height 34
type input "*"
click at [28, 418] on button "Buscar" at bounding box center [62, 435] width 68 height 34
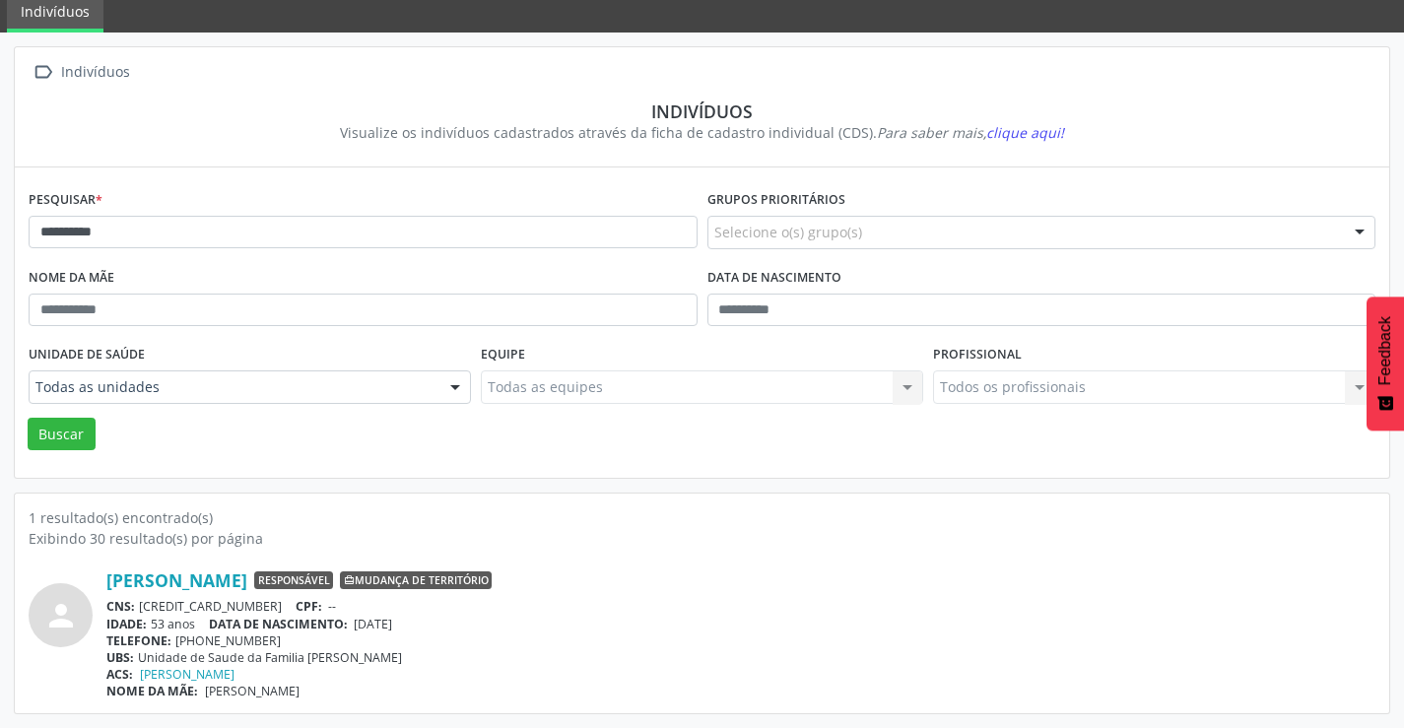
drag, startPoint x: 254, startPoint y: 603, endPoint x: 142, endPoint y: 606, distance: 112.4
click at [142, 606] on div "CNS: [CREDIT_CARD_NUMBER] CPF: --" at bounding box center [740, 606] width 1269 height 17
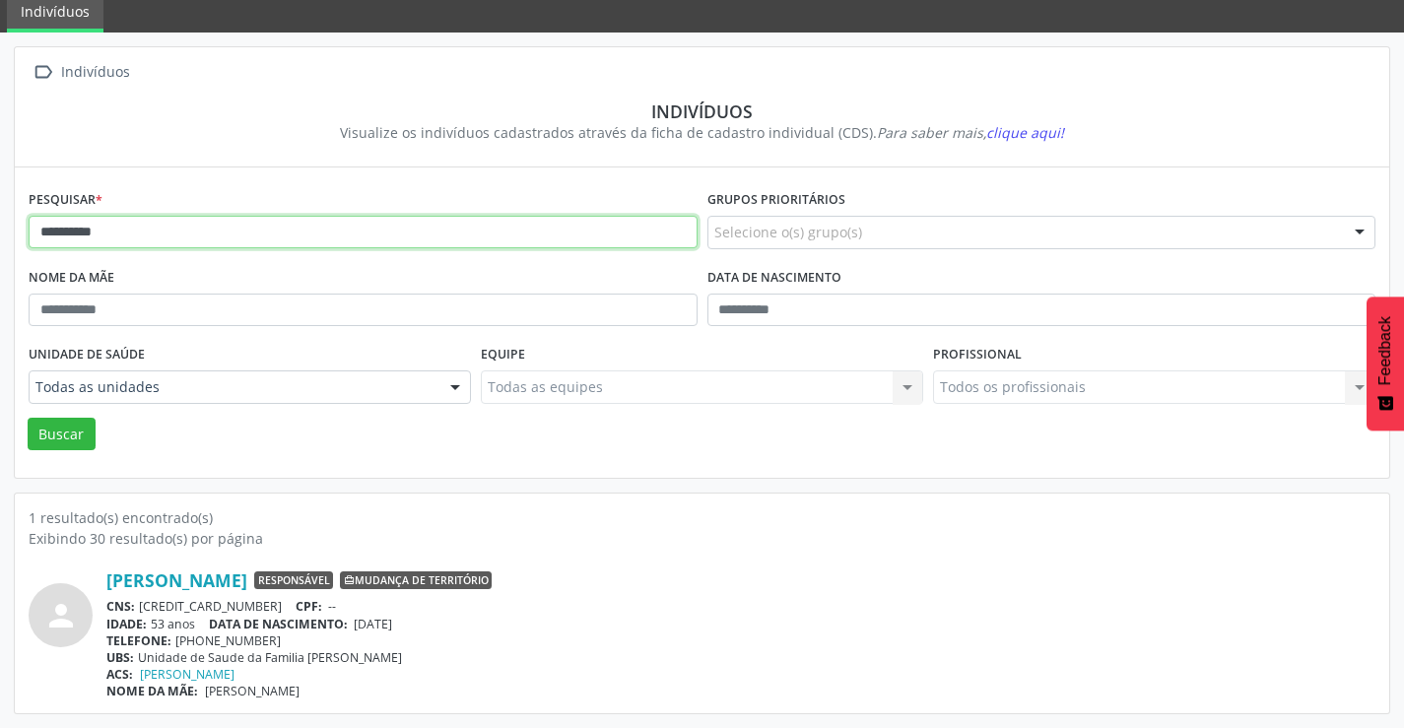
click at [360, 235] on input "**********" at bounding box center [363, 233] width 669 height 34
type input "*"
click at [28, 418] on button "Buscar" at bounding box center [62, 435] width 68 height 34
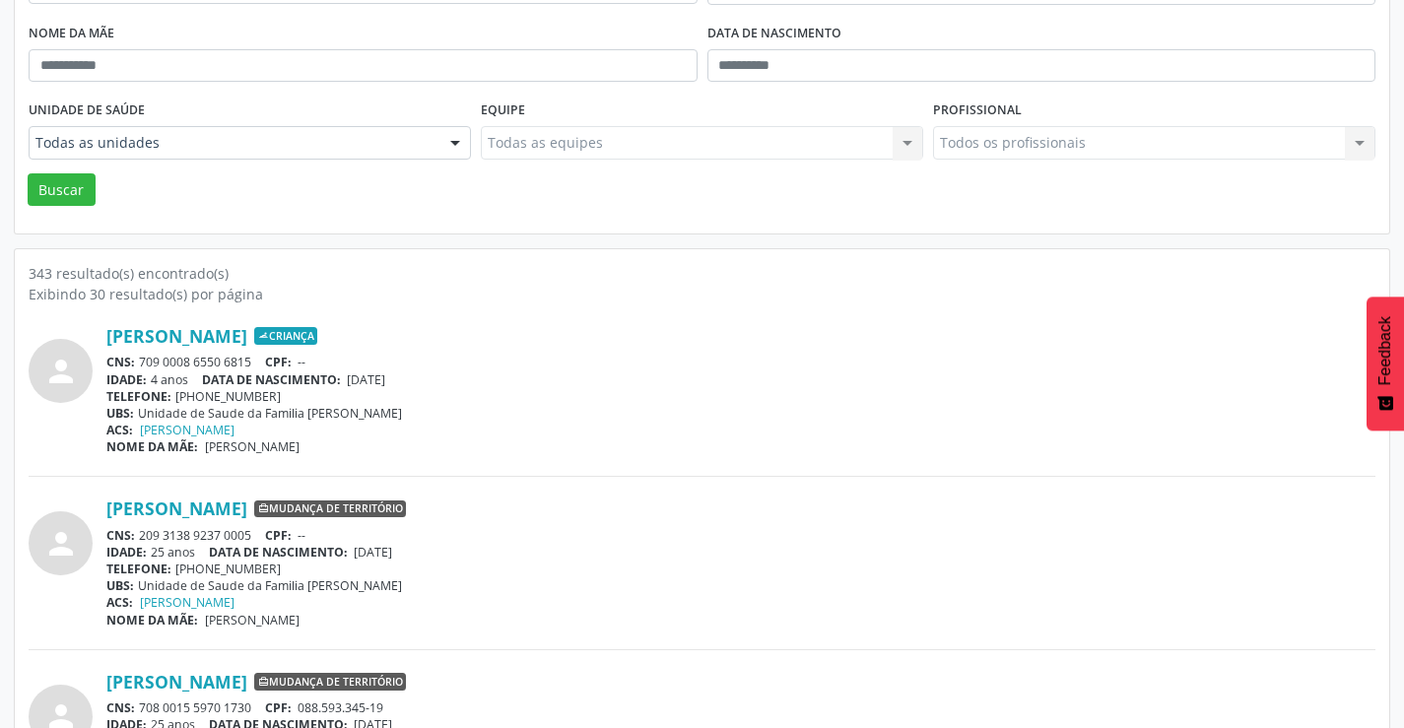
scroll to position [493, 0]
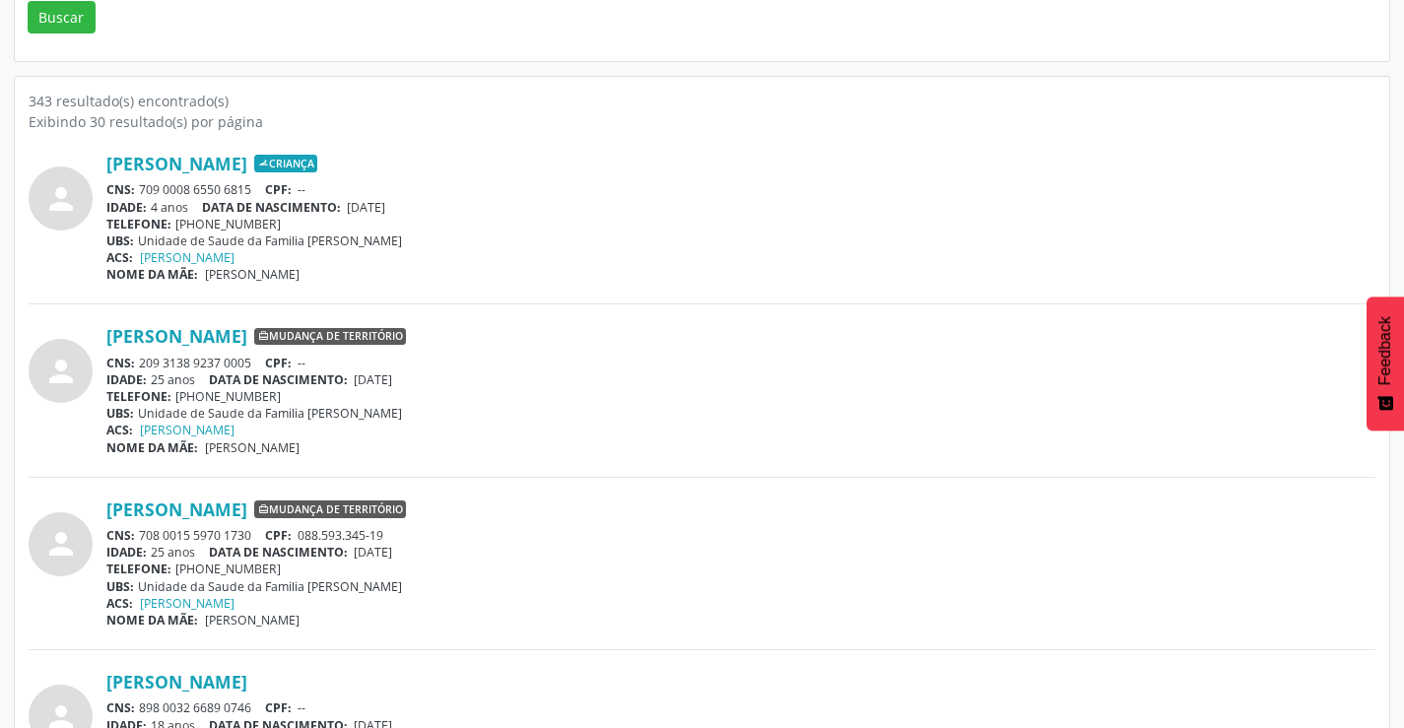
drag, startPoint x: 257, startPoint y: 533, endPoint x: 140, endPoint y: 530, distance: 117.3
click at [142, 538] on div "CNS: 708 0015 5970 1730 CPF: 088.593.345-19" at bounding box center [740, 535] width 1269 height 17
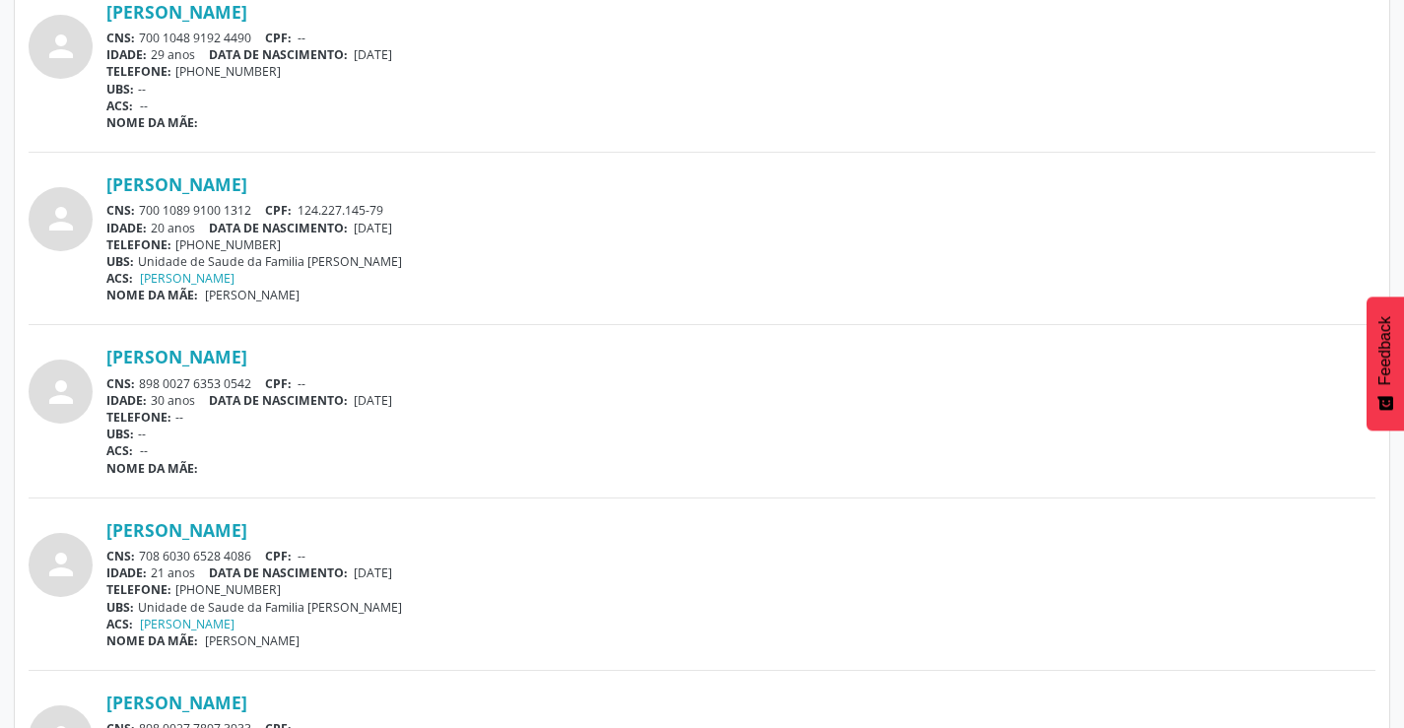
scroll to position [5144, 0]
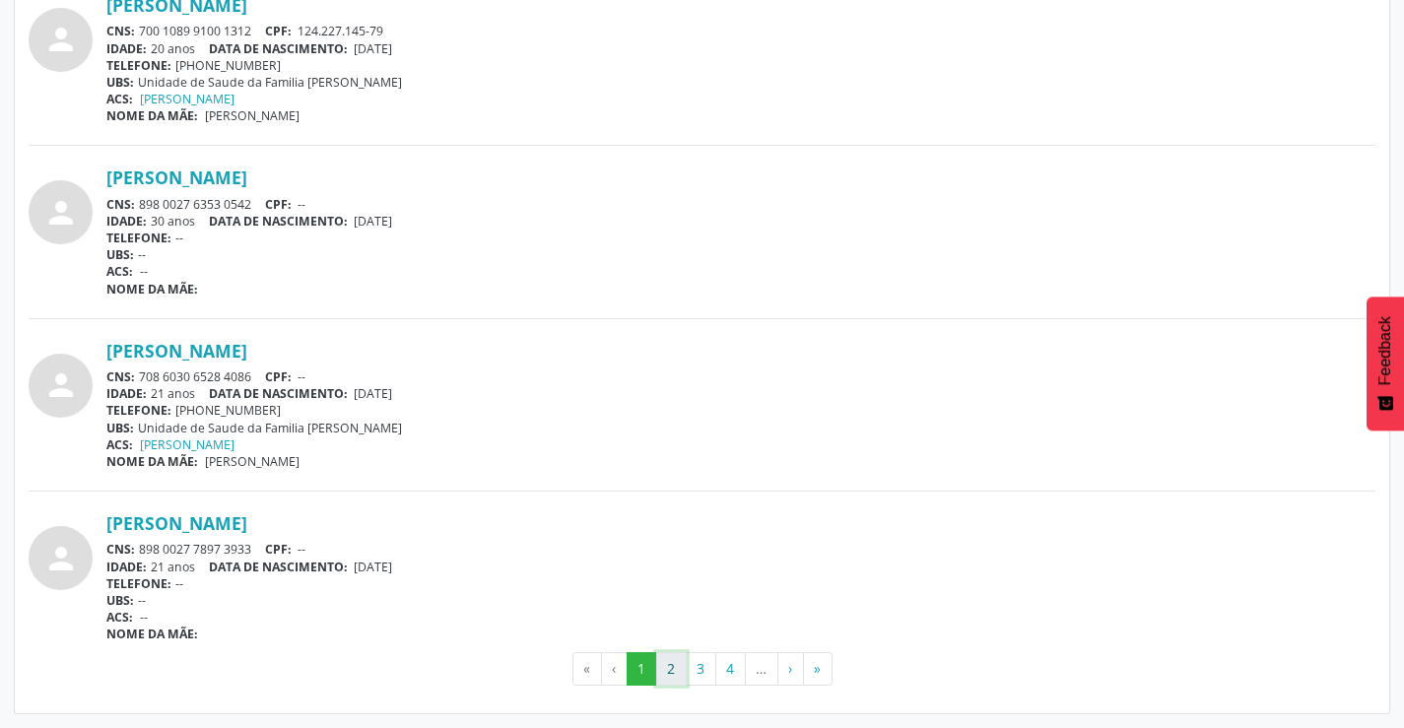
click at [662, 662] on button "2" at bounding box center [671, 669] width 31 height 34
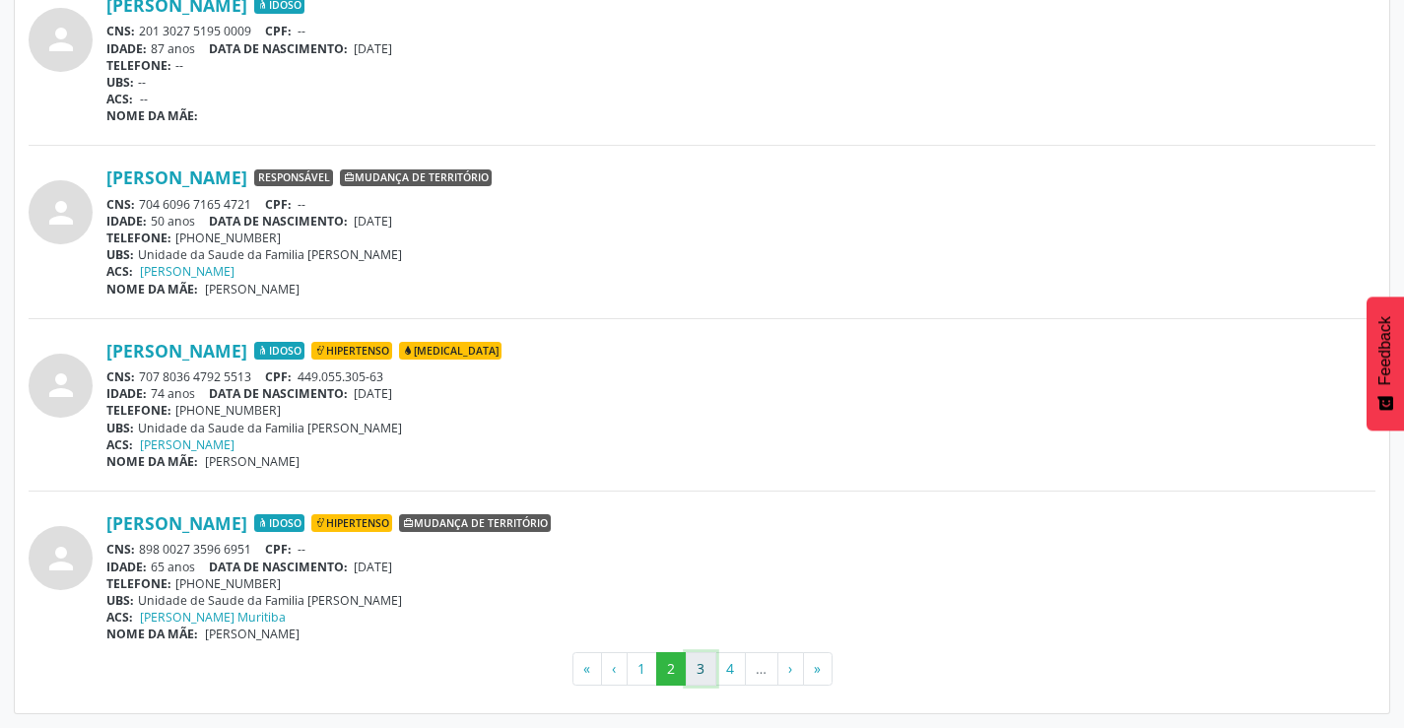
click at [698, 673] on button "3" at bounding box center [701, 669] width 31 height 34
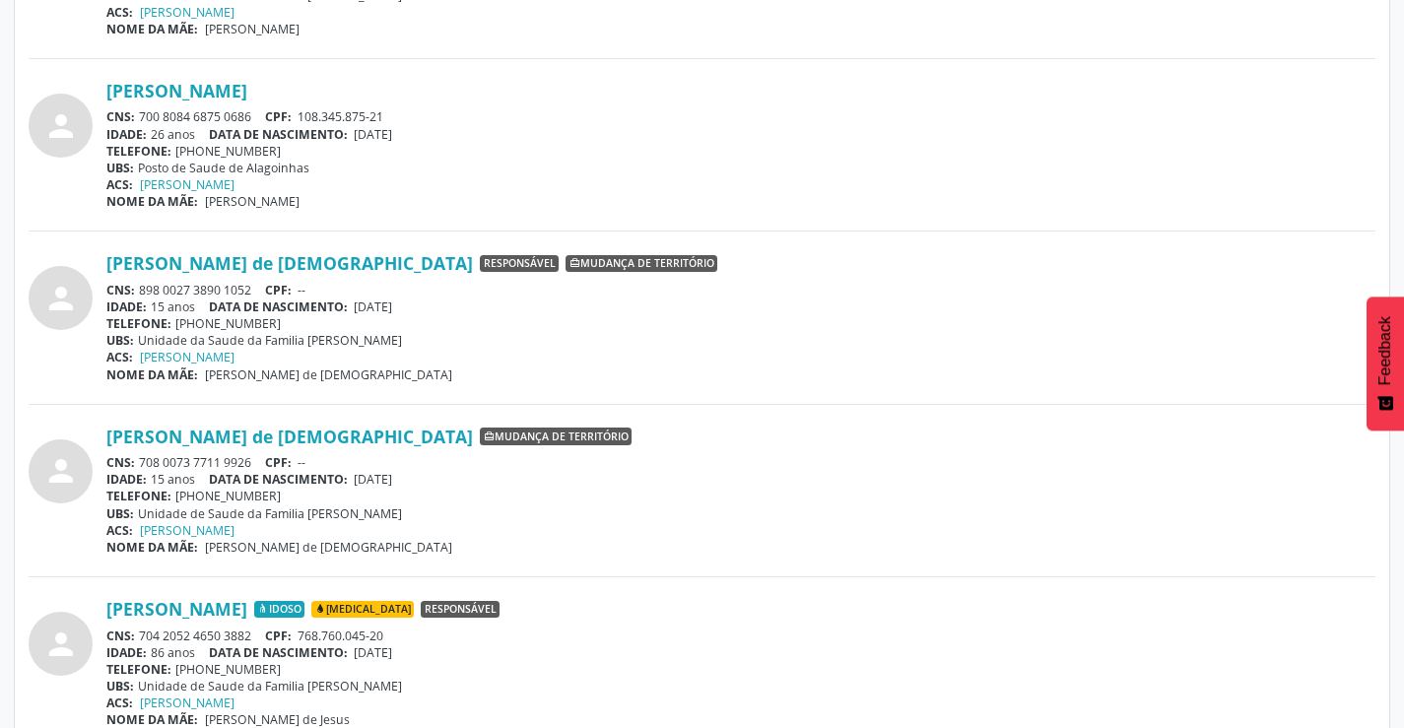
scroll to position [887, 0]
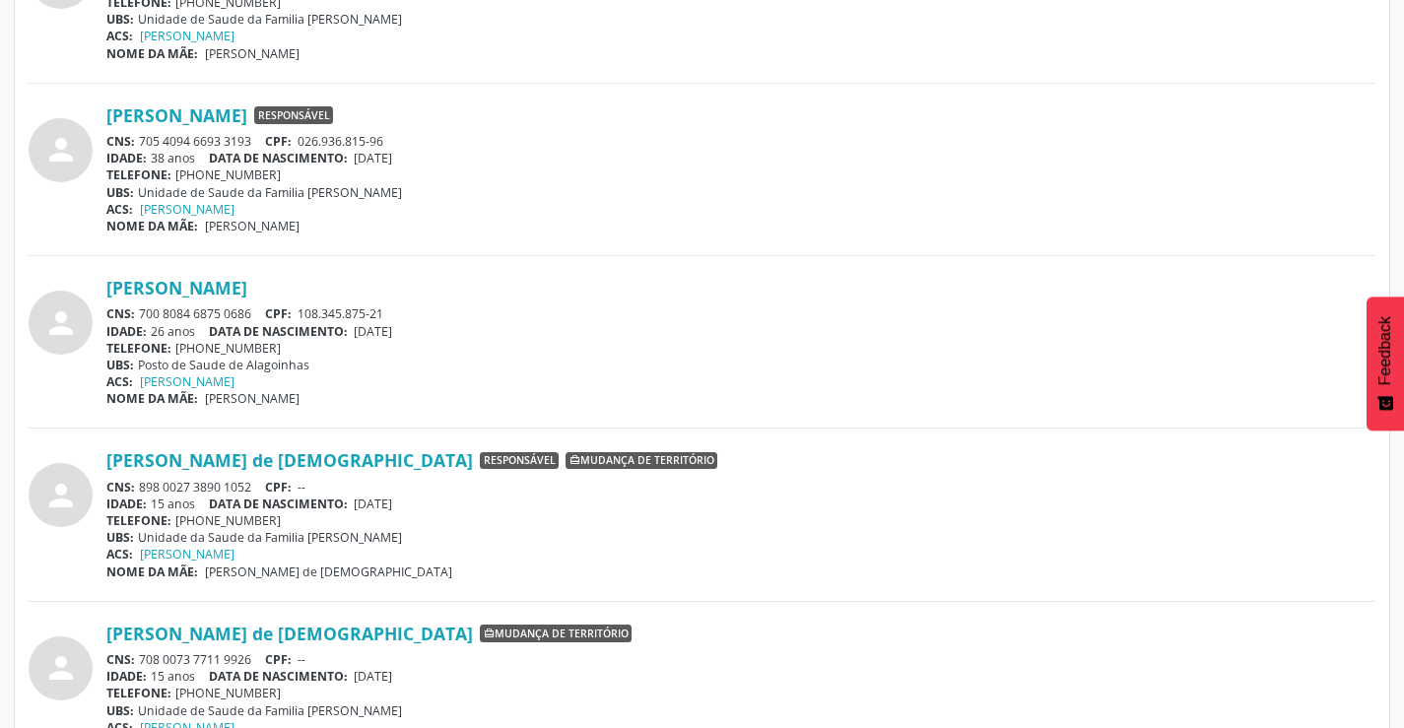
drag, startPoint x: 254, startPoint y: 311, endPoint x: 140, endPoint y: 308, distance: 114.3
click at [139, 317] on div "CNS: 700 8084 6875 0686 CPF: 108.345.875-21" at bounding box center [740, 313] width 1269 height 17
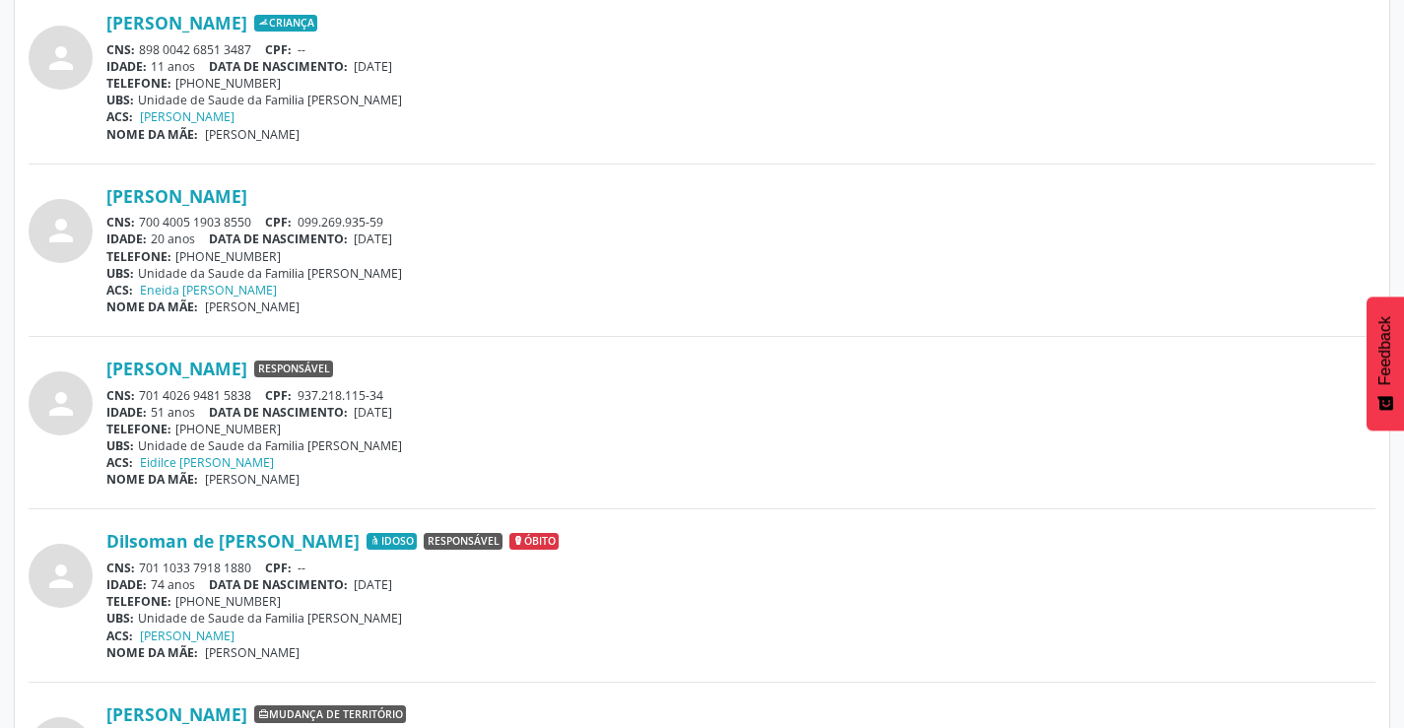
scroll to position [1872, 0]
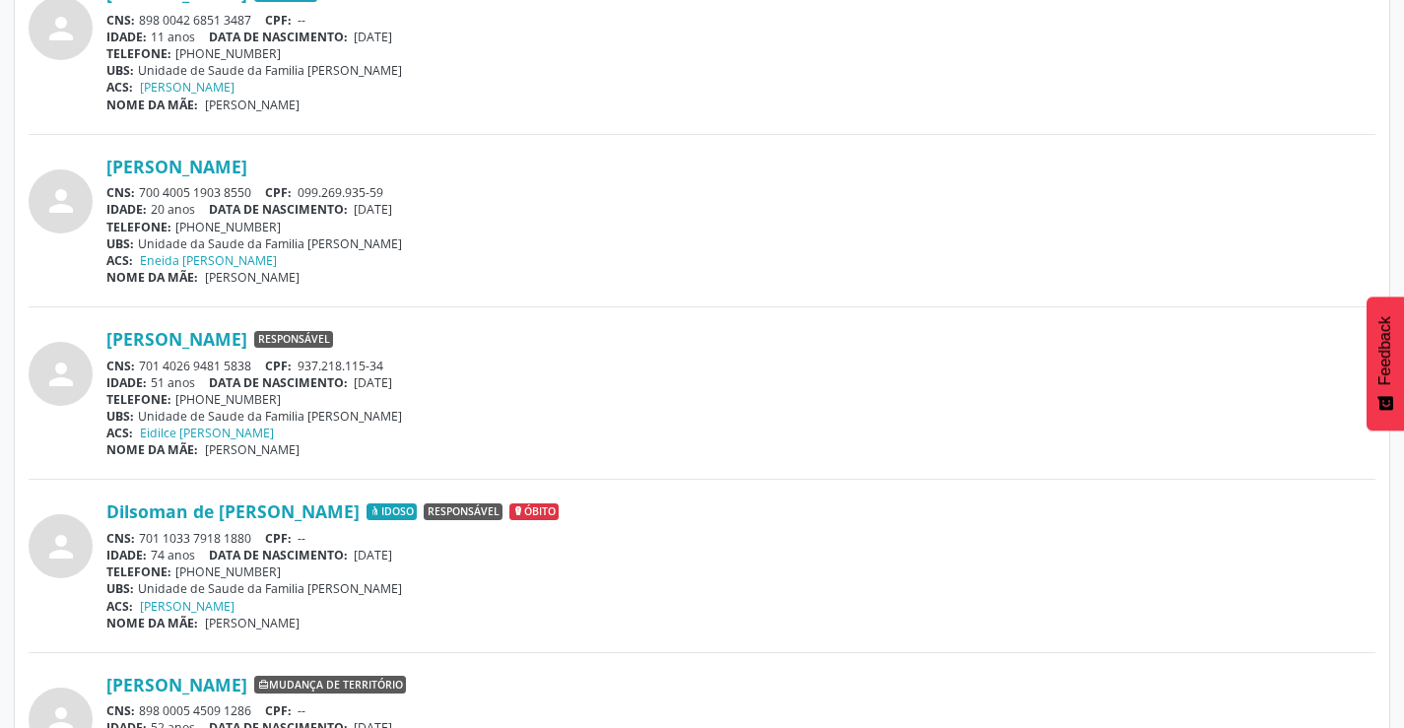
drag, startPoint x: 240, startPoint y: 352, endPoint x: 141, endPoint y: 368, distance: 100.8
click at [141, 368] on div "CNS: 701 4026 9481 5838 CPF: 937.218.115-34" at bounding box center [740, 366] width 1269 height 17
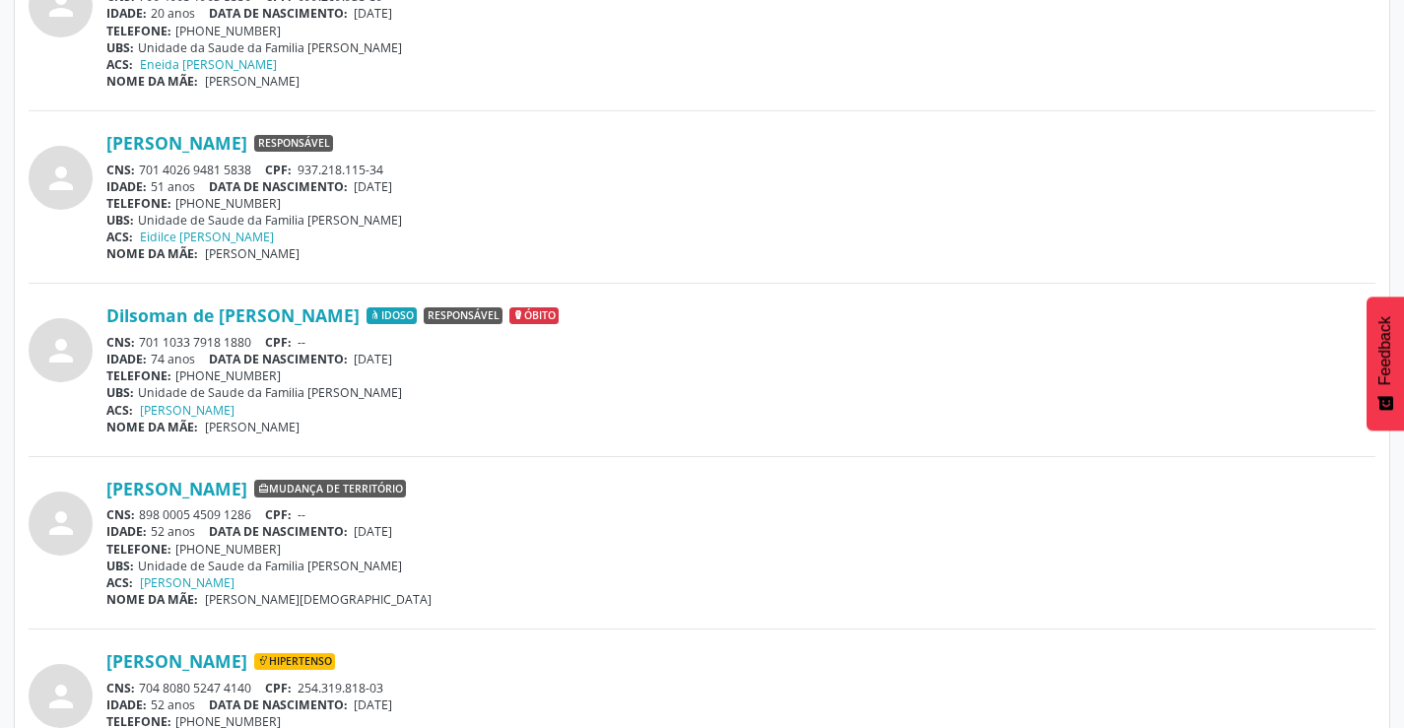
scroll to position [2069, 0]
drag, startPoint x: 261, startPoint y: 335, endPoint x: 140, endPoint y: 342, distance: 121.4
click at [141, 347] on div "CNS: 701 1033 7918 1880 CPF: --" at bounding box center [740, 341] width 1269 height 17
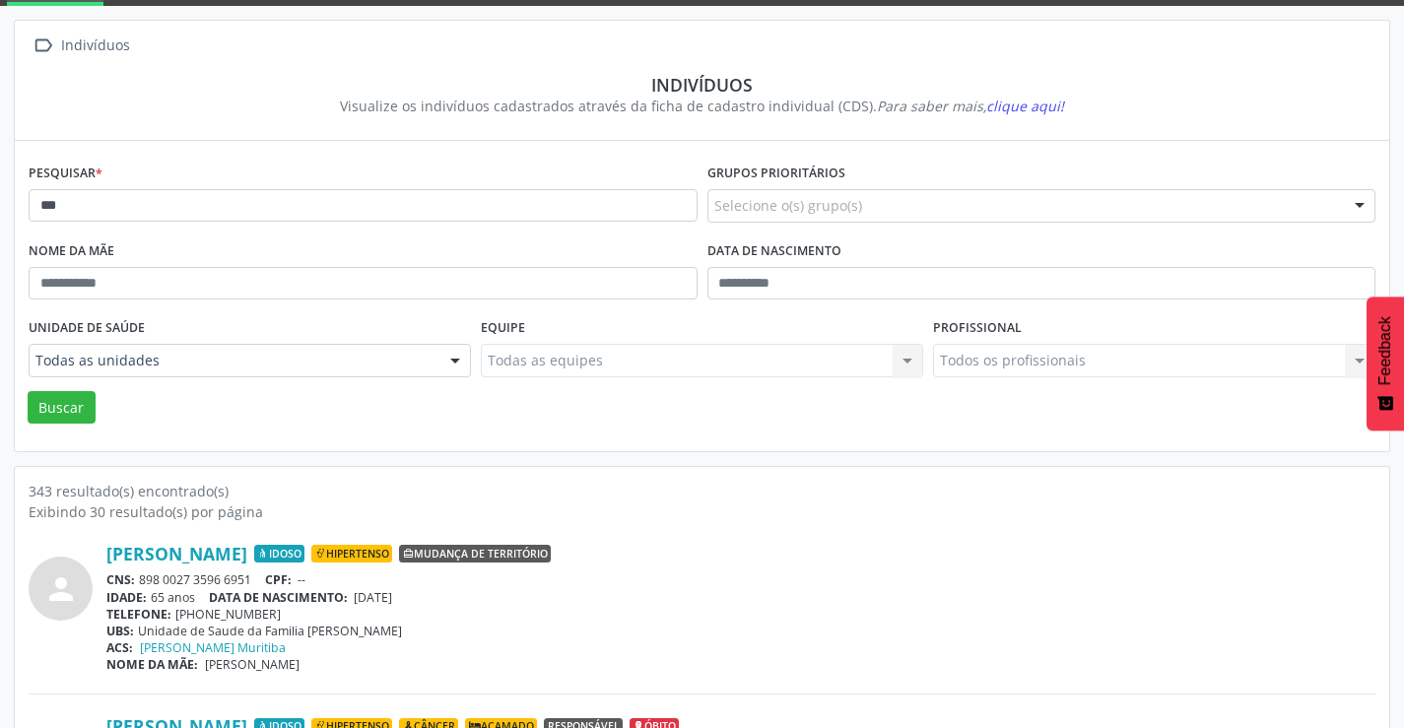
scroll to position [0, 0]
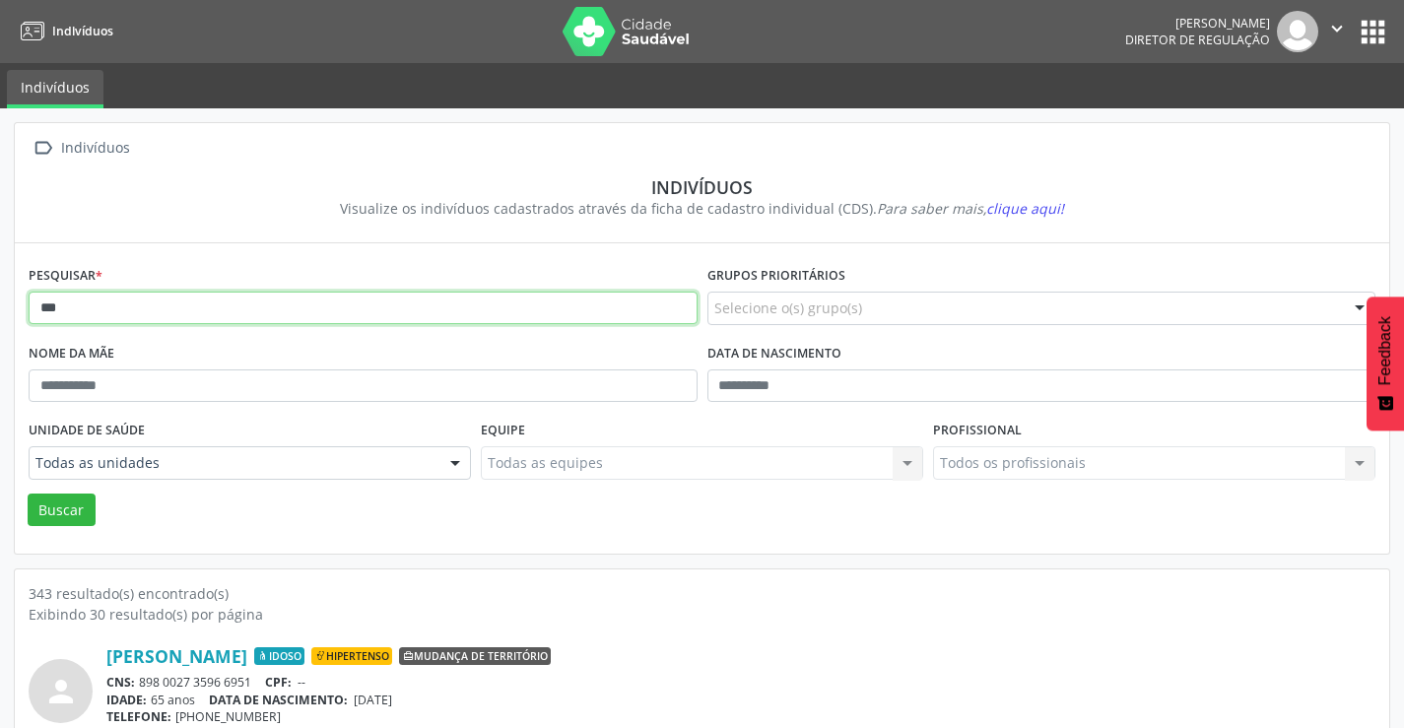
click at [220, 301] on input "***" at bounding box center [363, 309] width 669 height 34
type input "*"
click at [28, 494] on button "Buscar" at bounding box center [62, 511] width 68 height 34
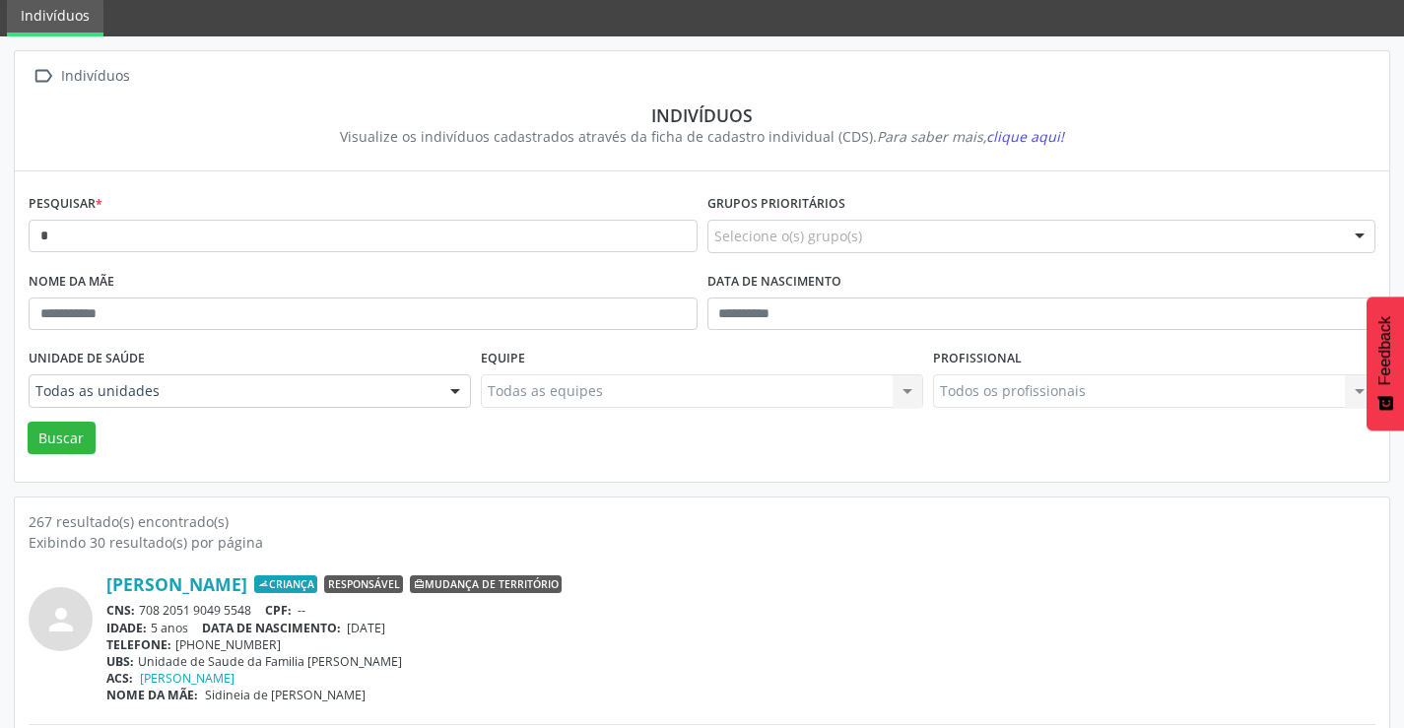
scroll to position [394, 0]
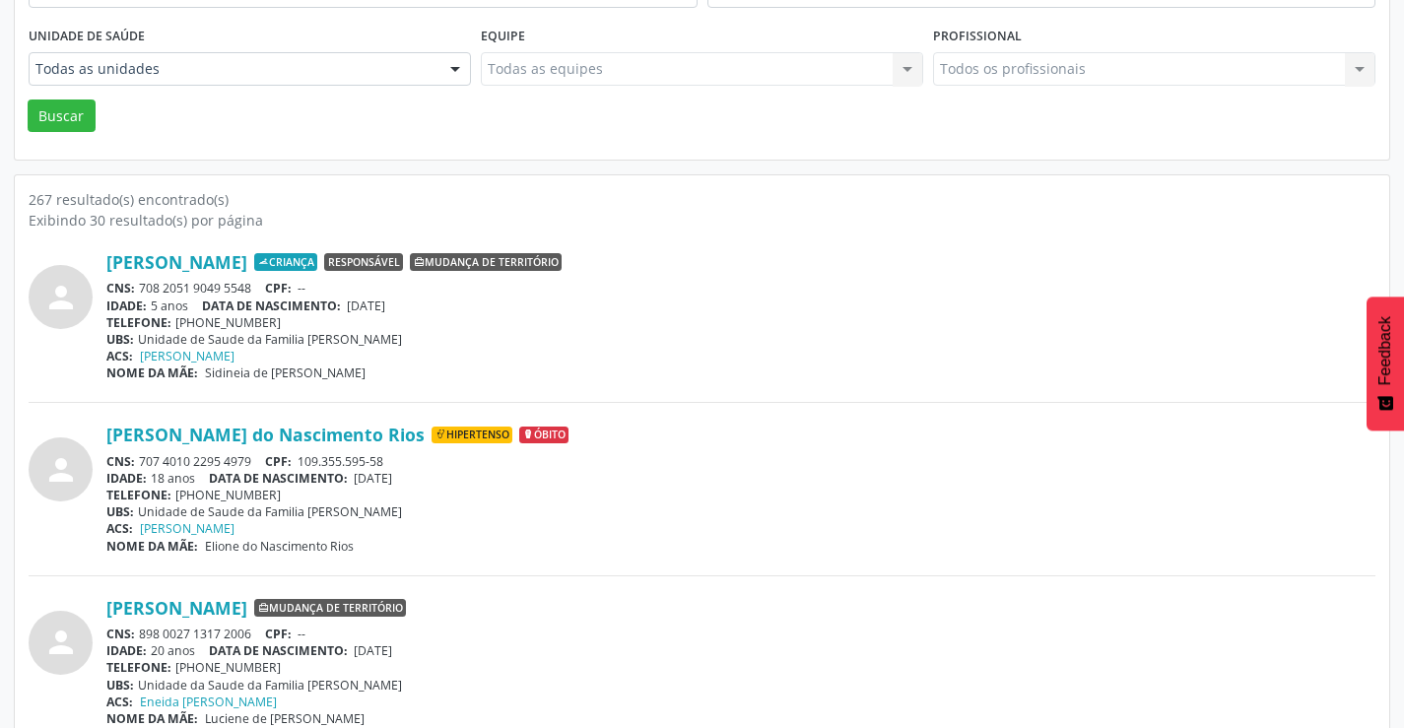
drag, startPoint x: 258, startPoint y: 459, endPoint x: 131, endPoint y: 466, distance: 127.3
click at [131, 466] on div "CNS: 707 4010 2295 4979 CPF: 109.355.595-58" at bounding box center [740, 461] width 1269 height 17
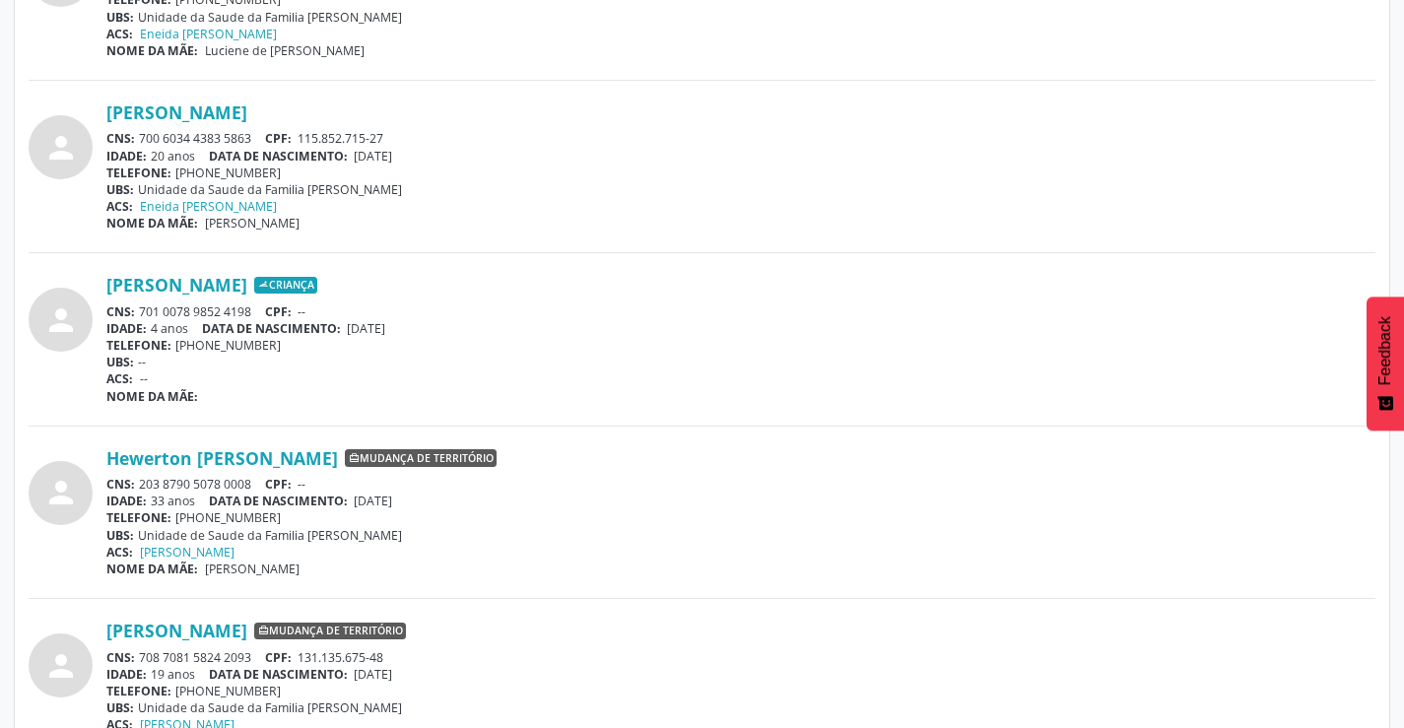
scroll to position [1183, 0]
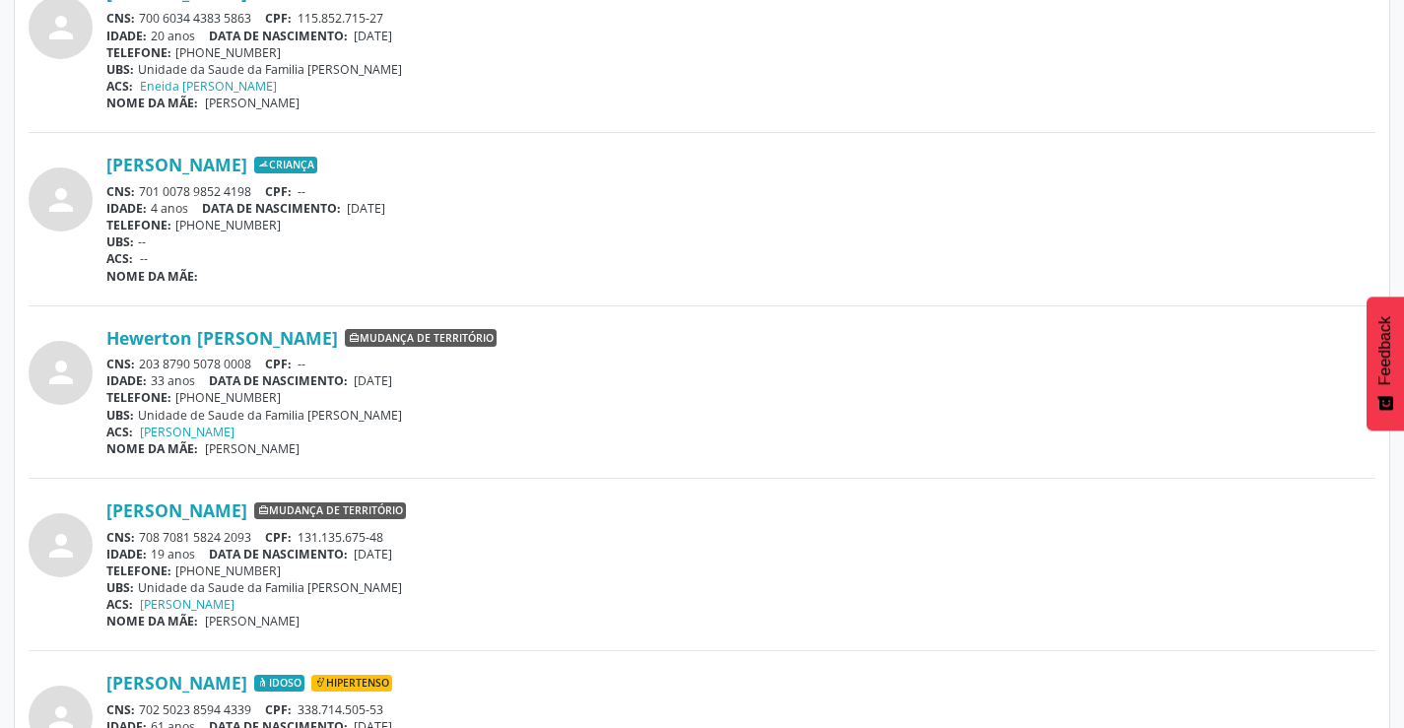
drag, startPoint x: 255, startPoint y: 535, endPoint x: 149, endPoint y: 528, distance: 106.7
click at [143, 534] on div "CNS: 708 7081 5824 2093 CPF: 131.135.675-48" at bounding box center [740, 537] width 1269 height 17
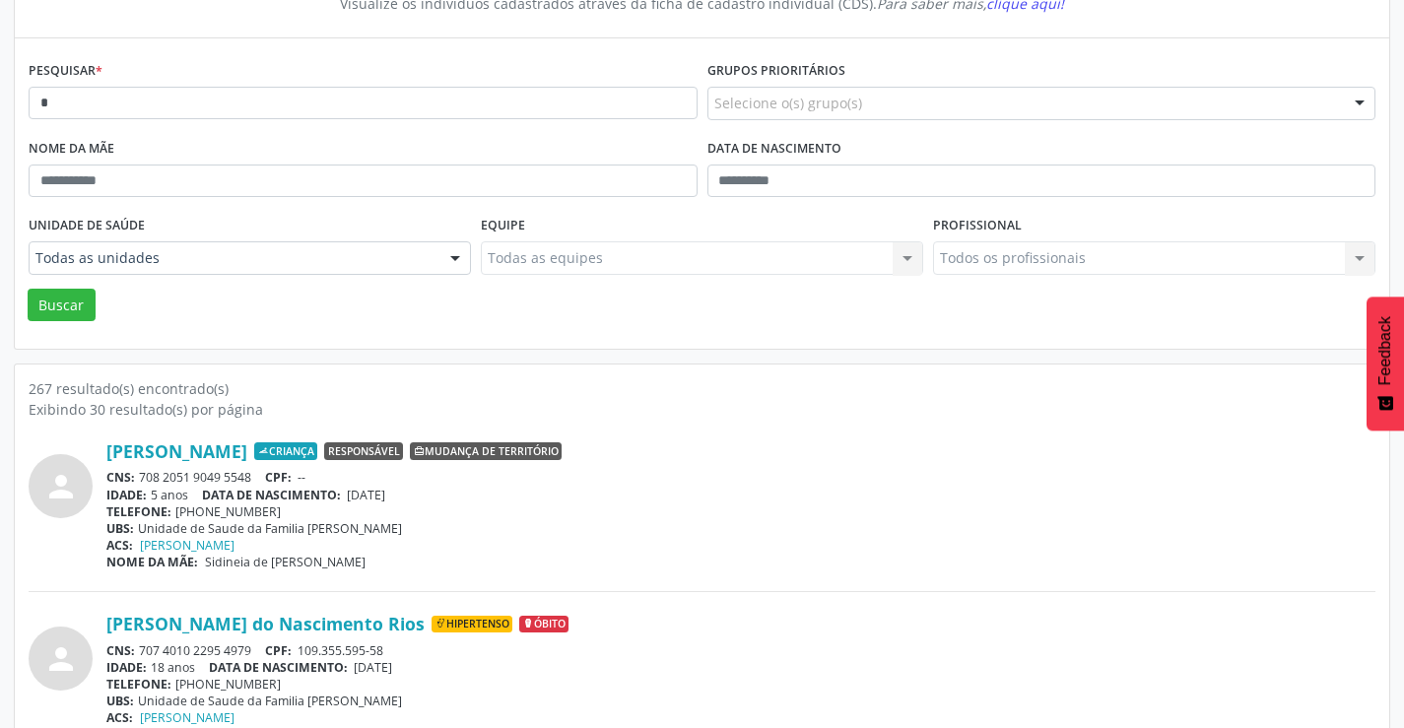
scroll to position [0, 0]
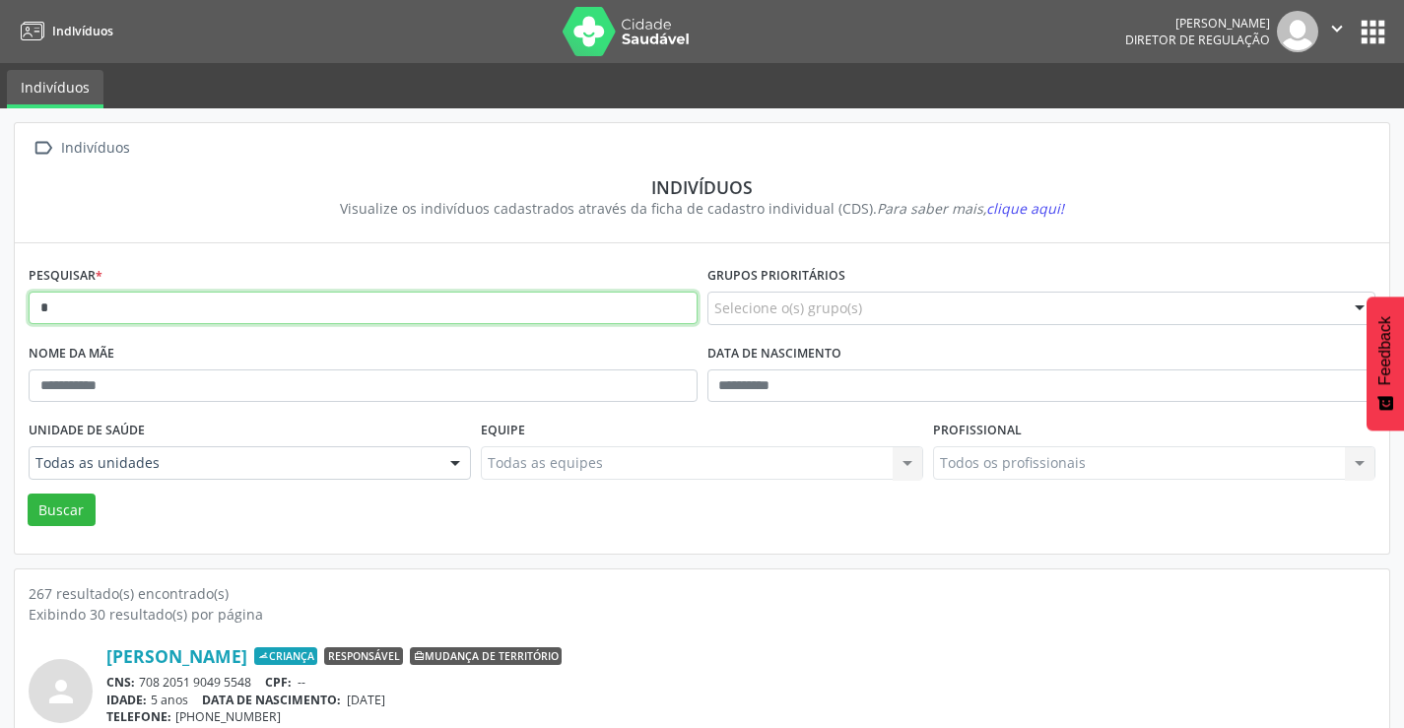
click at [207, 308] on input "*" at bounding box center [363, 309] width 669 height 34
click at [28, 494] on button "Buscar" at bounding box center [62, 511] width 68 height 34
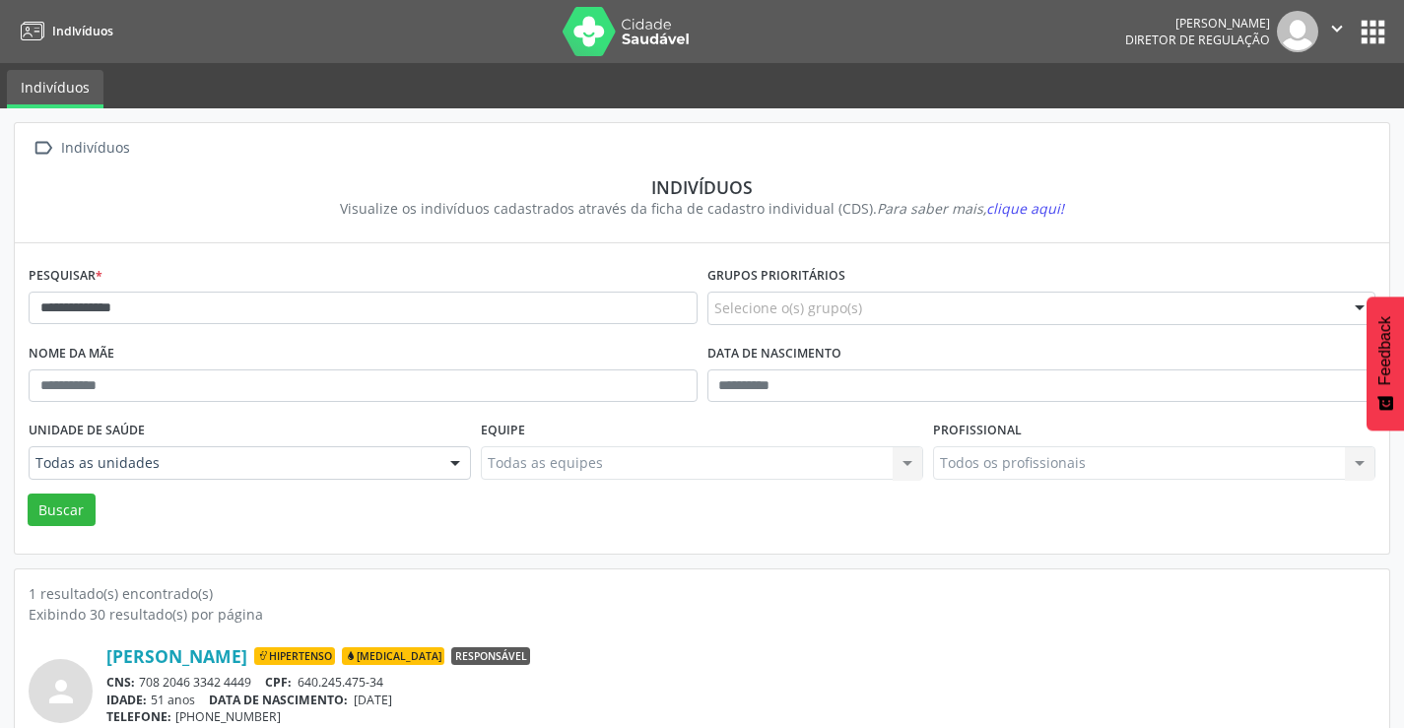
drag, startPoint x: 260, startPoint y: 681, endPoint x: 140, endPoint y: 682, distance: 120.2
click at [140, 682] on div "CNS: 708 2046 3342 4449 CPF: 640.245.475-34" at bounding box center [740, 682] width 1269 height 17
click at [311, 315] on input "**********" at bounding box center [363, 309] width 669 height 34
type input "*"
click at [28, 494] on button "Buscar" at bounding box center [62, 511] width 68 height 34
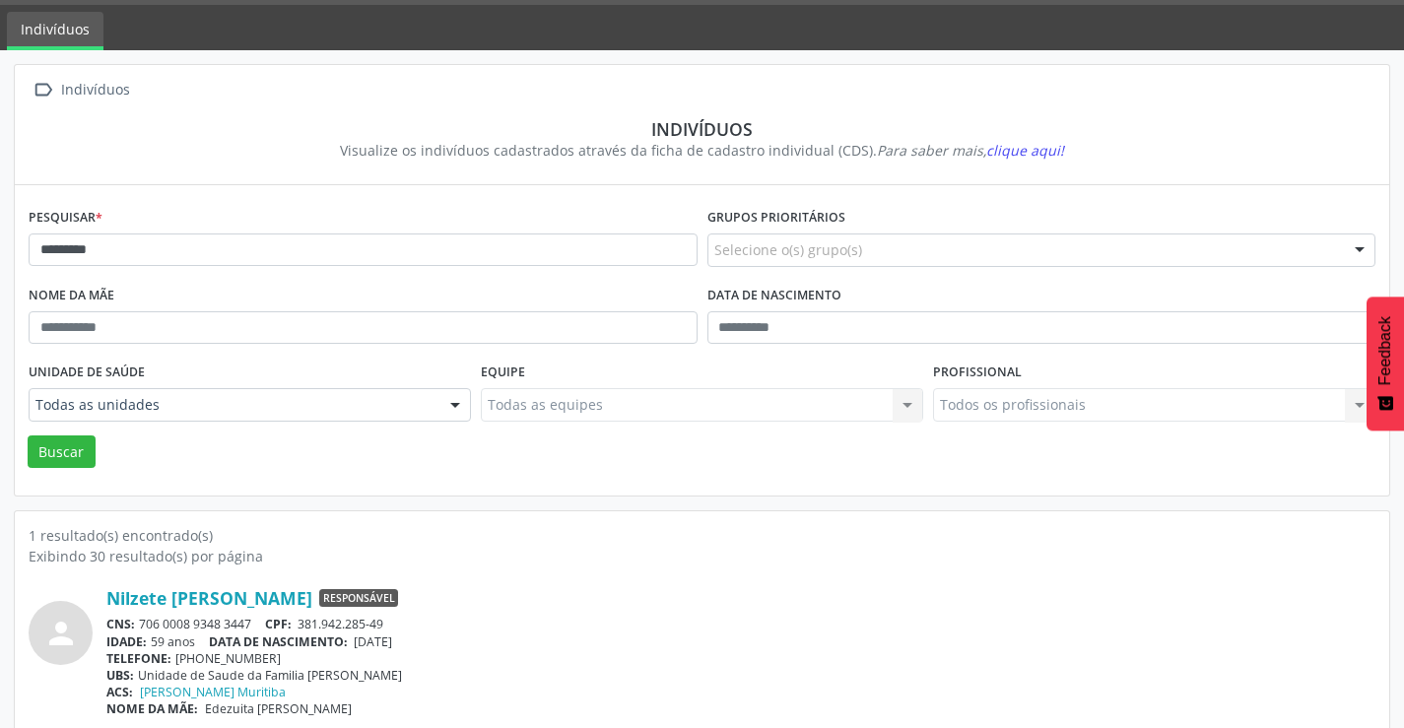
scroll to position [76, 0]
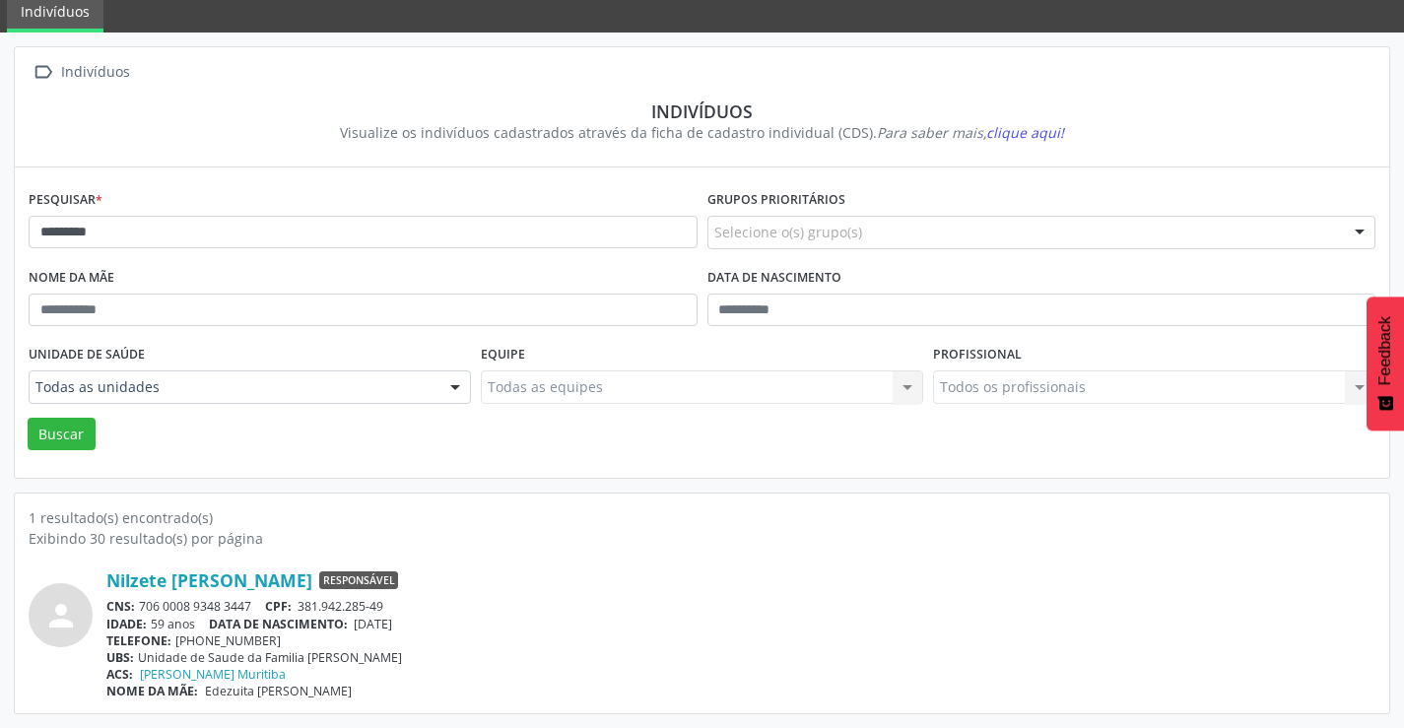
drag, startPoint x: 264, startPoint y: 604, endPoint x: 134, endPoint y: 592, distance: 130.6
click at [138, 597] on div "Nilzete [PERSON_NAME] Responsável CNS: 706 0008 9348 3447 CPF: 381.942.285-49 I…" at bounding box center [740, 635] width 1269 height 130
click at [375, 214] on div "Pesquisar * *********" at bounding box center [363, 224] width 679 height 78
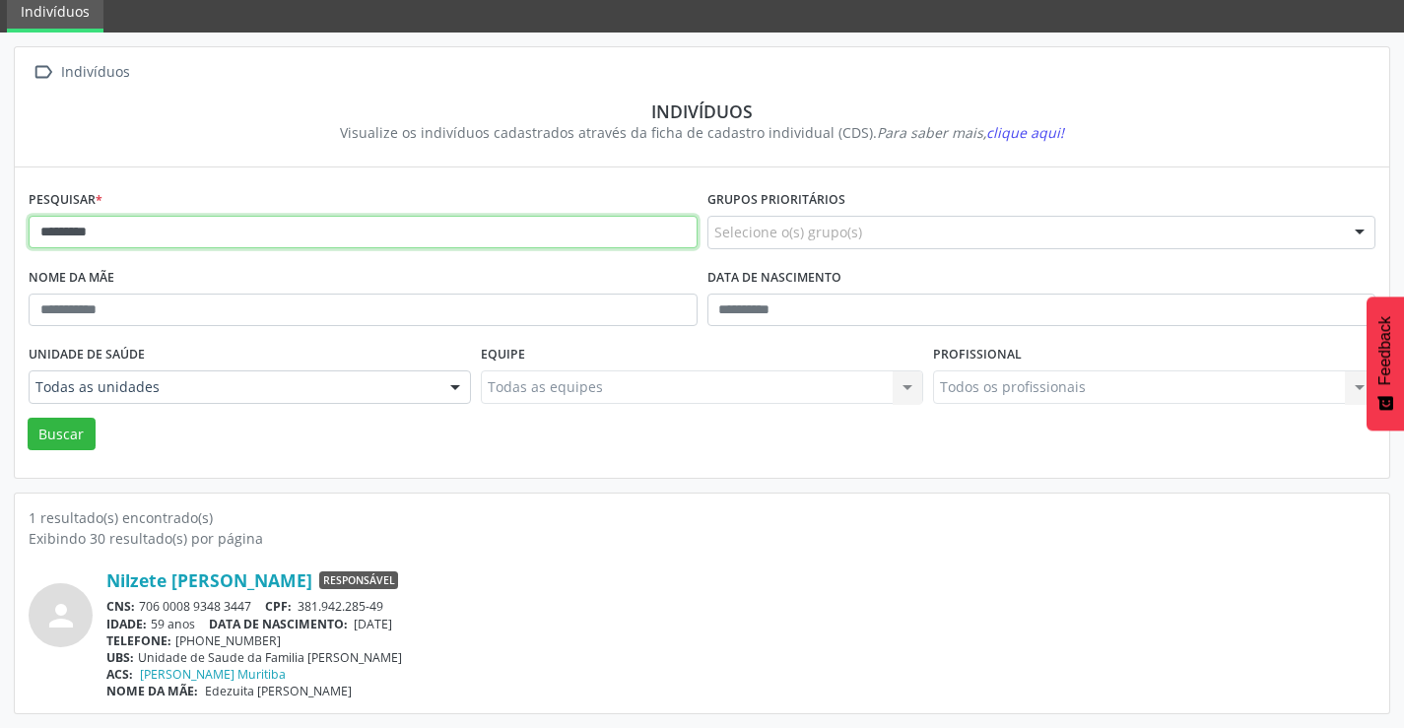
click at [375, 235] on input "*********" at bounding box center [363, 233] width 669 height 34
type input "*"
click at [28, 418] on button "Buscar" at bounding box center [62, 435] width 68 height 34
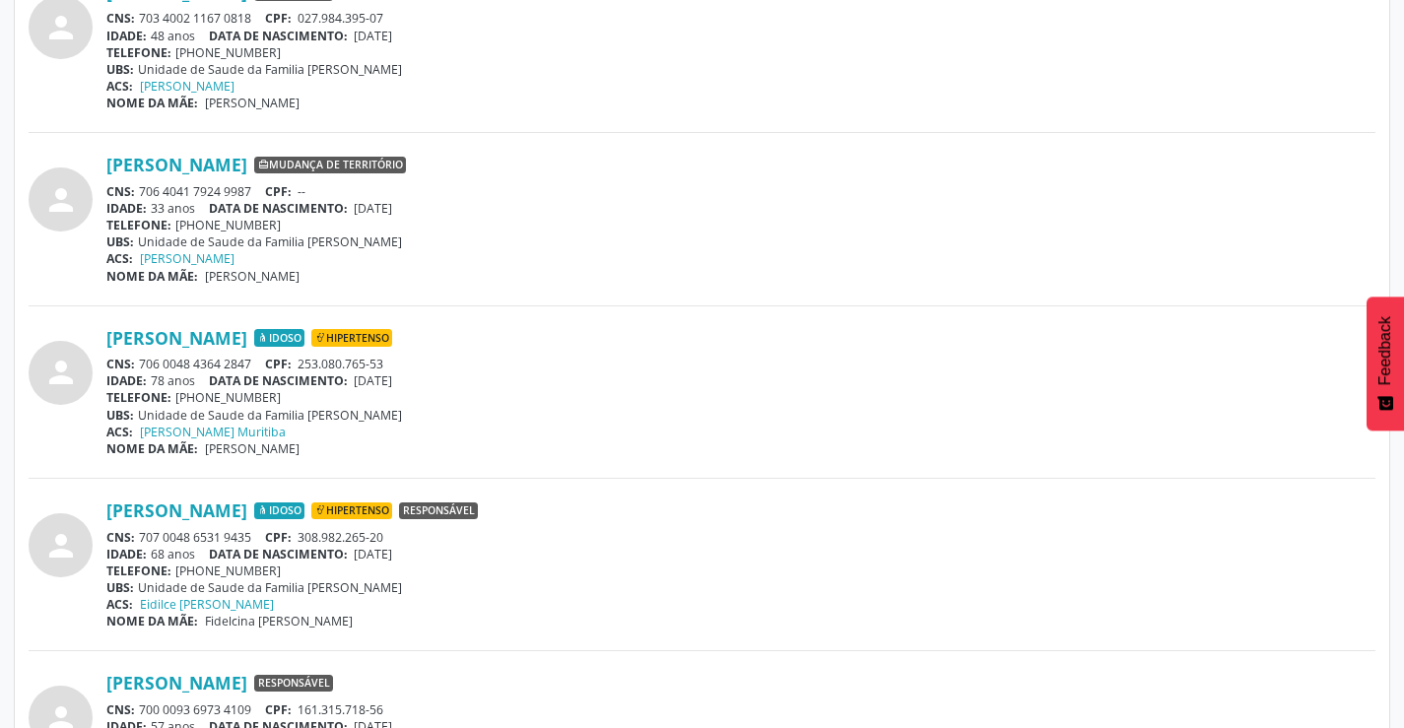
scroll to position [1281, 0]
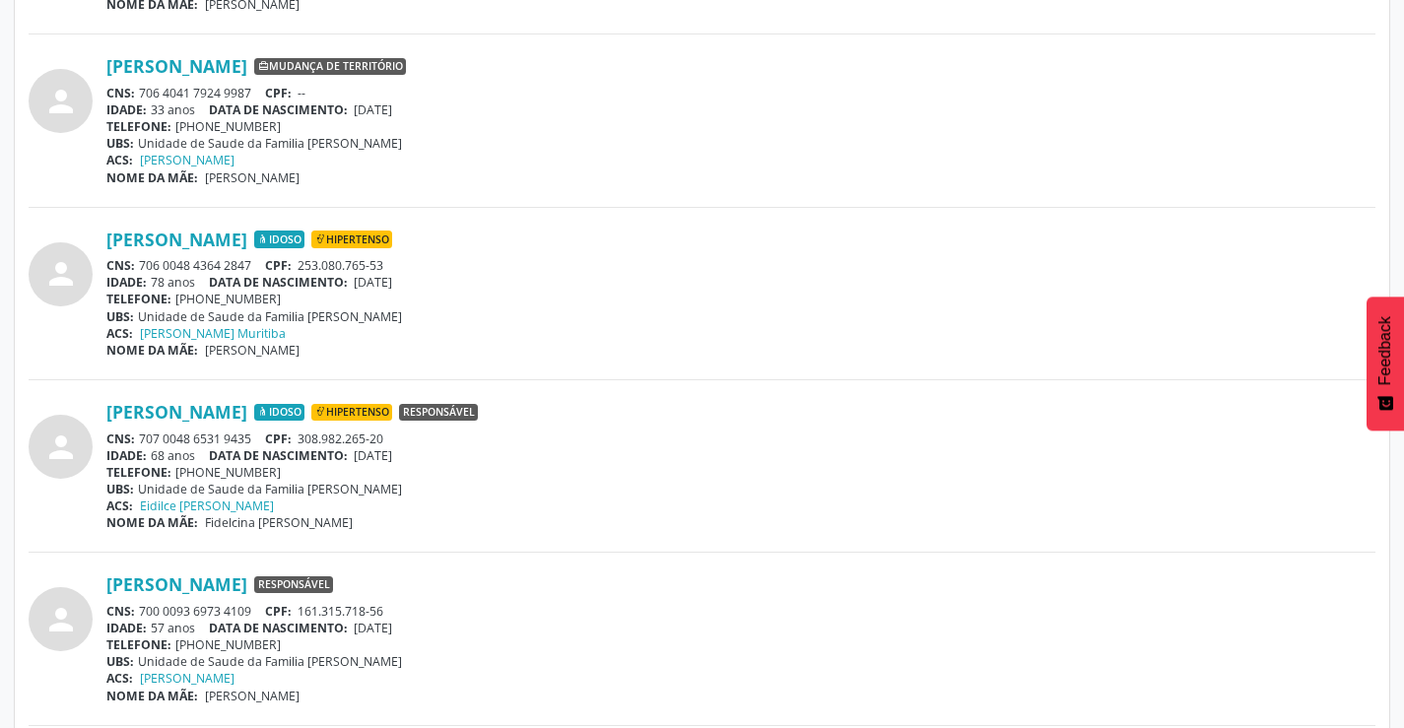
drag, startPoint x: 259, startPoint y: 433, endPoint x: 144, endPoint y: 443, distance: 115.8
click at [144, 443] on div "CNS: 707 0048 6531 9435 CPF: 308.982.265-20" at bounding box center [740, 439] width 1269 height 17
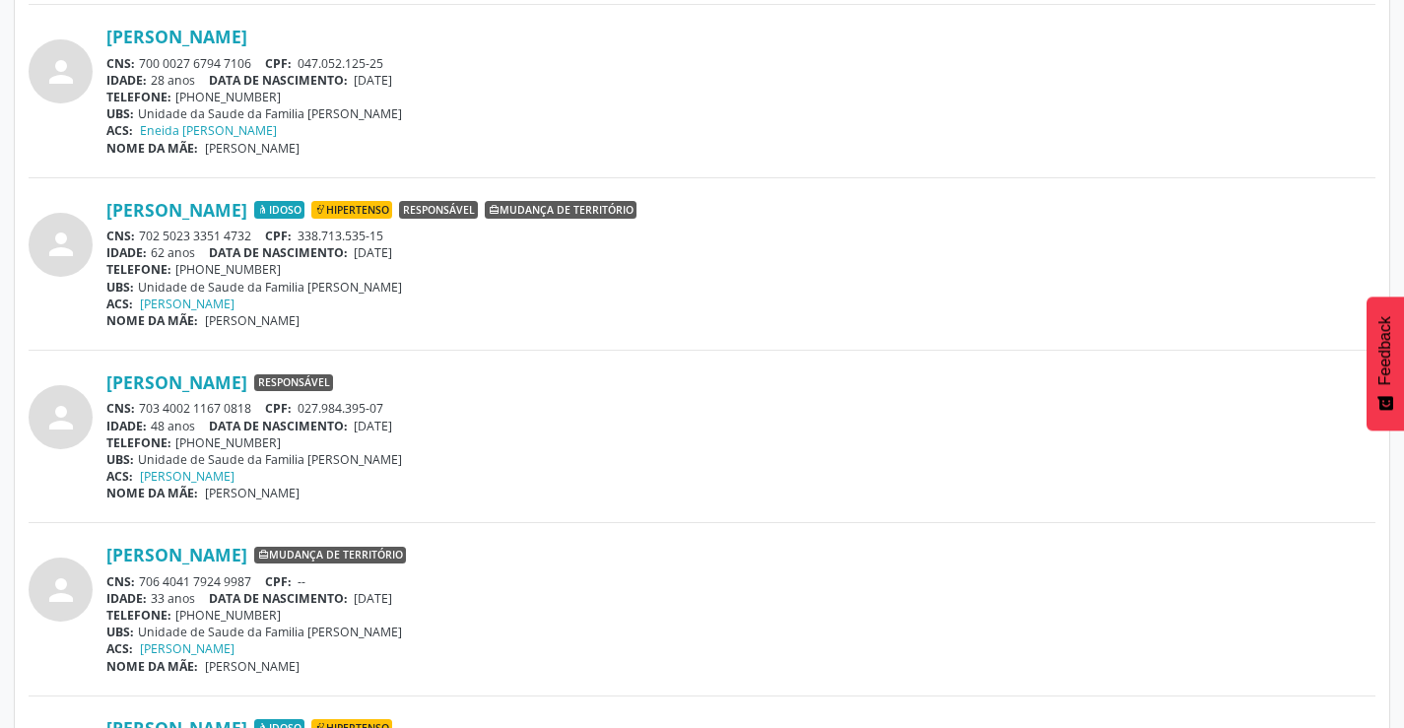
scroll to position [788, 0]
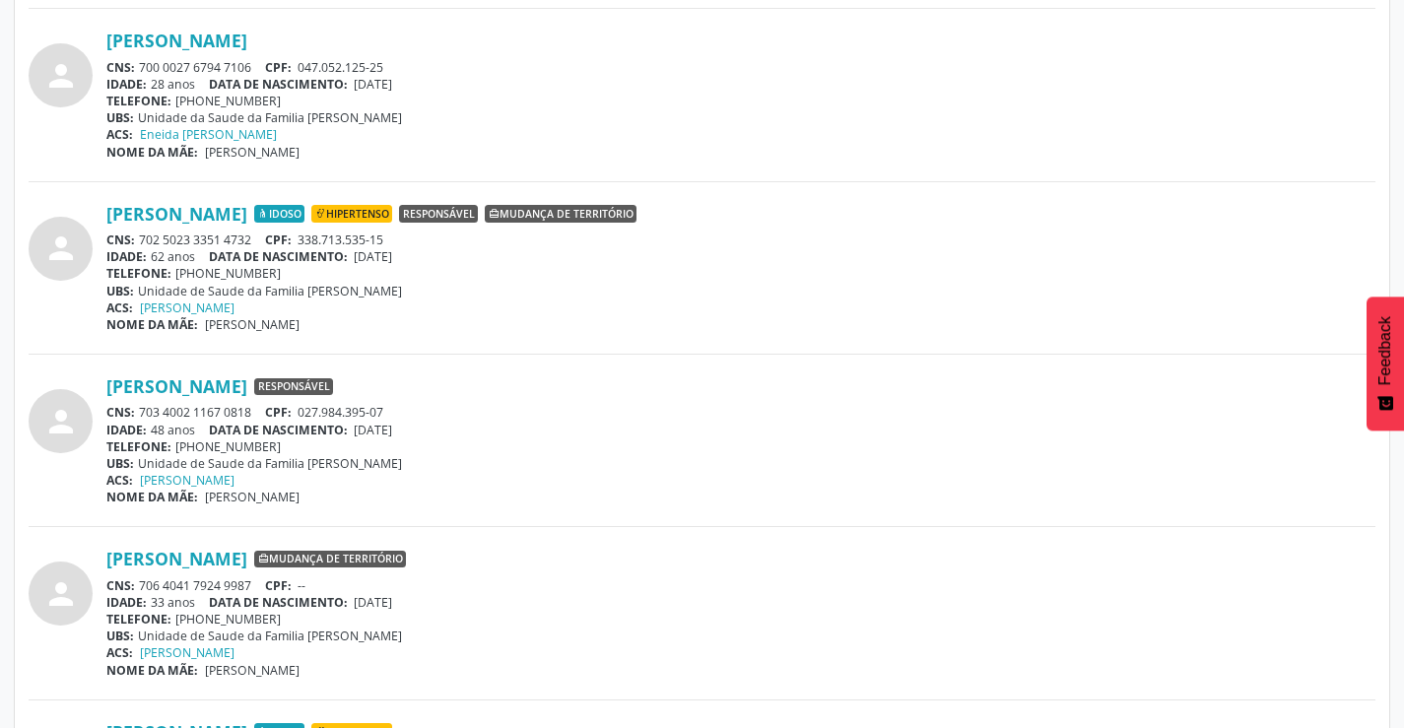
drag, startPoint x: 258, startPoint y: 236, endPoint x: 156, endPoint y: 239, distance: 102.6
click at [139, 234] on div "CNS: 702 5023 3351 4732 CPF: 338.713.535-15" at bounding box center [740, 240] width 1269 height 17
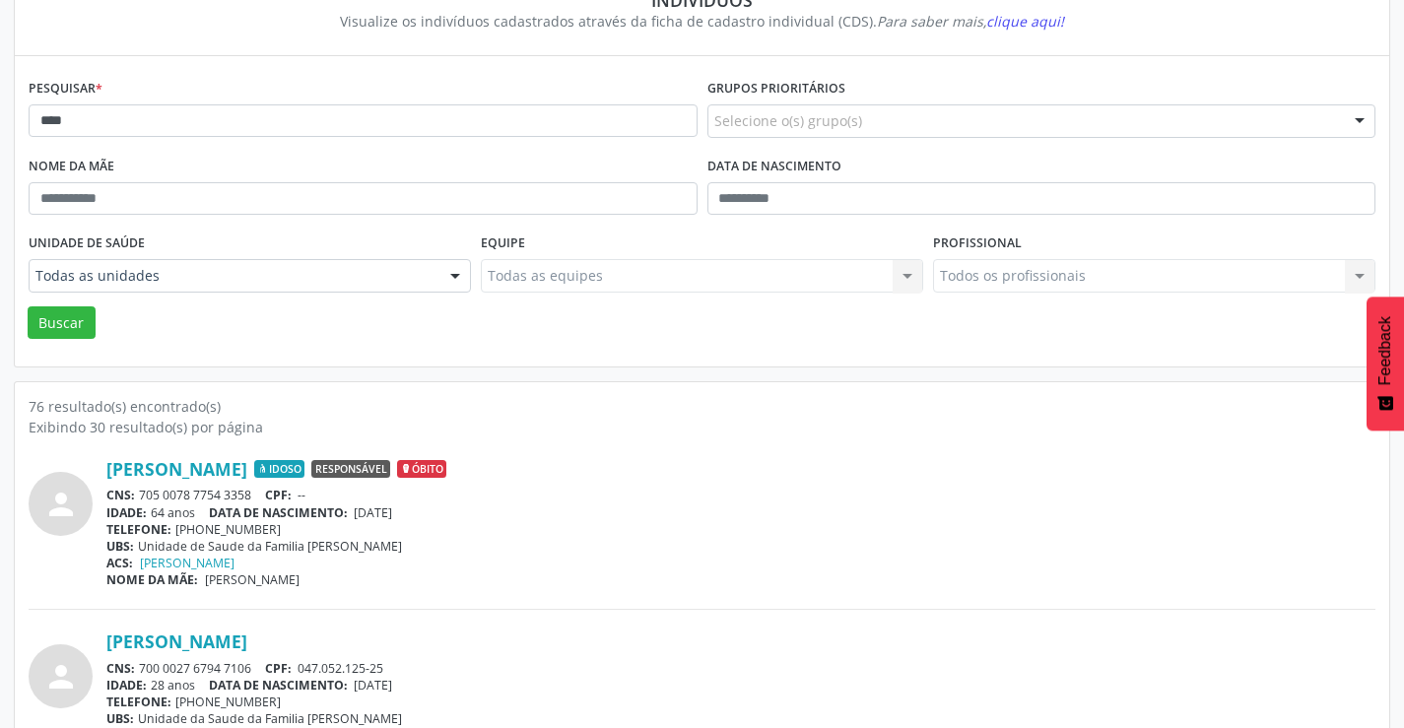
scroll to position [0, 0]
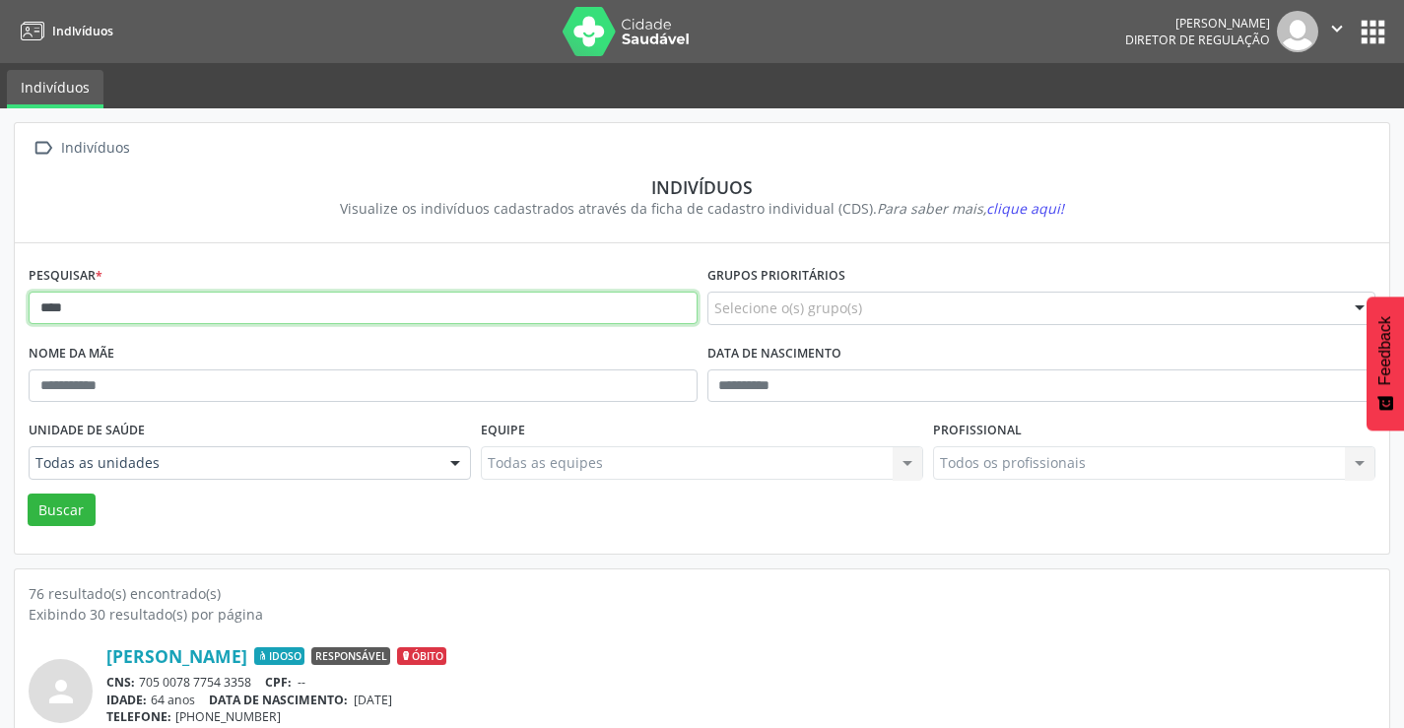
click at [373, 292] on input "****" at bounding box center [363, 309] width 669 height 34
type input "*"
click at [28, 494] on button "Buscar" at bounding box center [62, 511] width 68 height 34
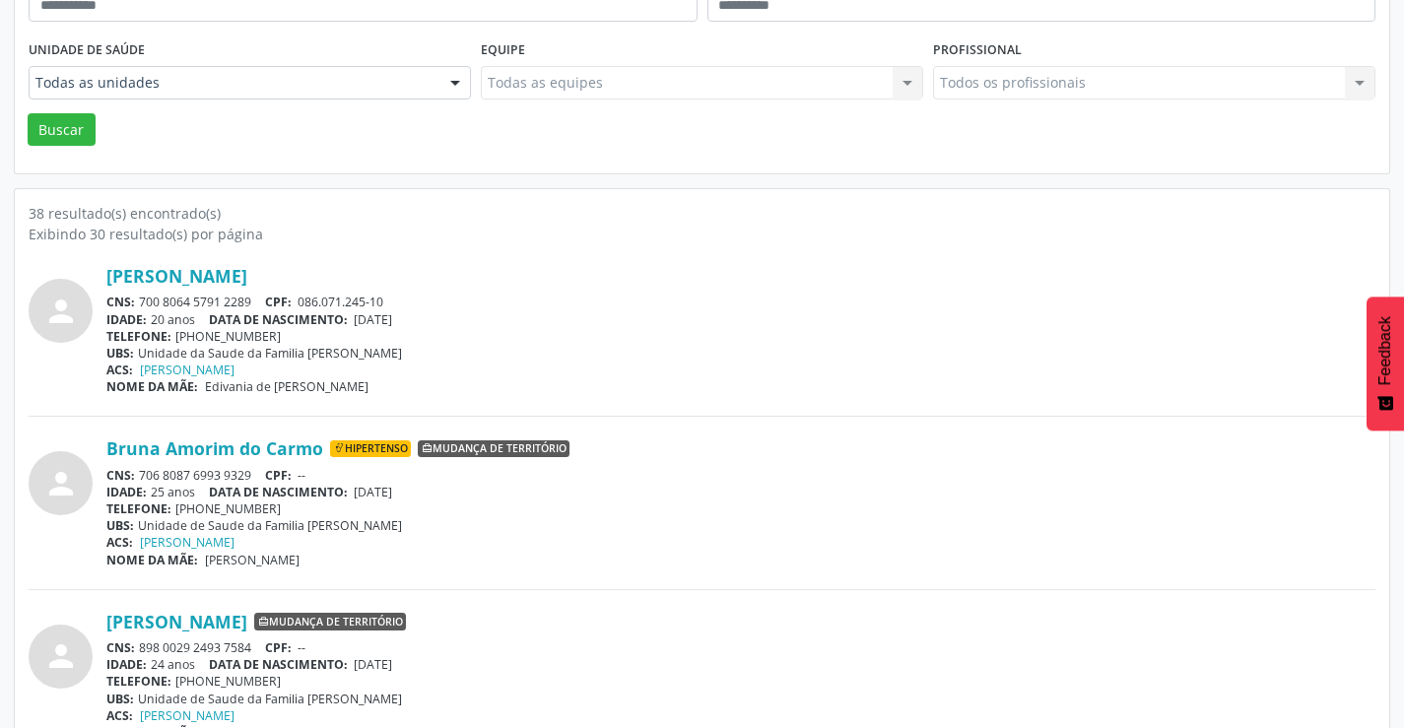
scroll to position [394, 0]
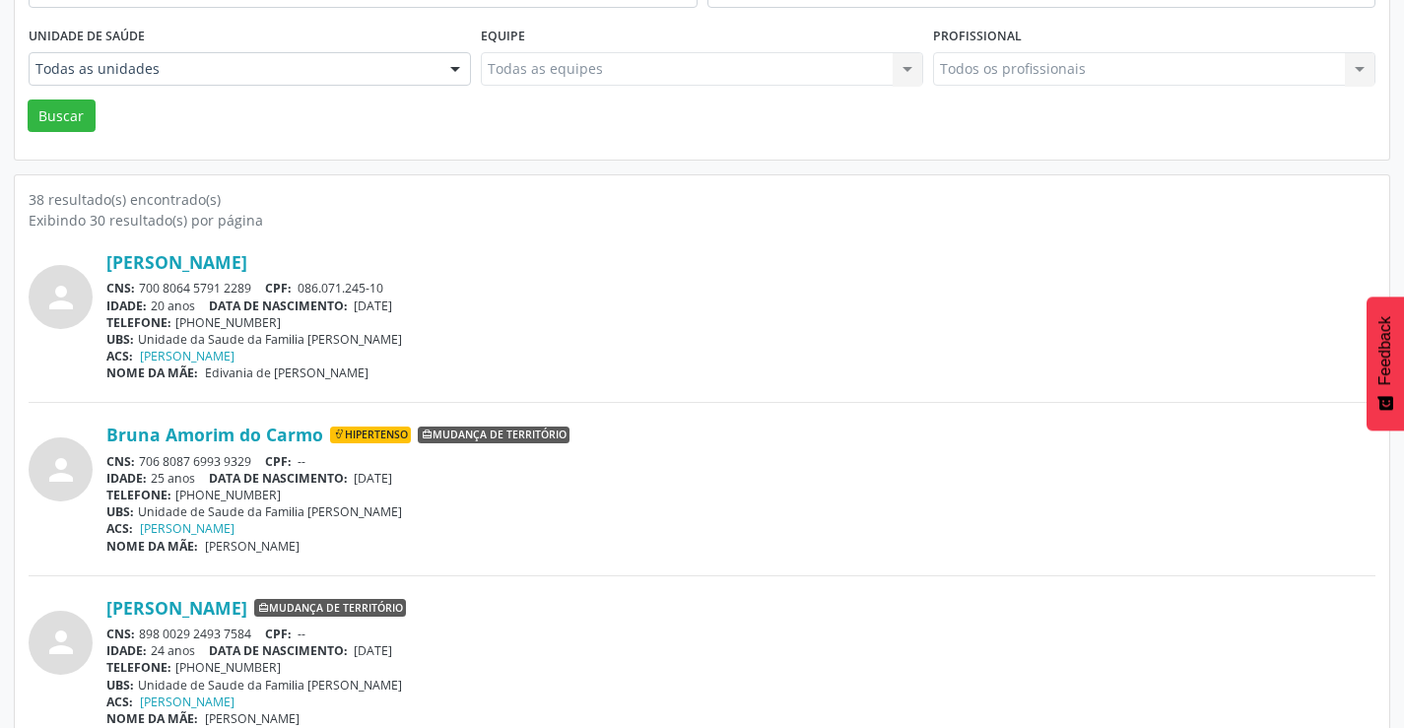
drag, startPoint x: 262, startPoint y: 282, endPoint x: 132, endPoint y: 291, distance: 130.4
click at [132, 291] on div "CNS: 700 8064 5791 2289 CPF: 086.071.245-10" at bounding box center [740, 288] width 1269 height 17
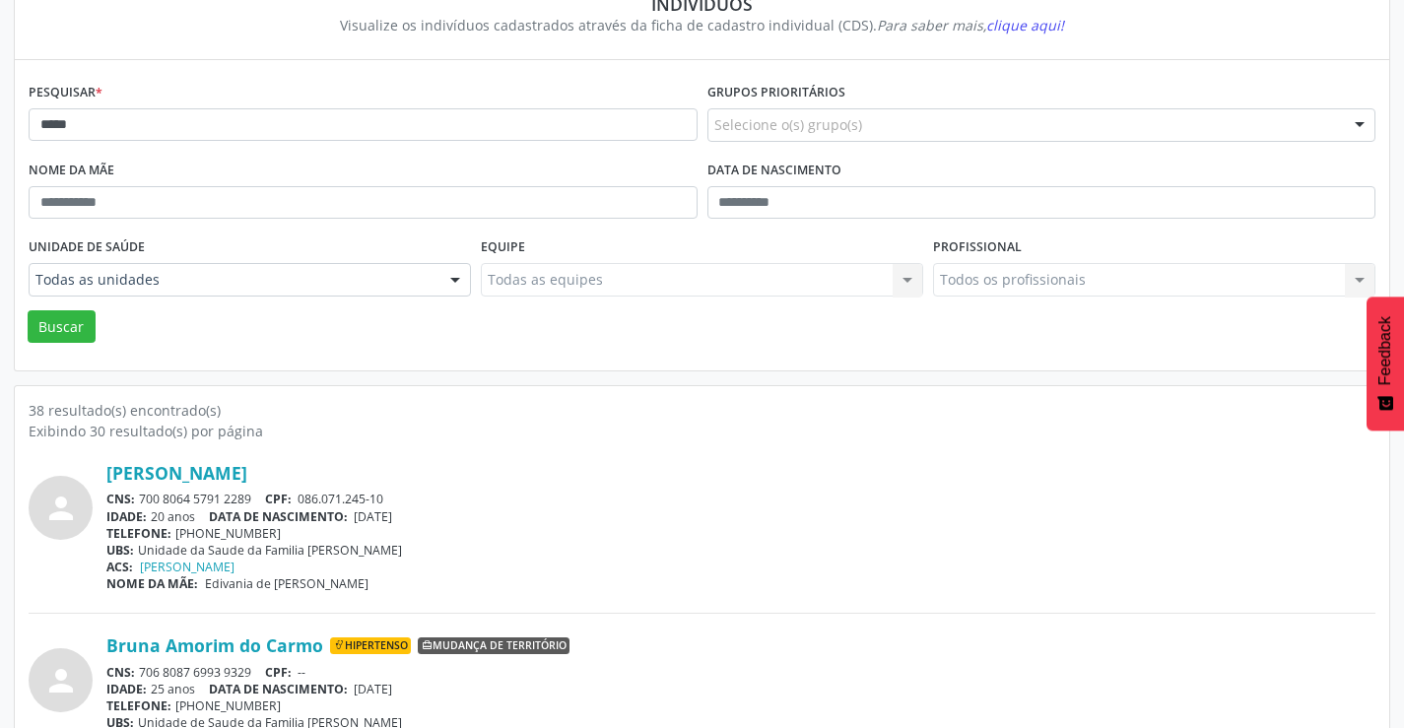
scroll to position [0, 0]
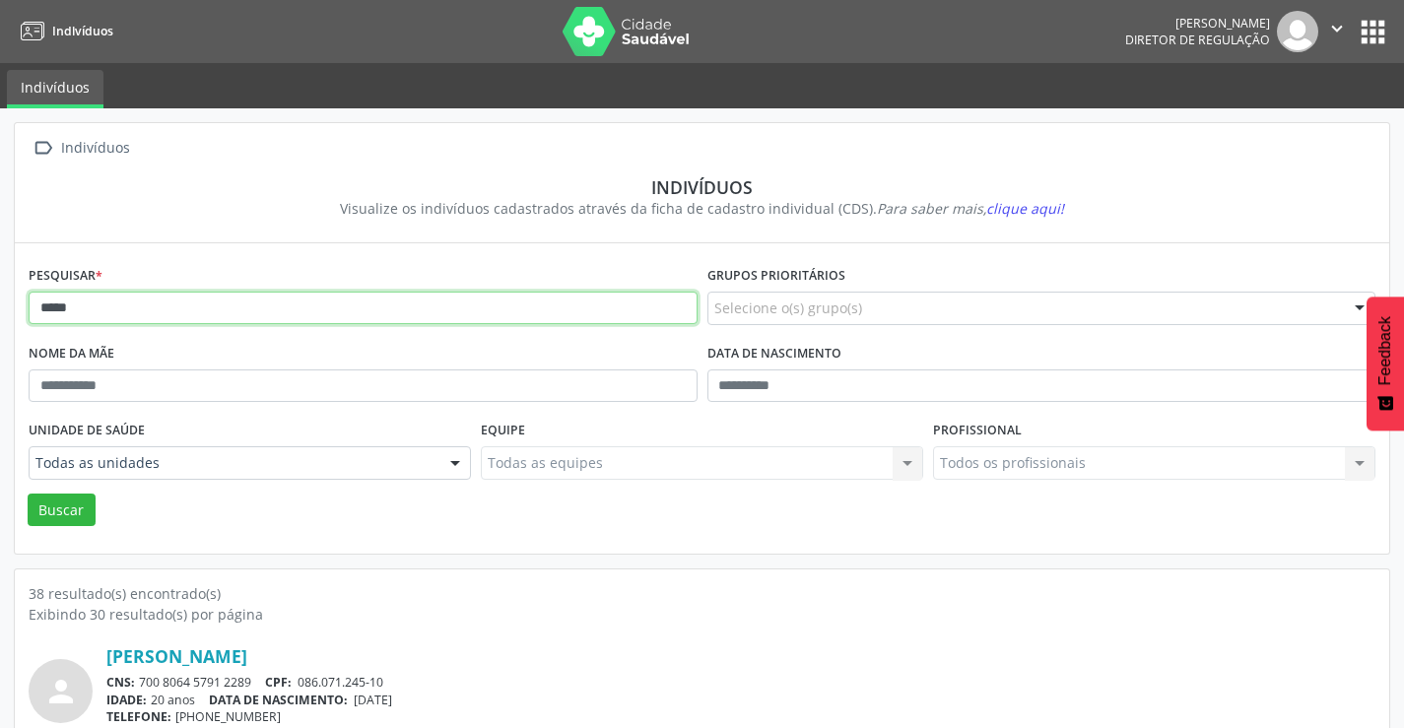
click at [232, 303] on input "*****" at bounding box center [363, 309] width 669 height 34
type input "*"
click at [28, 494] on button "Buscar" at bounding box center [62, 511] width 68 height 34
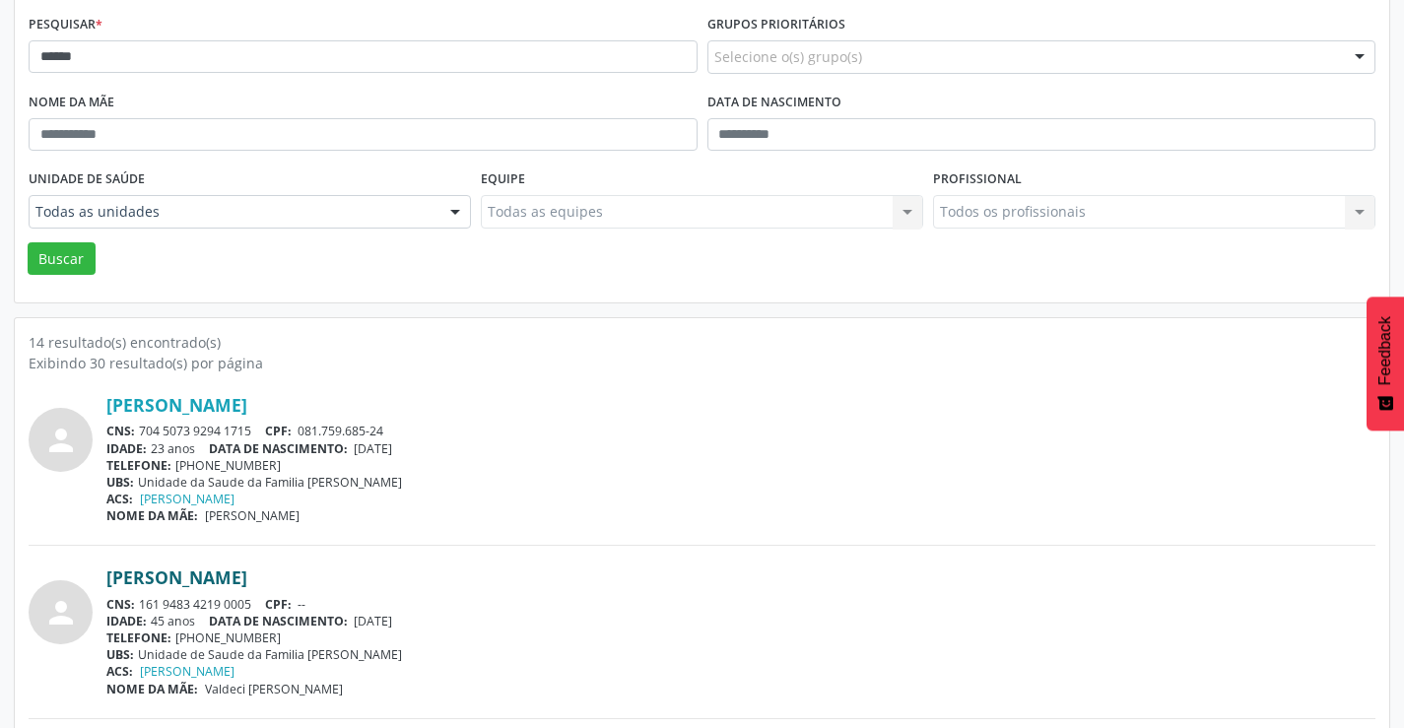
scroll to position [296, 0]
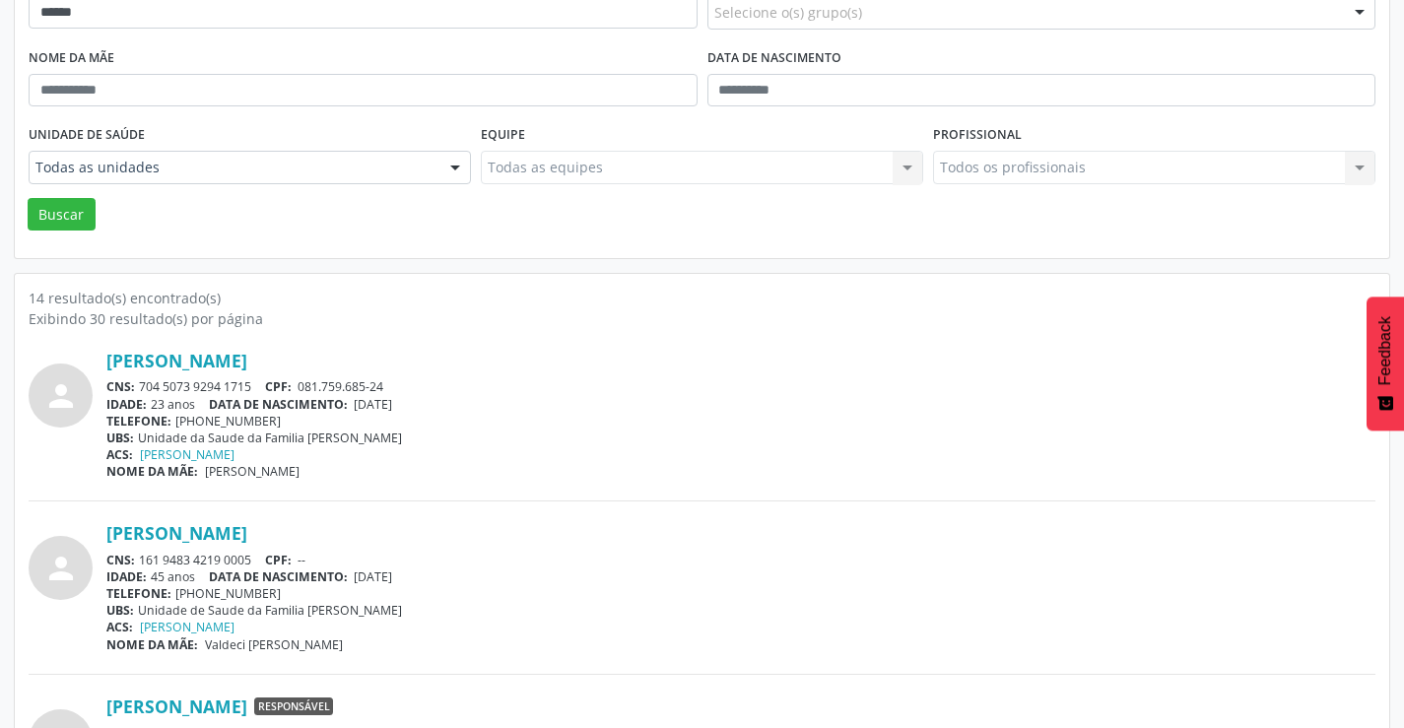
drag, startPoint x: 255, startPoint y: 382, endPoint x: 143, endPoint y: 384, distance: 112.4
click at [141, 385] on div "CNS: 704 5073 9294 1715 CPF: 081.759.685-24" at bounding box center [740, 386] width 1269 height 17
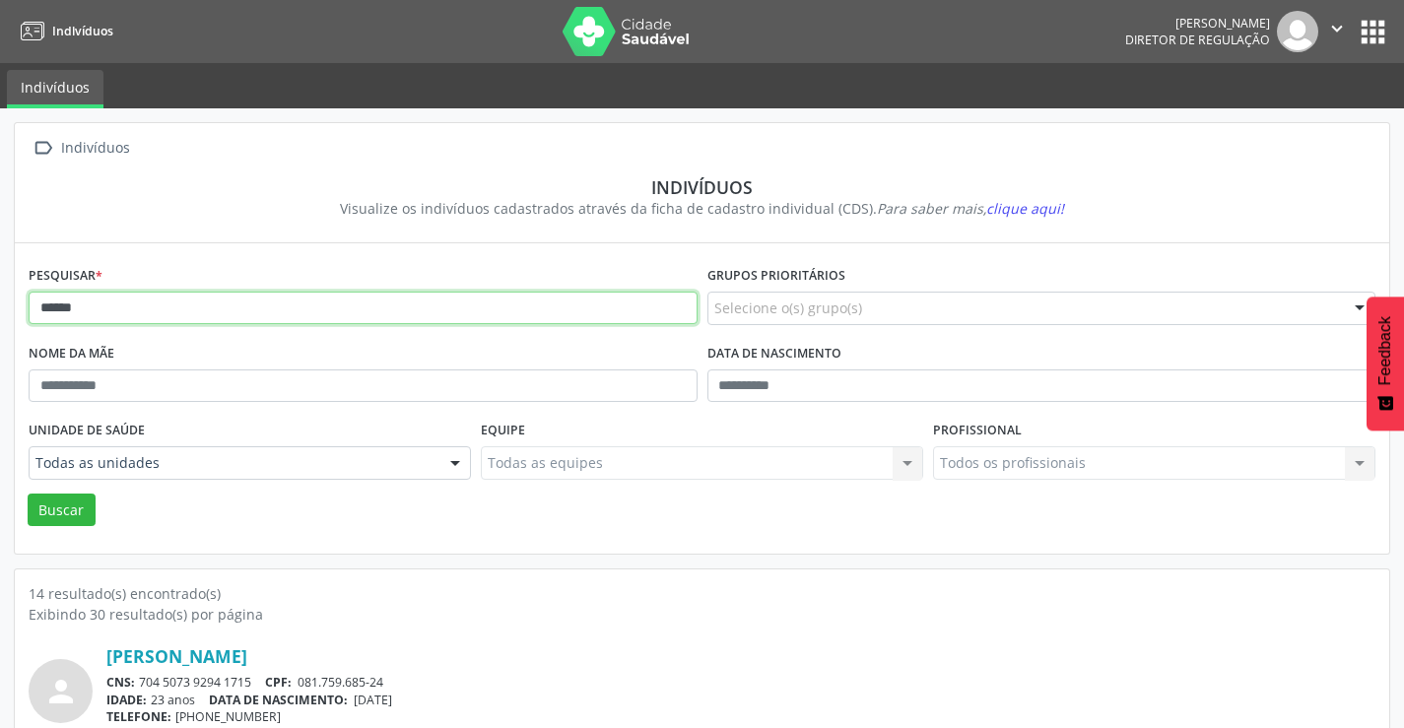
click at [193, 317] on input "******" at bounding box center [363, 309] width 669 height 34
type input "*"
click at [28, 494] on button "Buscar" at bounding box center [62, 511] width 68 height 34
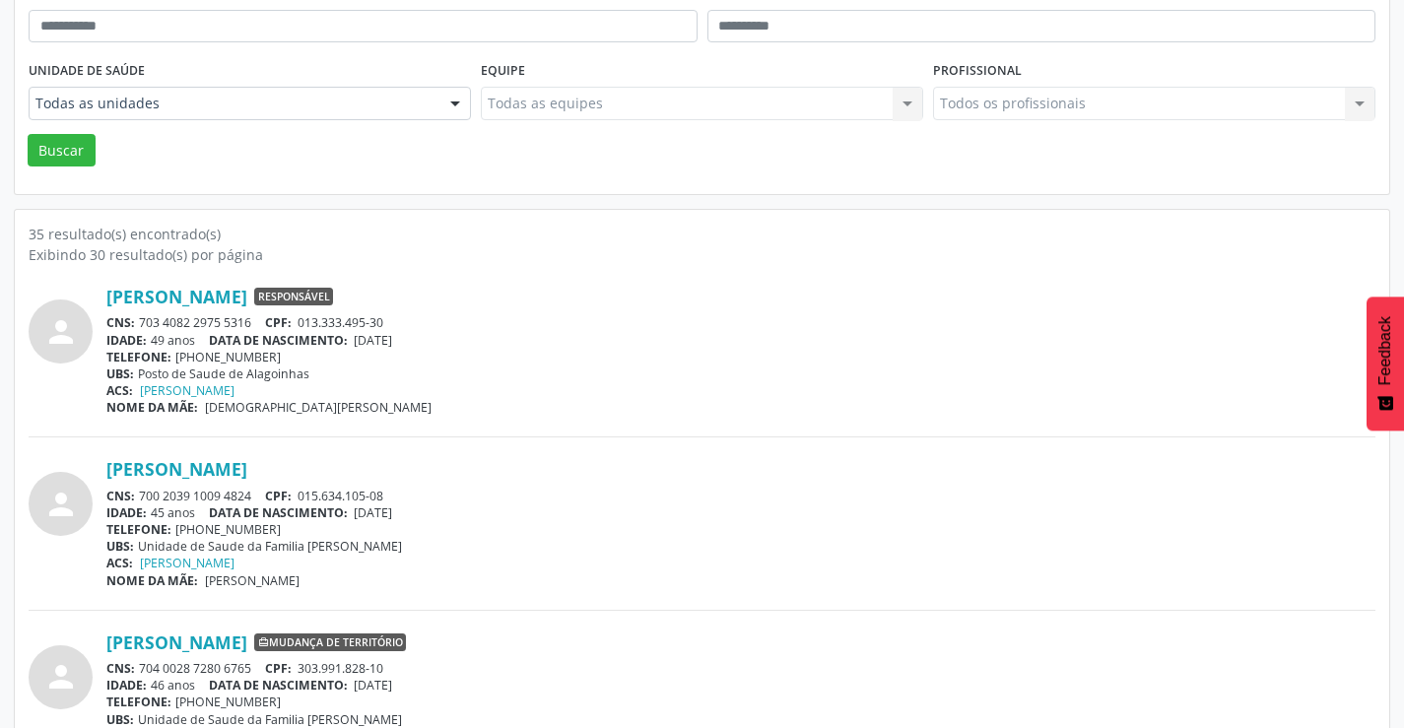
scroll to position [394, 0]
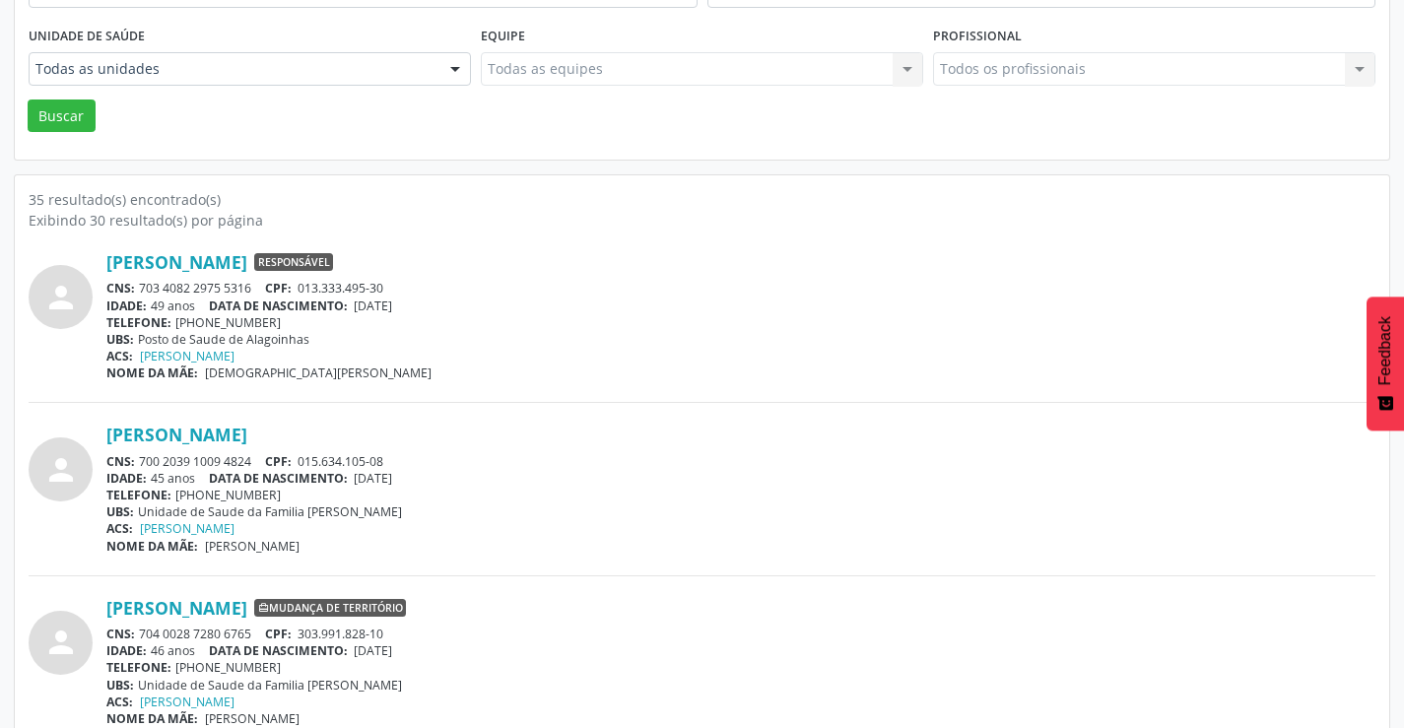
drag, startPoint x: 263, startPoint y: 458, endPoint x: 144, endPoint y: 461, distance: 119.3
click at [144, 461] on div "CNS: 700 2039 1009 4824 CPF: 015.634.105-08" at bounding box center [740, 461] width 1269 height 17
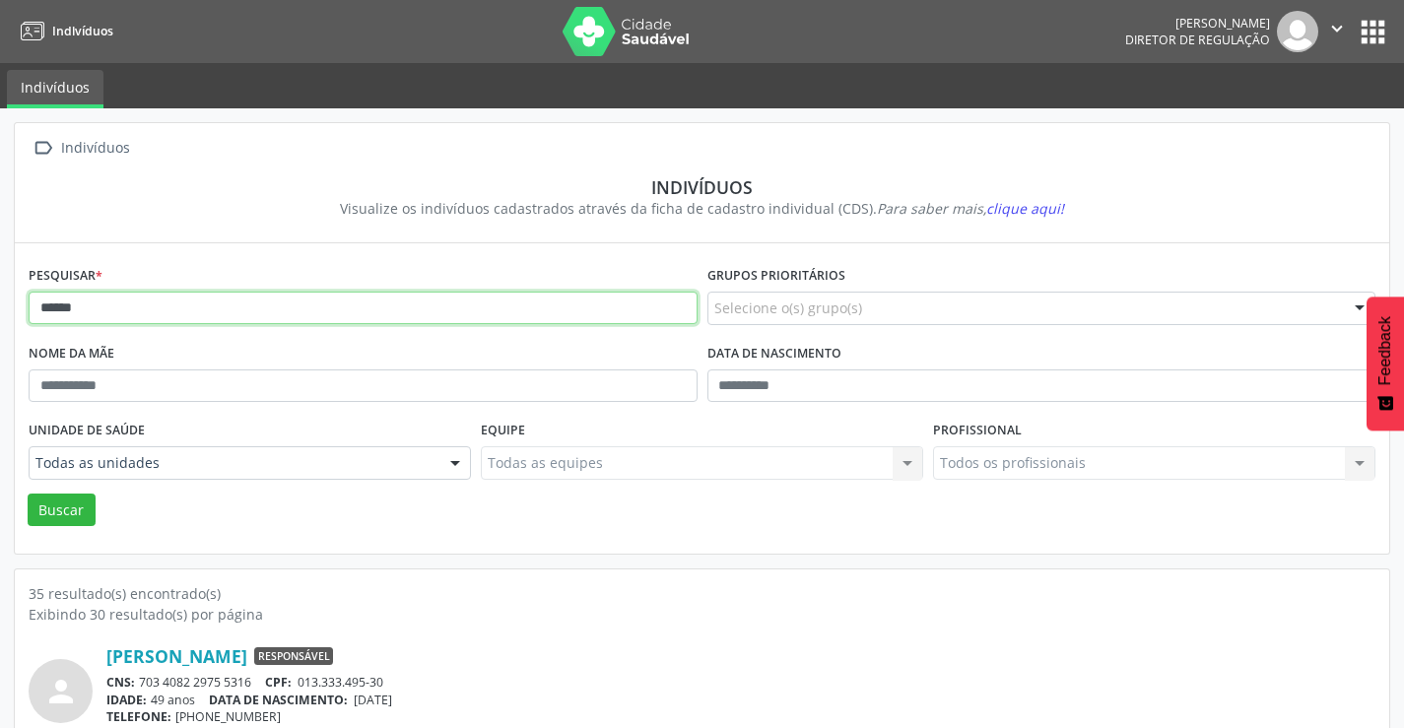
click at [249, 314] on input "******" at bounding box center [363, 309] width 669 height 34
type input "*"
type input "*********"
click at [28, 494] on button "Buscar" at bounding box center [62, 511] width 68 height 34
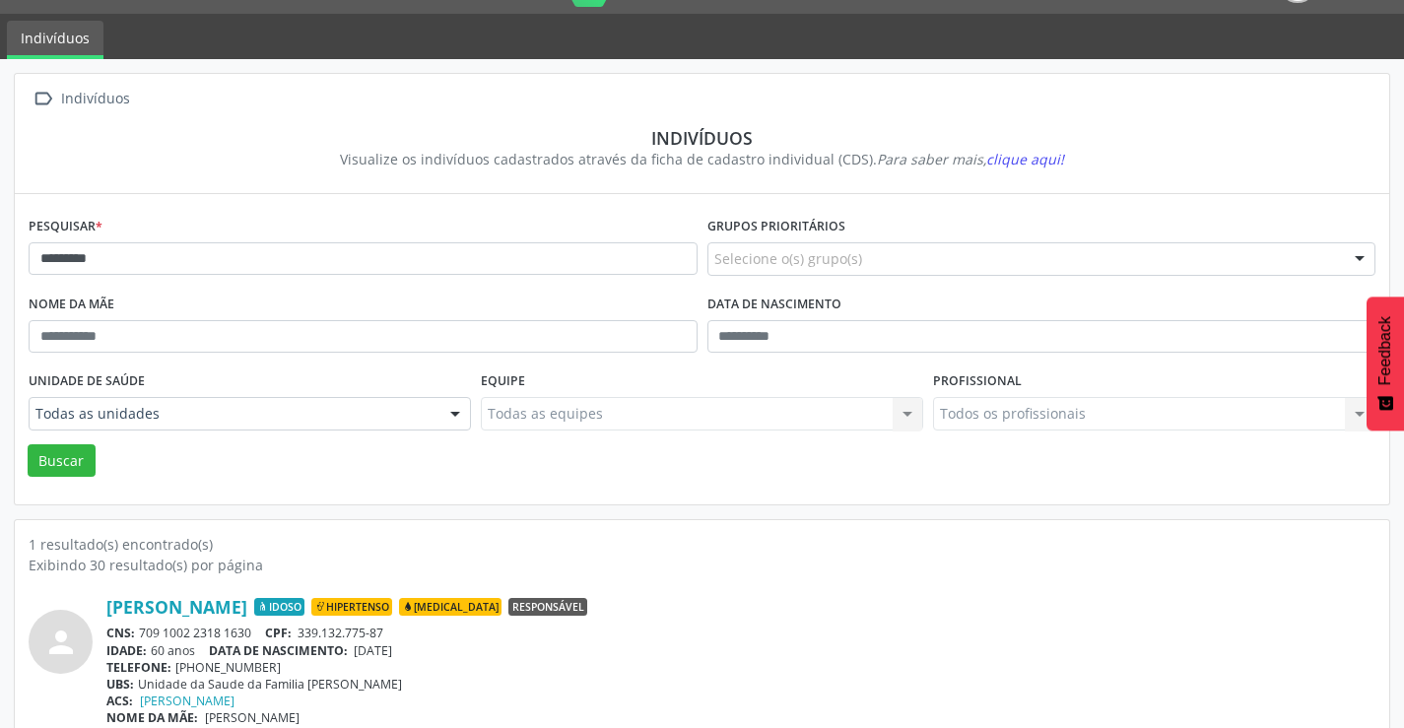
scroll to position [76, 0]
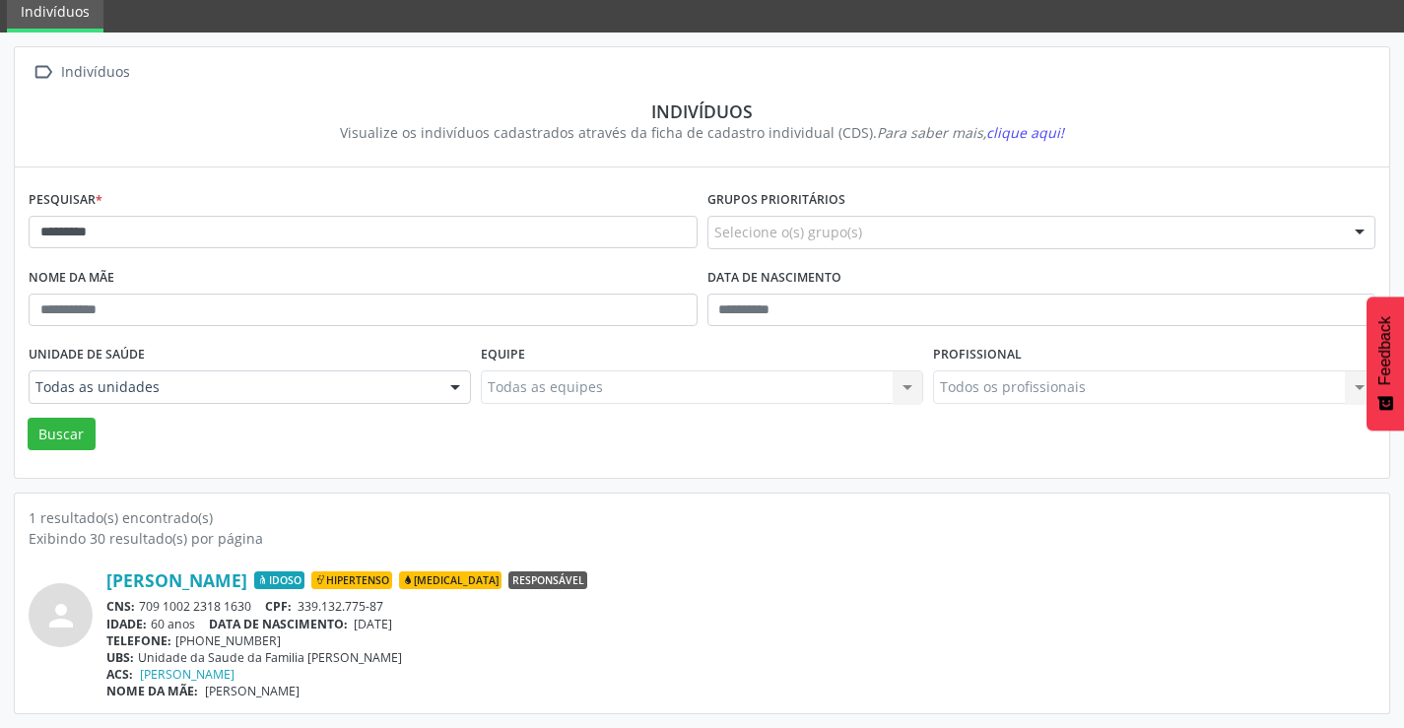
click at [273, 604] on span "CPF:" at bounding box center [278, 606] width 27 height 17
drag, startPoint x: 259, startPoint y: 603, endPoint x: 142, endPoint y: 611, distance: 117.5
click at [142, 611] on div "CNS: 709 1002 2318 1630 CPF: 339.132.775-87" at bounding box center [740, 606] width 1269 height 17
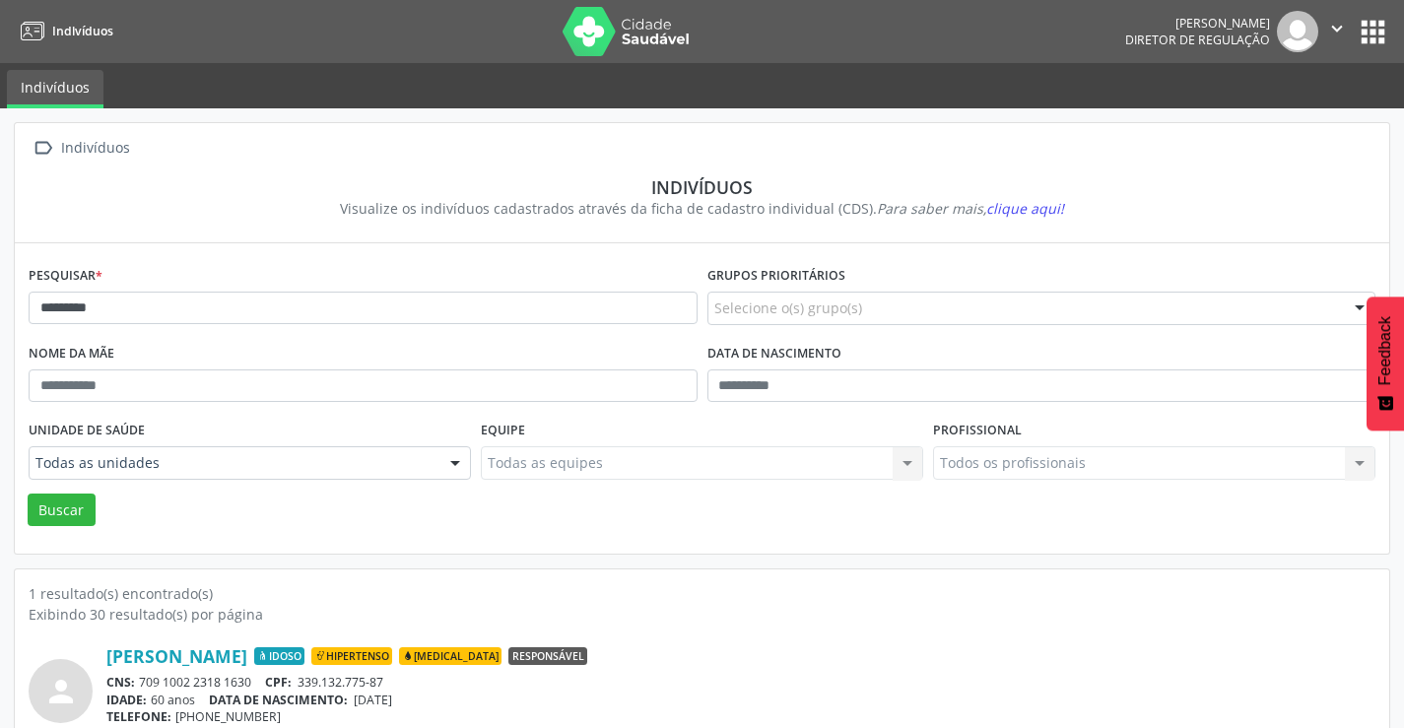
scroll to position [76, 0]
